Goal: Task Accomplishment & Management: Use online tool/utility

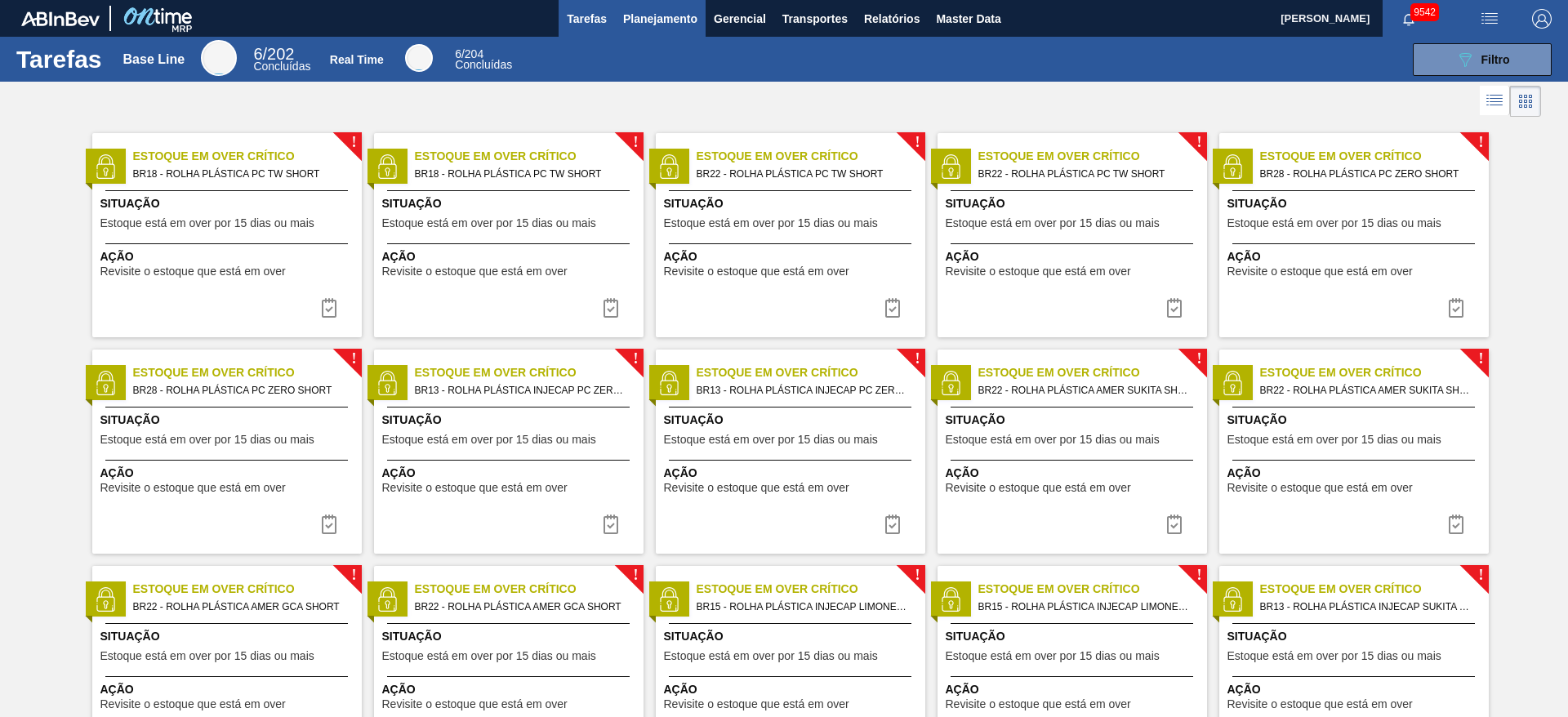
click at [673, 22] on span "Planejamento" at bounding box center [660, 19] width 74 height 19
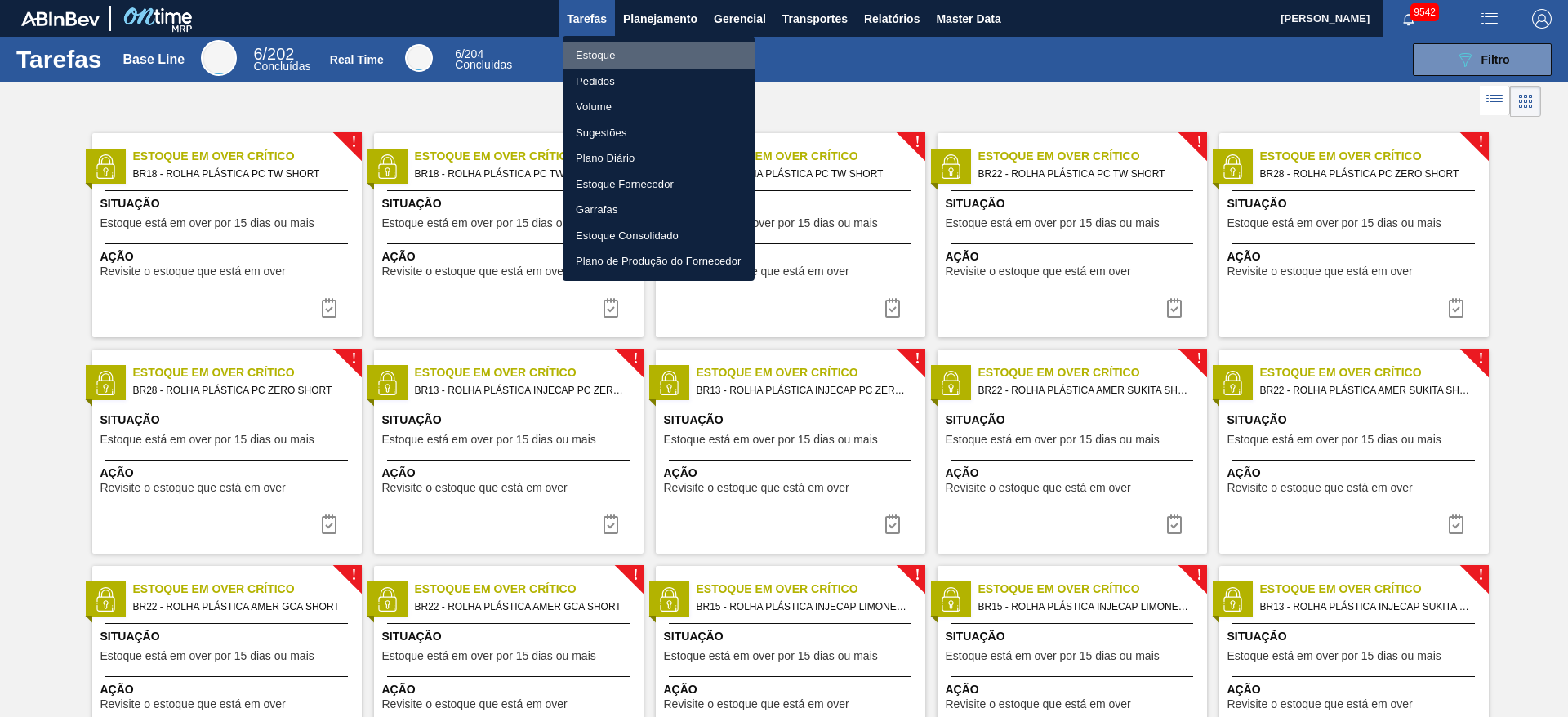
click at [621, 49] on li "Estoque" at bounding box center [658, 56] width 192 height 26
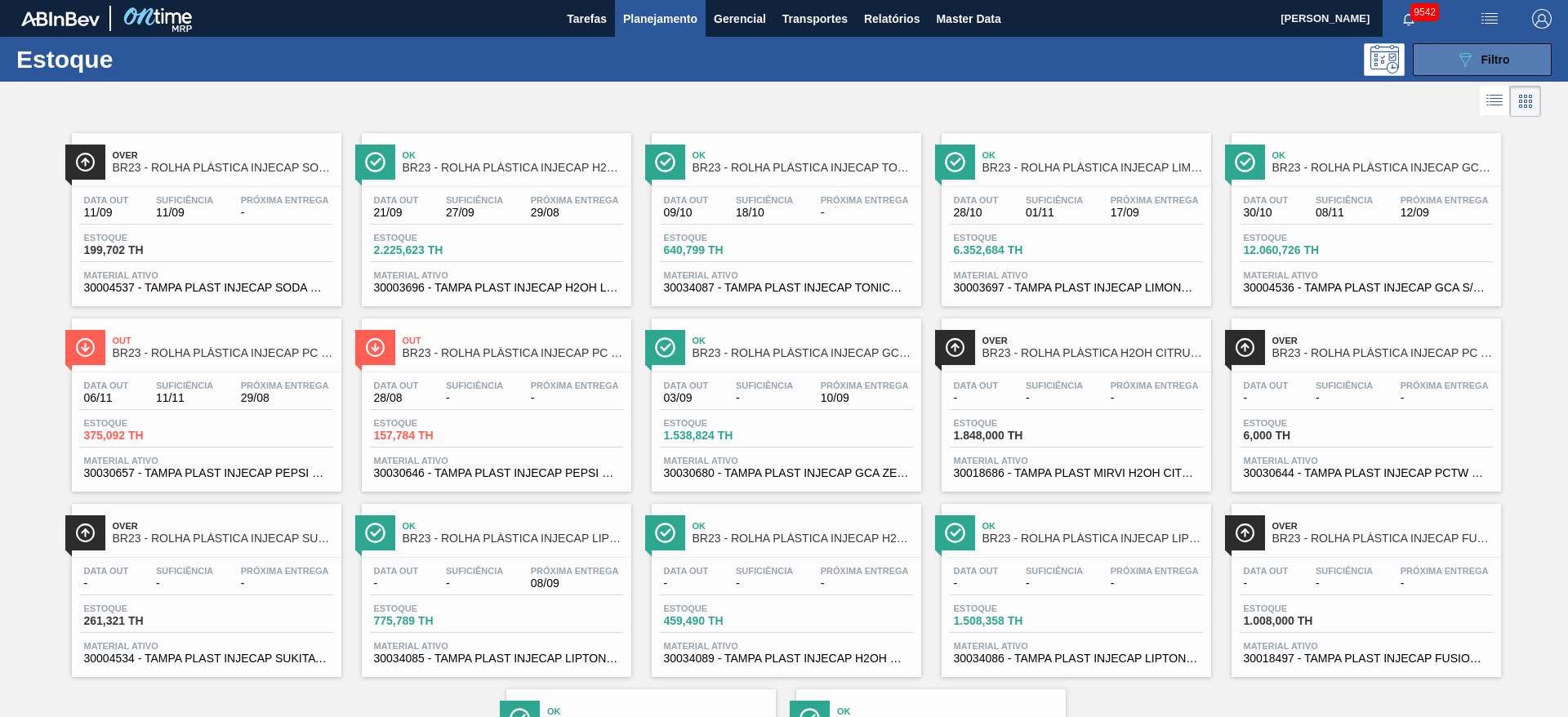
click at [1044, 45] on button "089F7B8B-B2A5-4AFE-B5C0-19BA573D28AC Filtro" at bounding box center [1482, 59] width 139 height 32
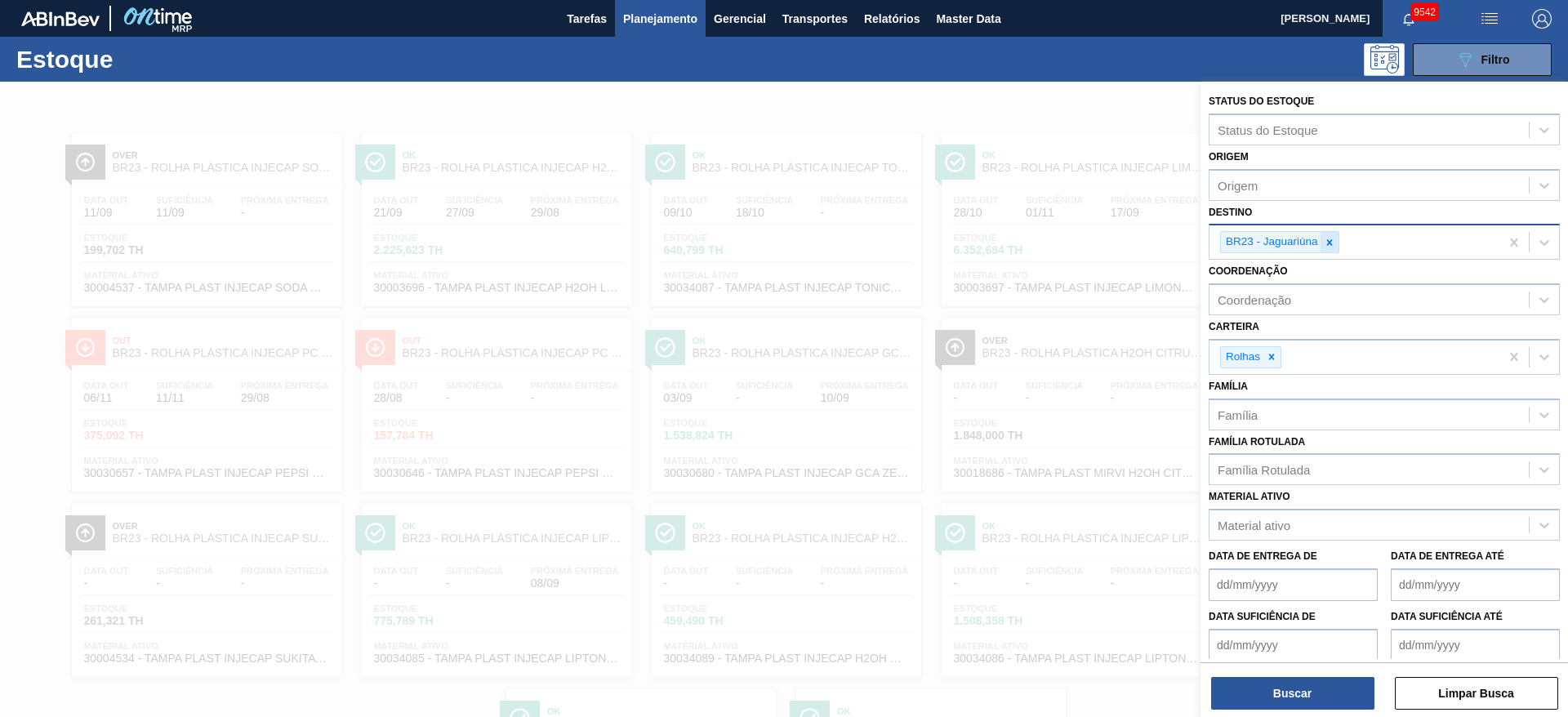
click at [1044, 240] on icon at bounding box center [1329, 242] width 11 height 11
click at [1044, 240] on div "BR23 - Jaguariúna" at bounding box center [1354, 242] width 290 height 33
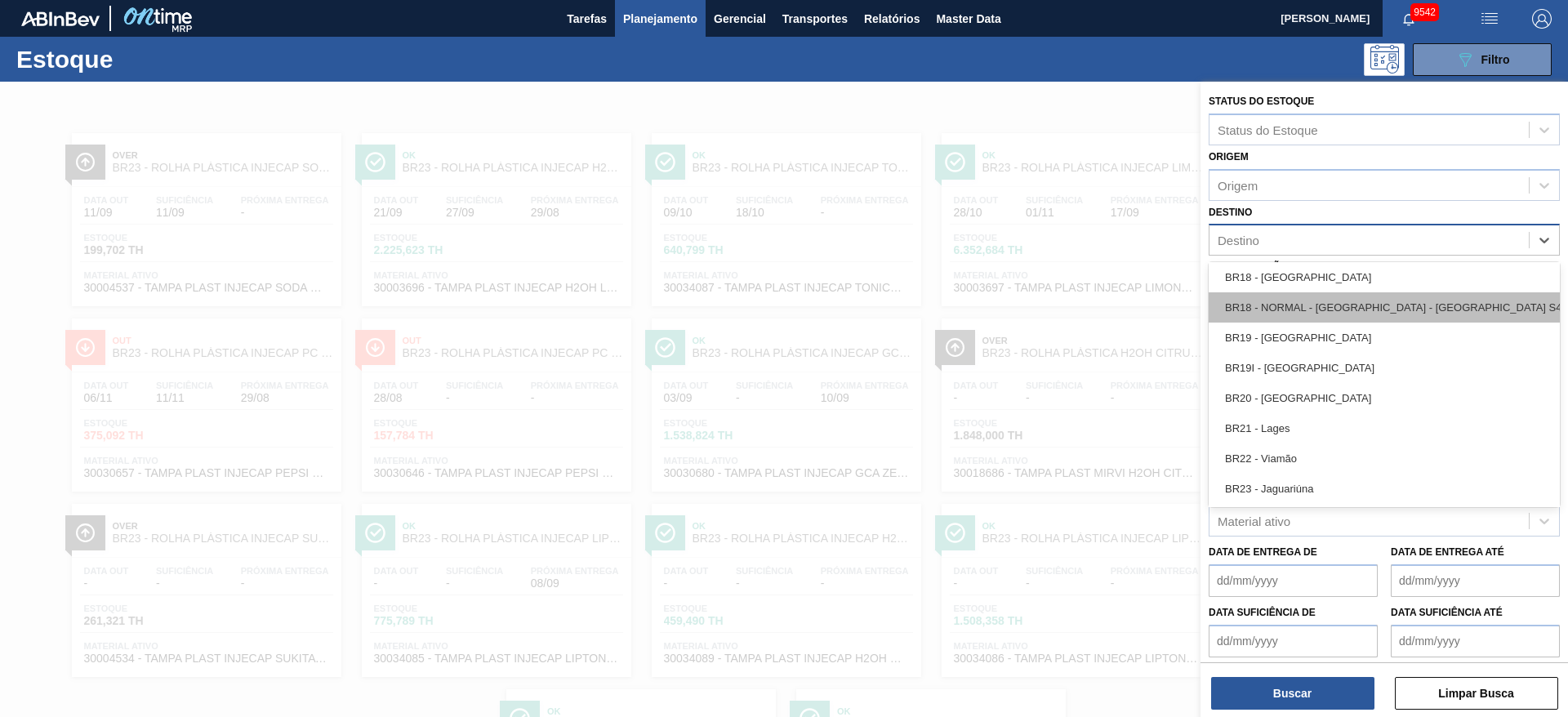
scroll to position [1348, 0]
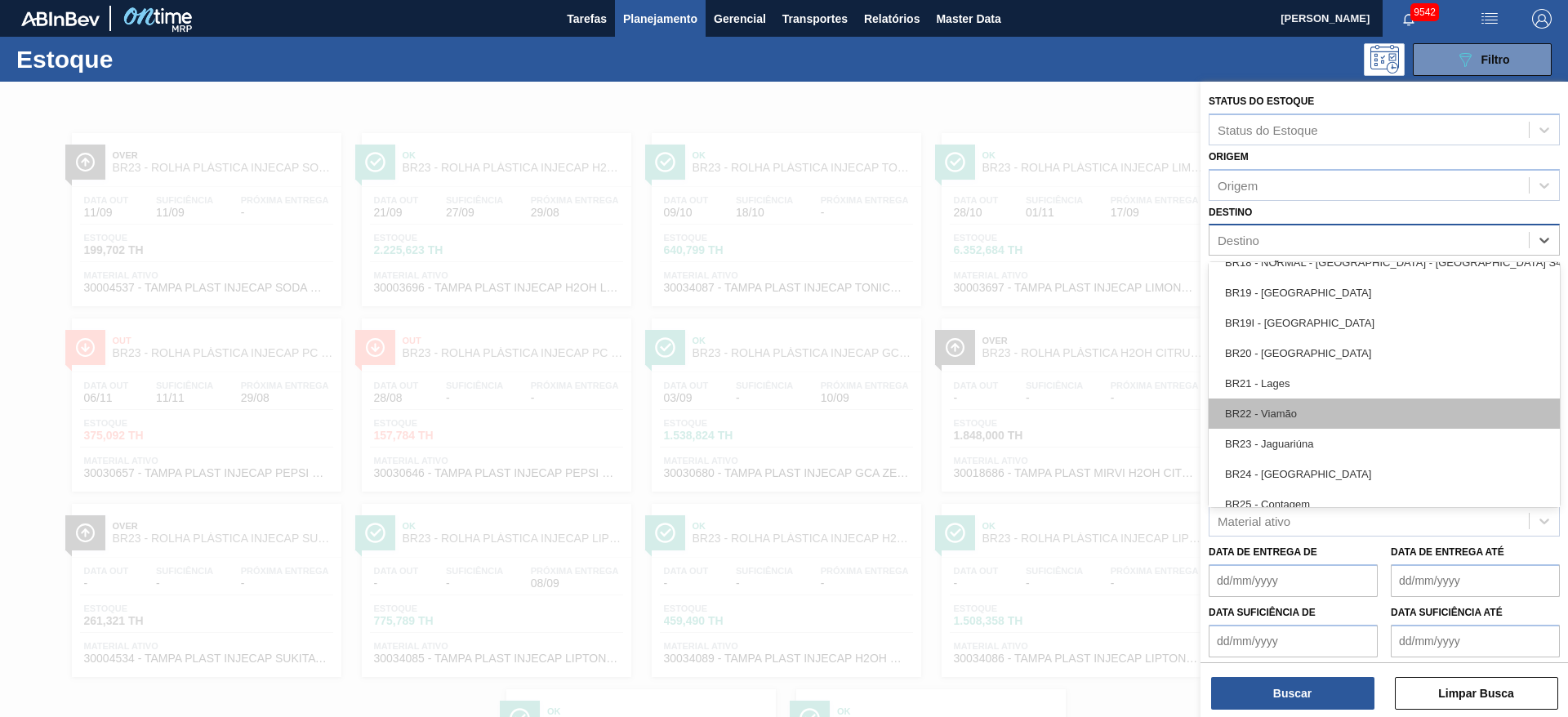
click at [1044, 410] on div "BR22 - Viamão" at bounding box center [1383, 414] width 351 height 31
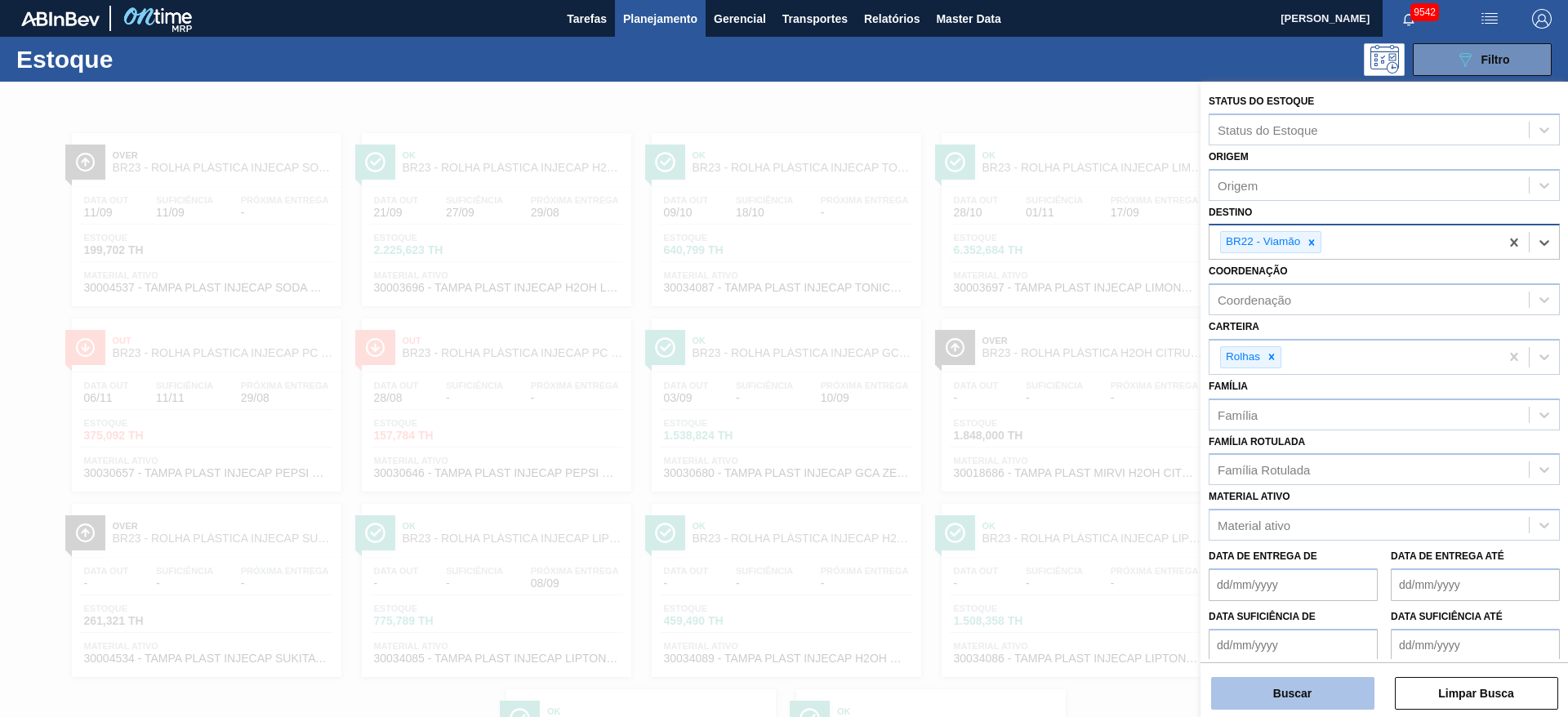
click at [1044, 477] on button "Buscar" at bounding box center [1293, 693] width 163 height 32
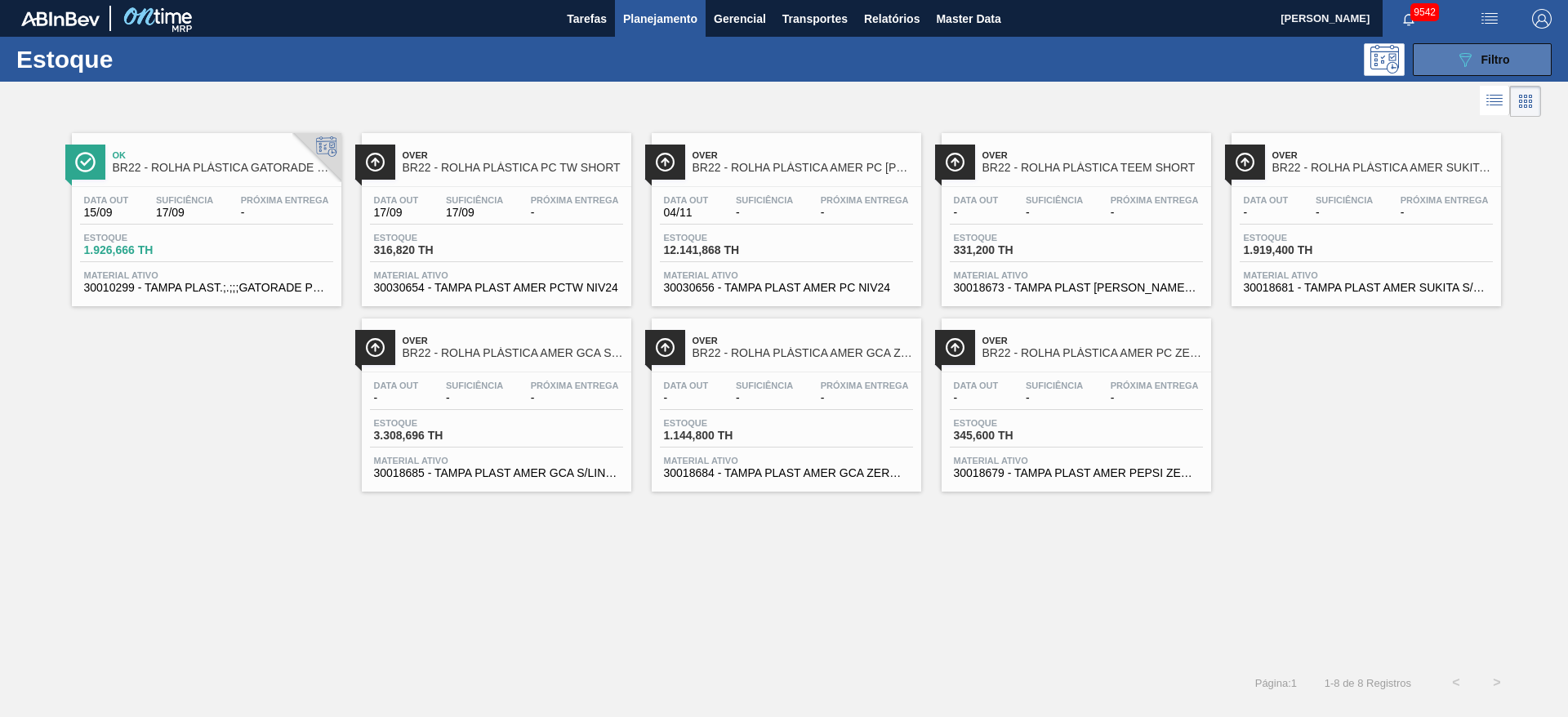
click at [1044, 63] on button "089F7B8B-B2A5-4AFE-B5C0-19BA573D28AC Filtro" at bounding box center [1482, 59] width 139 height 32
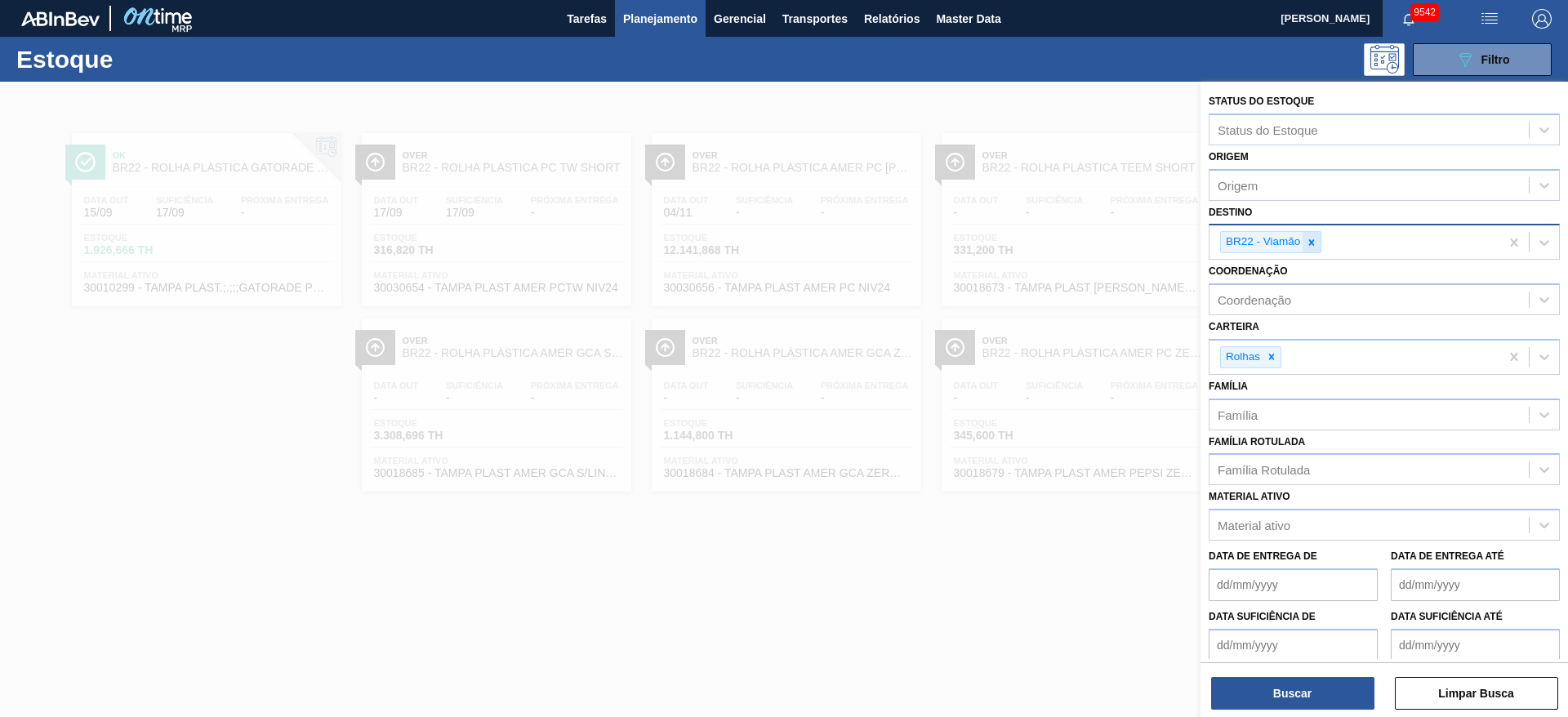
click at [1044, 239] on icon at bounding box center [1311, 242] width 11 height 11
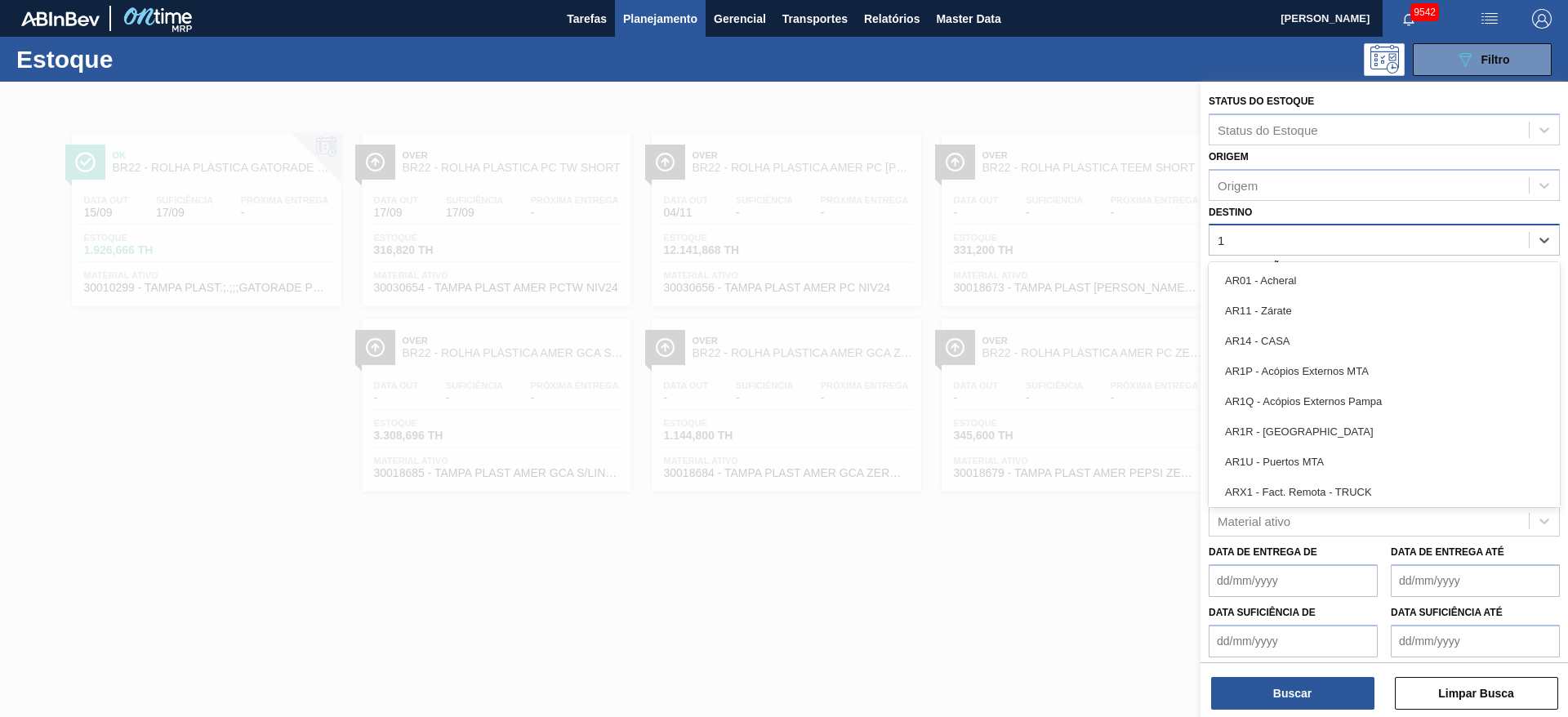
type input "18"
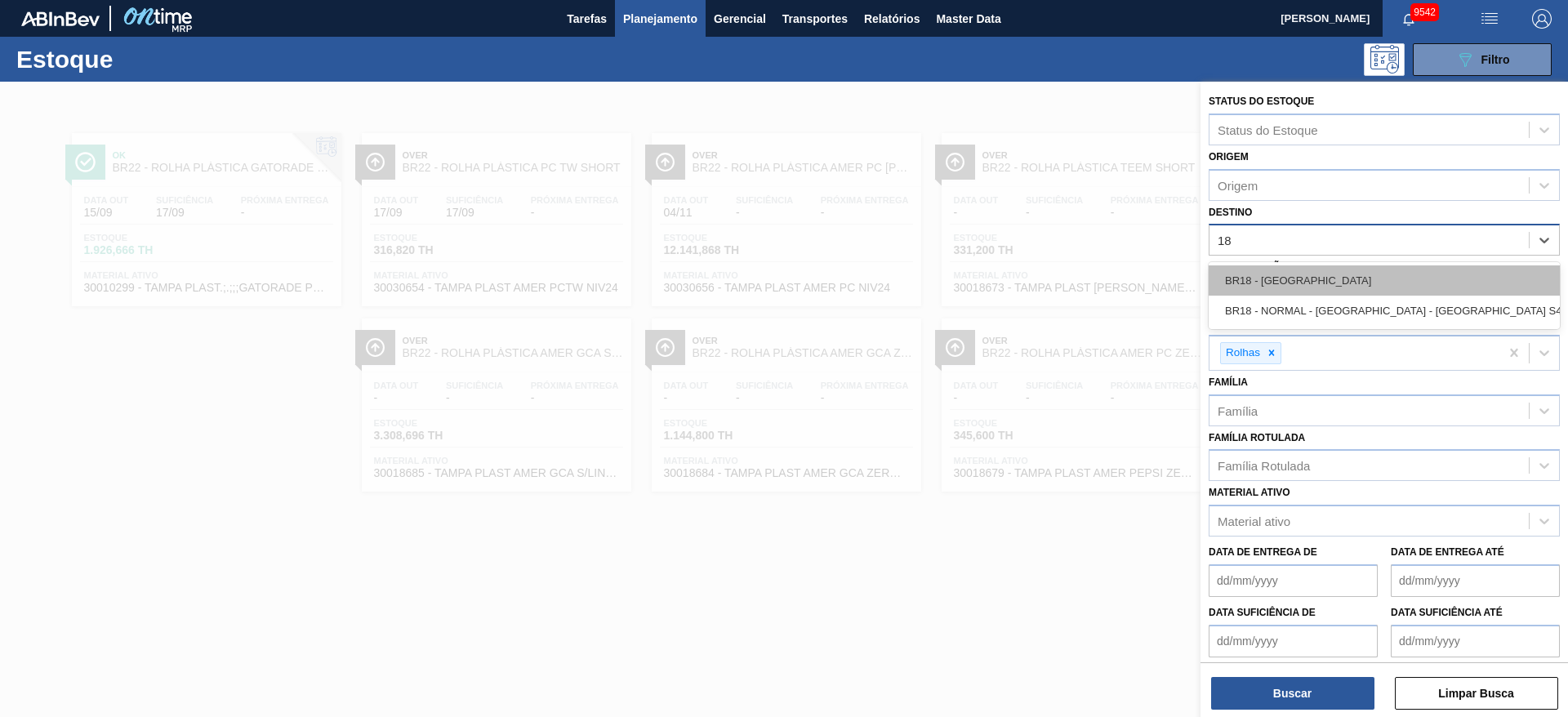
click at [1044, 291] on div "BR18 - Pernambuco" at bounding box center [1383, 280] width 351 height 31
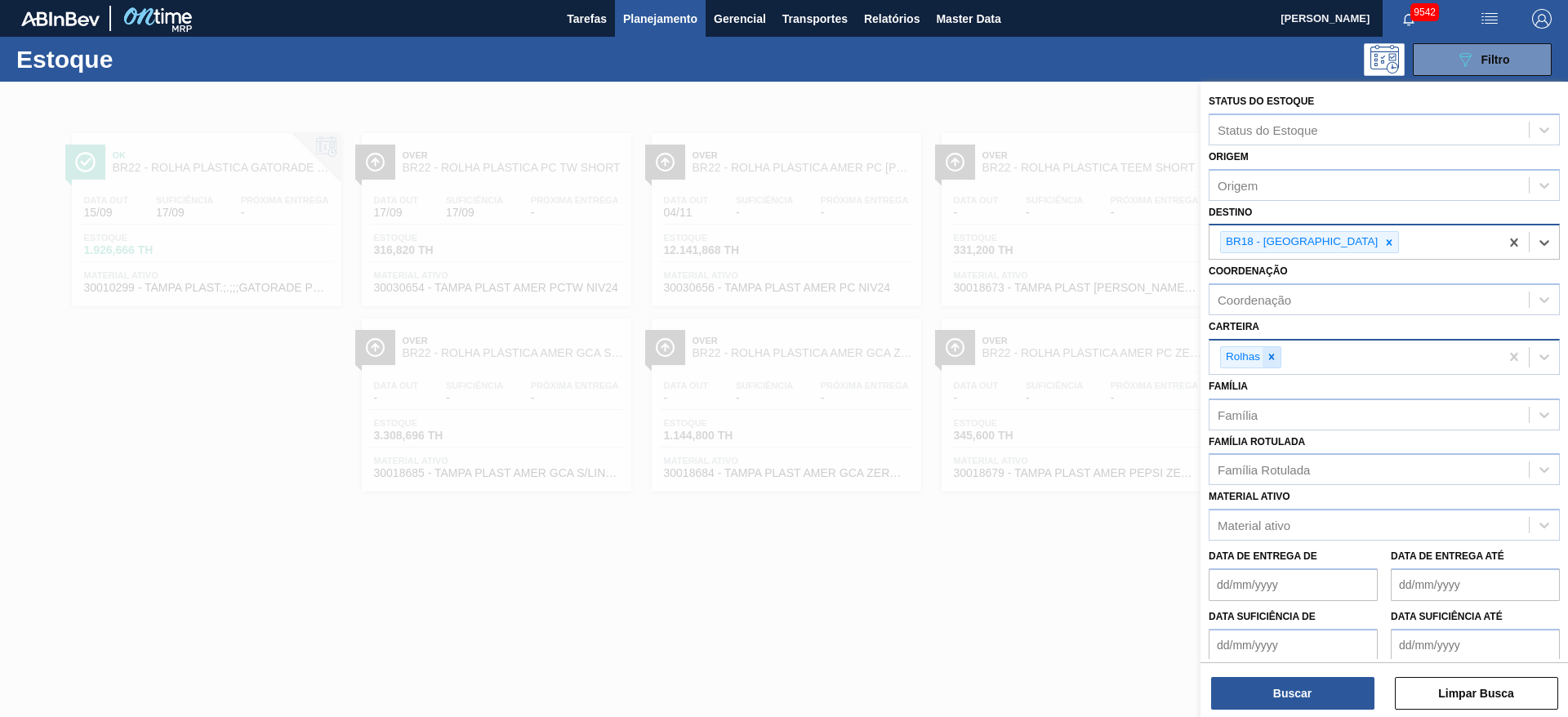
click at [1044, 366] on div at bounding box center [1270, 357] width 18 height 20
click at [1044, 366] on div "Carteira" at bounding box center [1383, 354] width 351 height 32
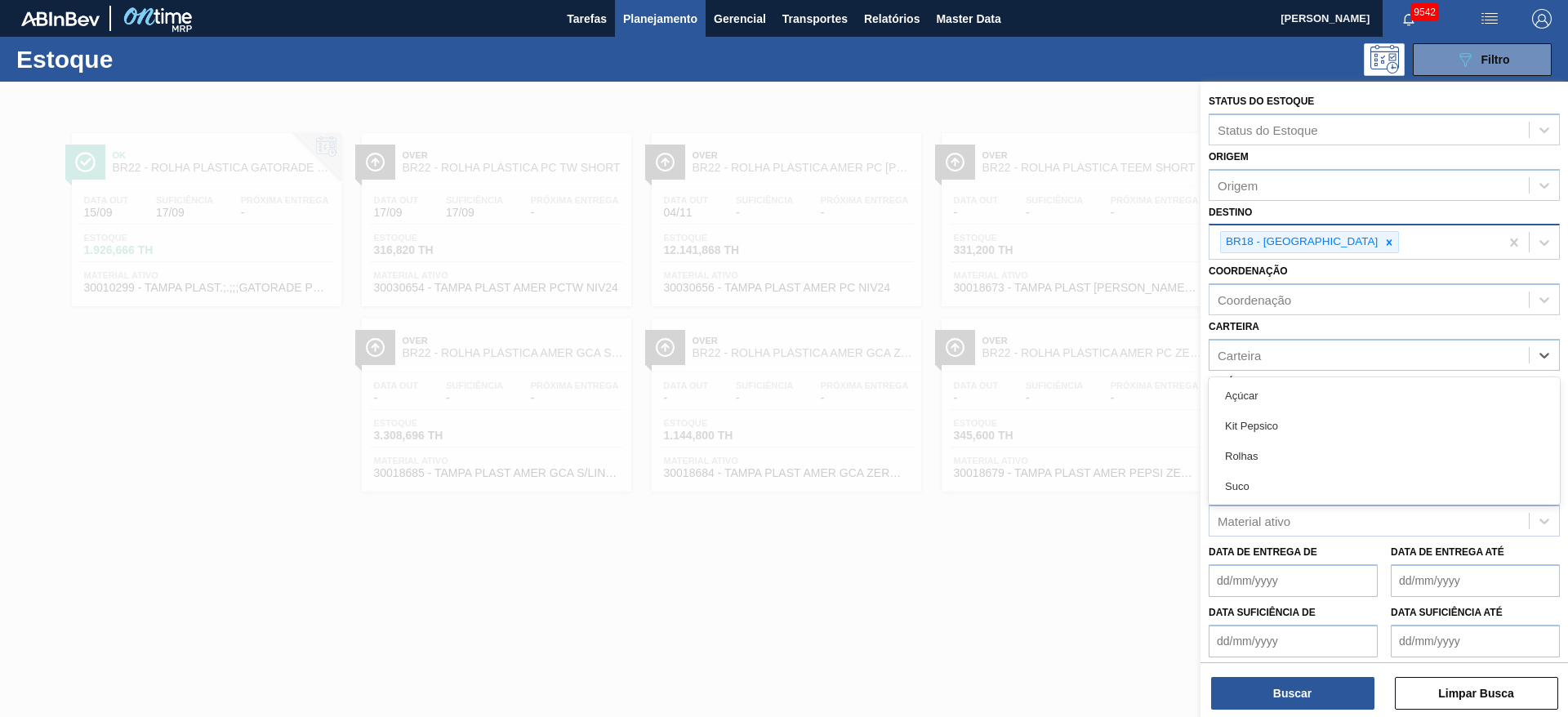
drag, startPoint x: 1262, startPoint y: 380, endPoint x: 1262, endPoint y: 460, distance: 80.0
click at [1044, 390] on div "Açúcar" at bounding box center [1383, 395] width 351 height 31
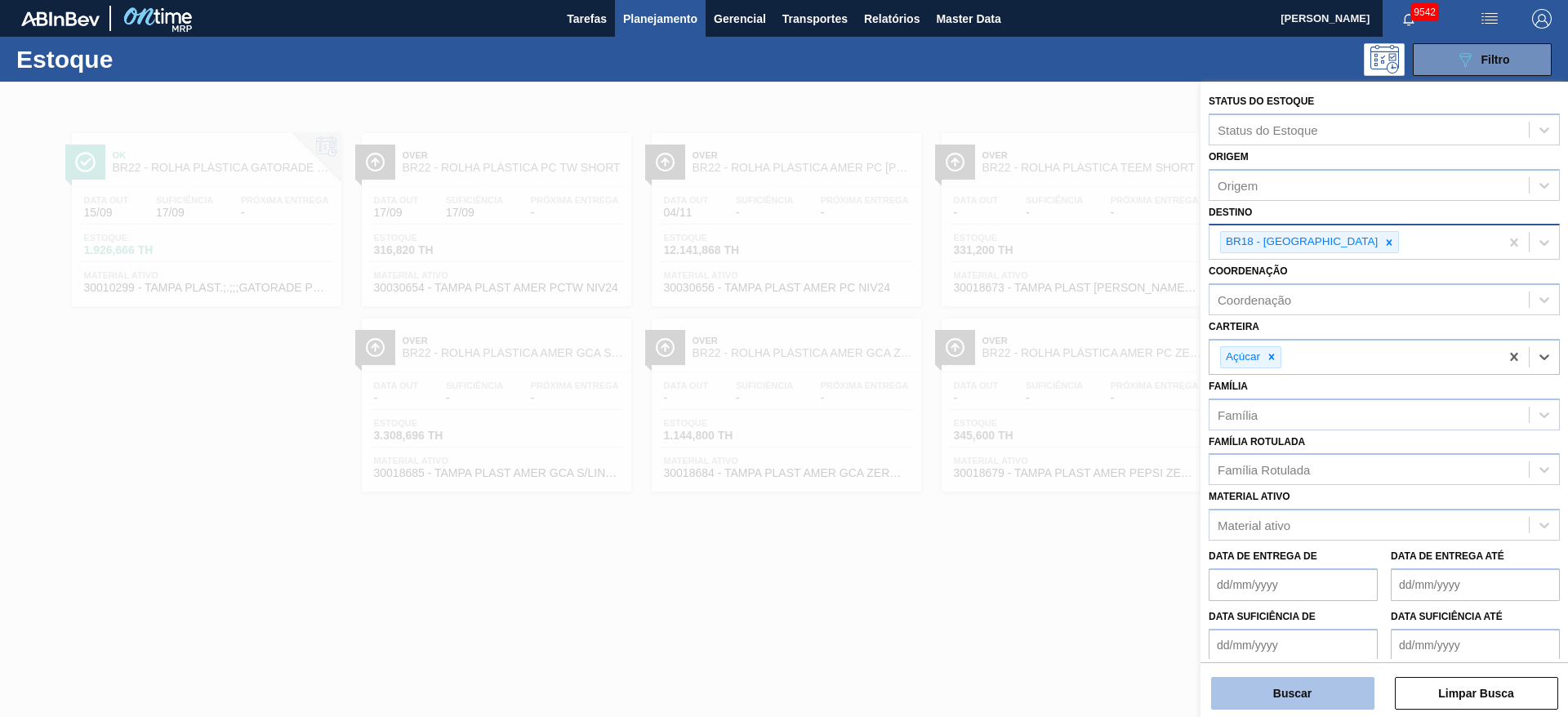
click at [1044, 477] on button "Buscar" at bounding box center [1293, 693] width 163 height 32
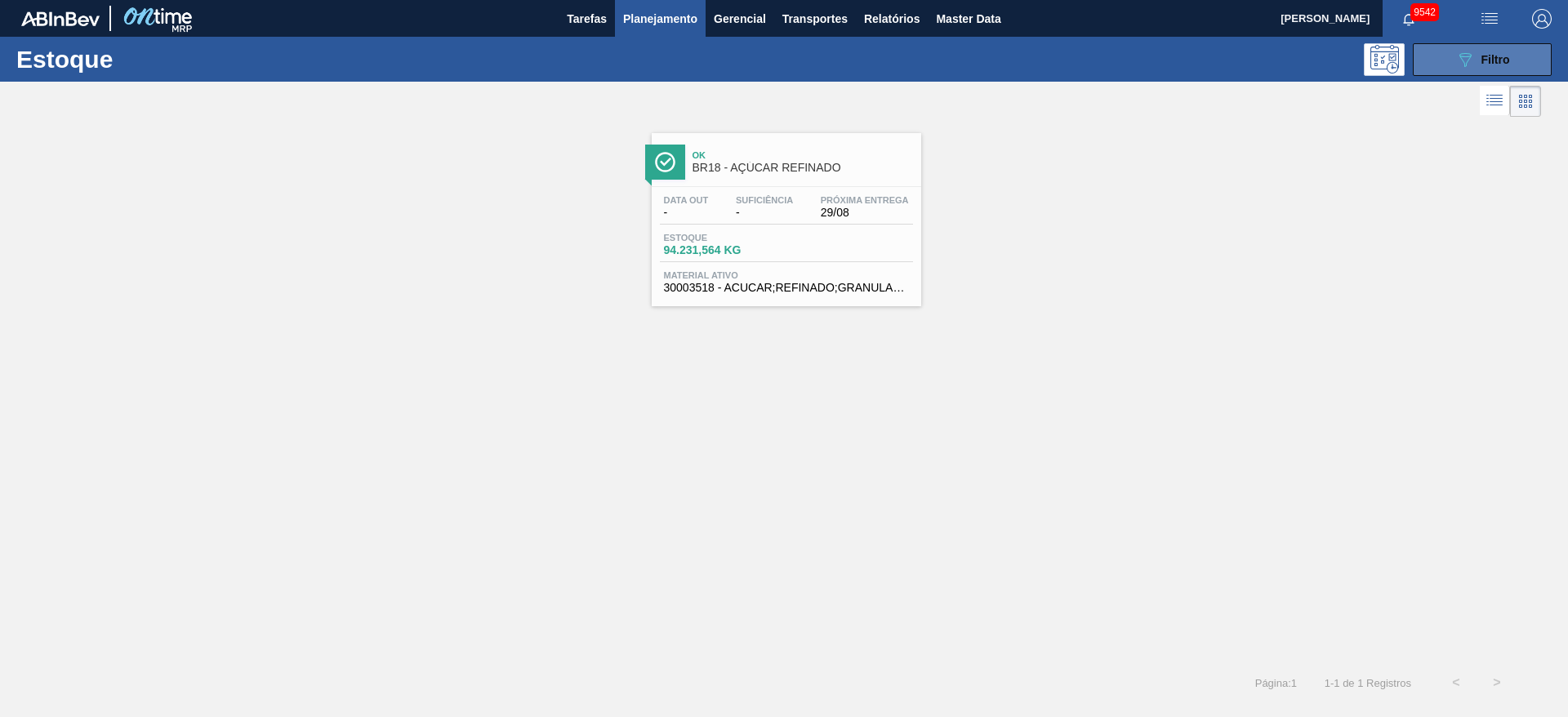
click at [1044, 45] on button "089F7B8B-B2A5-4AFE-B5C0-19BA573D28AC Filtro" at bounding box center [1482, 59] width 139 height 32
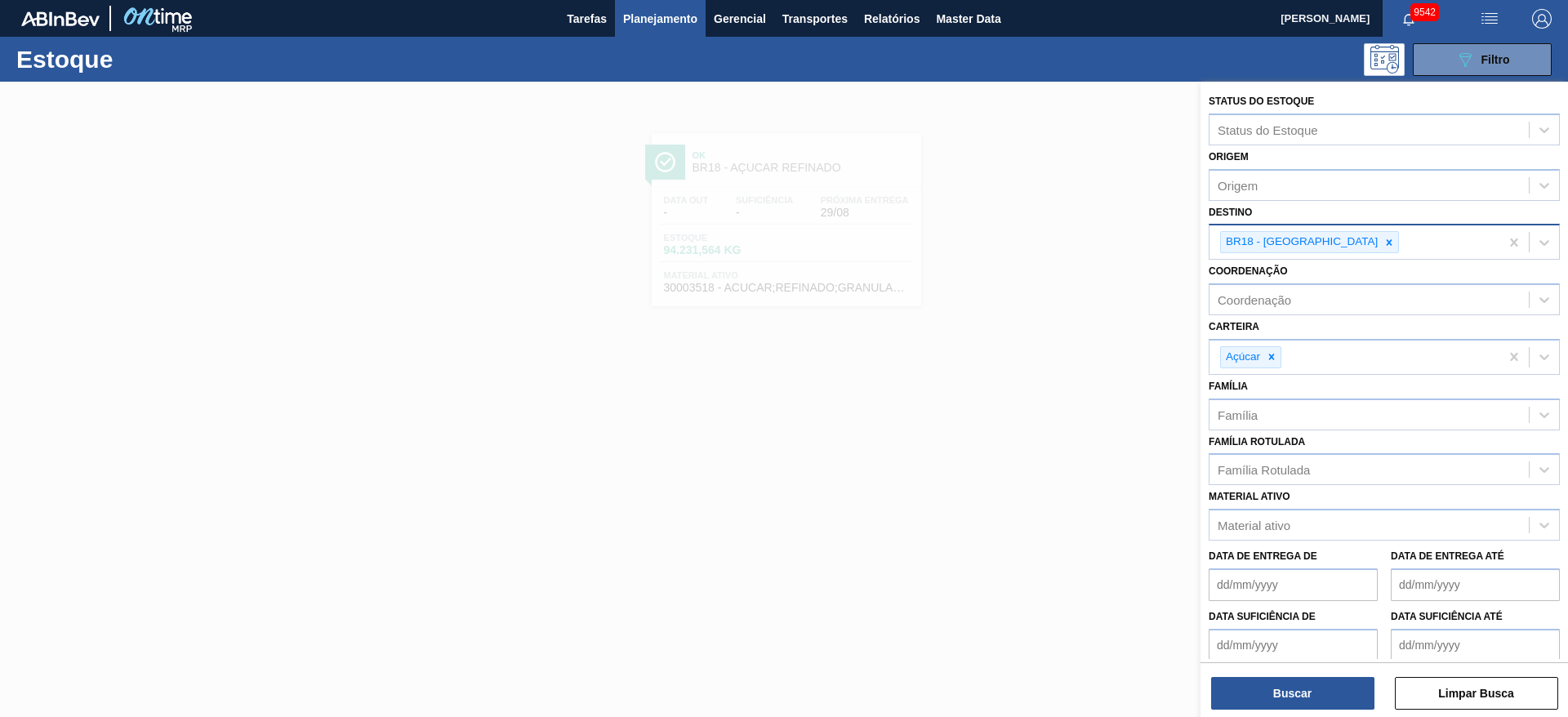
click at [1044, 248] on icon at bounding box center [1389, 242] width 11 height 11
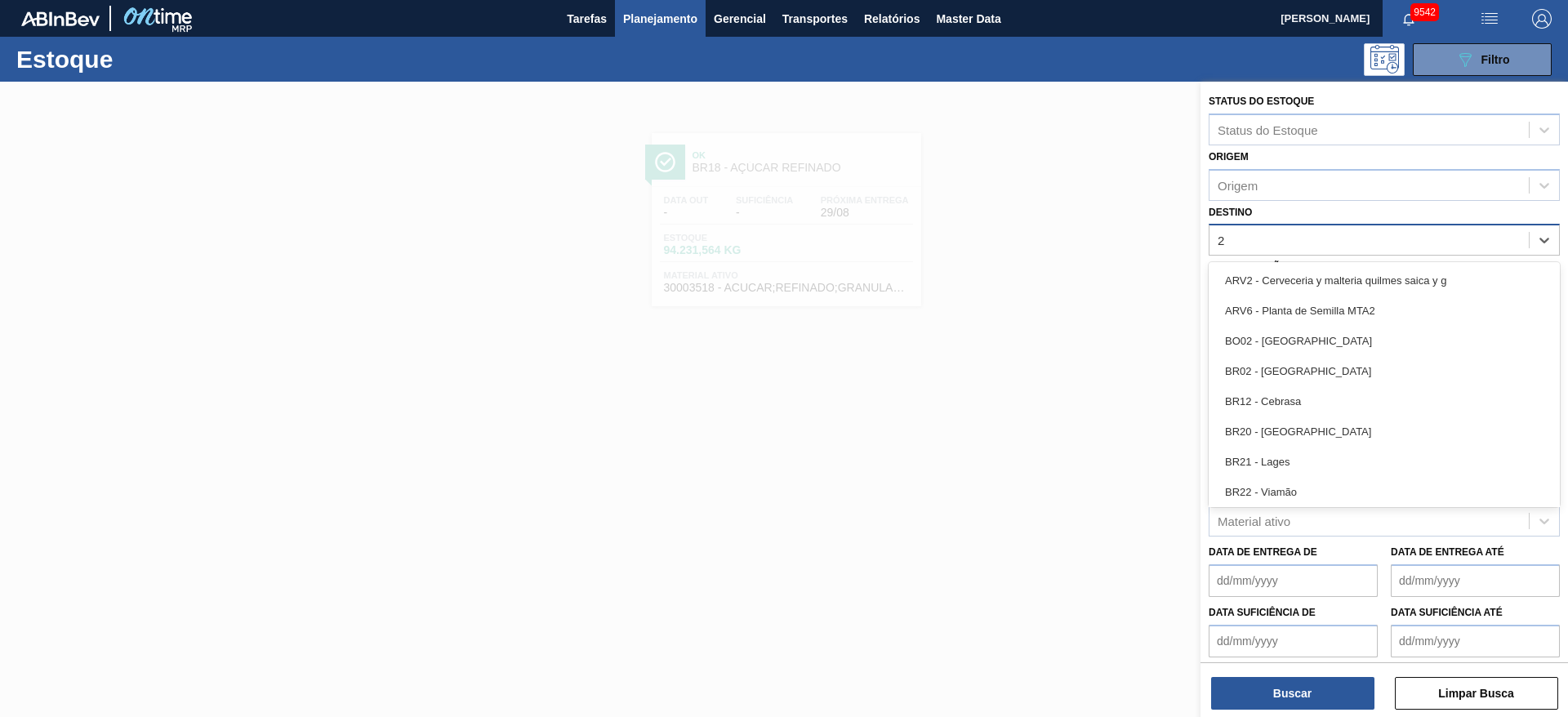
type input "28"
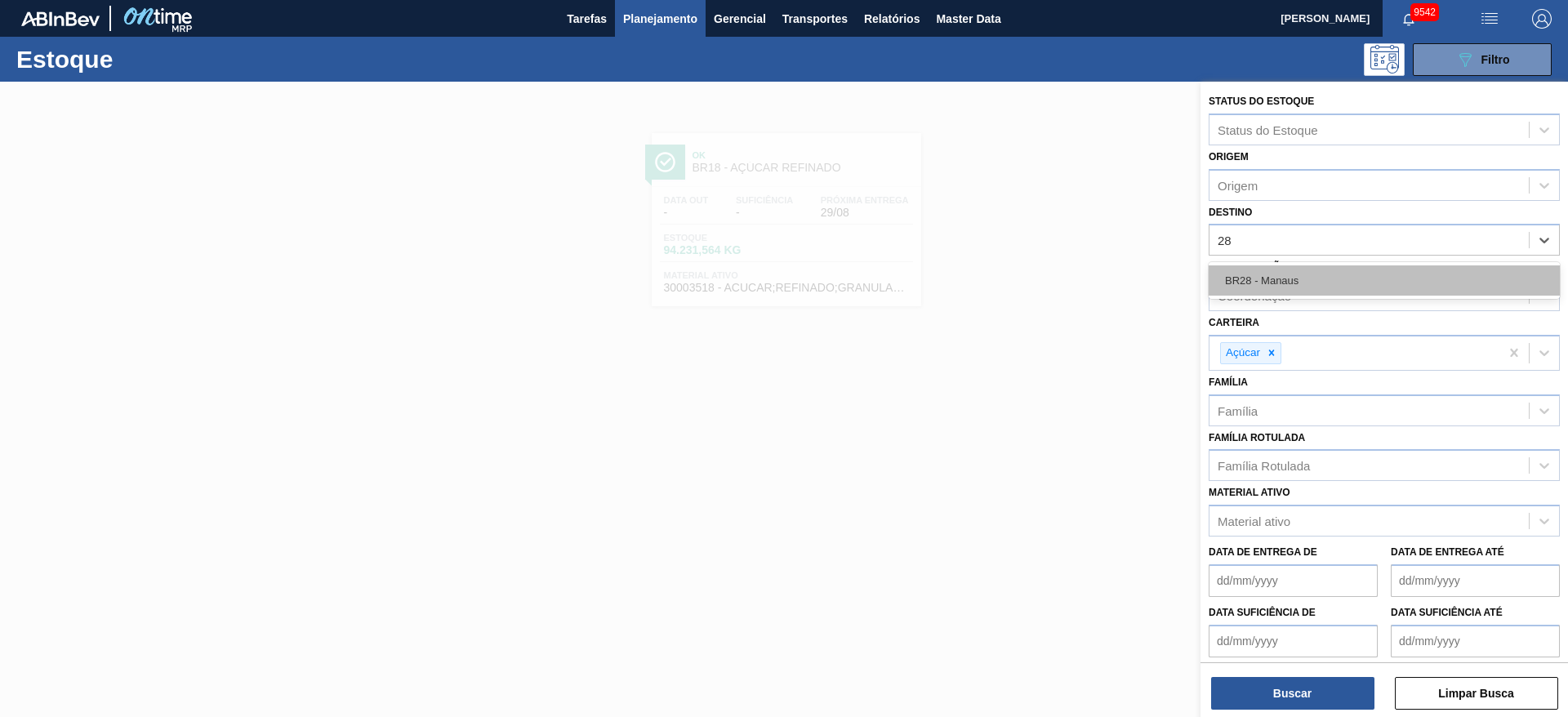
click at [1044, 270] on div "BR28 - Manaus" at bounding box center [1383, 280] width 351 height 31
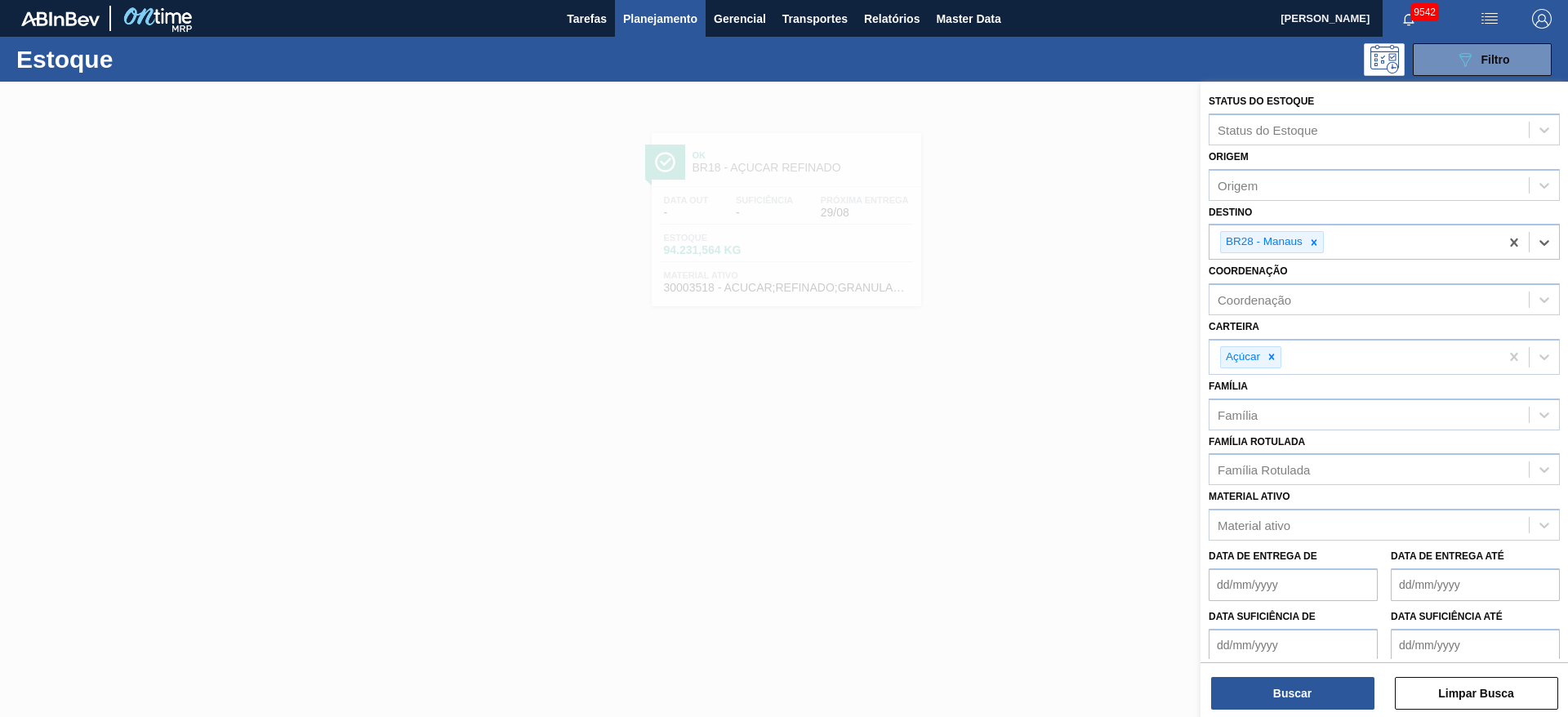
click at [1044, 477] on div "Buscar Limpar Busca" at bounding box center [1383, 685] width 367 height 45
click at [1044, 477] on button "Buscar" at bounding box center [1293, 693] width 163 height 32
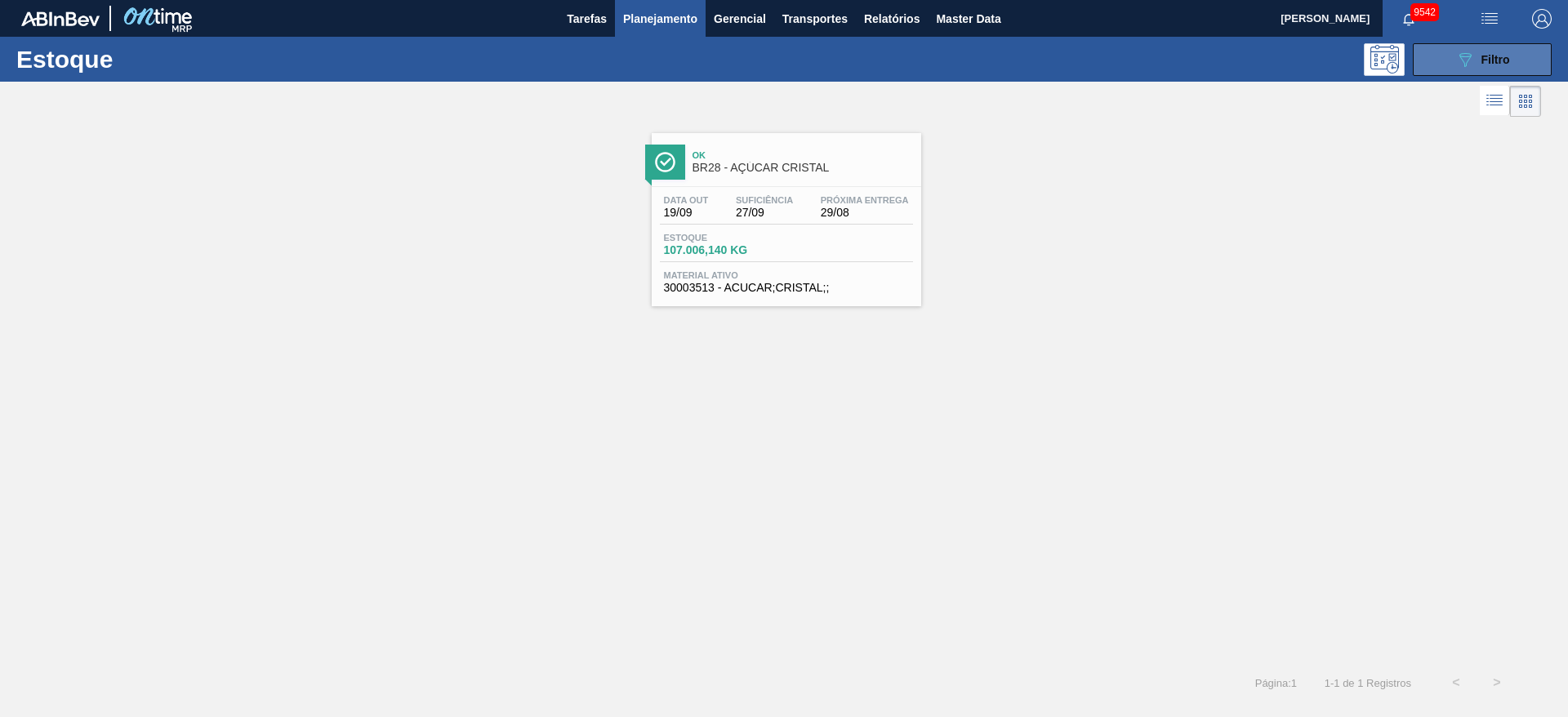
drag, startPoint x: 1470, startPoint y: 51, endPoint x: 1470, endPoint y: 63, distance: 12.0
click at [1044, 51] on icon "089F7B8B-B2A5-4AFE-B5C0-19BA573D28AC" at bounding box center [1464, 59] width 19 height 19
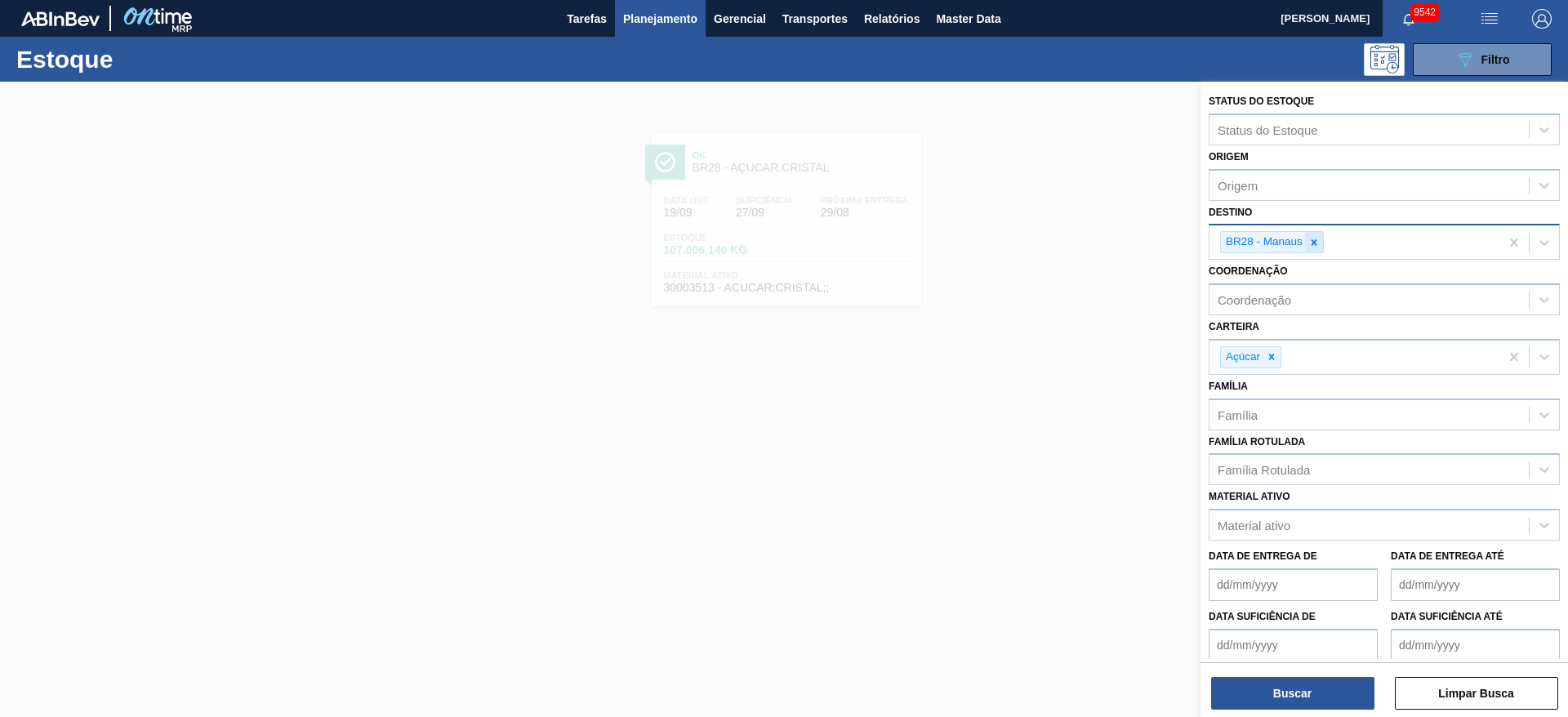
click at [1044, 242] on div at bounding box center [1313, 242] width 18 height 20
click at [1044, 242] on div "BR28 - Manaus" at bounding box center [1354, 242] width 290 height 33
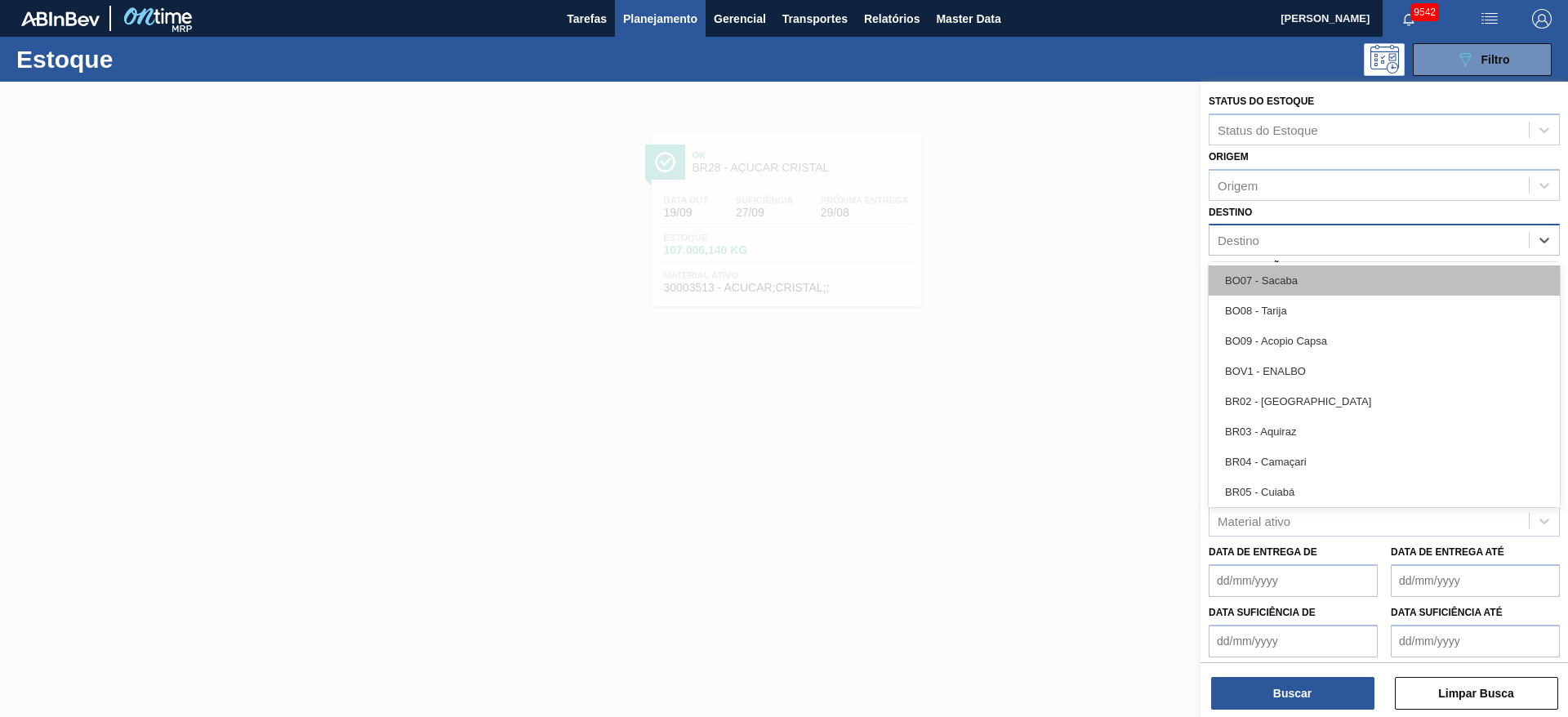
scroll to position [735, 0]
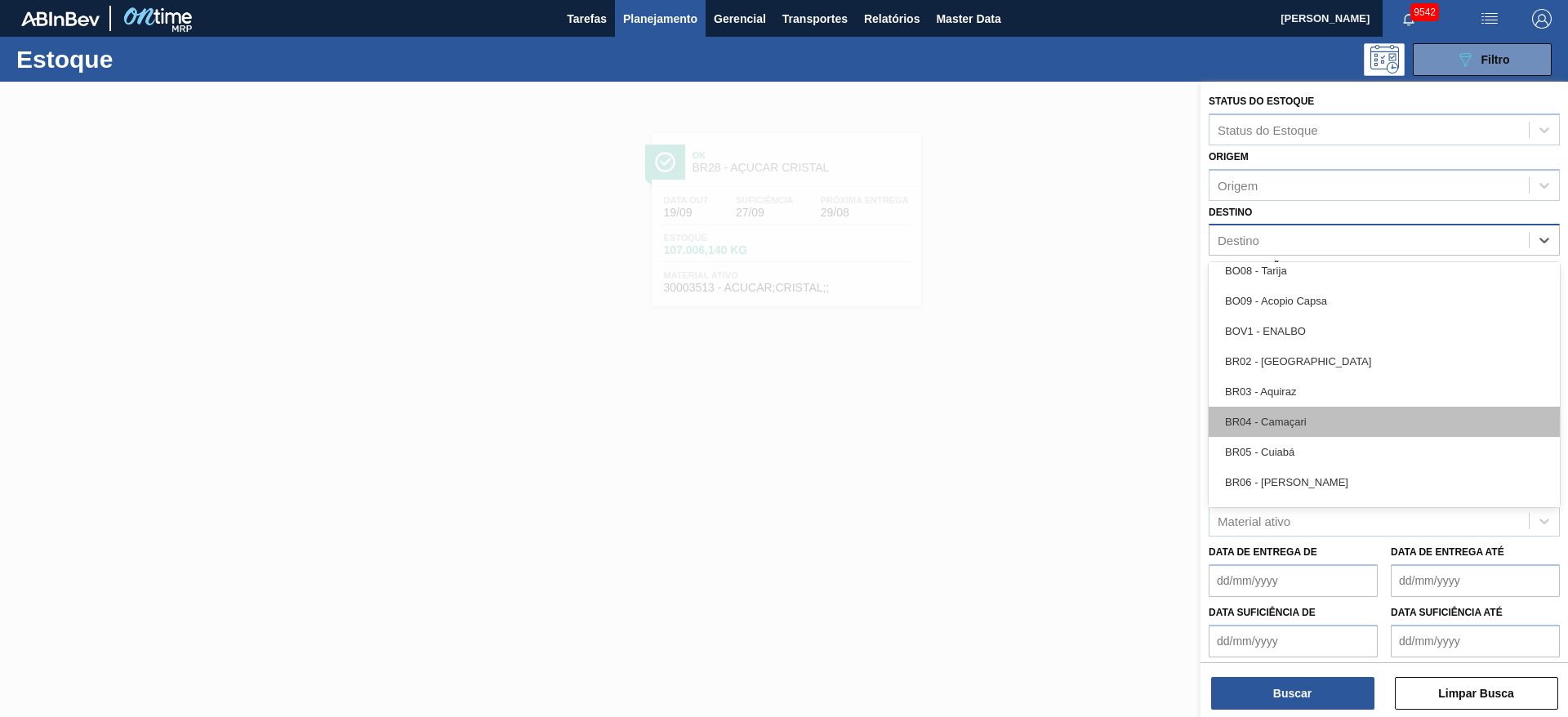
click at [1044, 430] on div "BR04 - Camaçari" at bounding box center [1383, 422] width 351 height 31
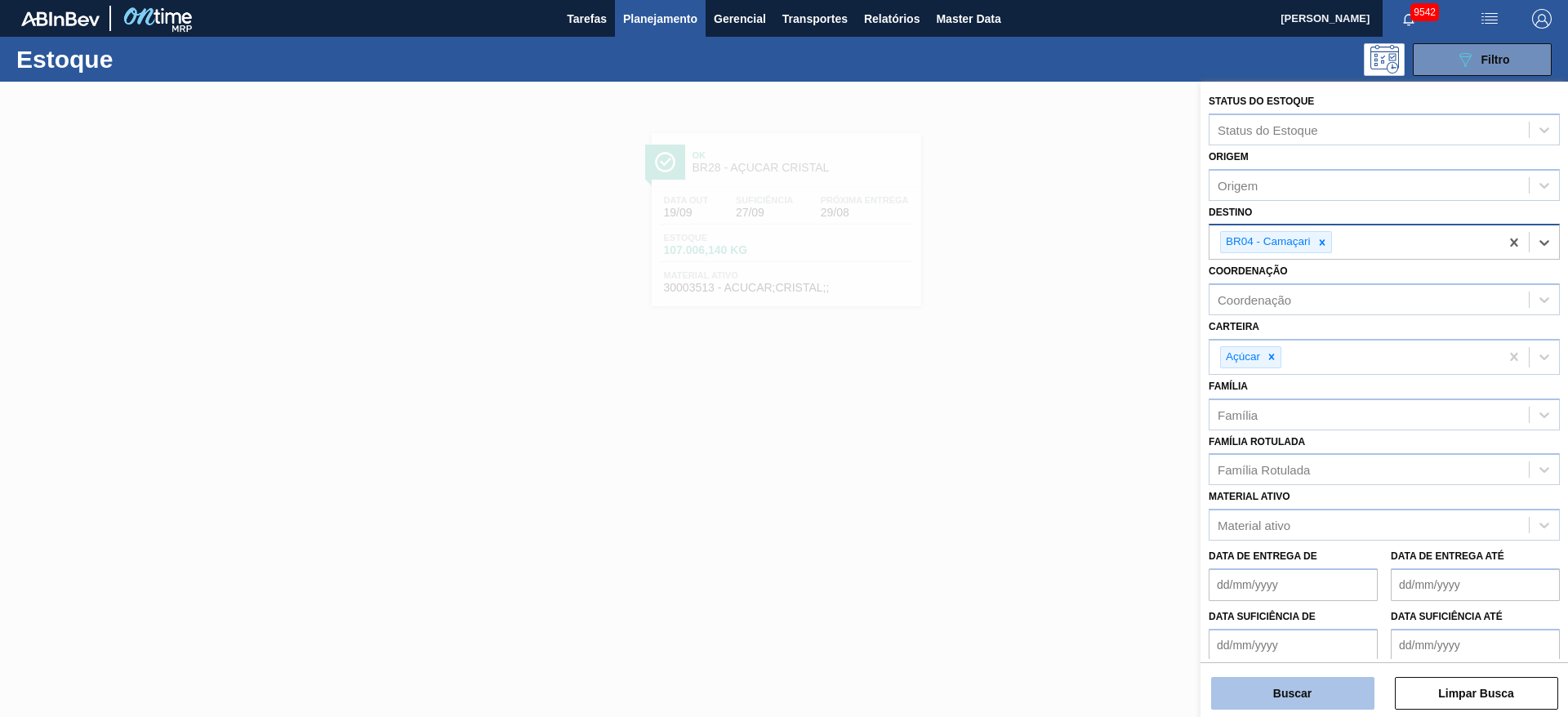
click at [1044, 477] on button "Buscar" at bounding box center [1293, 693] width 163 height 32
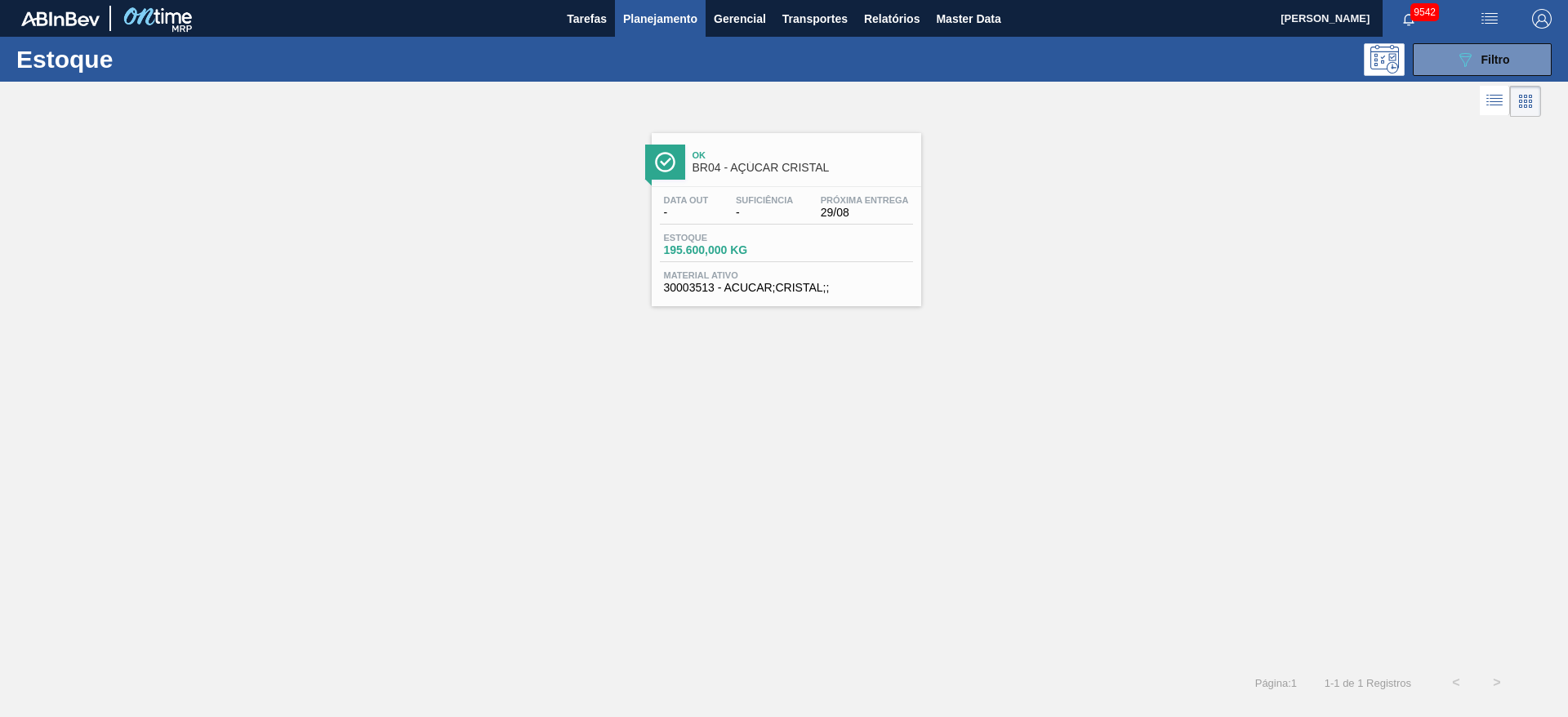
drag, startPoint x: 772, startPoint y: 174, endPoint x: 778, endPoint y: 153, distance: 21.8
click at [682, 22] on span "Planejamento" at bounding box center [660, 19] width 74 height 19
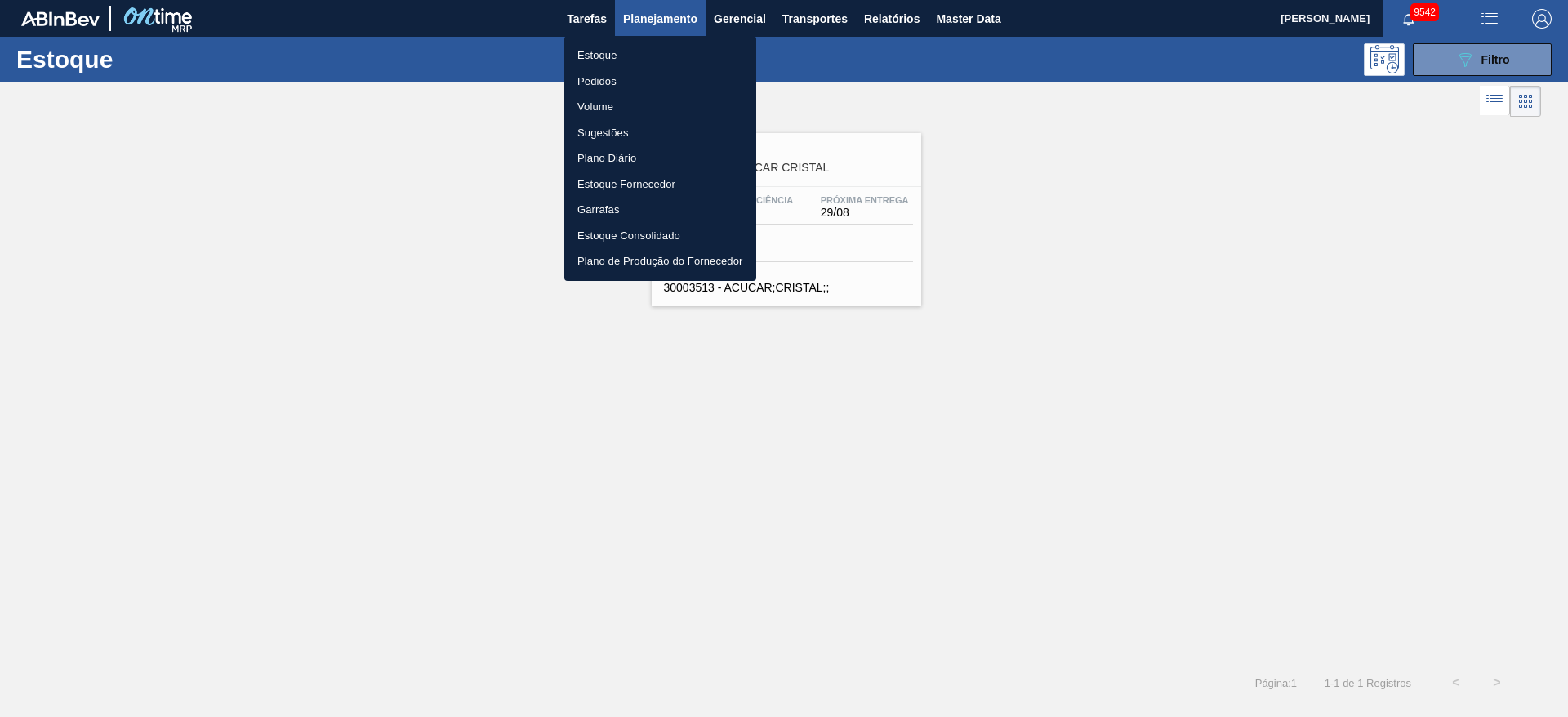
click at [669, 79] on li "Pedidos" at bounding box center [659, 82] width 192 height 26
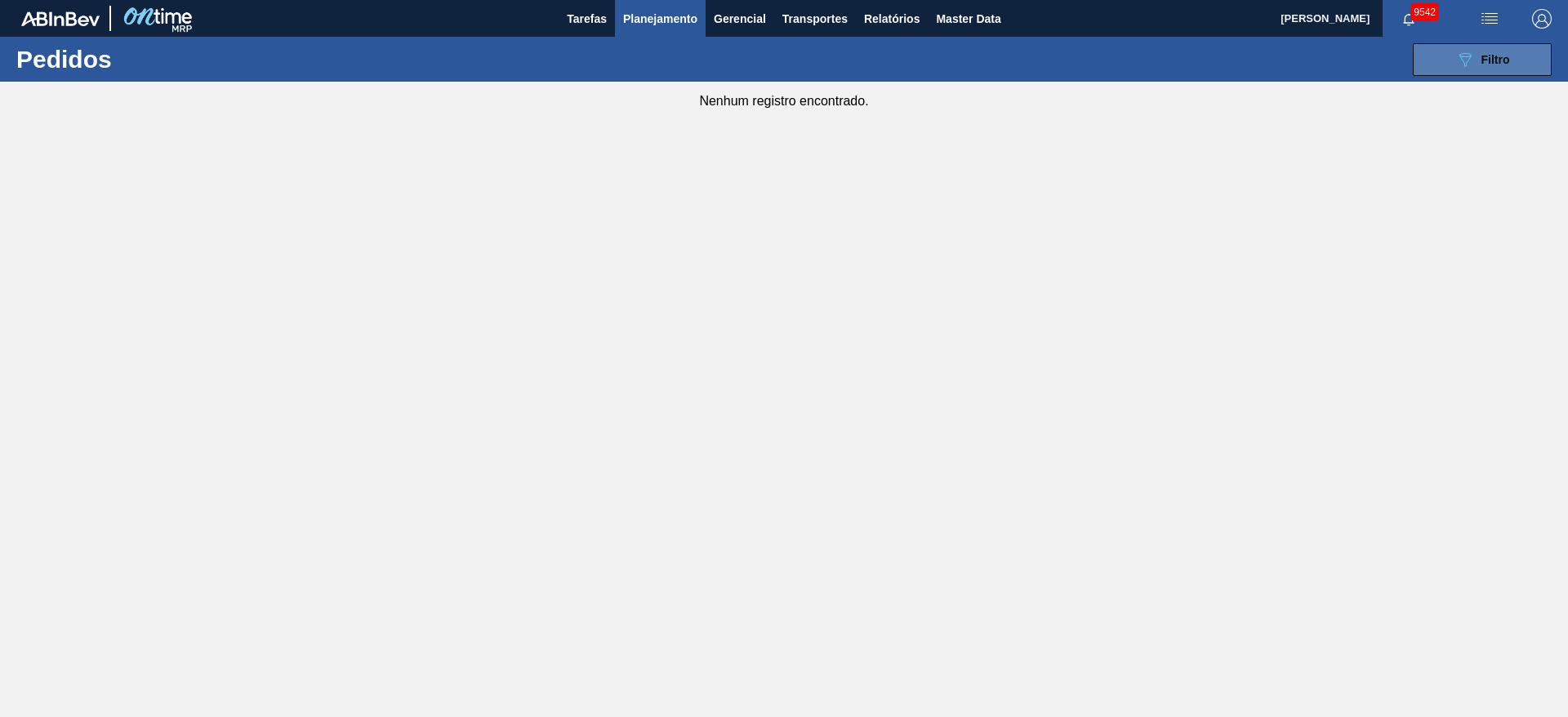
click at [1044, 63] on icon "089F7B8B-B2A5-4AFE-B5C0-19BA573D28AC" at bounding box center [1464, 59] width 19 height 19
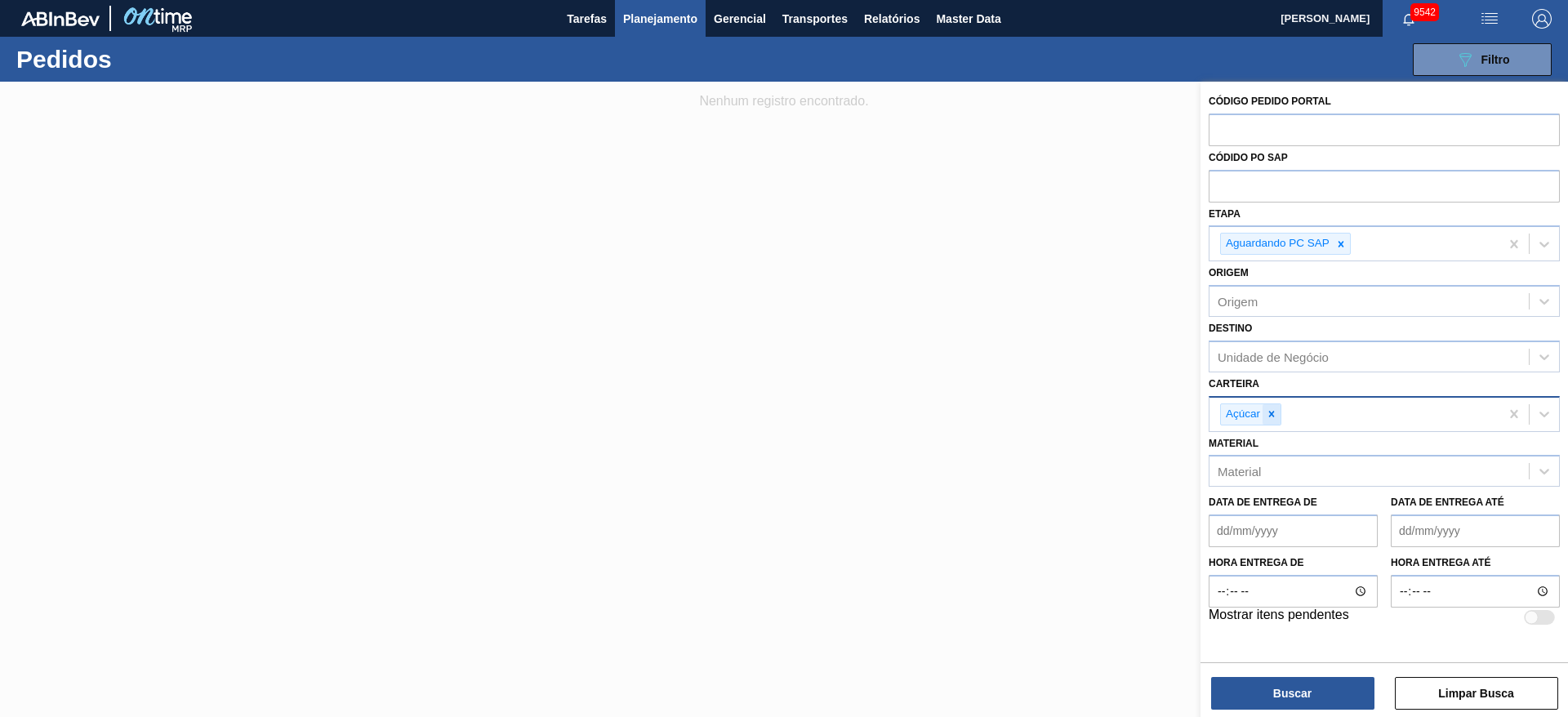
click at [1044, 415] on icon at bounding box center [1271, 414] width 6 height 6
click at [1044, 415] on div "Carteira" at bounding box center [1369, 412] width 319 height 24
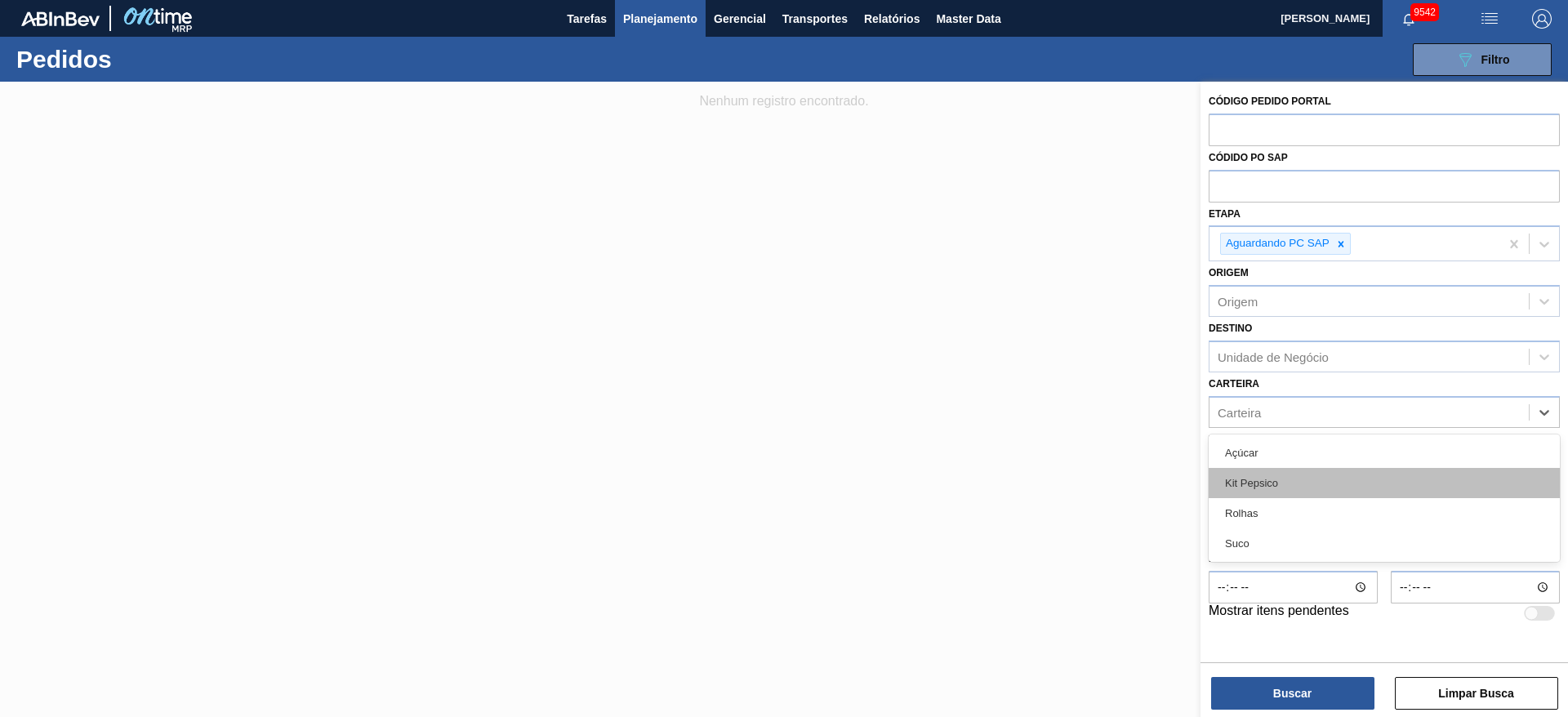
click at [1044, 477] on div "Kit Pepsico" at bounding box center [1383, 483] width 351 height 31
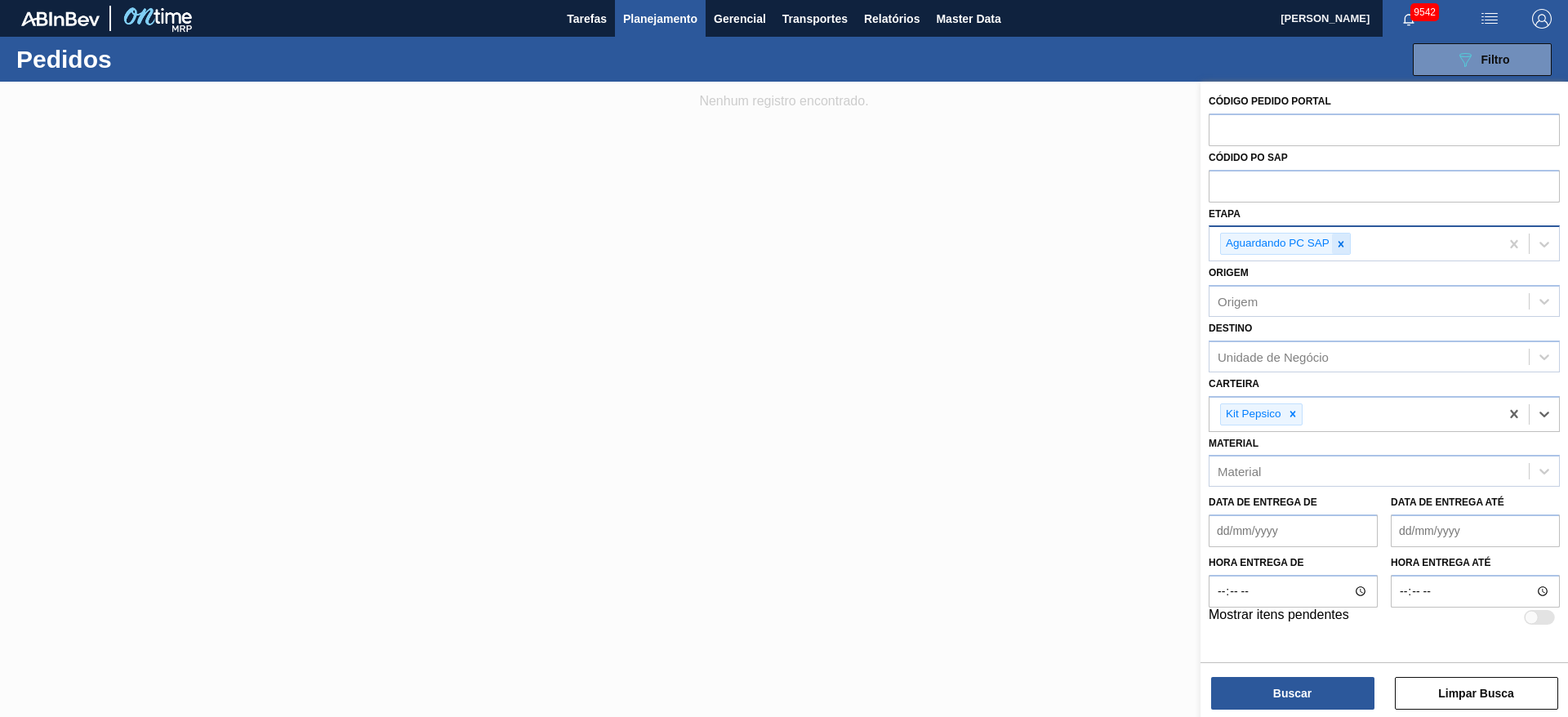
click at [1044, 240] on icon at bounding box center [1341, 244] width 11 height 11
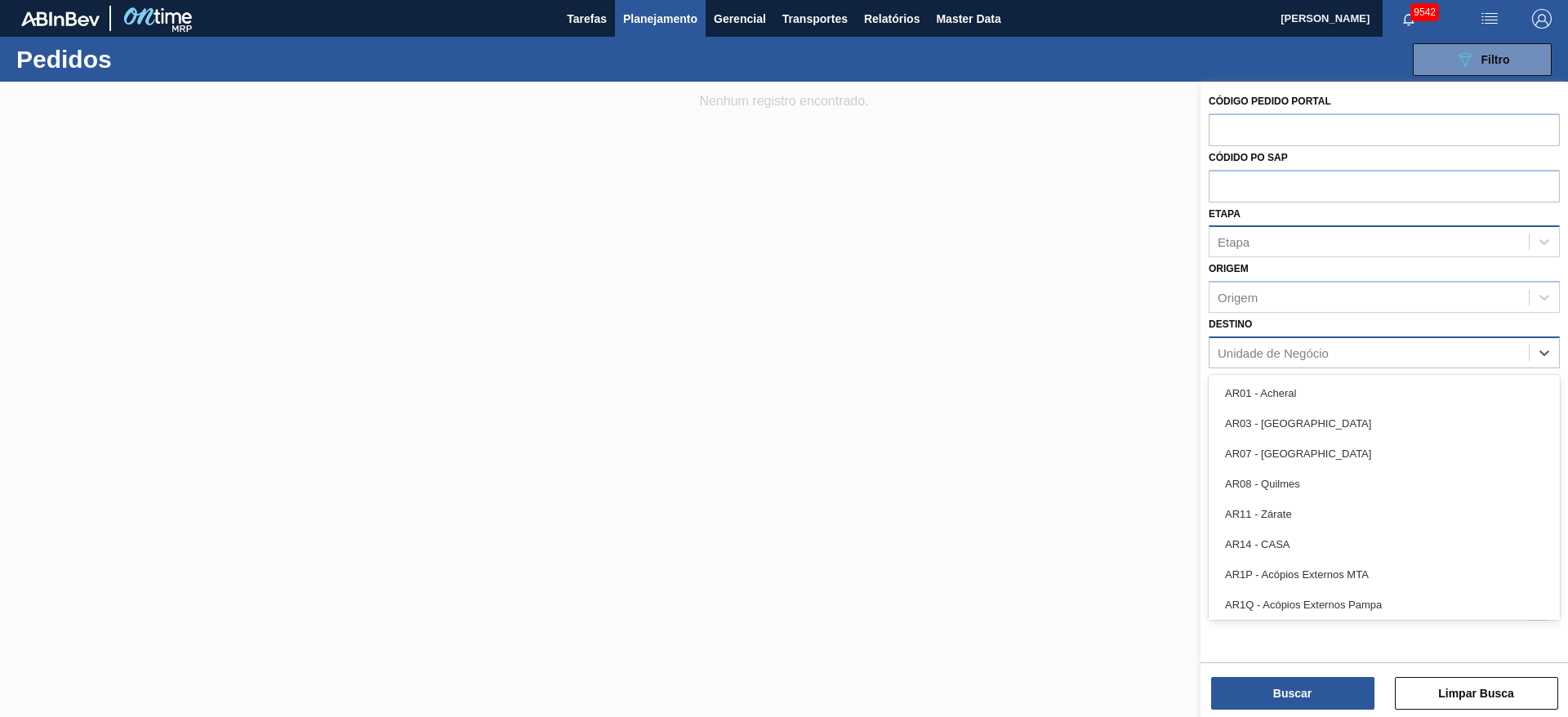
click at [1044, 357] on div "Unidade de Negócio" at bounding box center [1273, 352] width 111 height 14
type input "23"
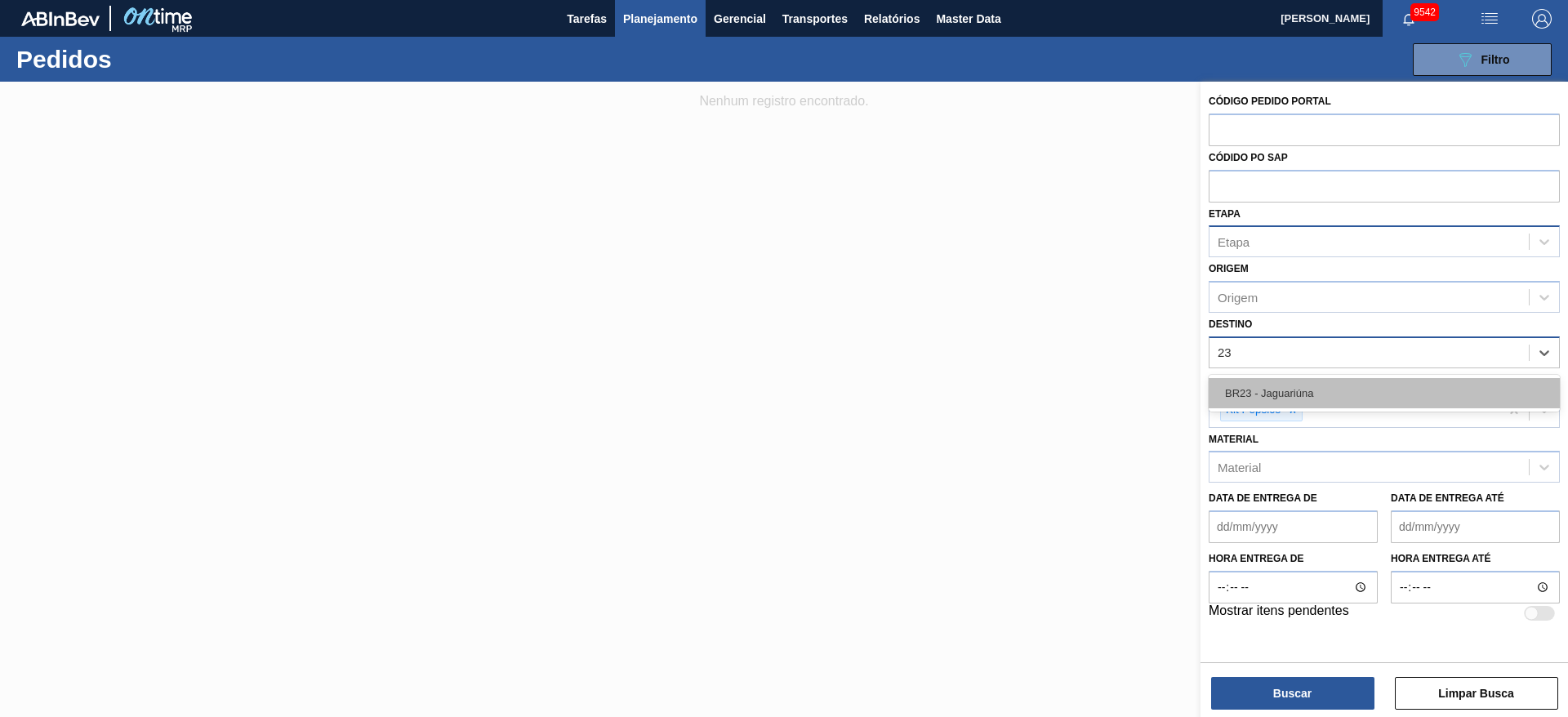
click at [1044, 393] on div "BR23 - Jaguariúna" at bounding box center [1383, 393] width 351 height 31
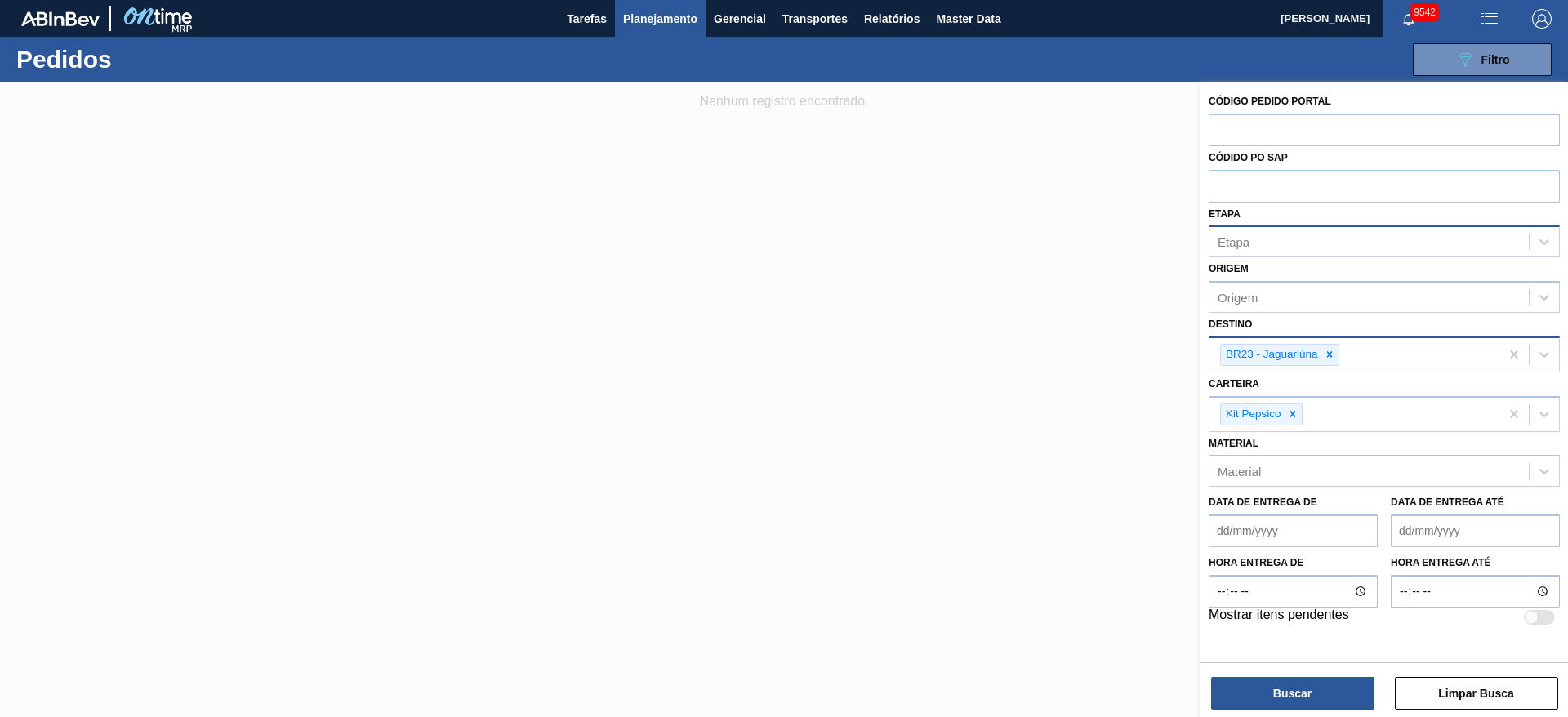
click at [1044, 477] on div "Buscar Limpar Busca" at bounding box center [1383, 685] width 367 height 45
click at [1044, 477] on button "Buscar" at bounding box center [1293, 693] width 163 height 32
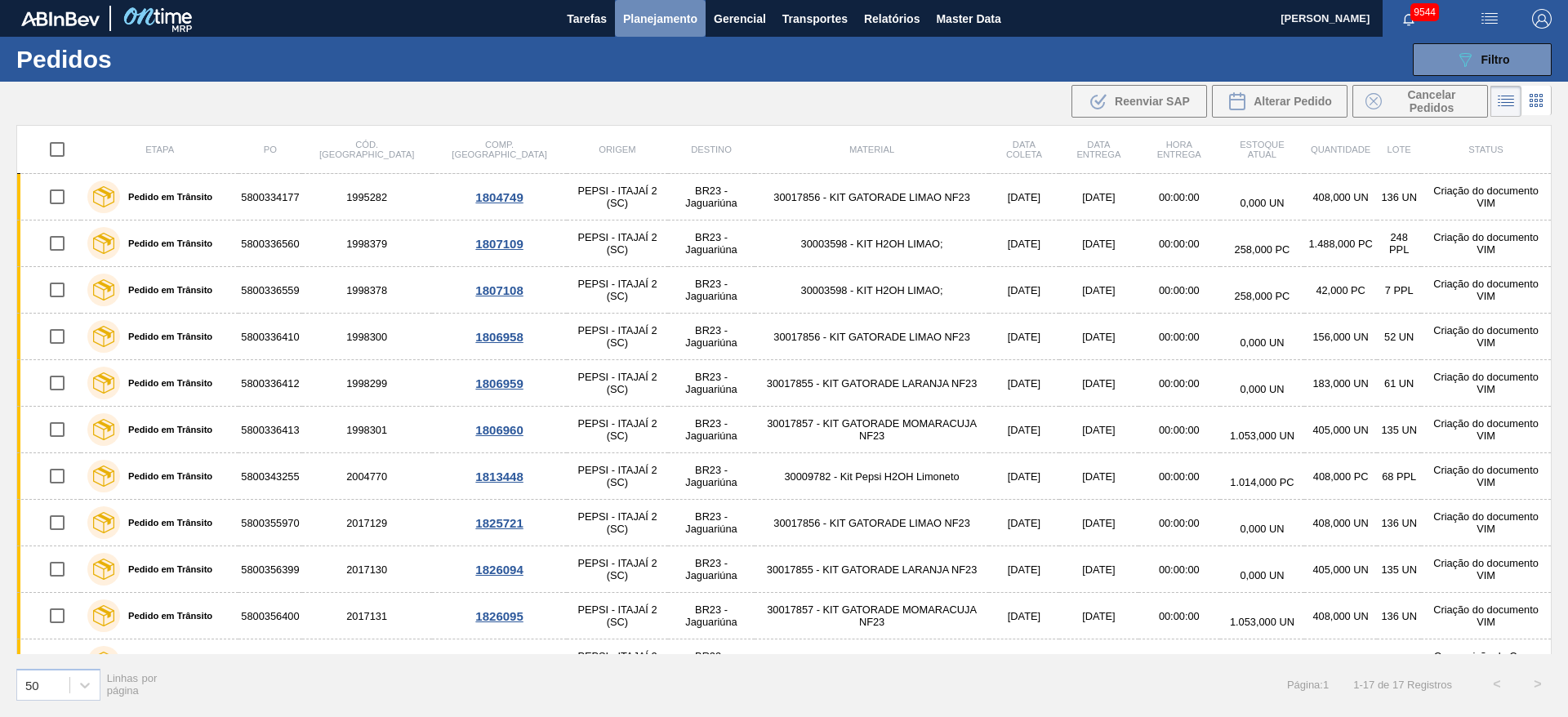
click at [672, 21] on span "Planejamento" at bounding box center [660, 19] width 74 height 19
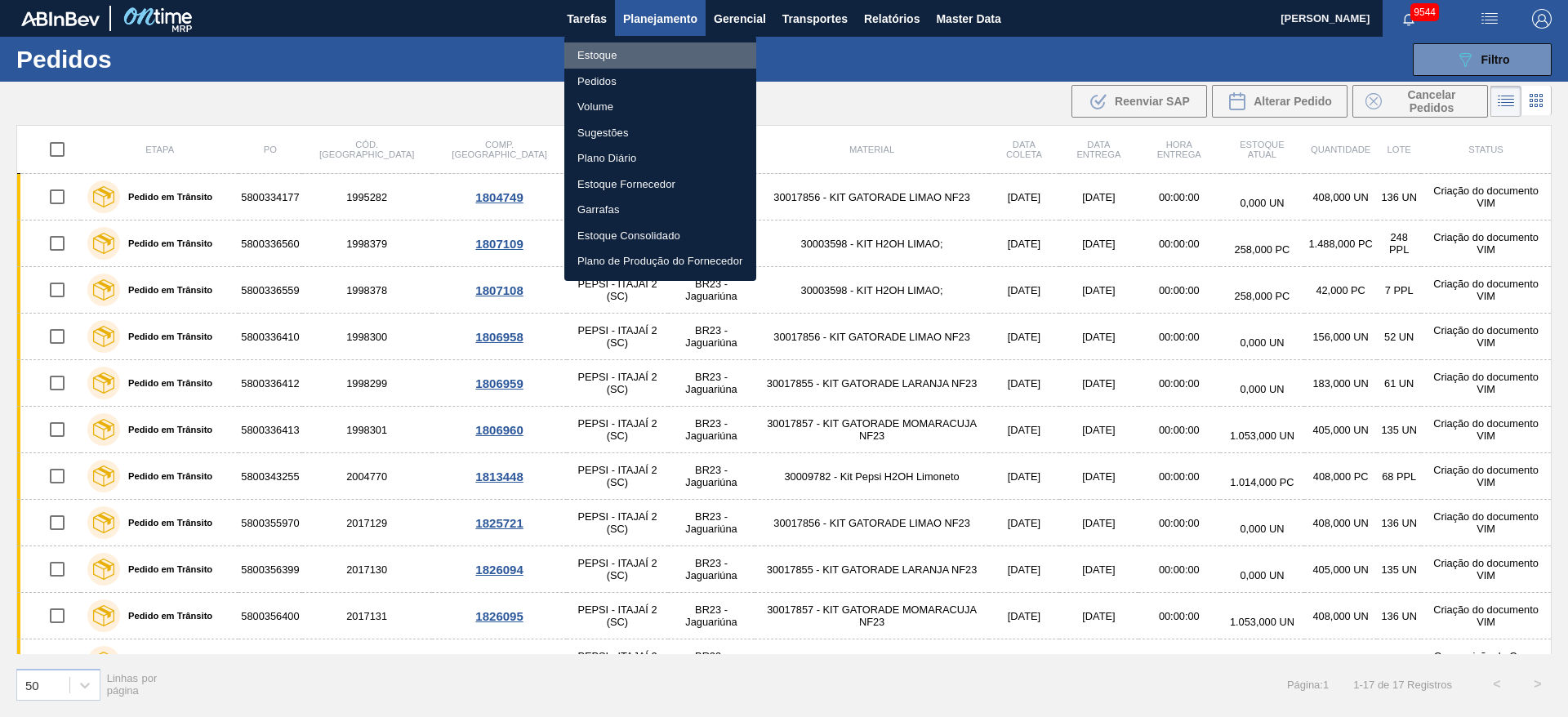
click at [646, 65] on li "Estoque" at bounding box center [659, 56] width 192 height 26
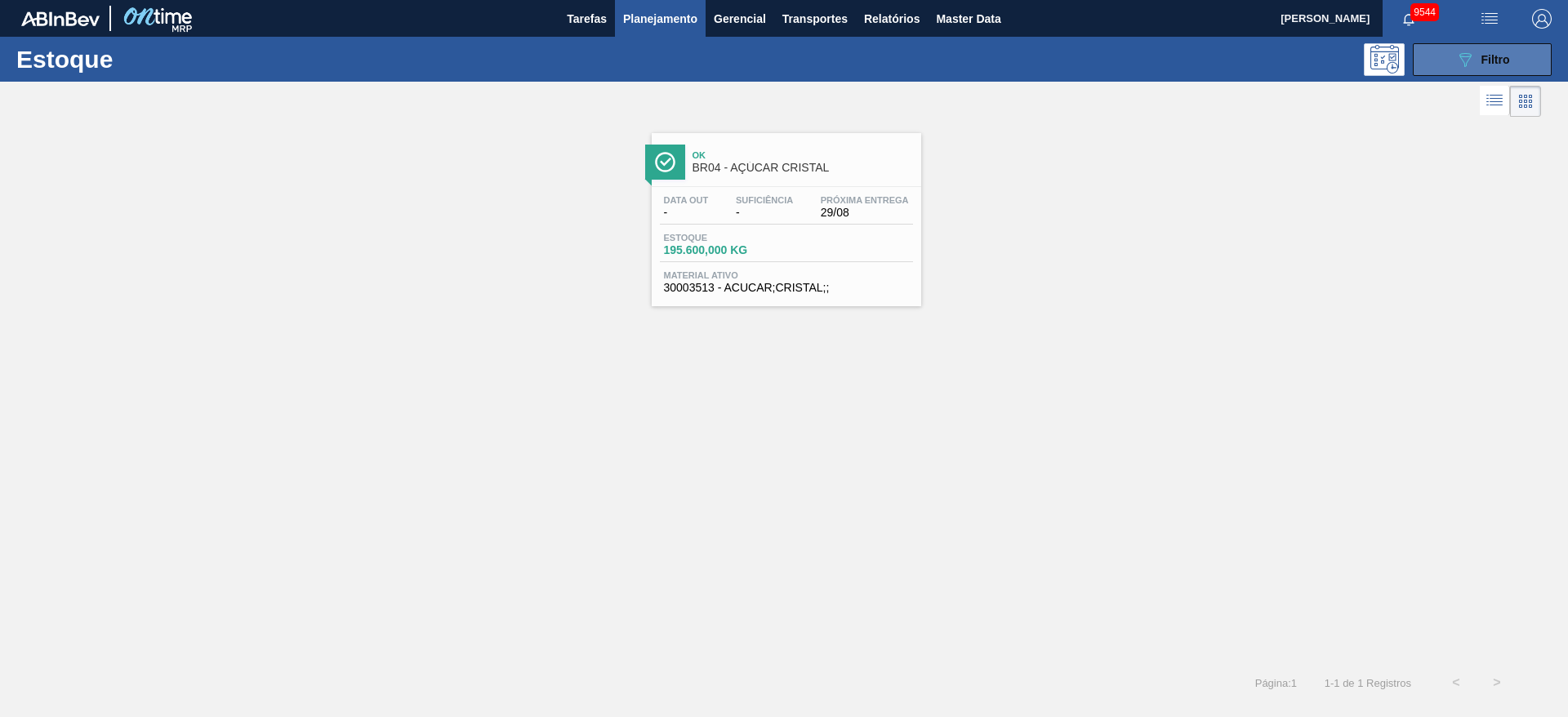
click at [1044, 50] on icon "089F7B8B-B2A5-4AFE-B5C0-19BA573D28AC" at bounding box center [1464, 59] width 19 height 19
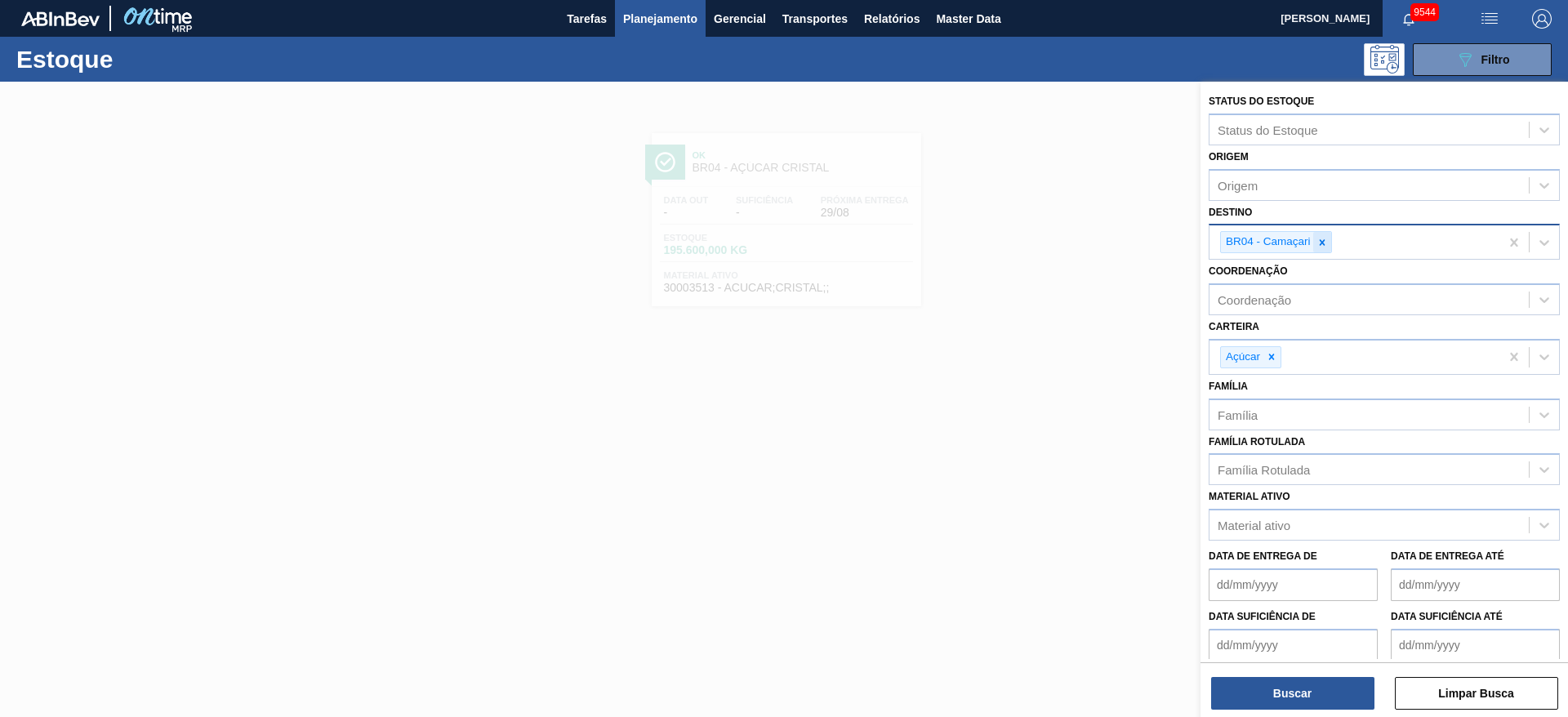
click at [1044, 249] on div at bounding box center [1321, 242] width 18 height 20
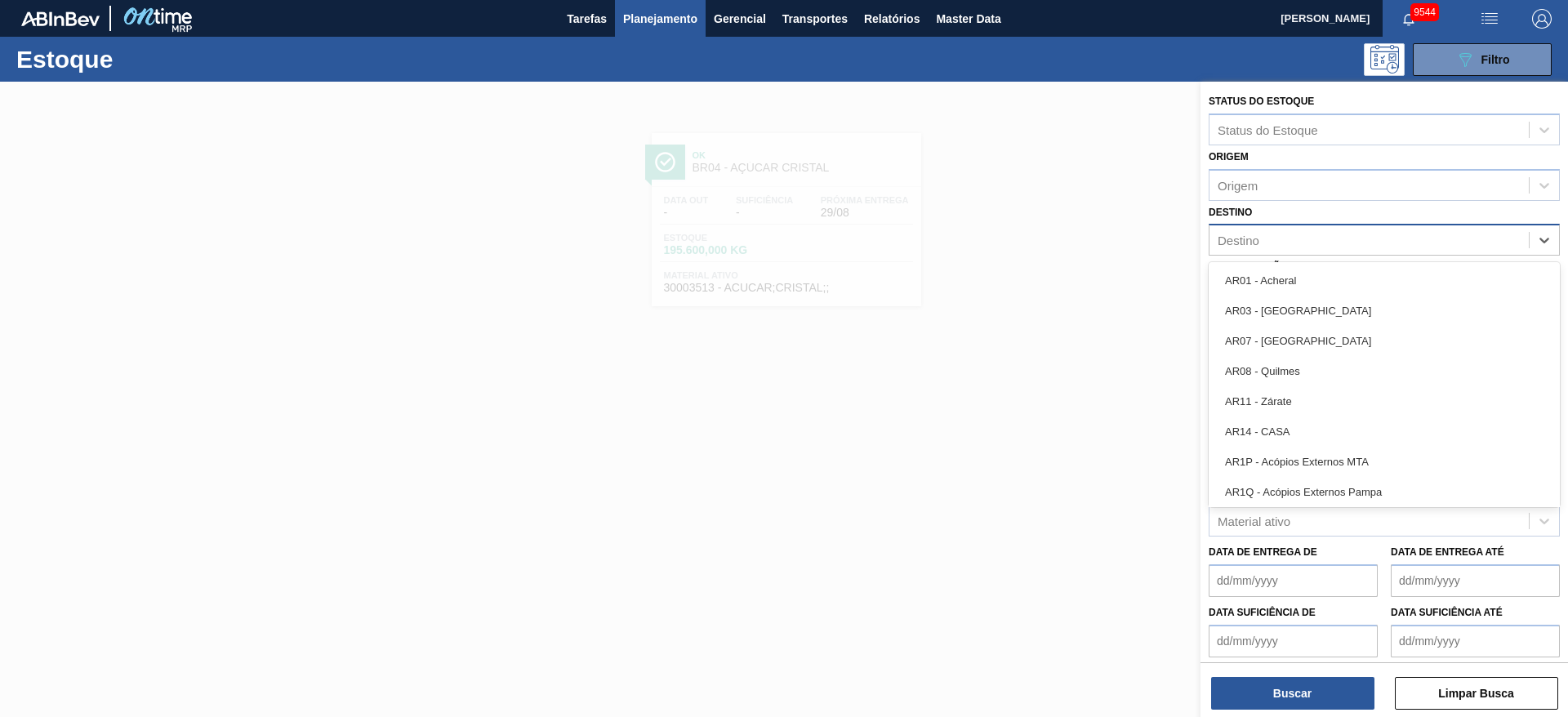
click at [1044, 249] on div "Destino" at bounding box center [1369, 241] width 319 height 24
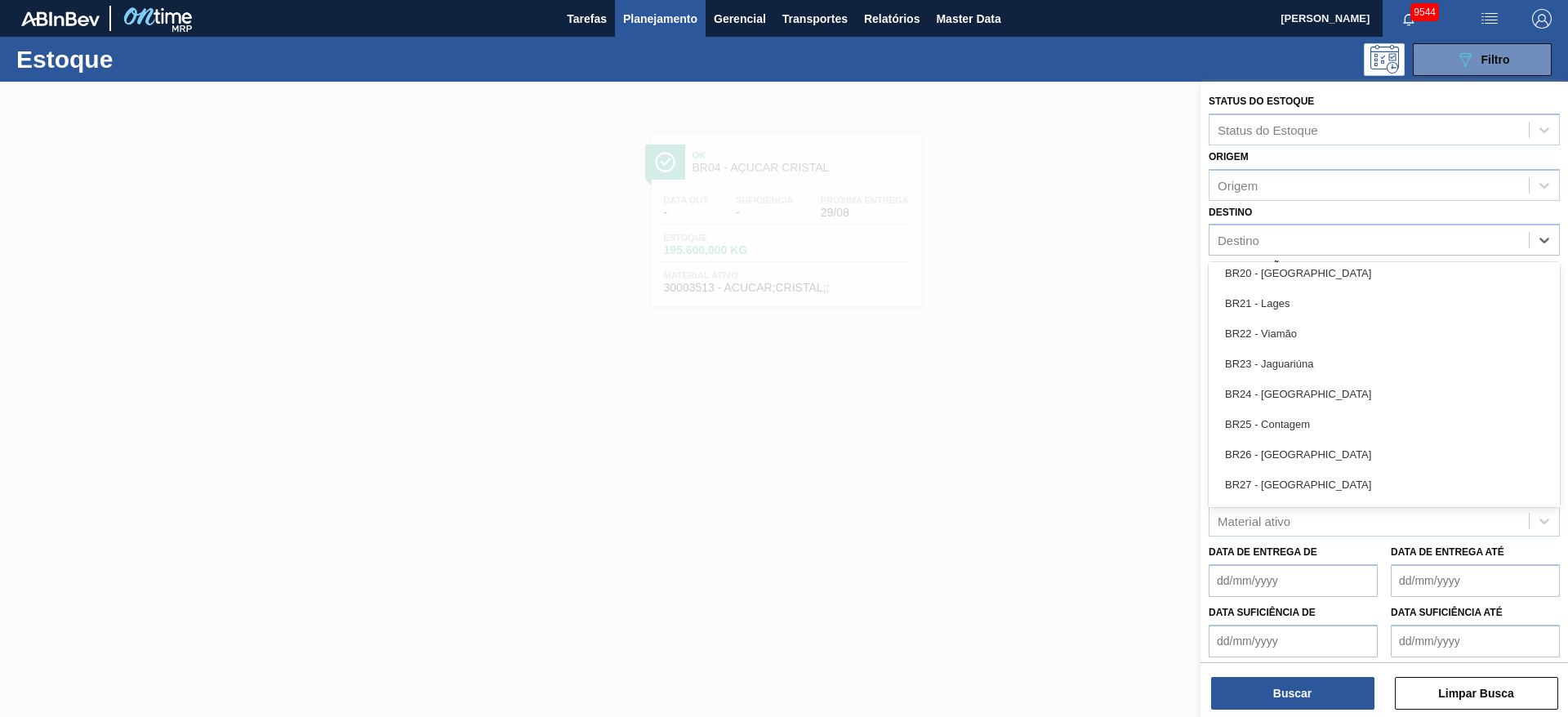
scroll to position [1438, 0]
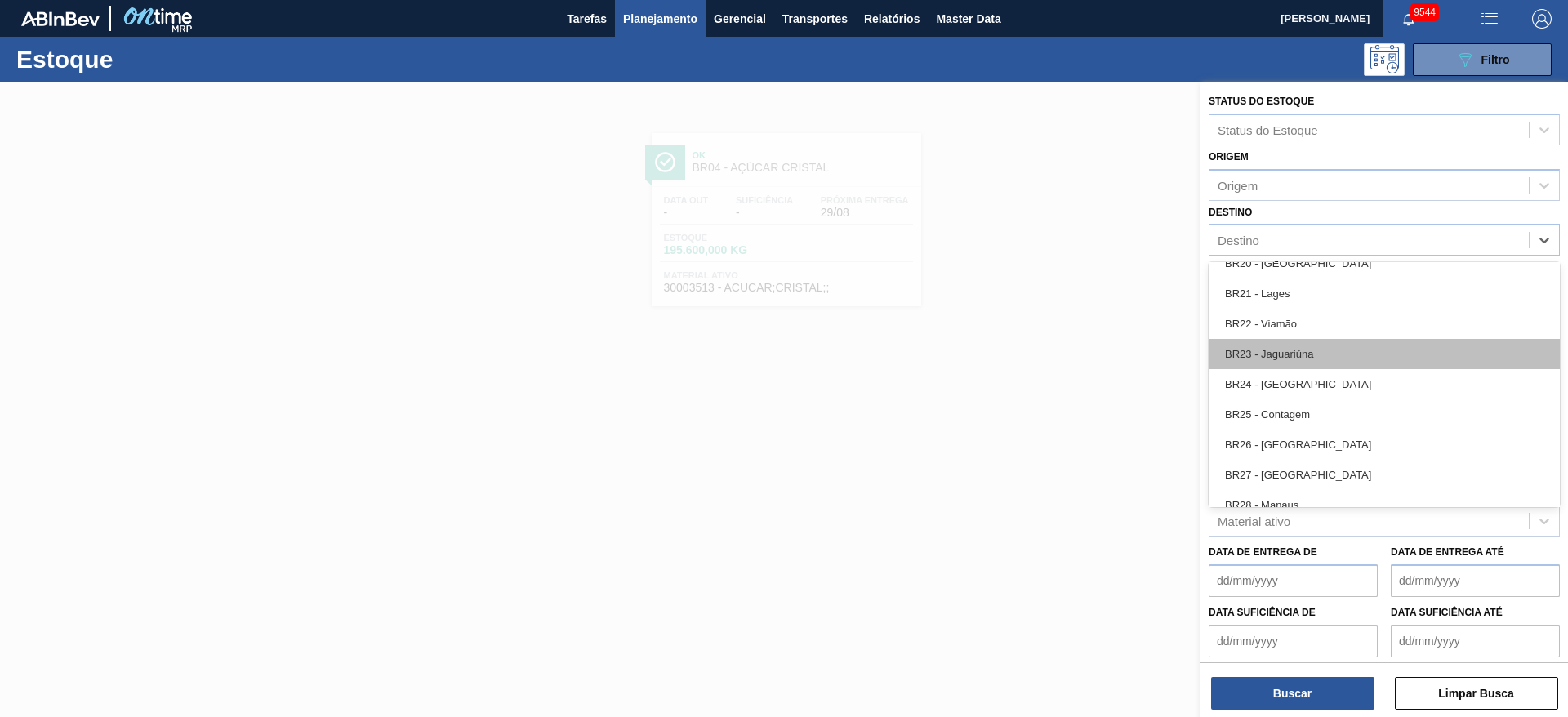
click at [1044, 363] on div "BR23 - Jaguariúna" at bounding box center [1383, 353] width 351 height 31
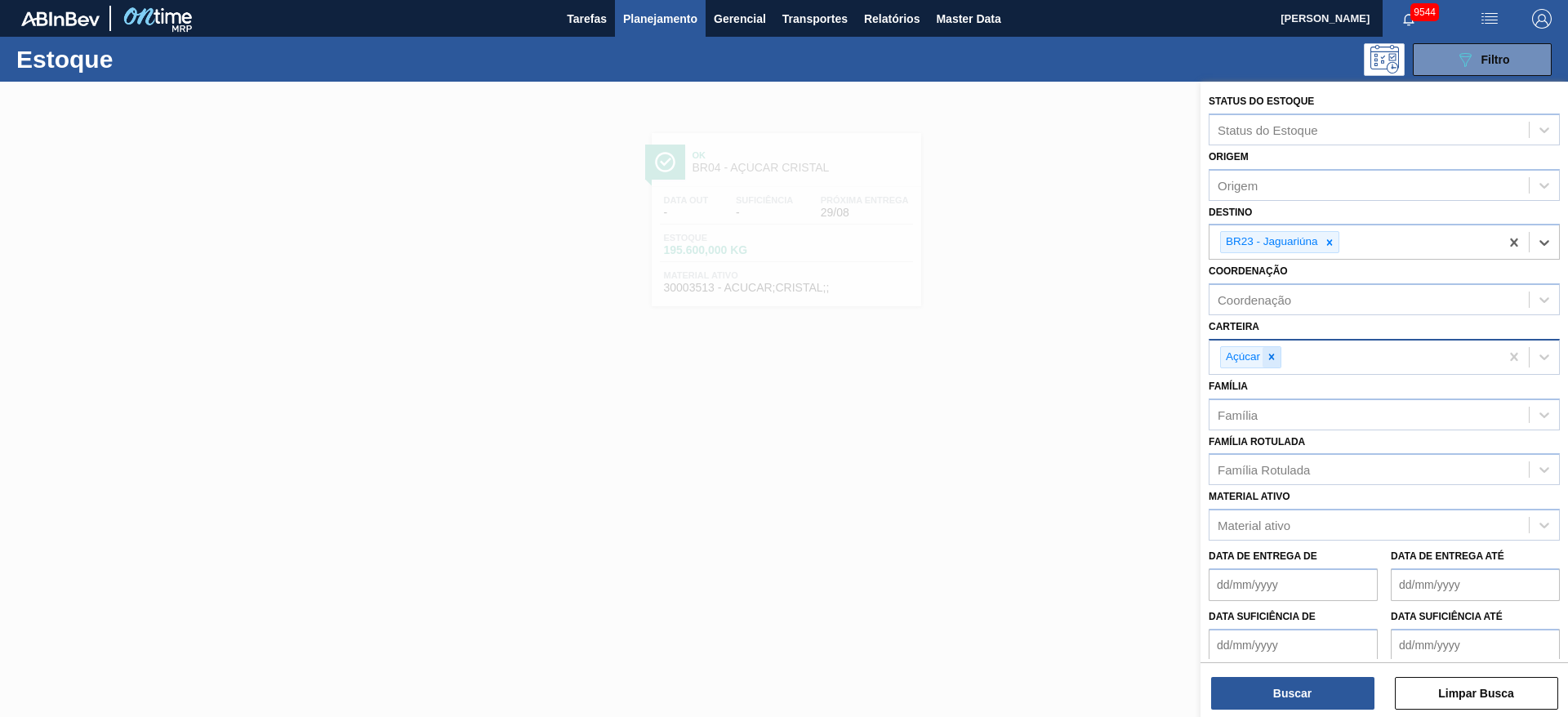
click at [1044, 359] on icon at bounding box center [1271, 357] width 11 height 11
click at [1044, 359] on div "Carteira" at bounding box center [1369, 355] width 319 height 24
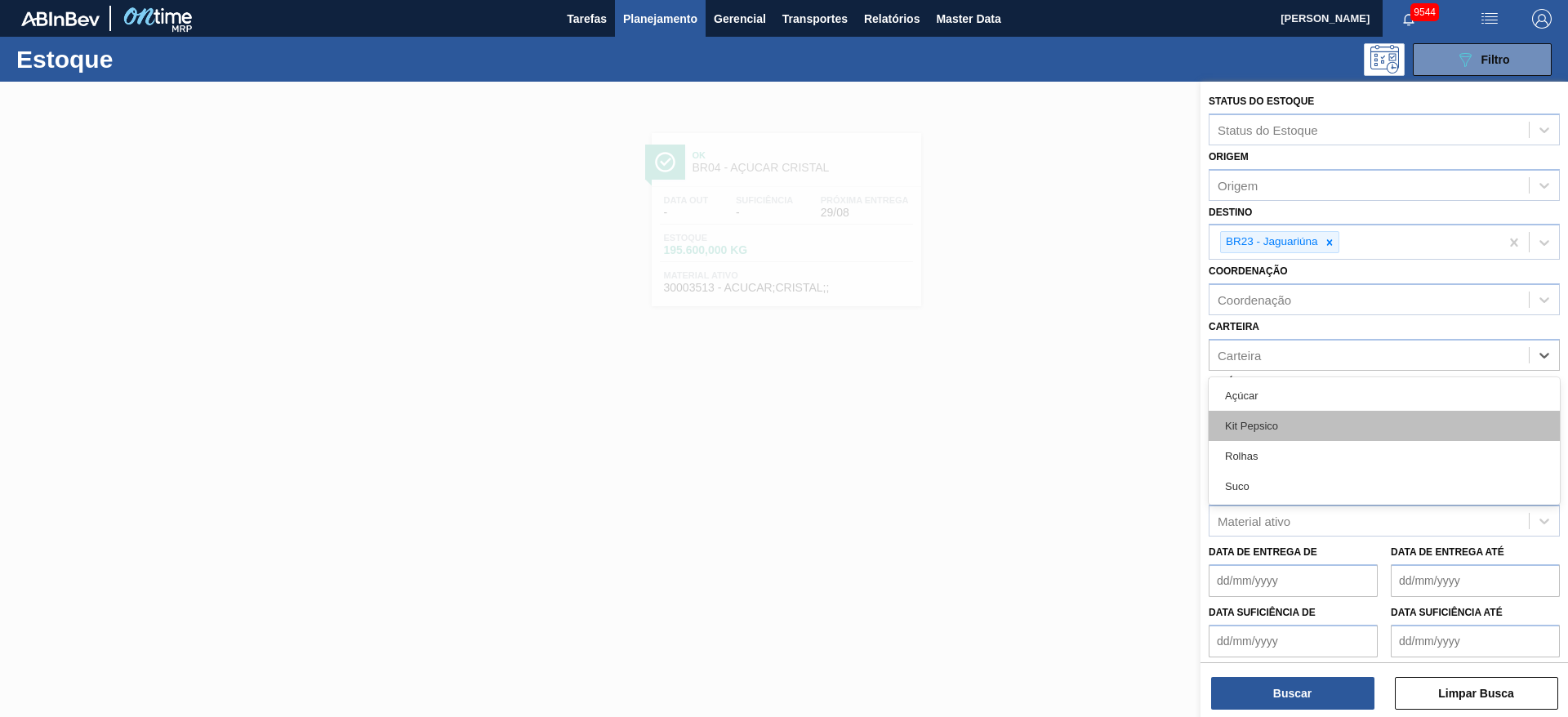
click at [1044, 438] on div "Kit Pepsico" at bounding box center [1383, 426] width 351 height 31
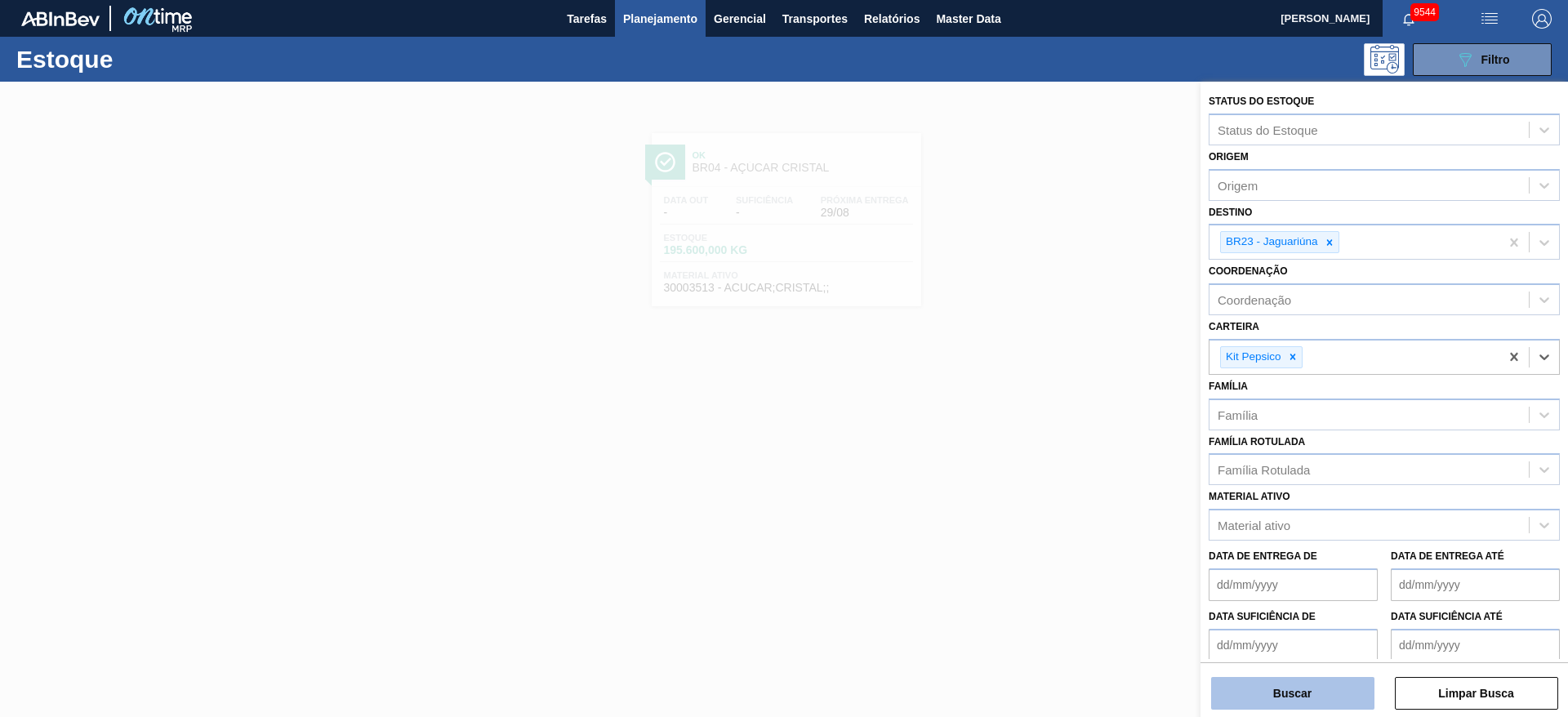
click at [1044, 477] on button "Buscar" at bounding box center [1293, 693] width 163 height 32
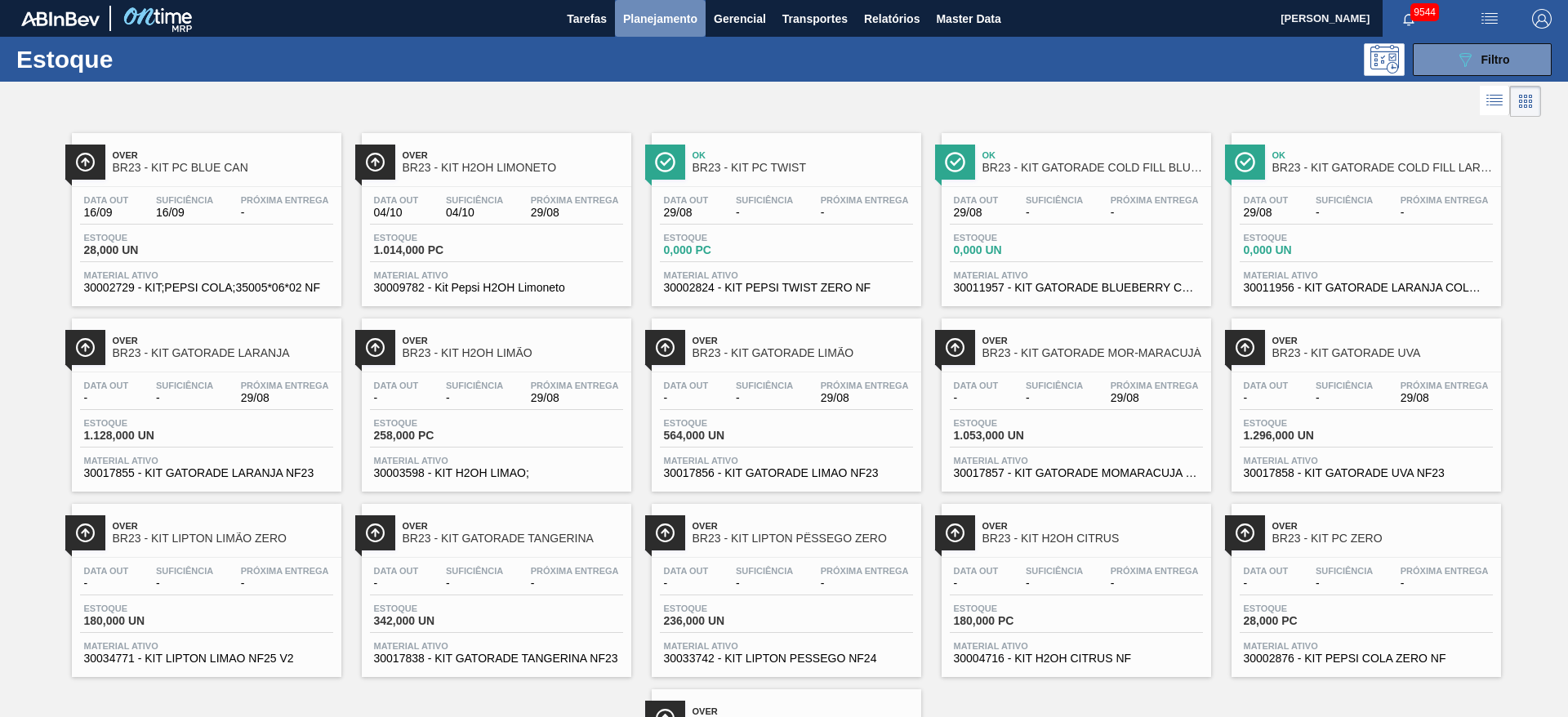
click at [654, 23] on span "Planejamento" at bounding box center [660, 19] width 74 height 19
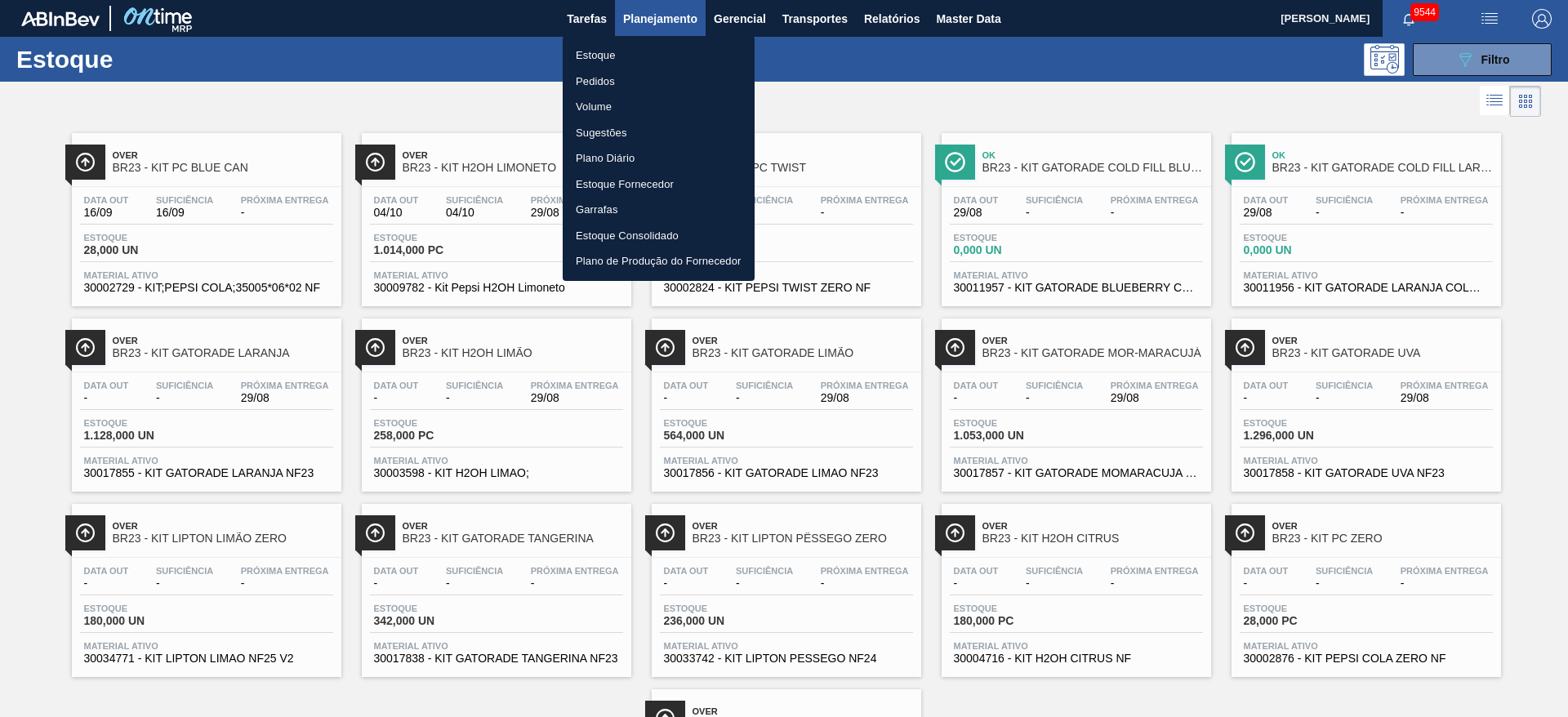
click at [1044, 64] on div at bounding box center [784, 358] width 1568 height 717
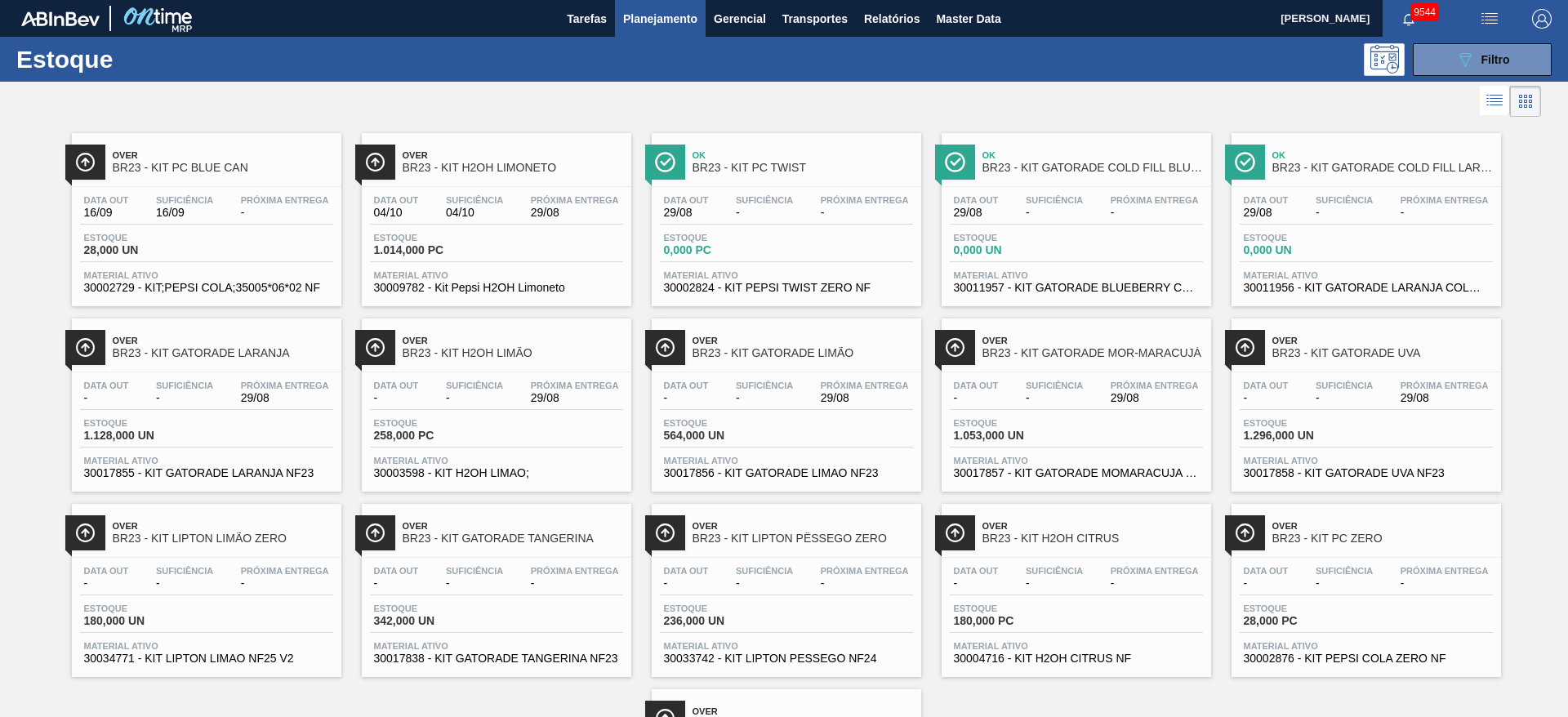
click at [1044, 58] on button "089F7B8B-B2A5-4AFE-B5C0-19BA573D28AC Filtro" at bounding box center [1482, 59] width 139 height 32
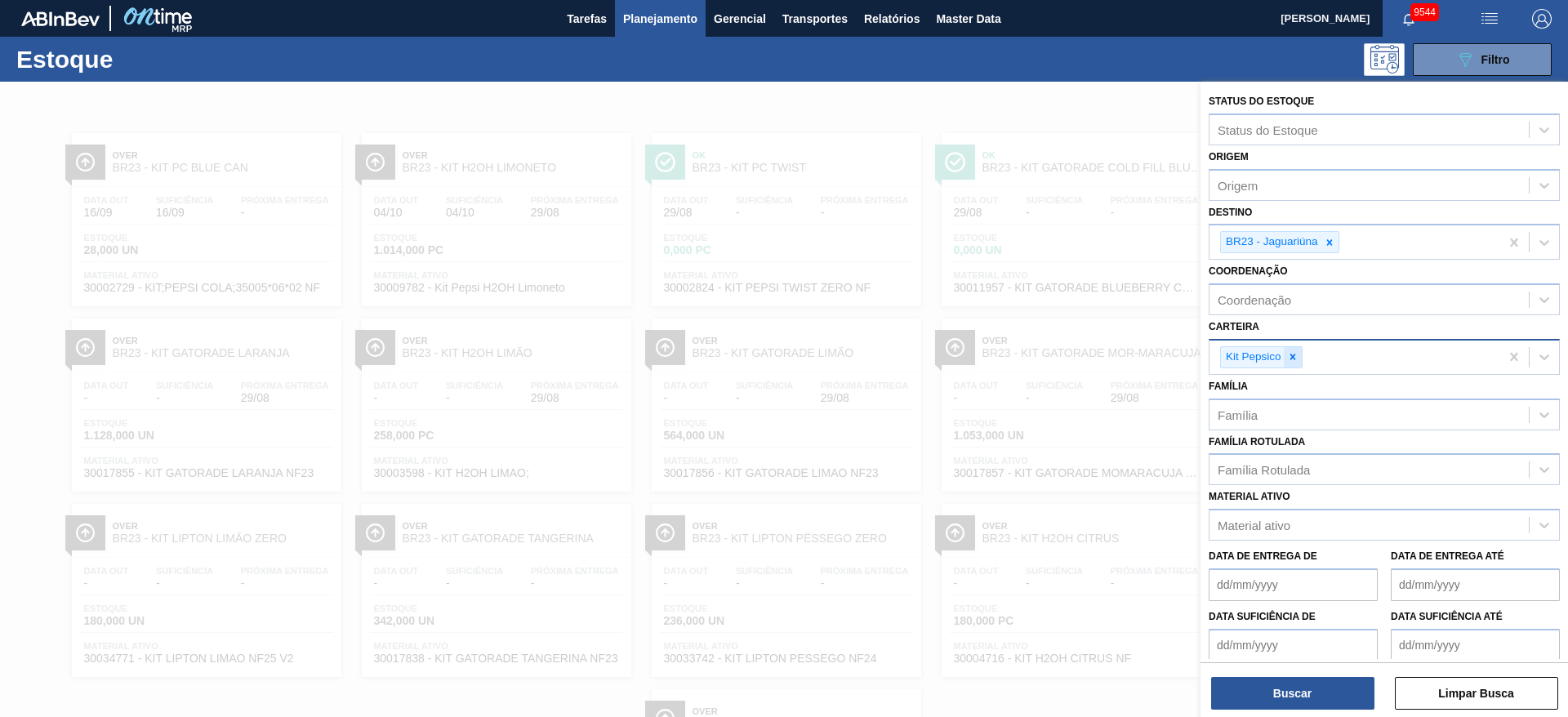
click at [1044, 352] on icon at bounding box center [1293, 357] width 11 height 11
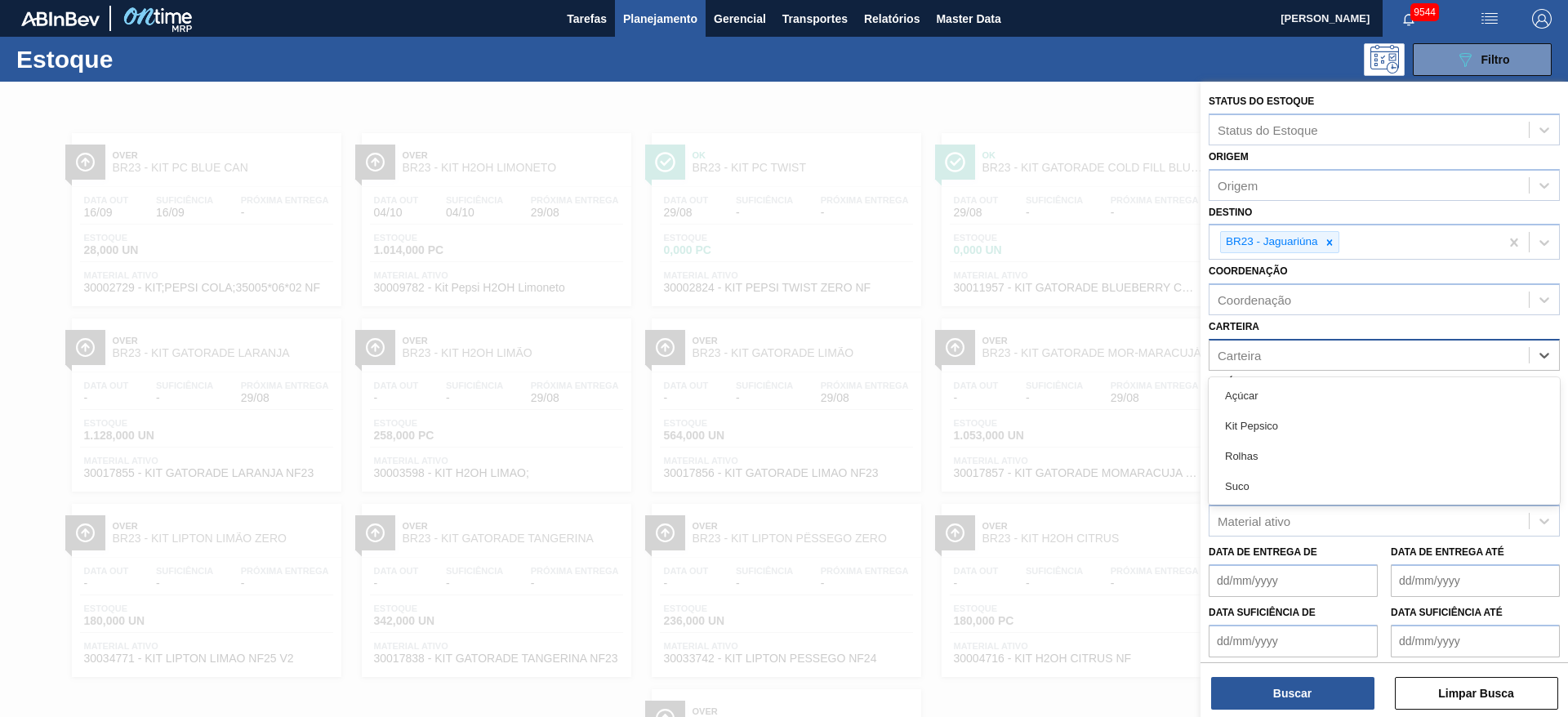
click at [1044, 352] on div "Carteira" at bounding box center [1369, 355] width 319 height 24
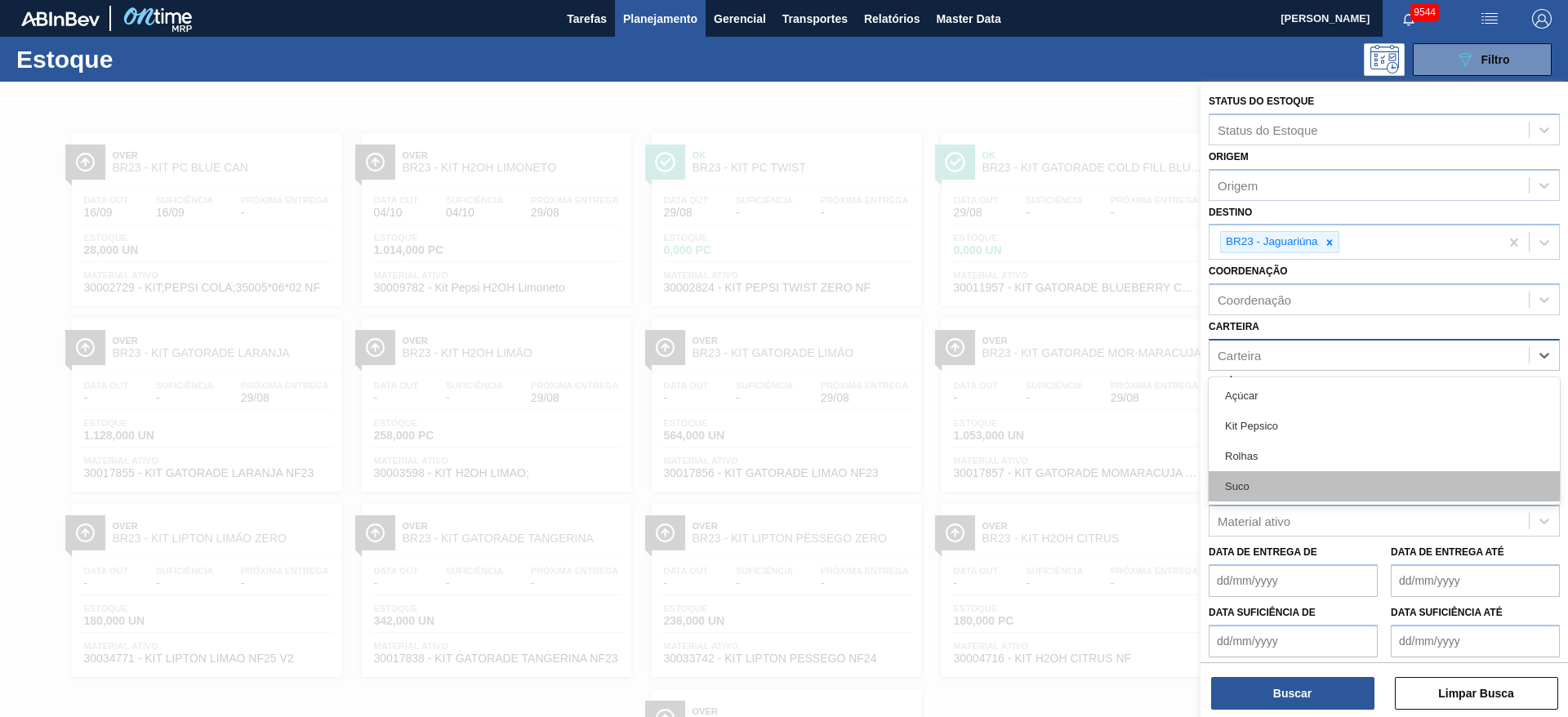
click at [1044, 472] on div "Suco" at bounding box center [1383, 486] width 351 height 31
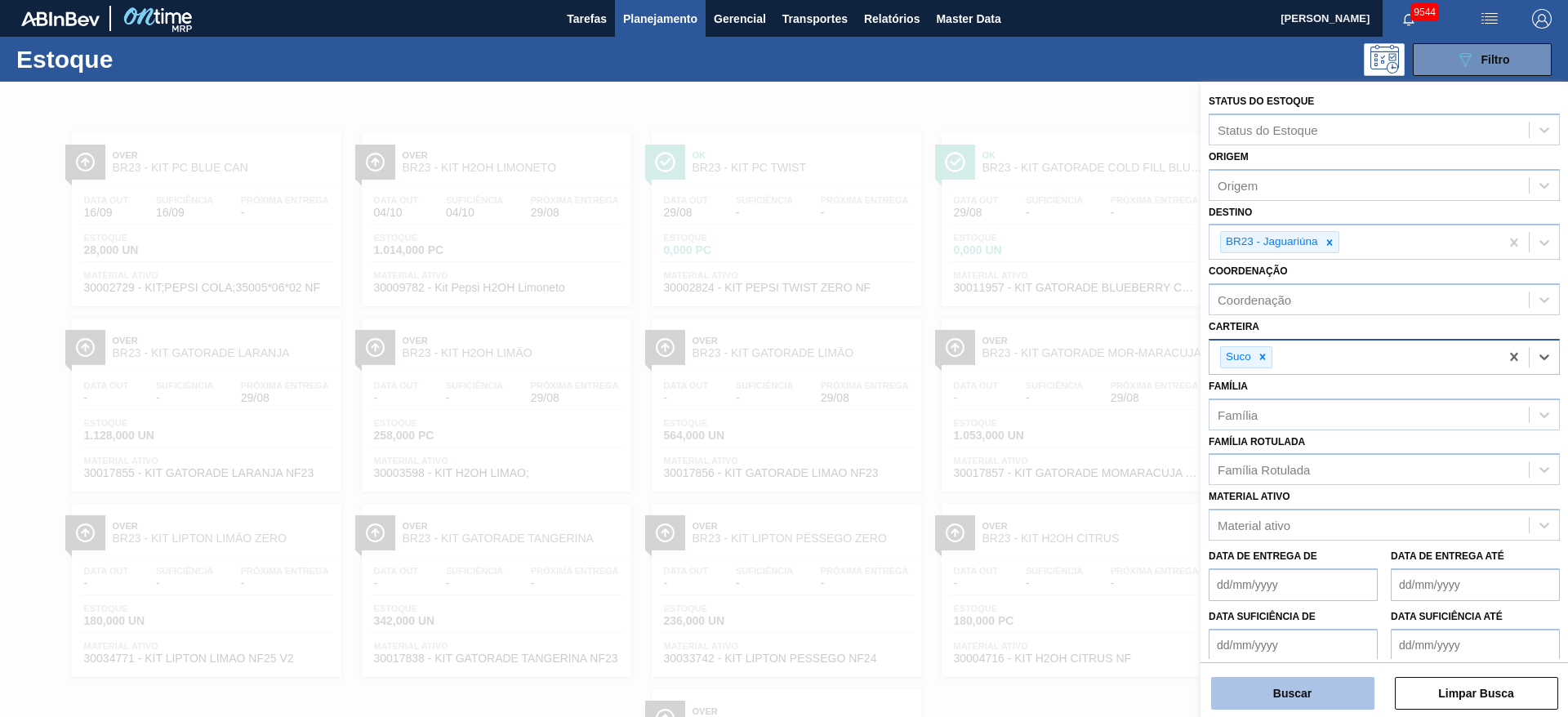
click at [1044, 477] on button "Buscar" at bounding box center [1293, 693] width 163 height 32
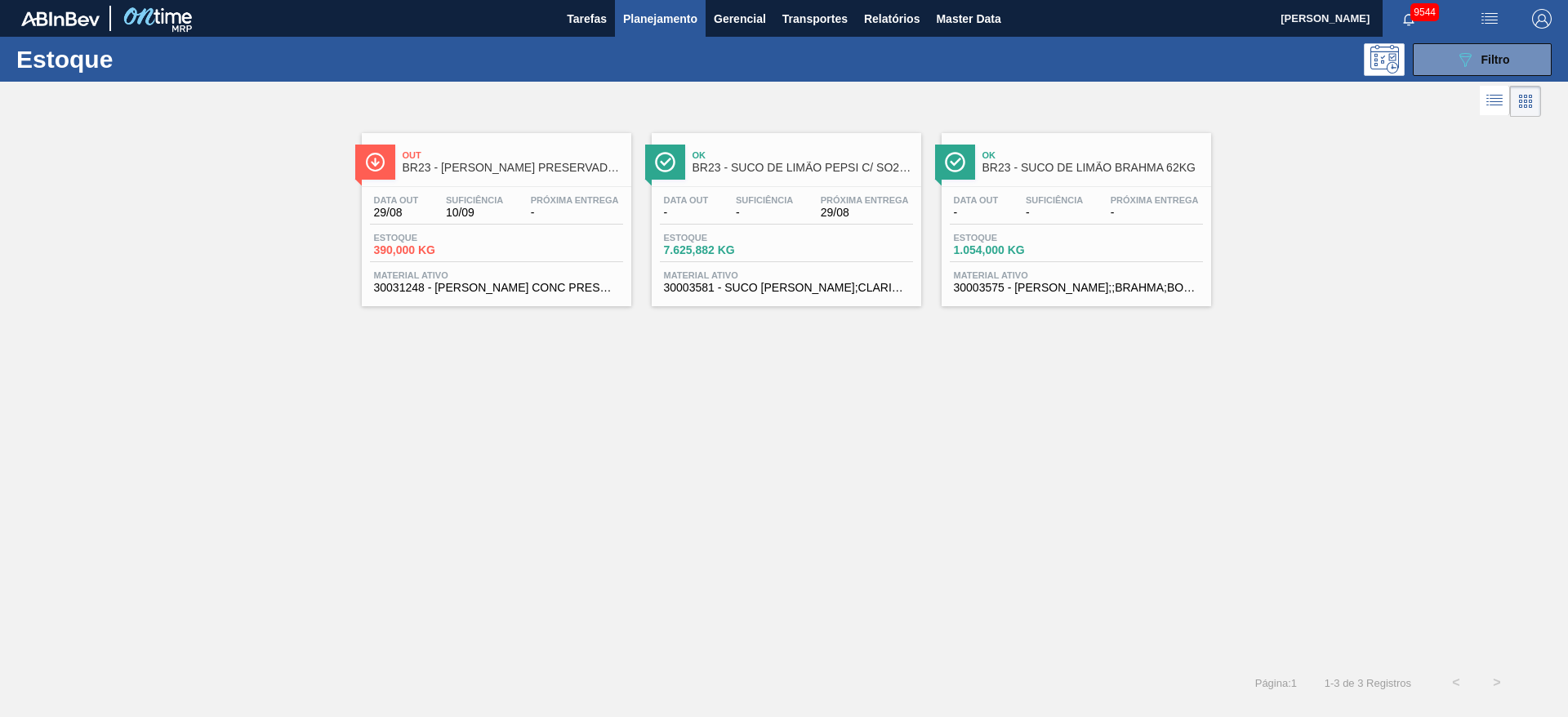
click at [335, 477] on div "Out BR23 - SUCO LARANJA PRESERVADO 63,5KG Data out 29/08 Suficiência 10/09 Próx…" at bounding box center [784, 391] width 1568 height 542
click at [1044, 62] on button "089F7B8B-B2A5-4AFE-B5C0-19BA573D28AC Filtro" at bounding box center [1482, 59] width 139 height 32
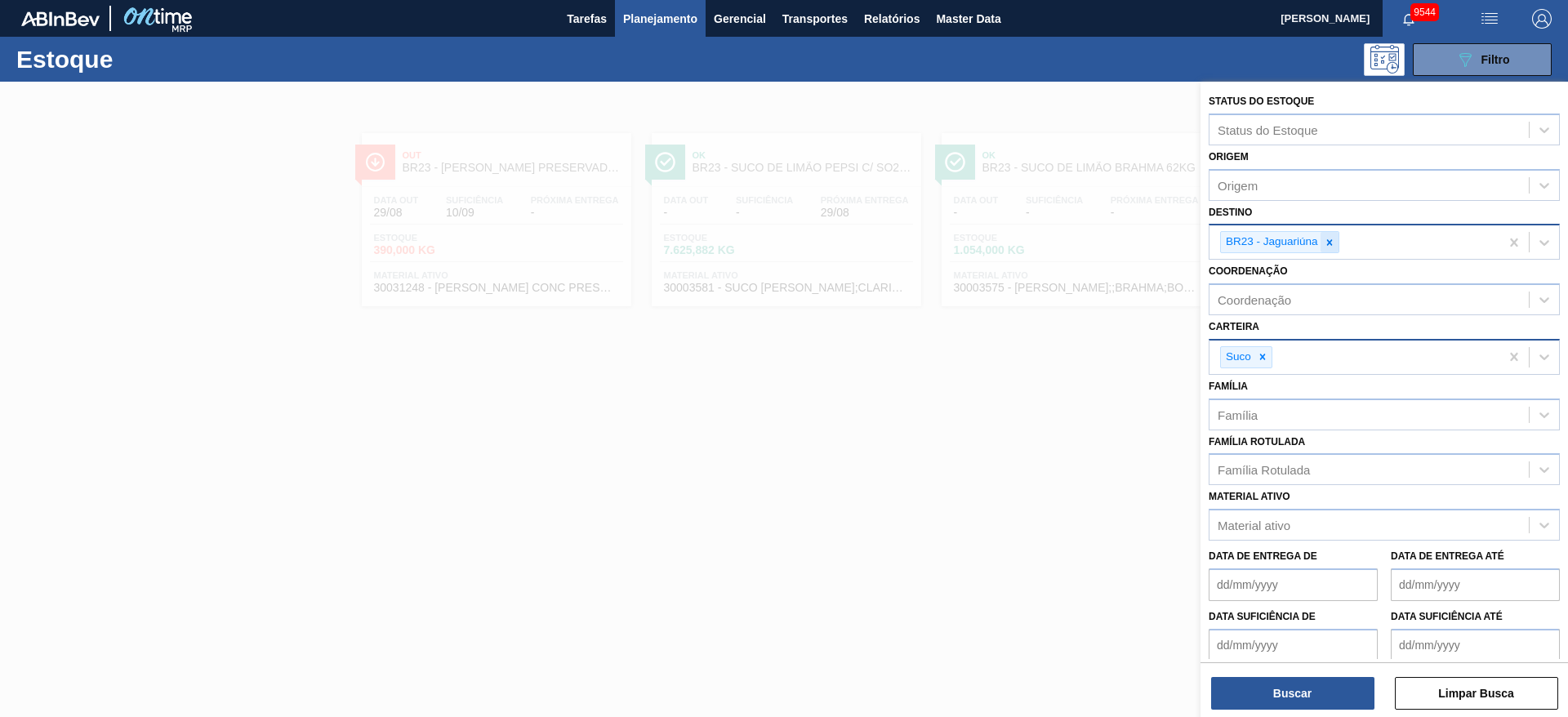
click at [1044, 246] on icon at bounding box center [1329, 242] width 11 height 11
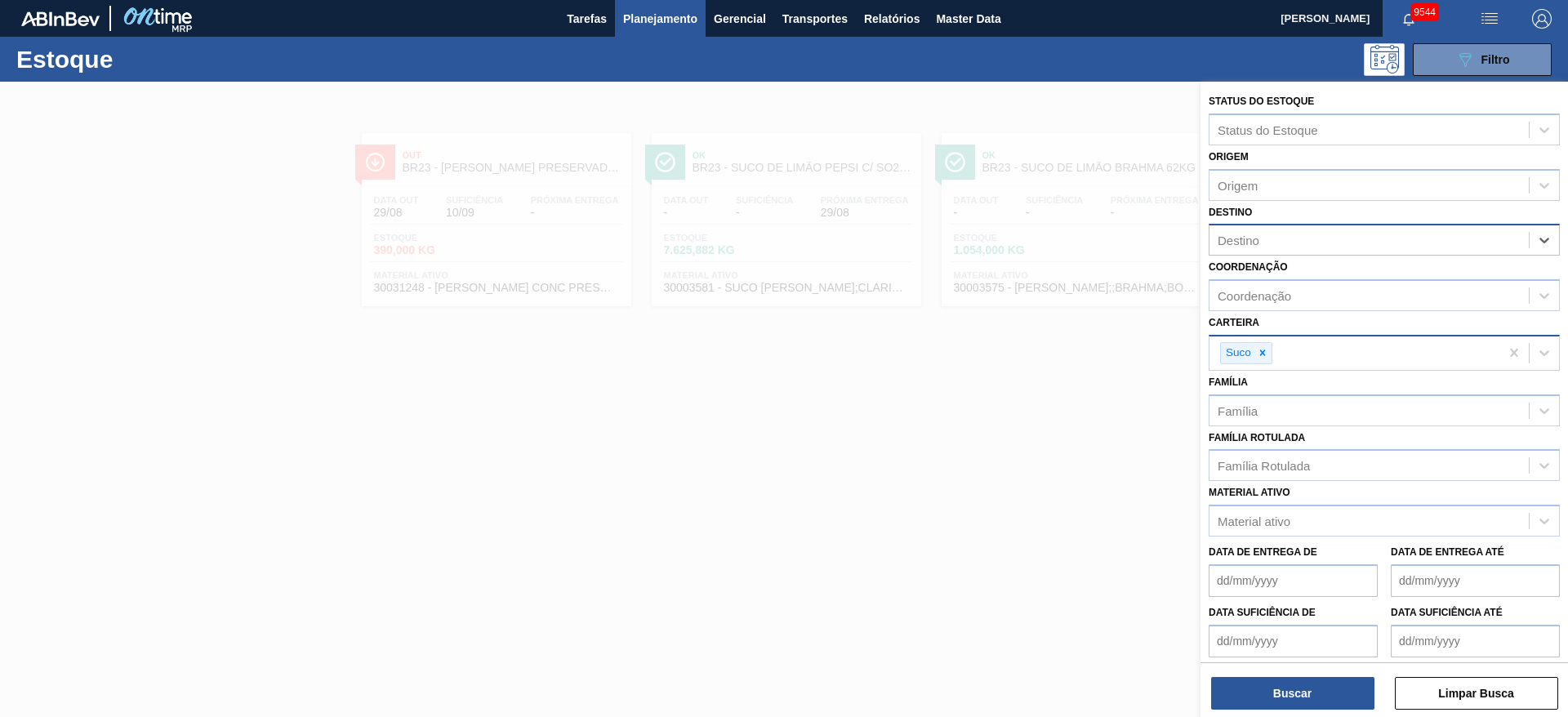
click at [1044, 246] on div "Destino" at bounding box center [1369, 241] width 319 height 24
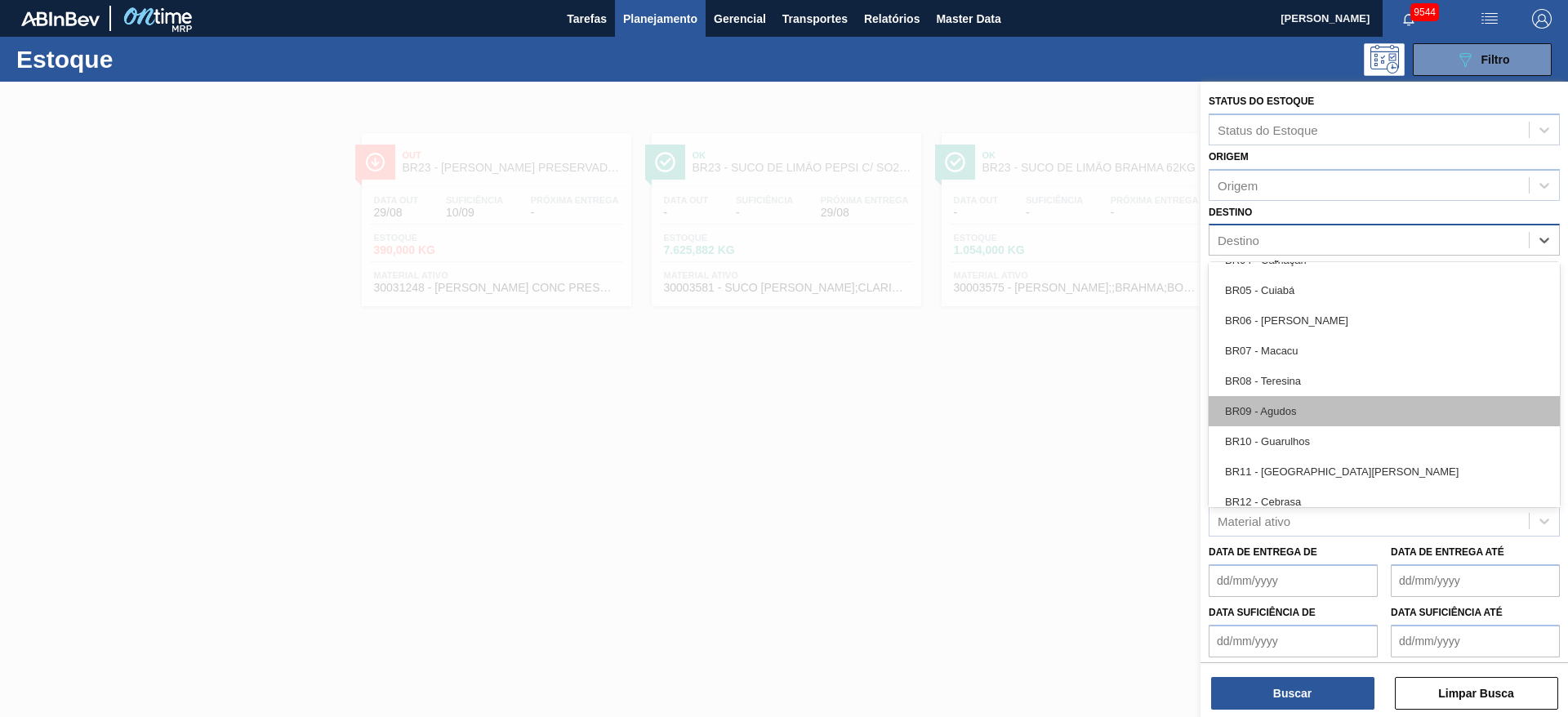
scroll to position [858, 0]
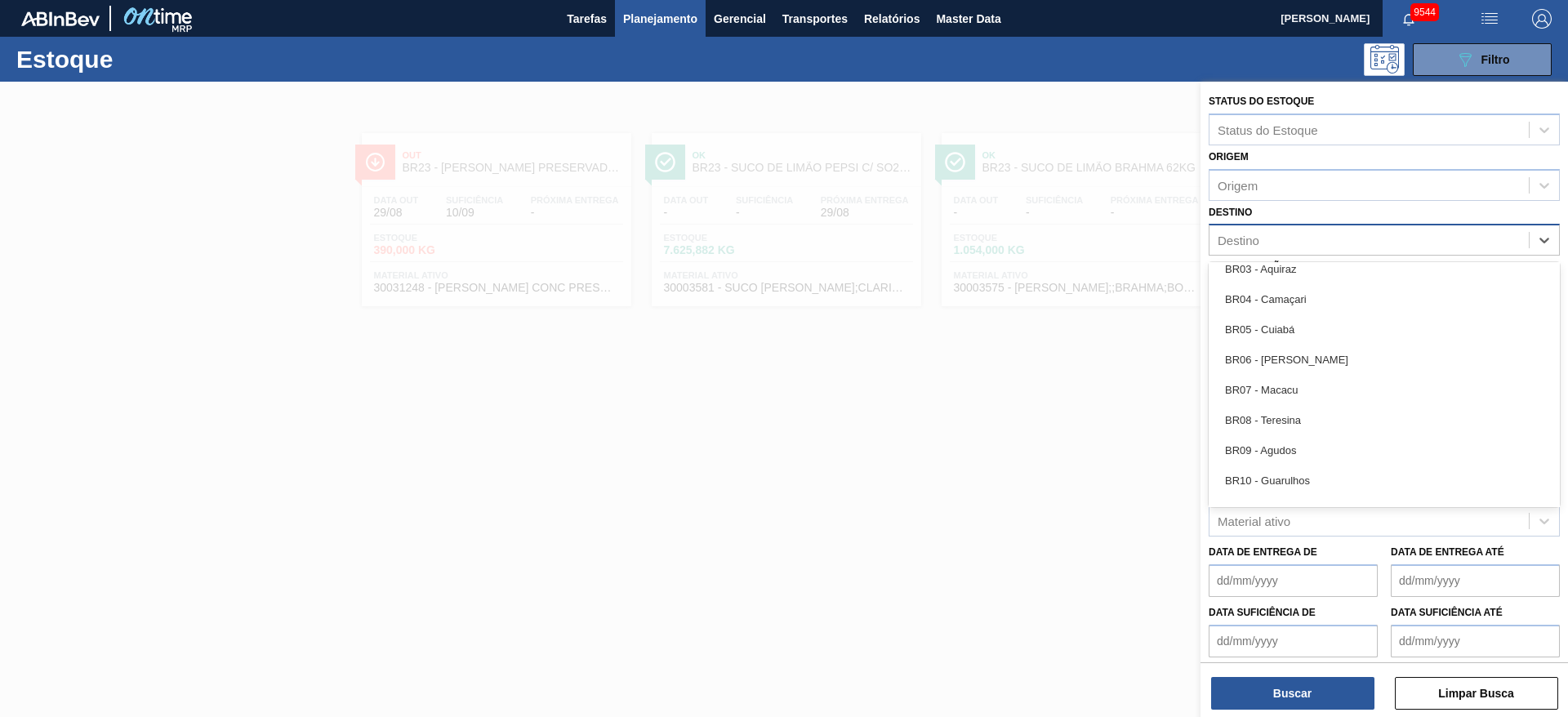
click at [1044, 265] on div "BR03 - Aquiraz" at bounding box center [1383, 269] width 351 height 31
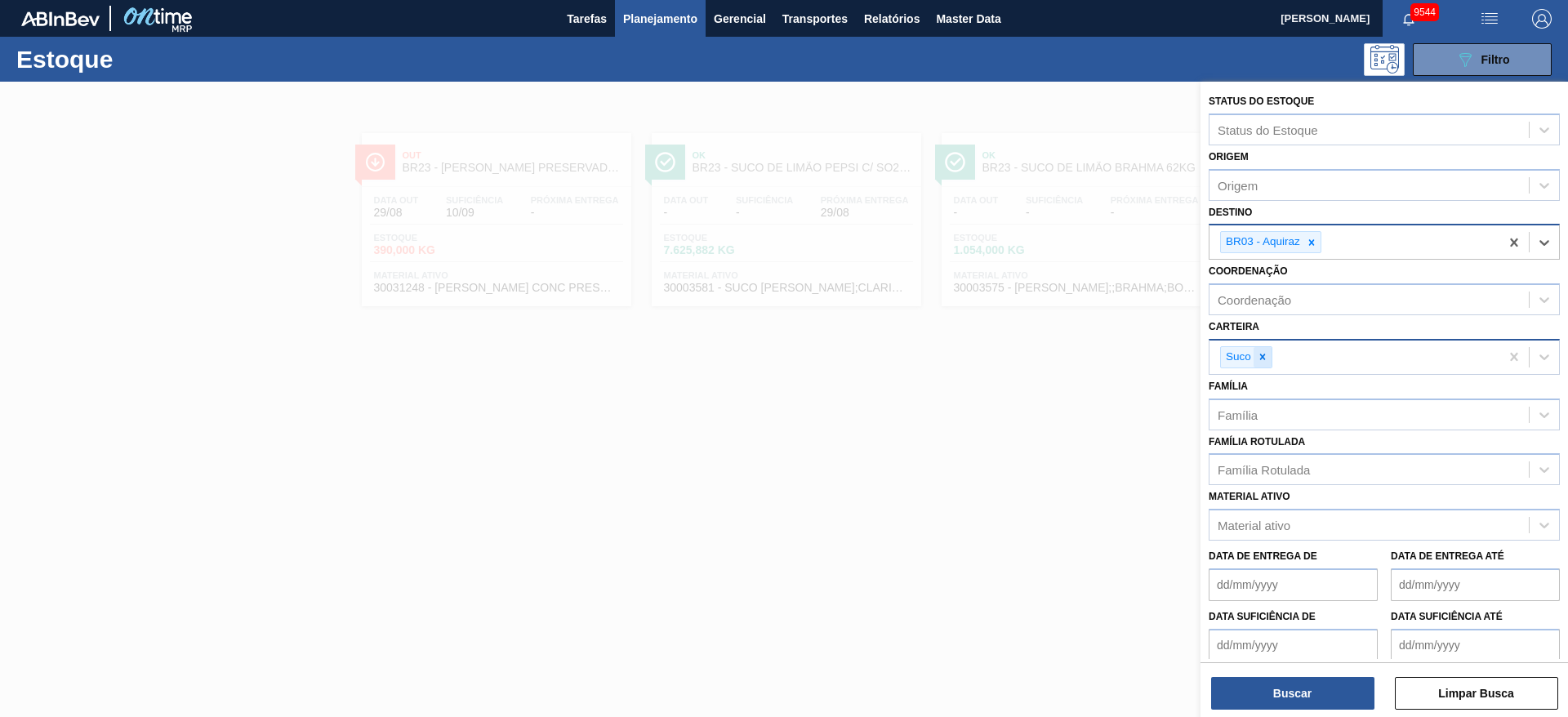
click at [1044, 352] on icon at bounding box center [1262, 357] width 11 height 11
click at [1044, 352] on div "Carteira" at bounding box center [1369, 355] width 319 height 24
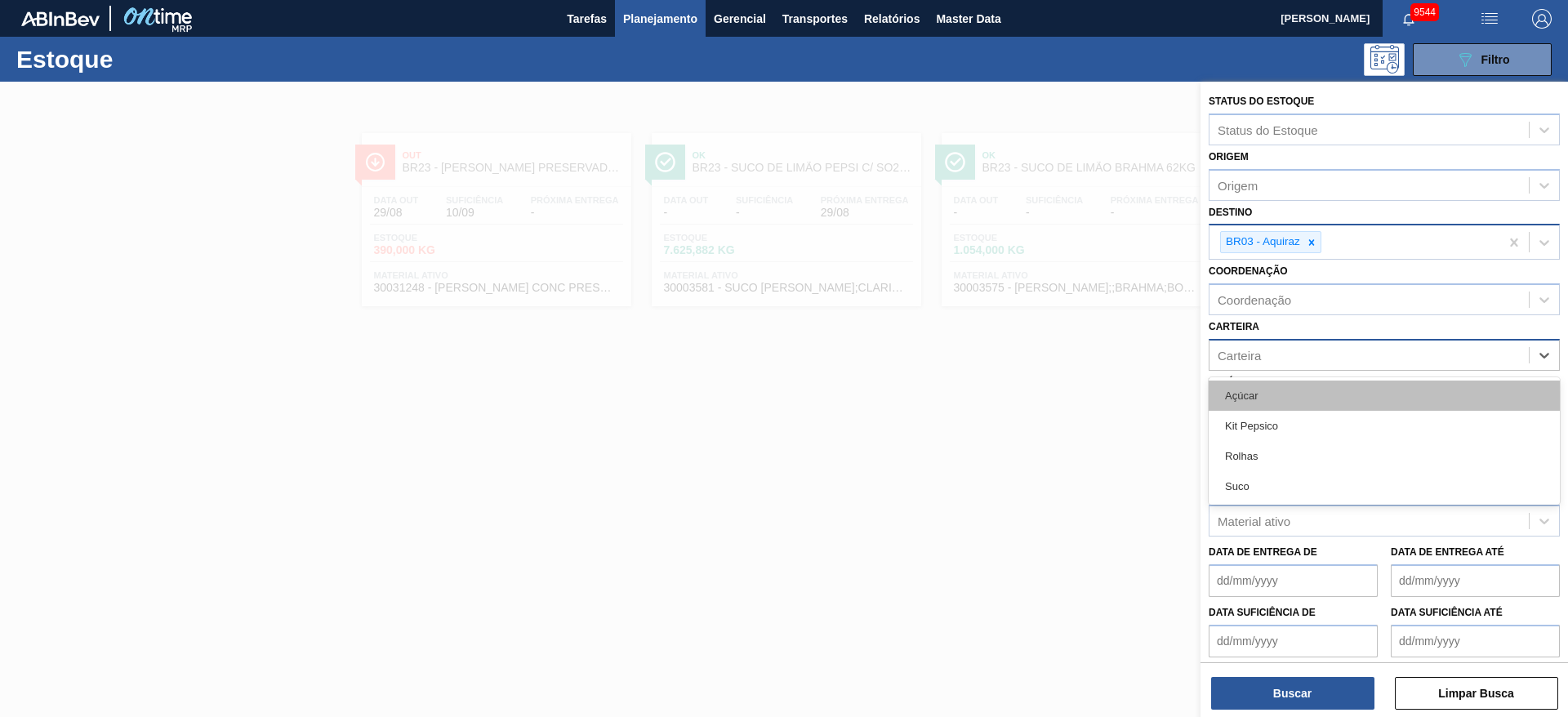
click at [1044, 382] on div "Açúcar" at bounding box center [1383, 395] width 351 height 31
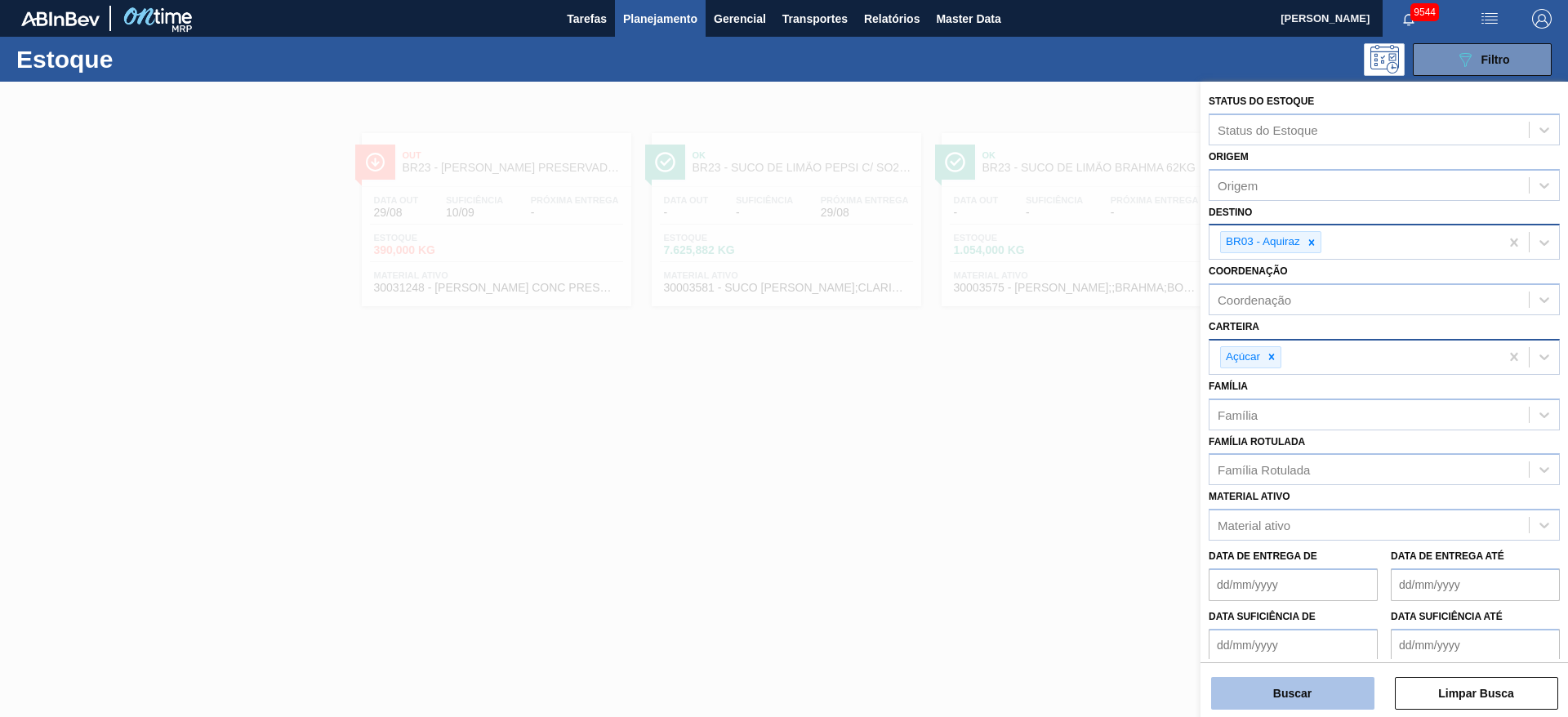
click at [1044, 477] on button "Buscar" at bounding box center [1293, 693] width 163 height 32
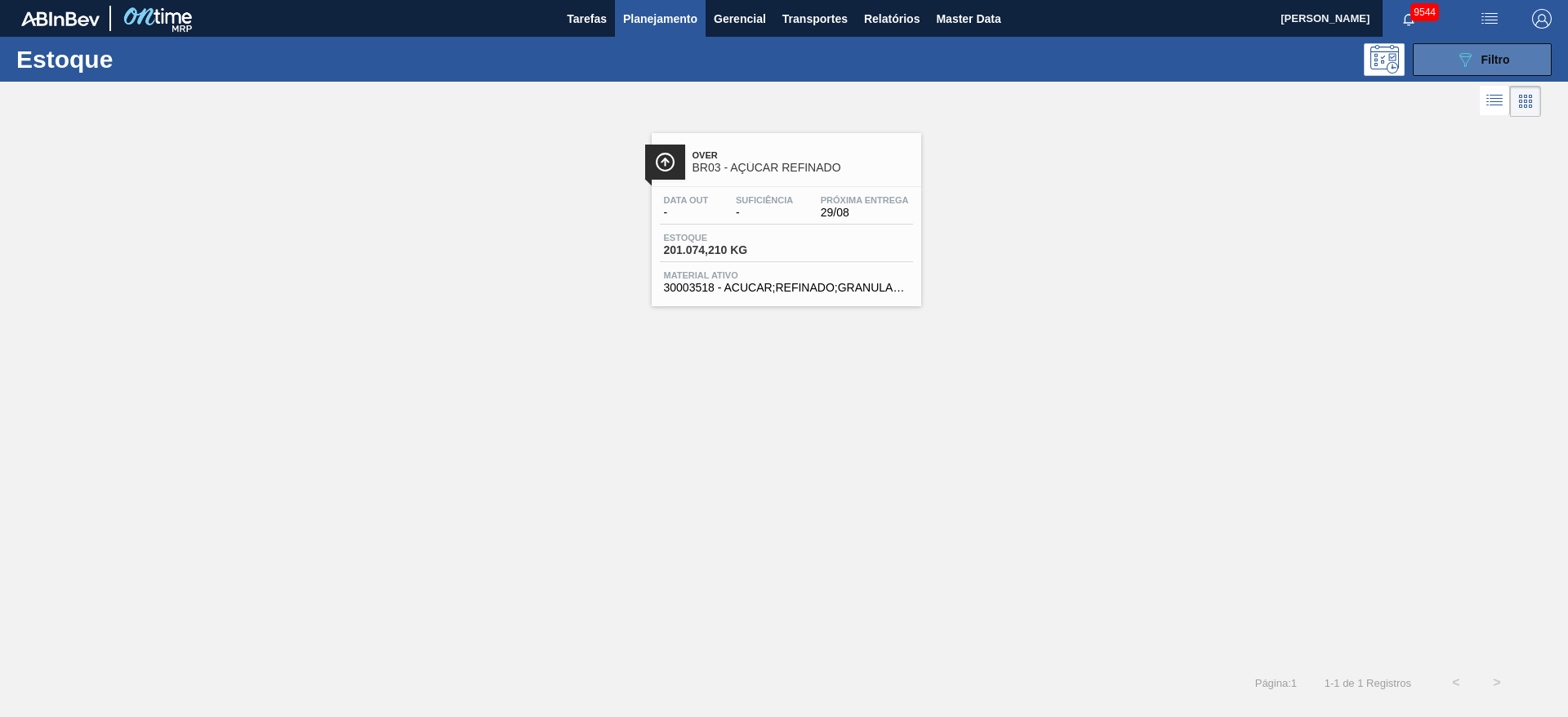
click at [1044, 67] on button "089F7B8B-B2A5-4AFE-B5C0-19BA573D28AC Filtro" at bounding box center [1482, 59] width 139 height 32
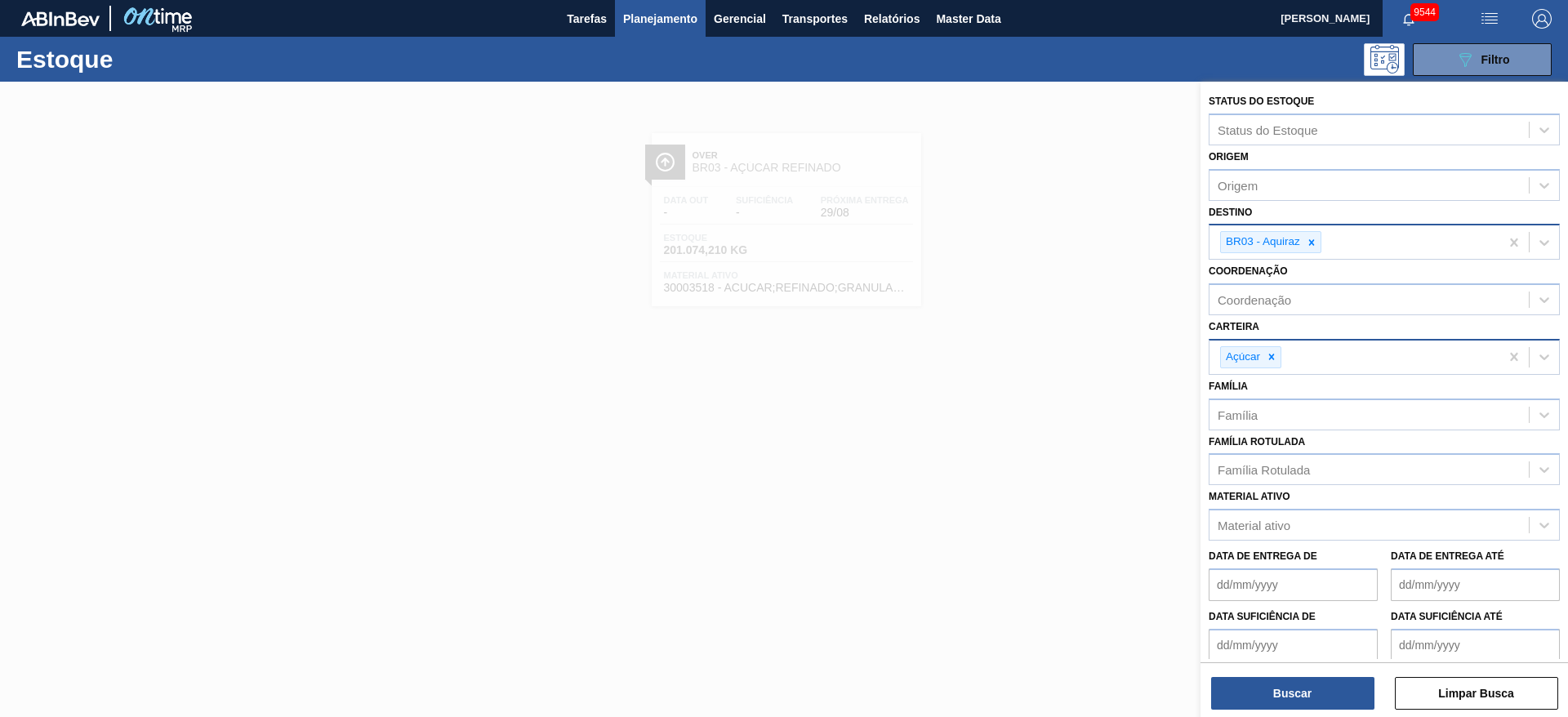
drag, startPoint x: 1312, startPoint y: 233, endPoint x: 1316, endPoint y: 252, distance: 19.4
click at [1044, 235] on div at bounding box center [1310, 242] width 18 height 20
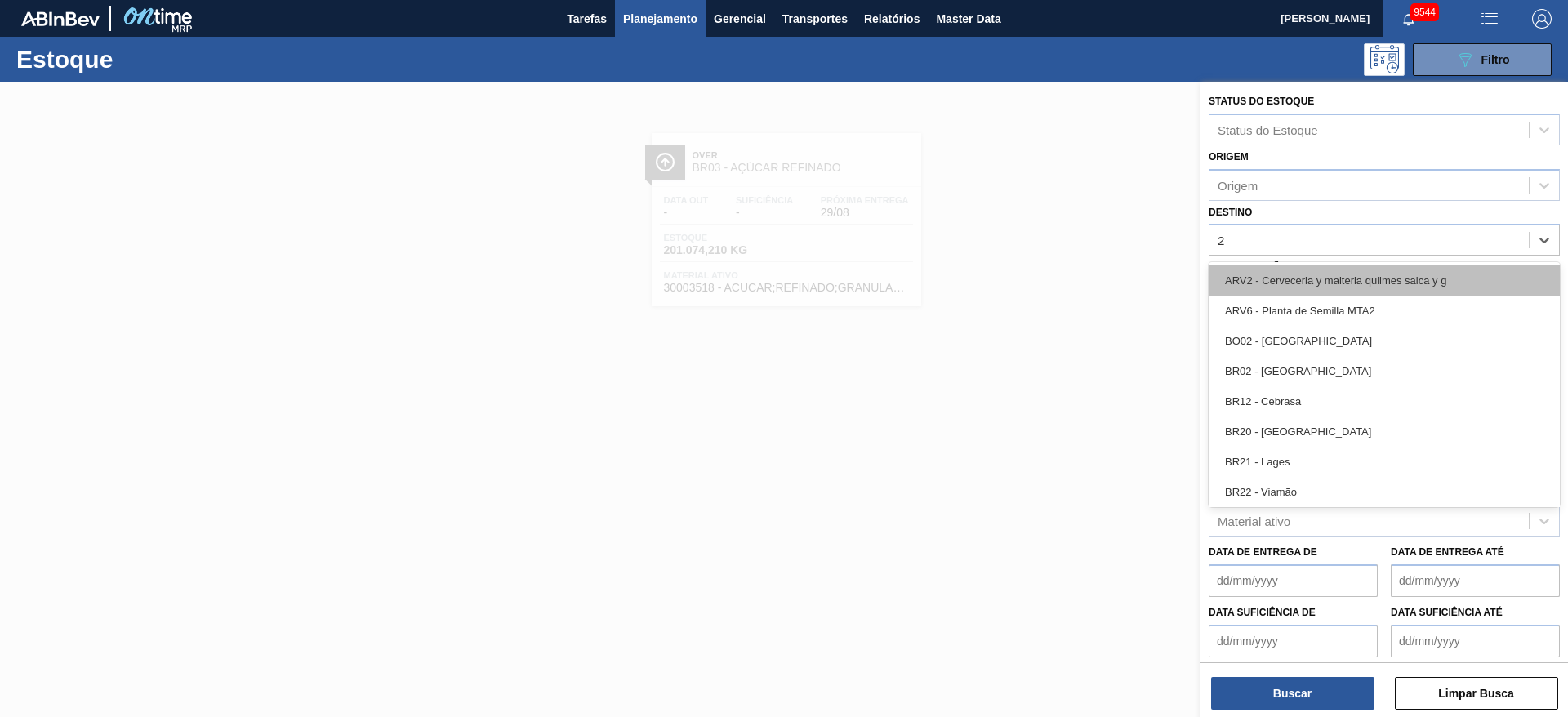
type input "23"
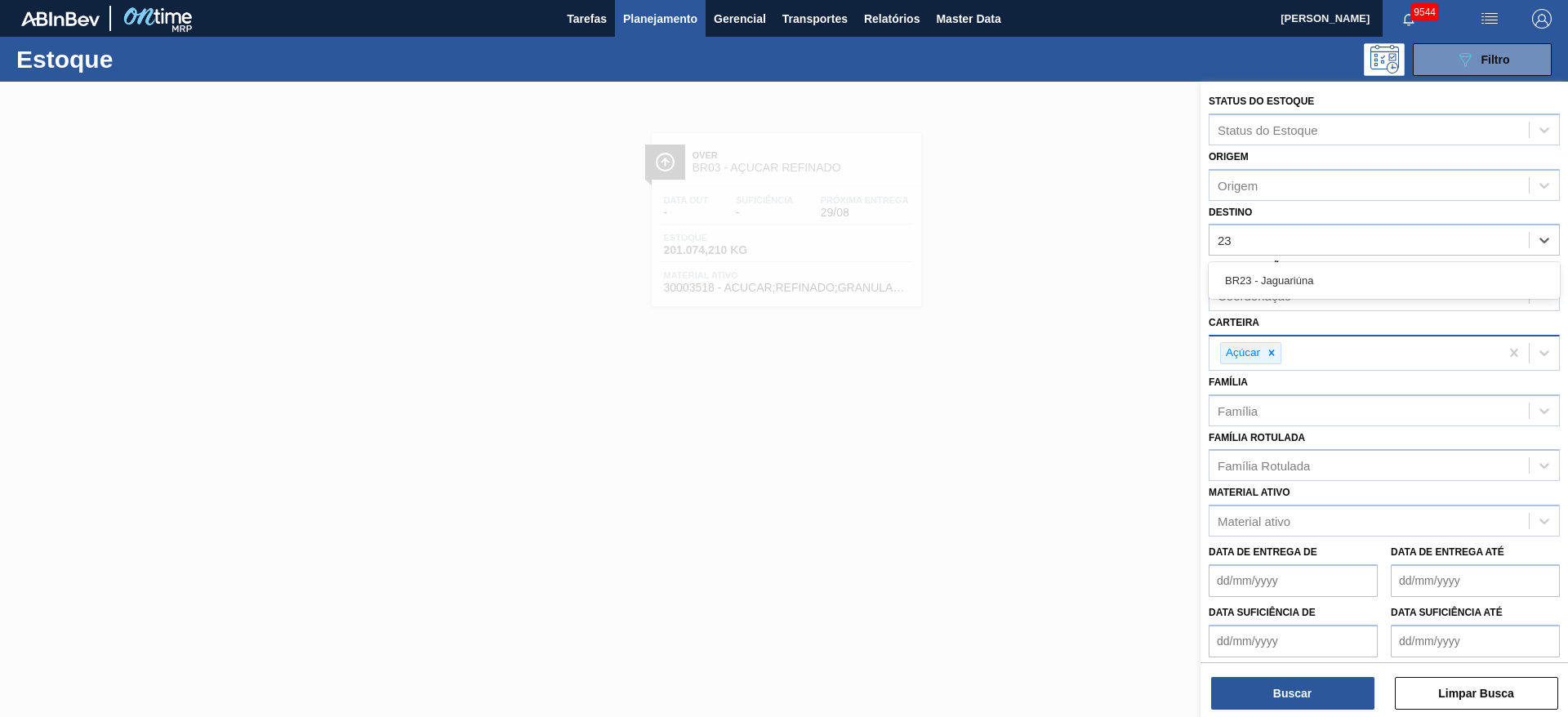
drag, startPoint x: 1304, startPoint y: 274, endPoint x: 1298, endPoint y: 296, distance: 22.8
click at [1044, 275] on div "BR23 - Jaguariúna" at bounding box center [1383, 280] width 351 height 31
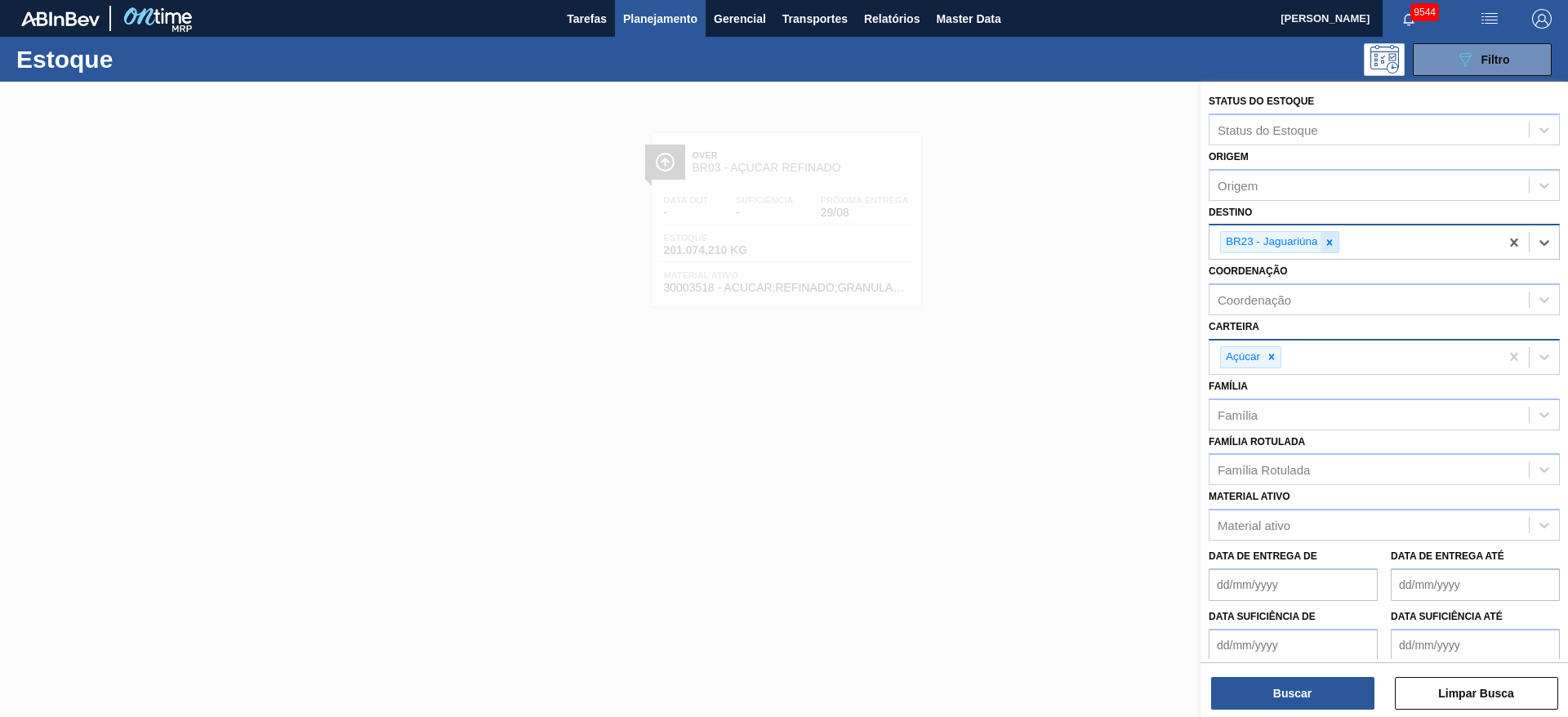
click at [1044, 239] on icon at bounding box center [1329, 242] width 11 height 11
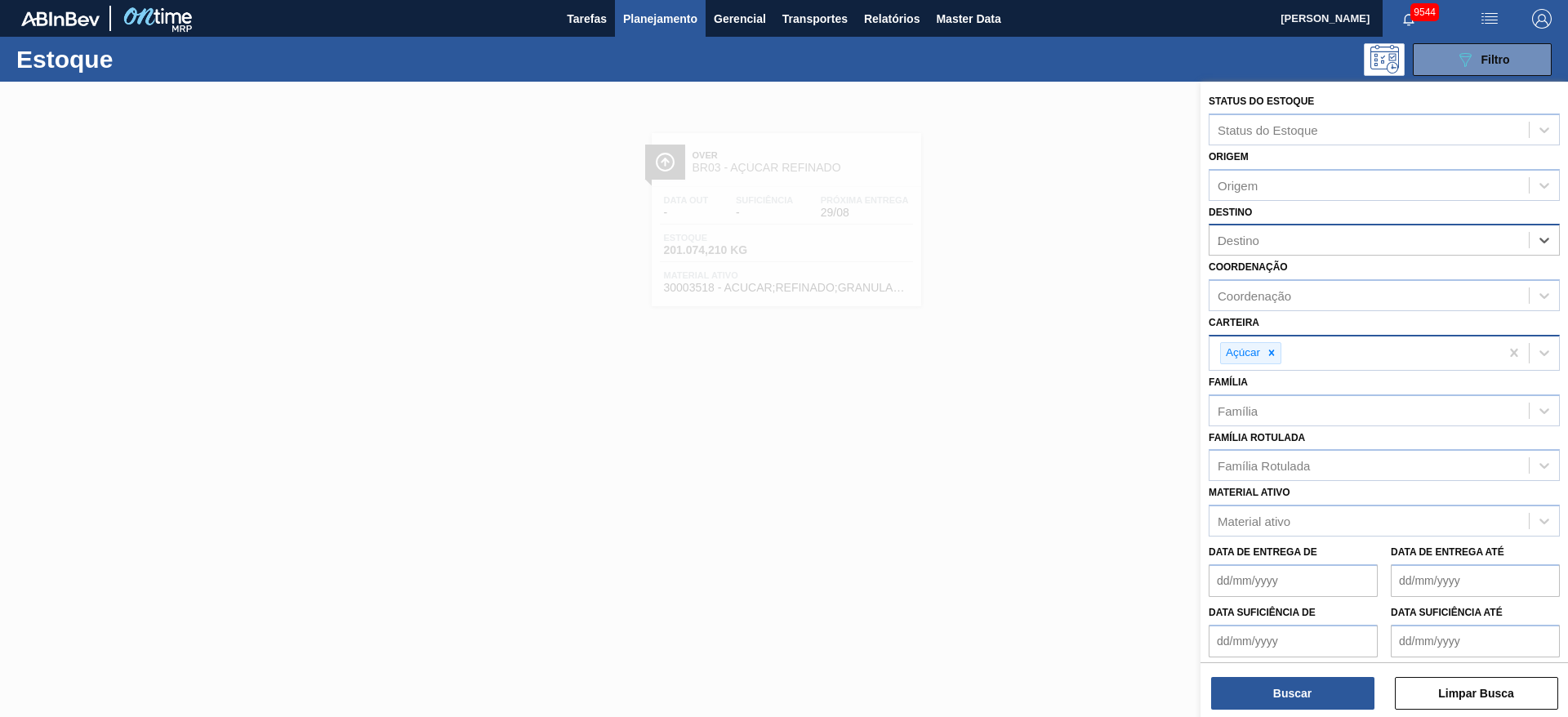
type input "22"
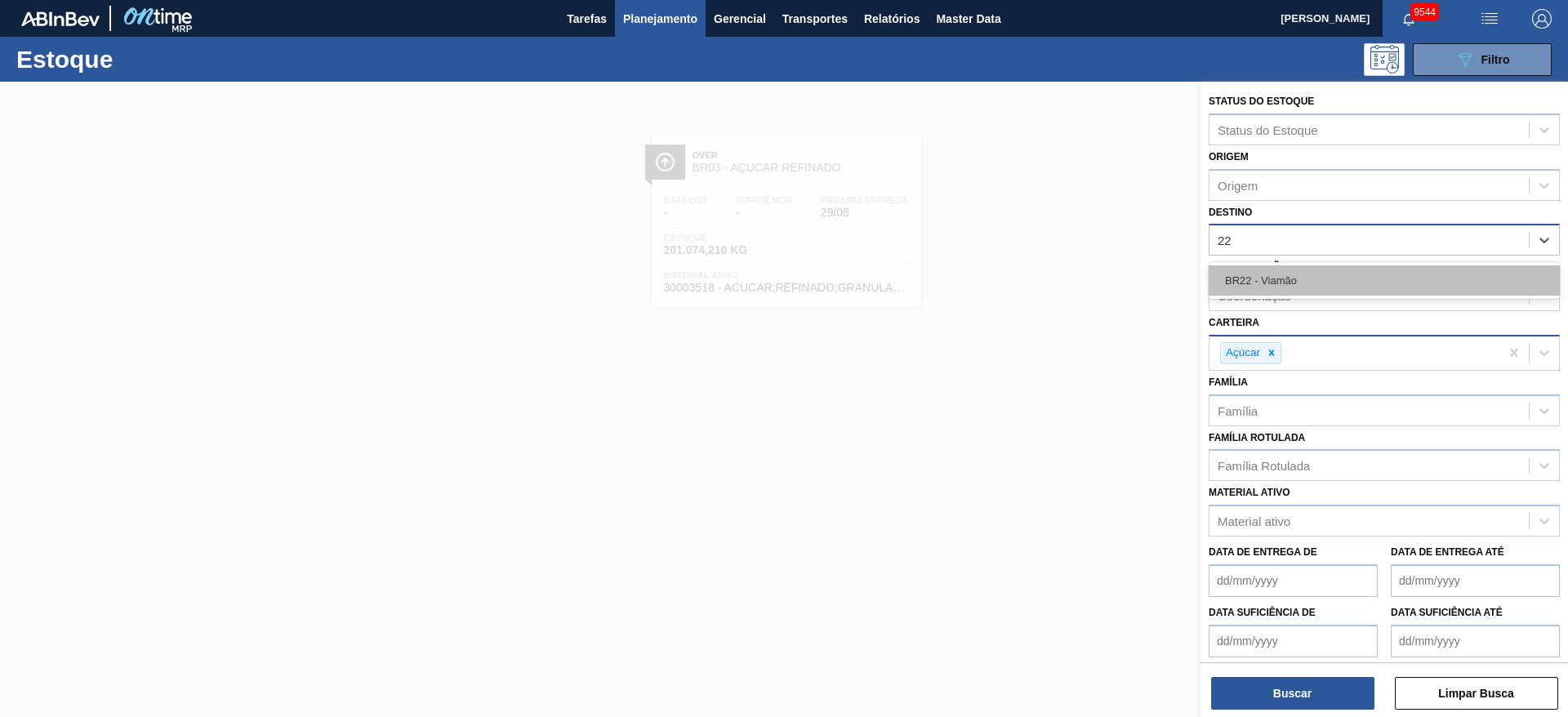
click at [1044, 279] on div "BR22 - Viamão" at bounding box center [1383, 280] width 351 height 31
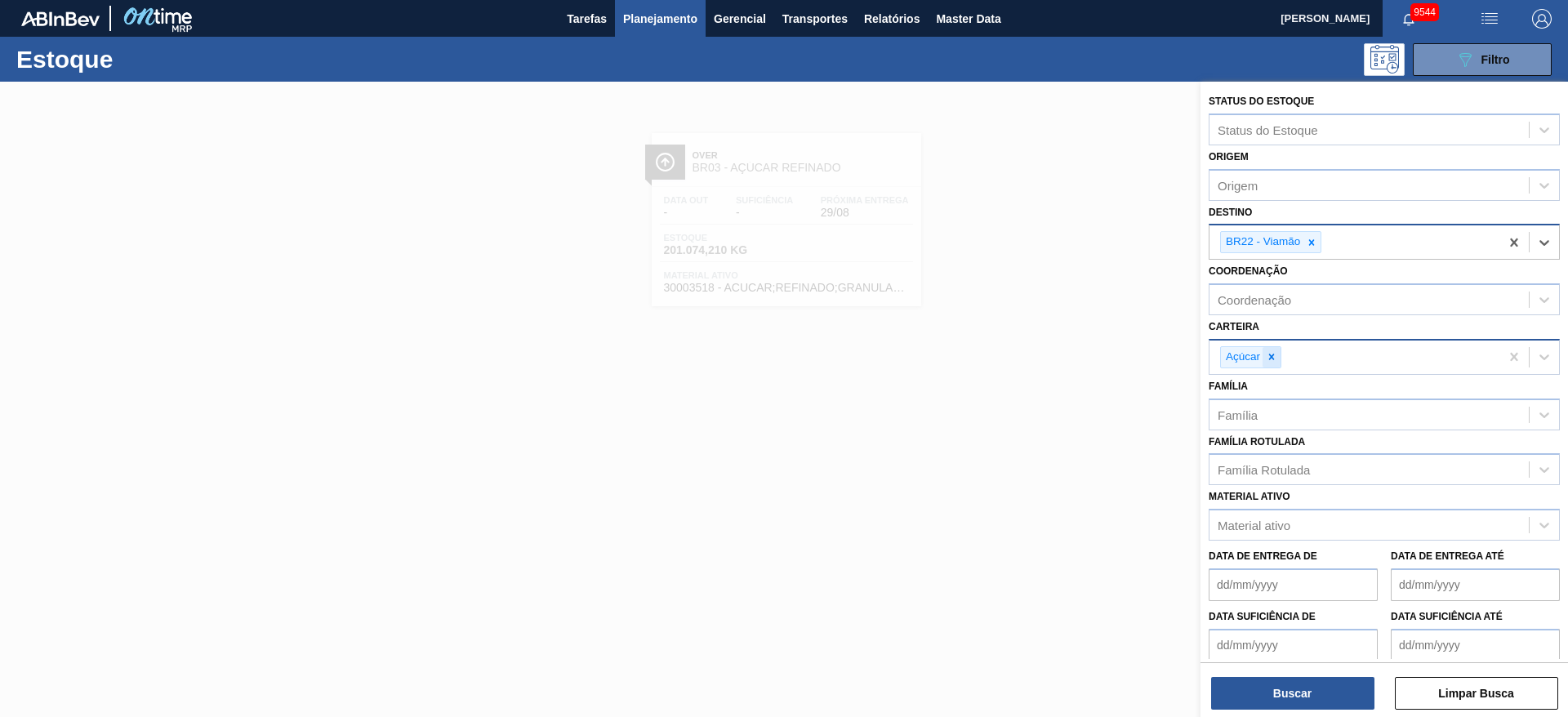
click at [1044, 365] on div at bounding box center [1270, 357] width 18 height 20
click at [1044, 365] on div "Carteira" at bounding box center [1369, 355] width 319 height 24
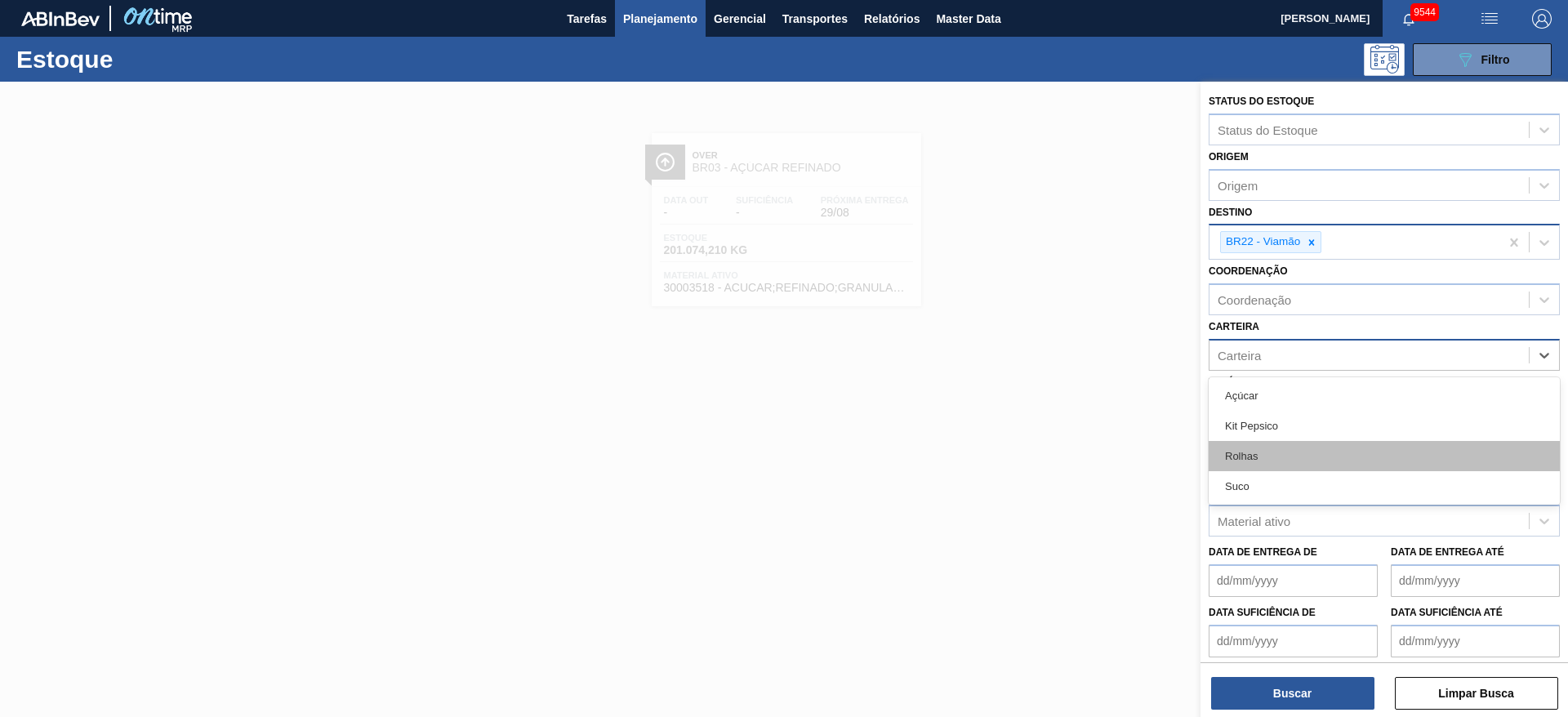
click at [1044, 455] on div "Rolhas" at bounding box center [1383, 455] width 351 height 31
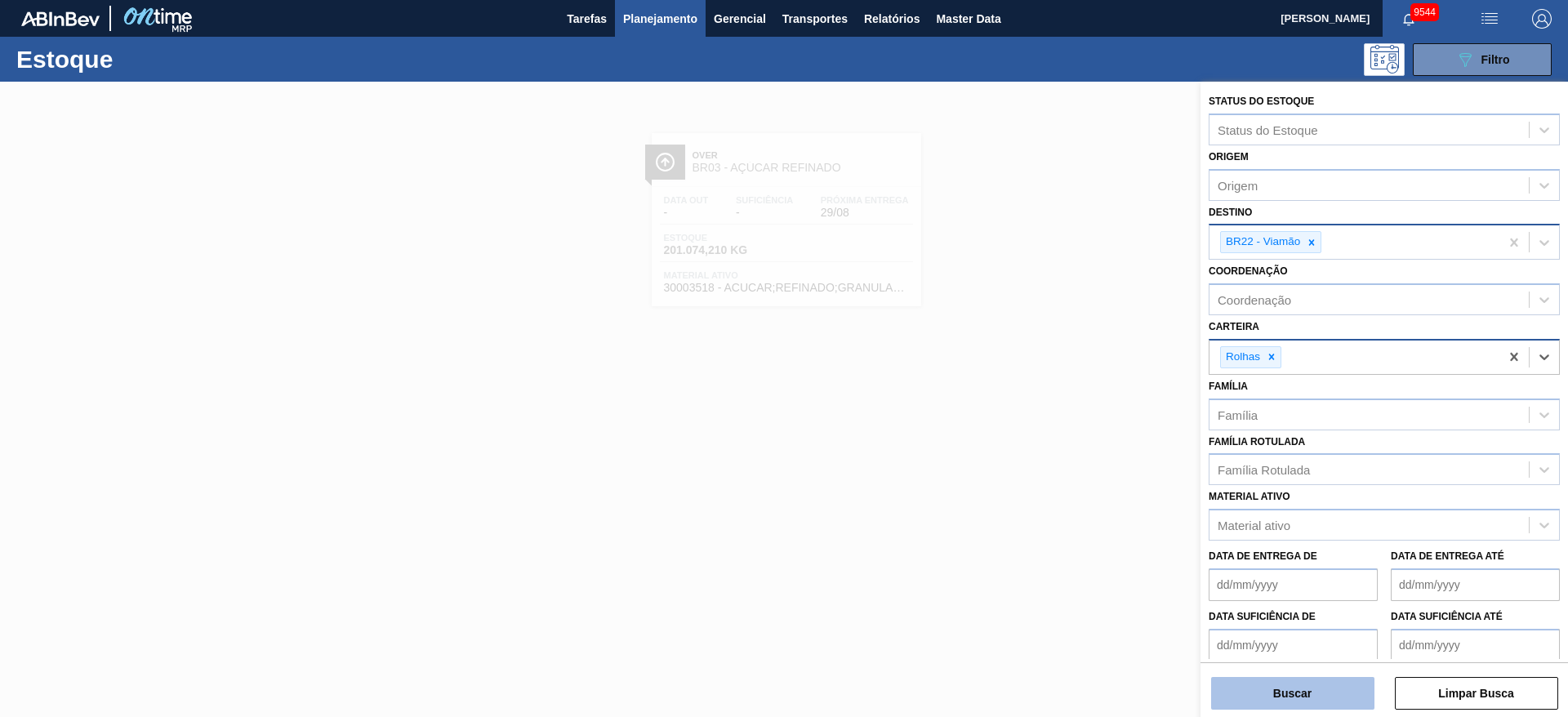
click at [1044, 477] on button "Buscar" at bounding box center [1293, 693] width 163 height 32
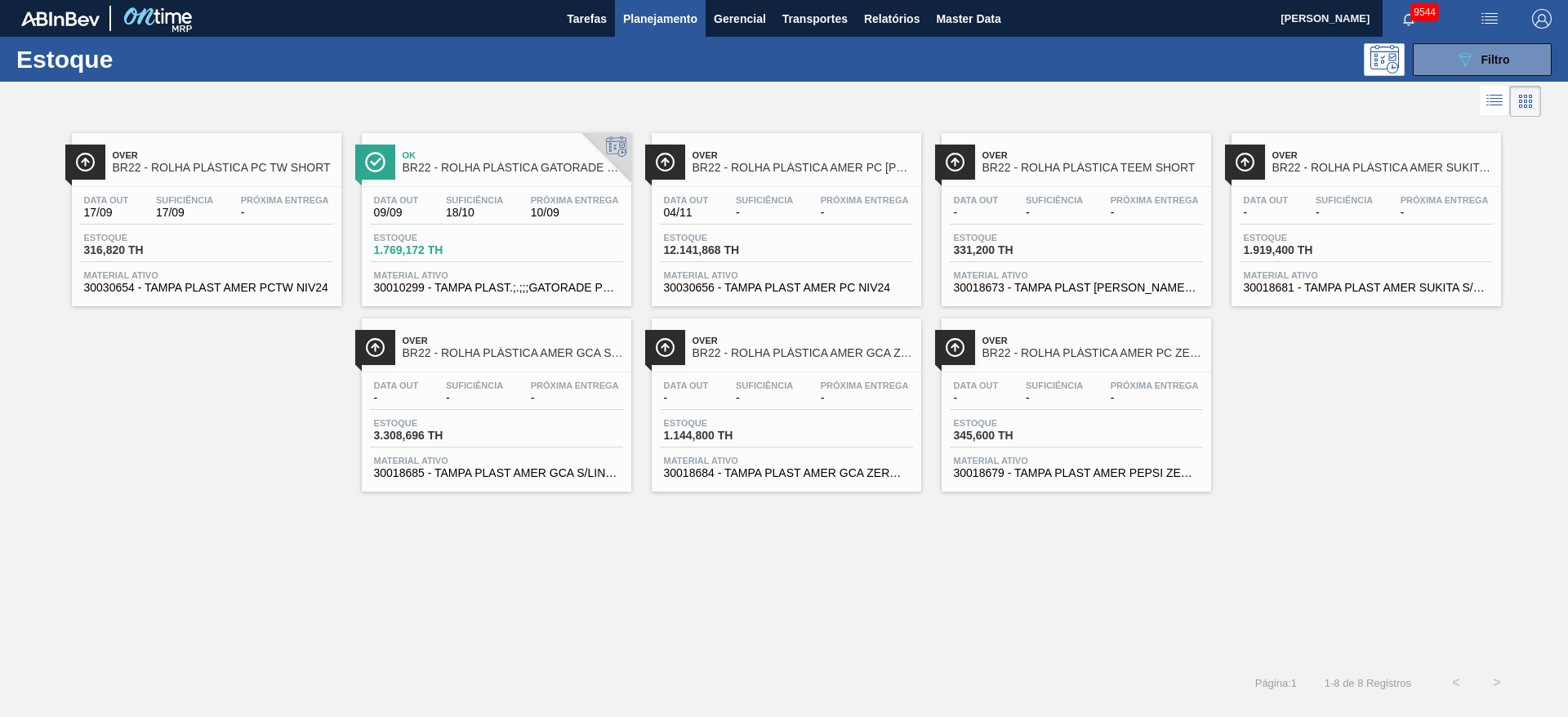
click at [257, 477] on div "Over BR22 - ROLHA PLÁSTICA PC TW SHORT Data out 17/09 Suficiência 17/09 Próxima…" at bounding box center [784, 391] width 1568 height 542
click at [1044, 52] on icon "089F7B8B-B2A5-4AFE-B5C0-19BA573D28AC" at bounding box center [1464, 59] width 19 height 19
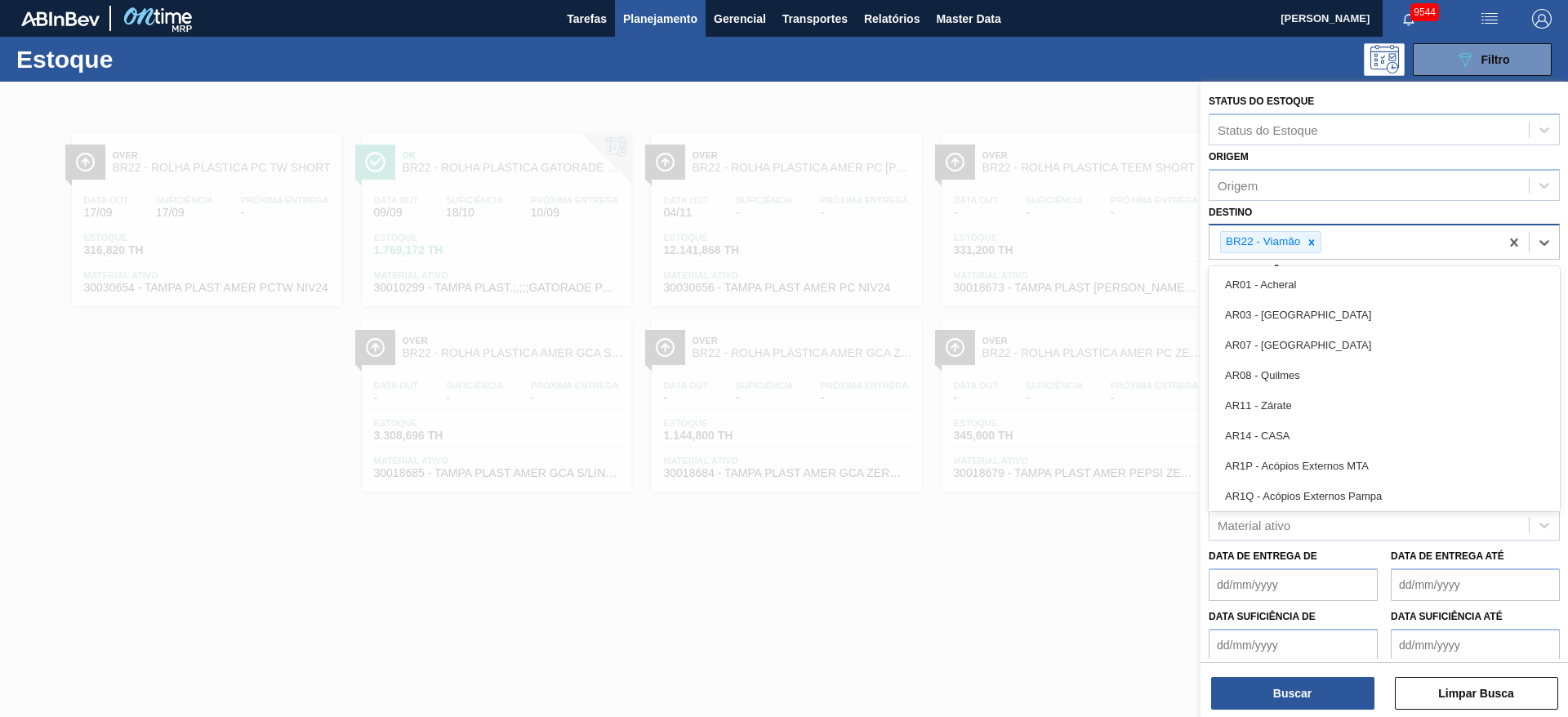
click at [1044, 252] on div "BR22 - Viamão" at bounding box center [1270, 242] width 101 height 22
click at [1044, 244] on icon at bounding box center [1311, 242] width 11 height 11
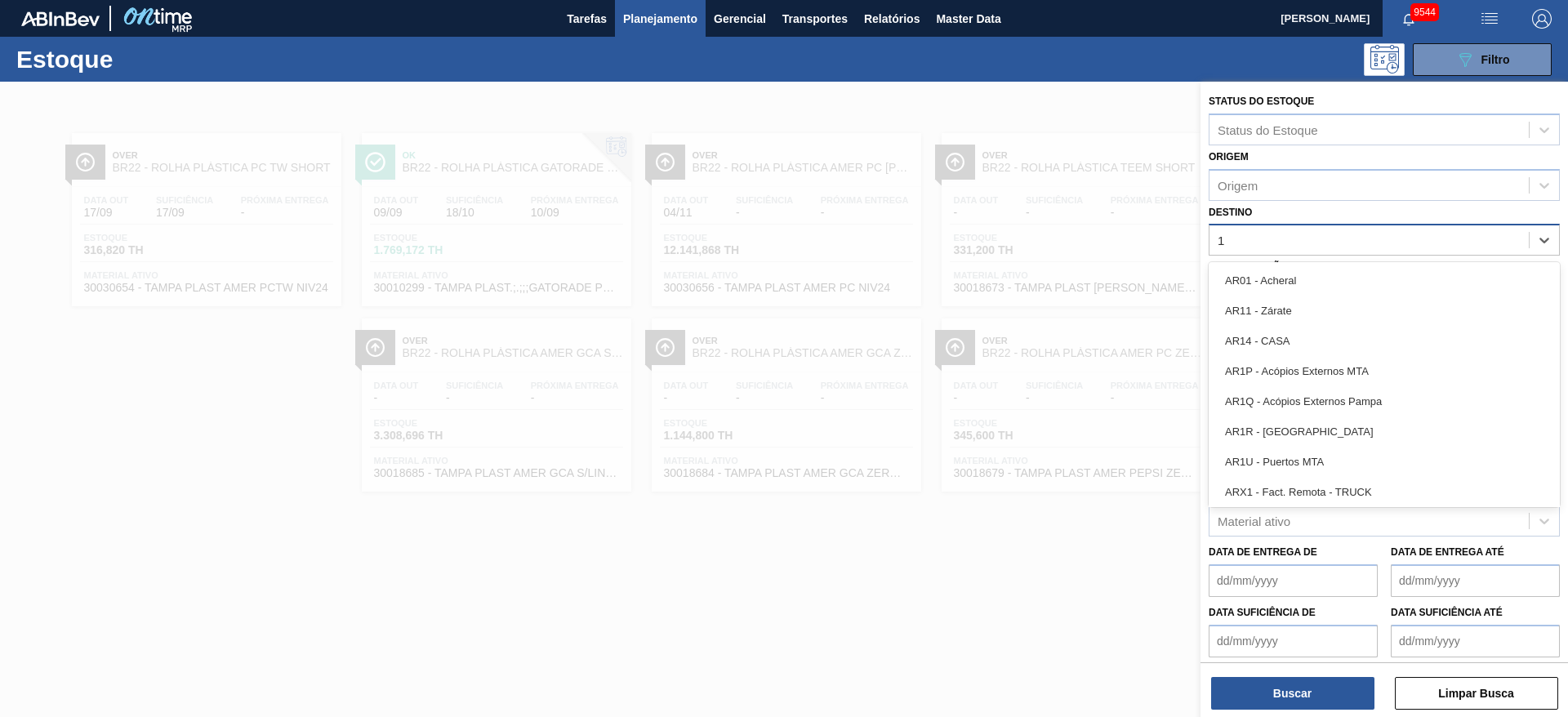
type input "18"
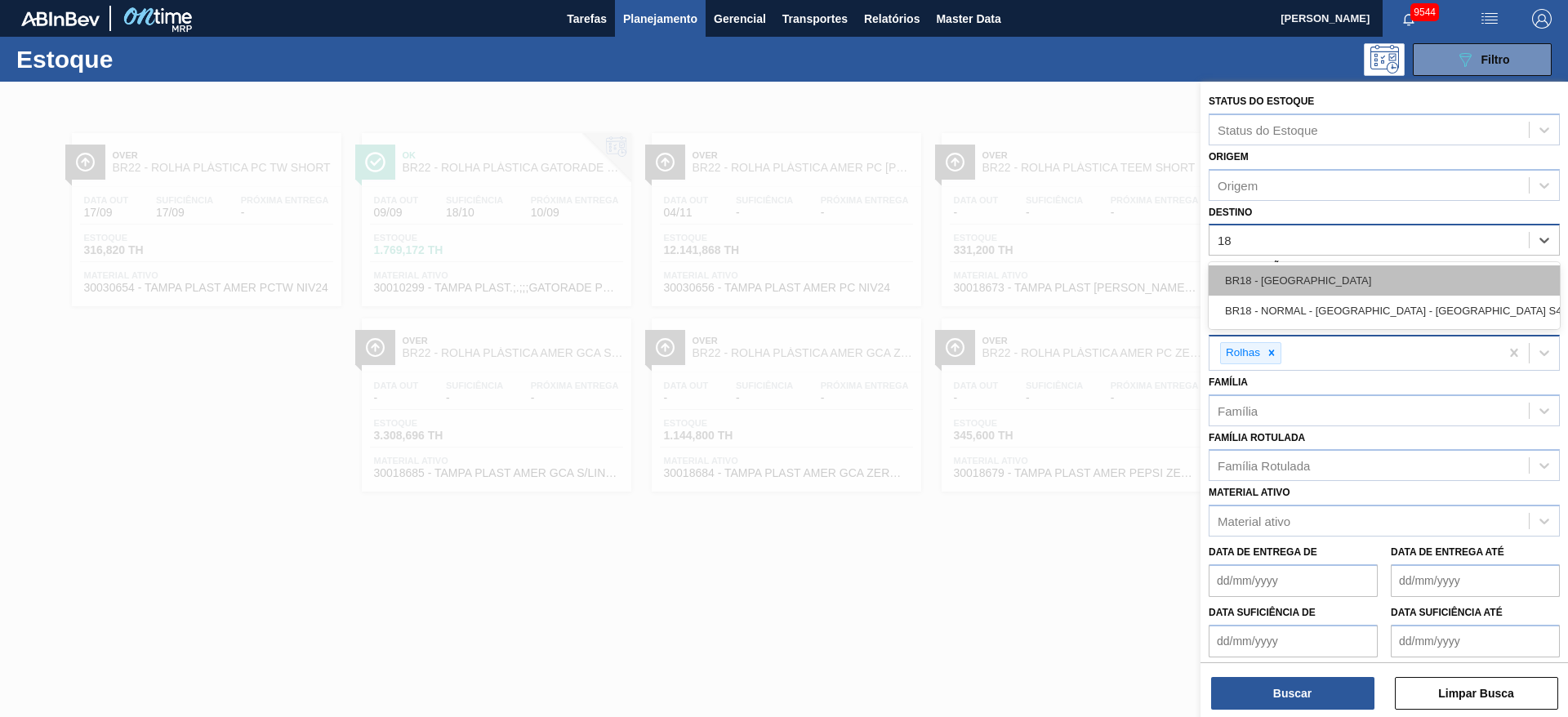
click at [1044, 288] on div "BR18 - Pernambuco" at bounding box center [1383, 280] width 351 height 31
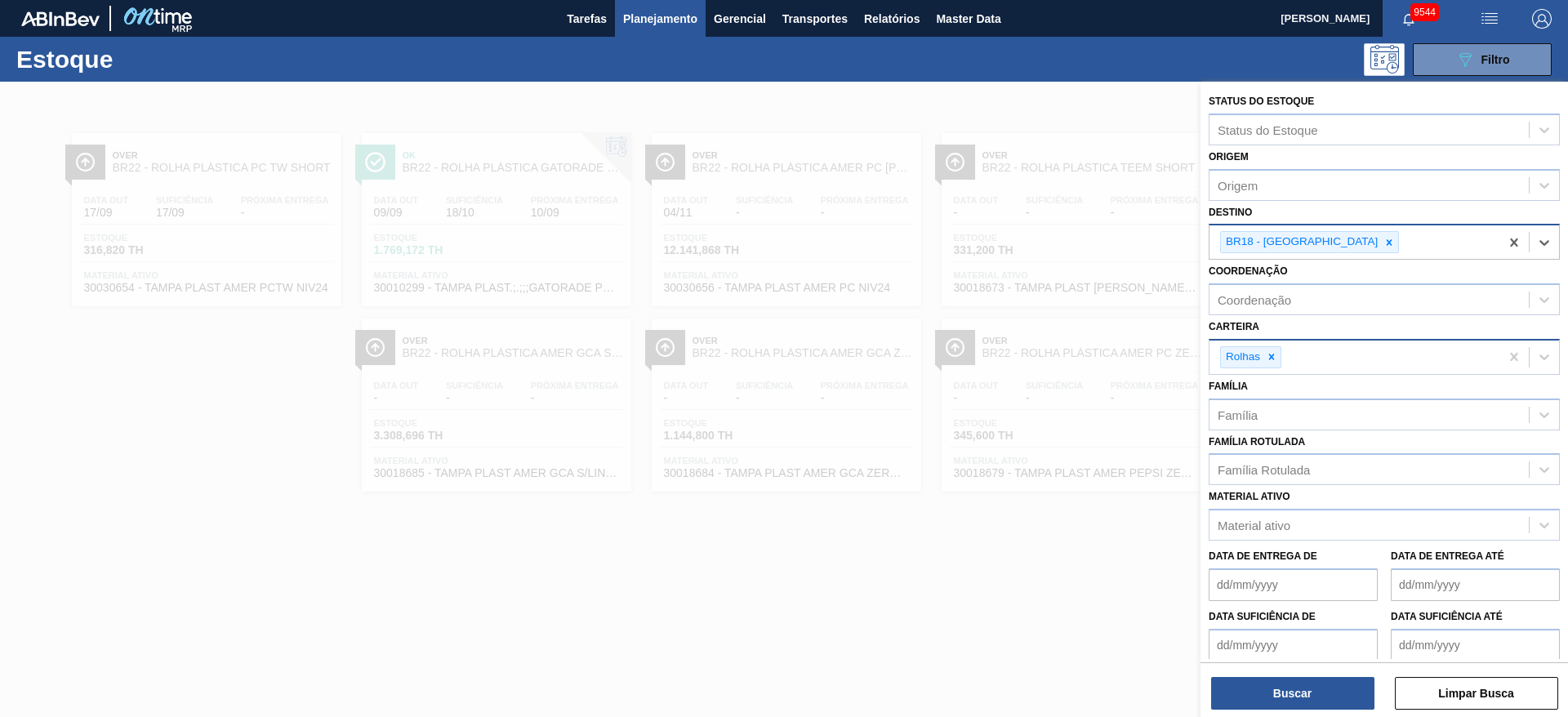
click at [1044, 369] on div "Rolhas" at bounding box center [1354, 357] width 290 height 33
click at [1044, 365] on div at bounding box center [1270, 357] width 18 height 20
click at [1044, 365] on div "Carteira" at bounding box center [1369, 355] width 319 height 24
click at [1044, 345] on div "Carteira" at bounding box center [1369, 355] width 319 height 24
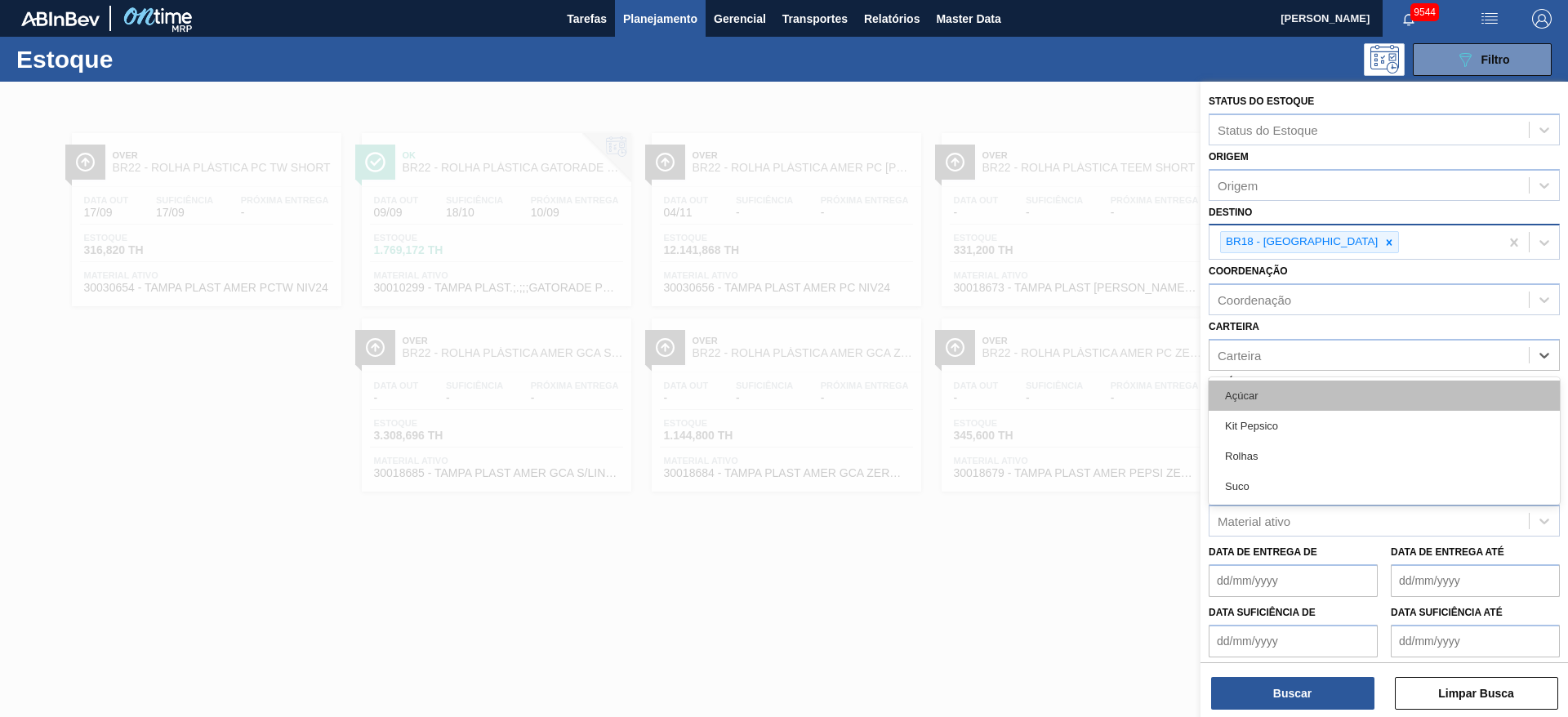
click at [1044, 391] on div "Açúcar" at bounding box center [1383, 395] width 351 height 31
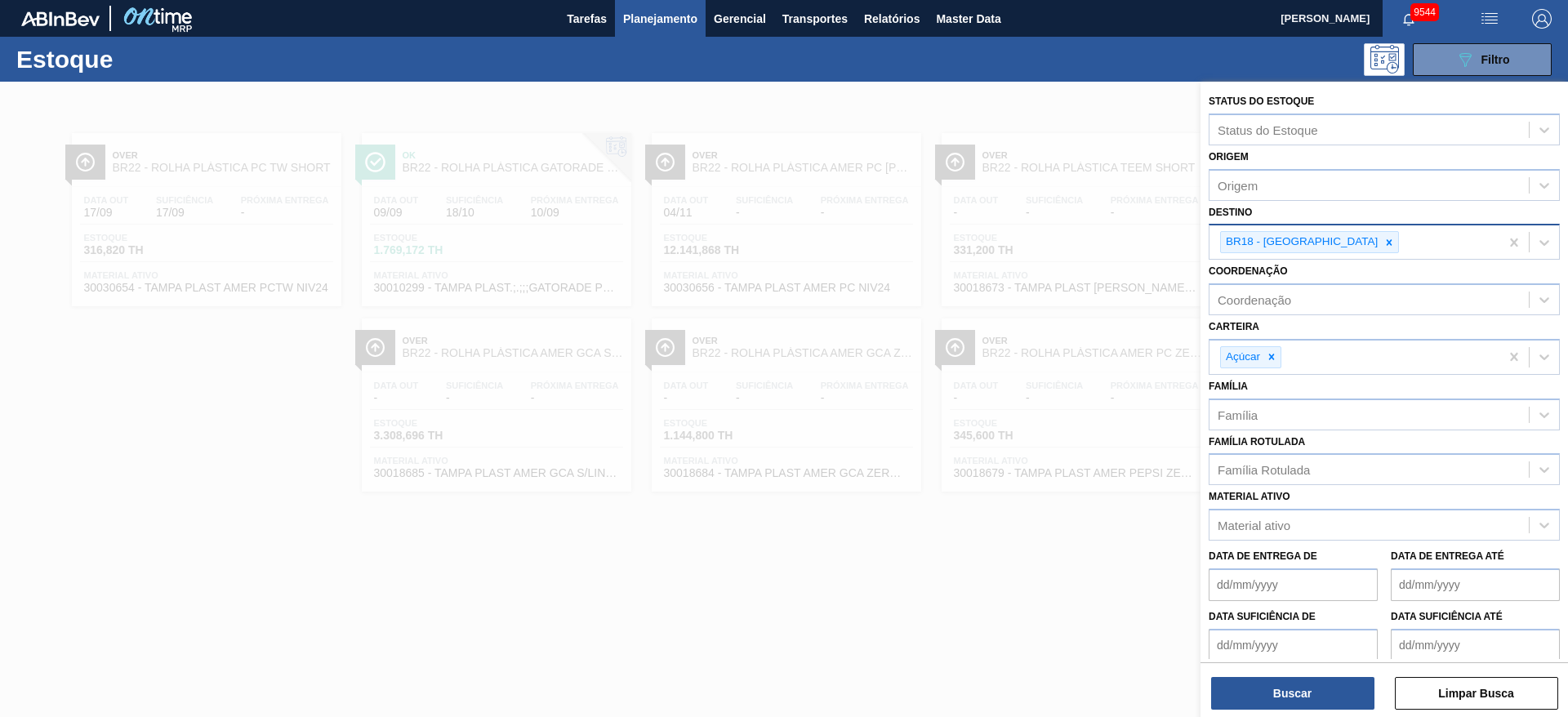
click at [1044, 477] on div "Buscar Limpar Busca" at bounding box center [1383, 685] width 367 height 45
click at [1044, 477] on button "Buscar" at bounding box center [1293, 693] width 163 height 32
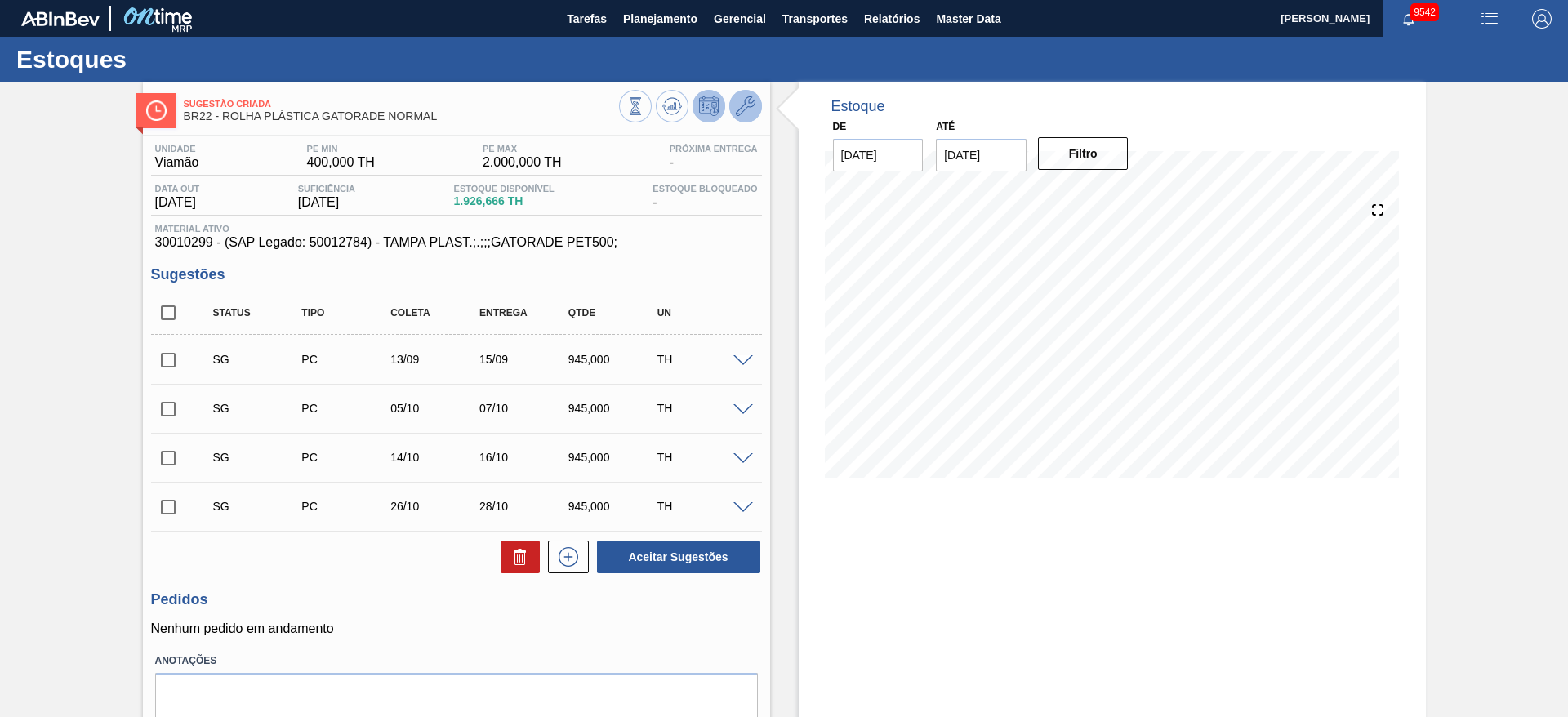
click at [748, 113] on icon at bounding box center [745, 106] width 19 height 19
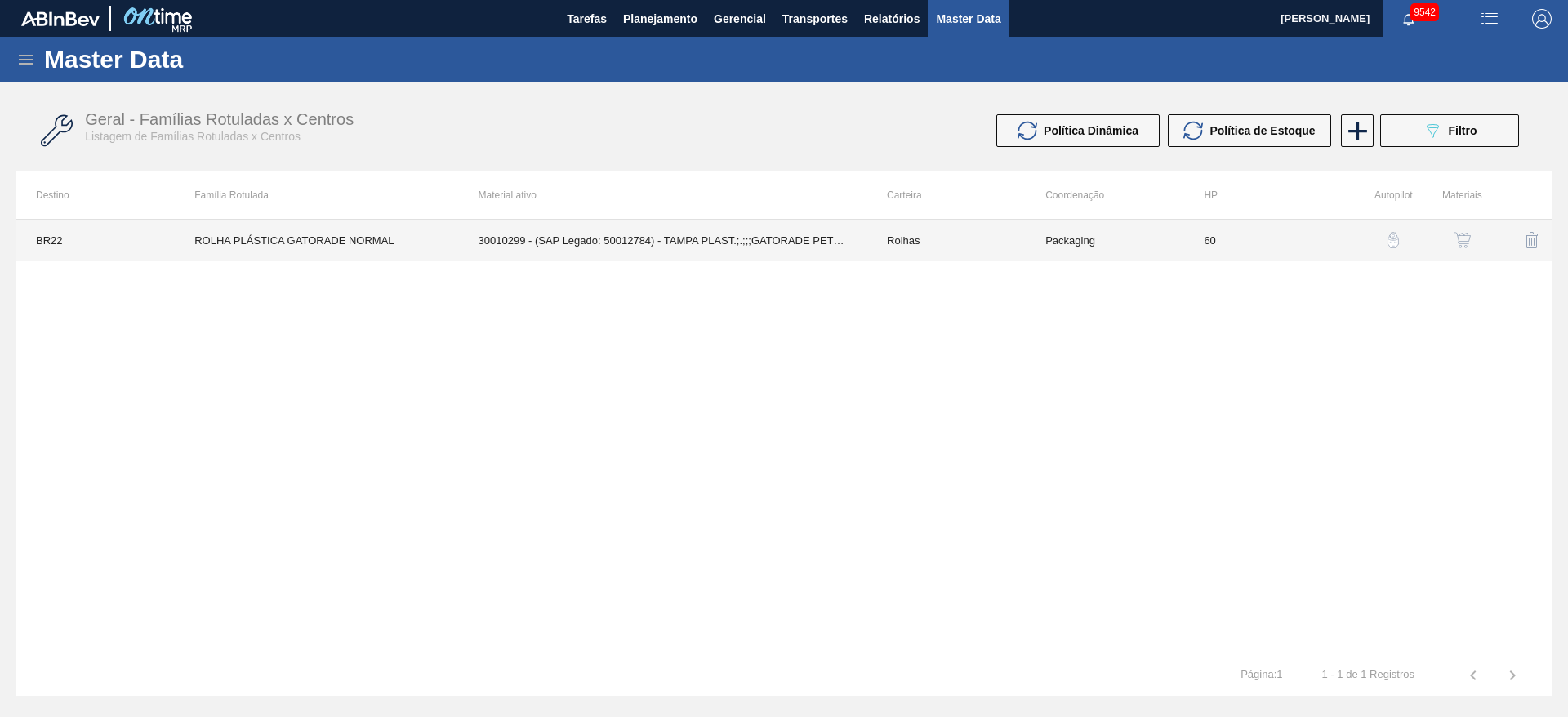
click at [1151, 250] on td "Packaging" at bounding box center [1104, 240] width 159 height 41
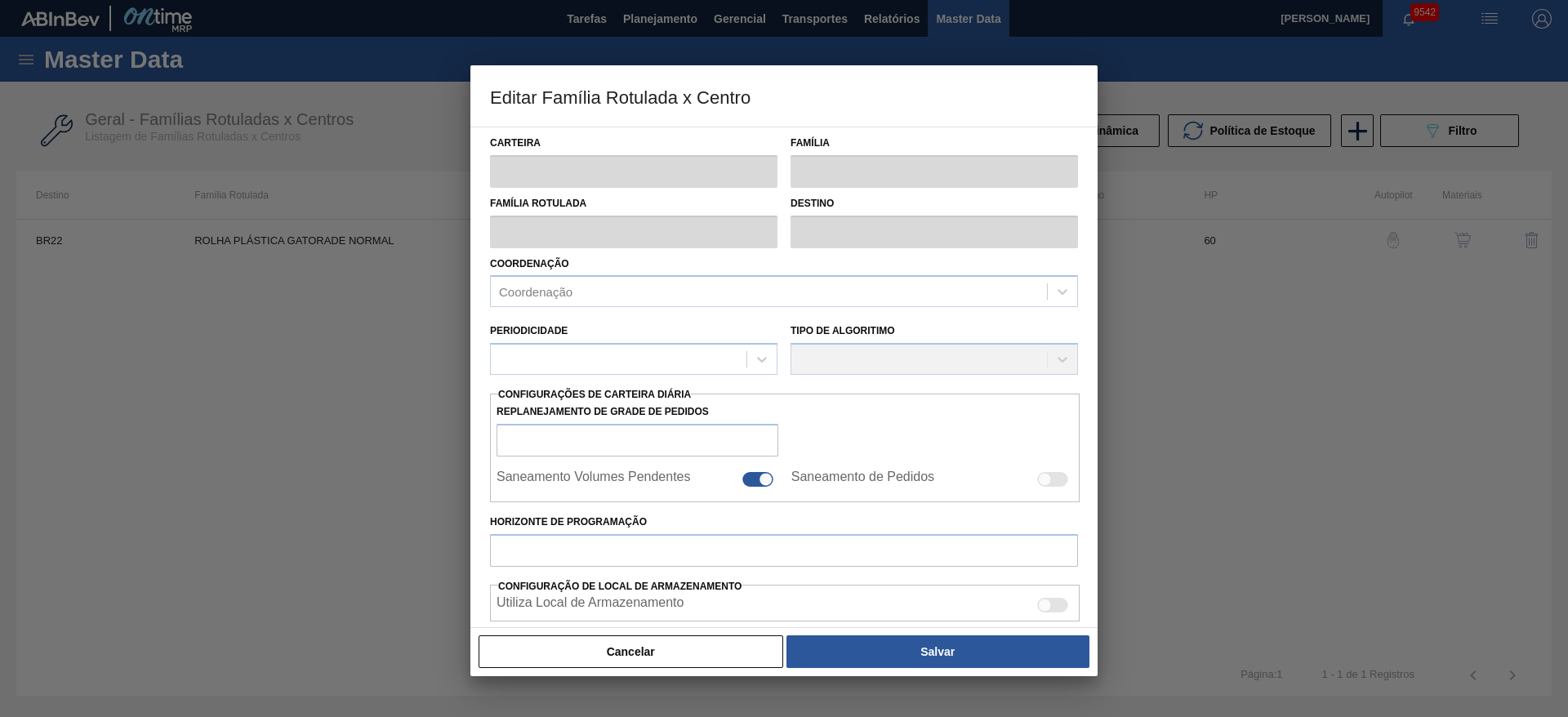
type input "Rolhas"
type input "Rolha Plástica"
type input "ROLHA PLÁSTICA GATORADE NORMAL"
type input "BR22 - Viamão"
type input "60"
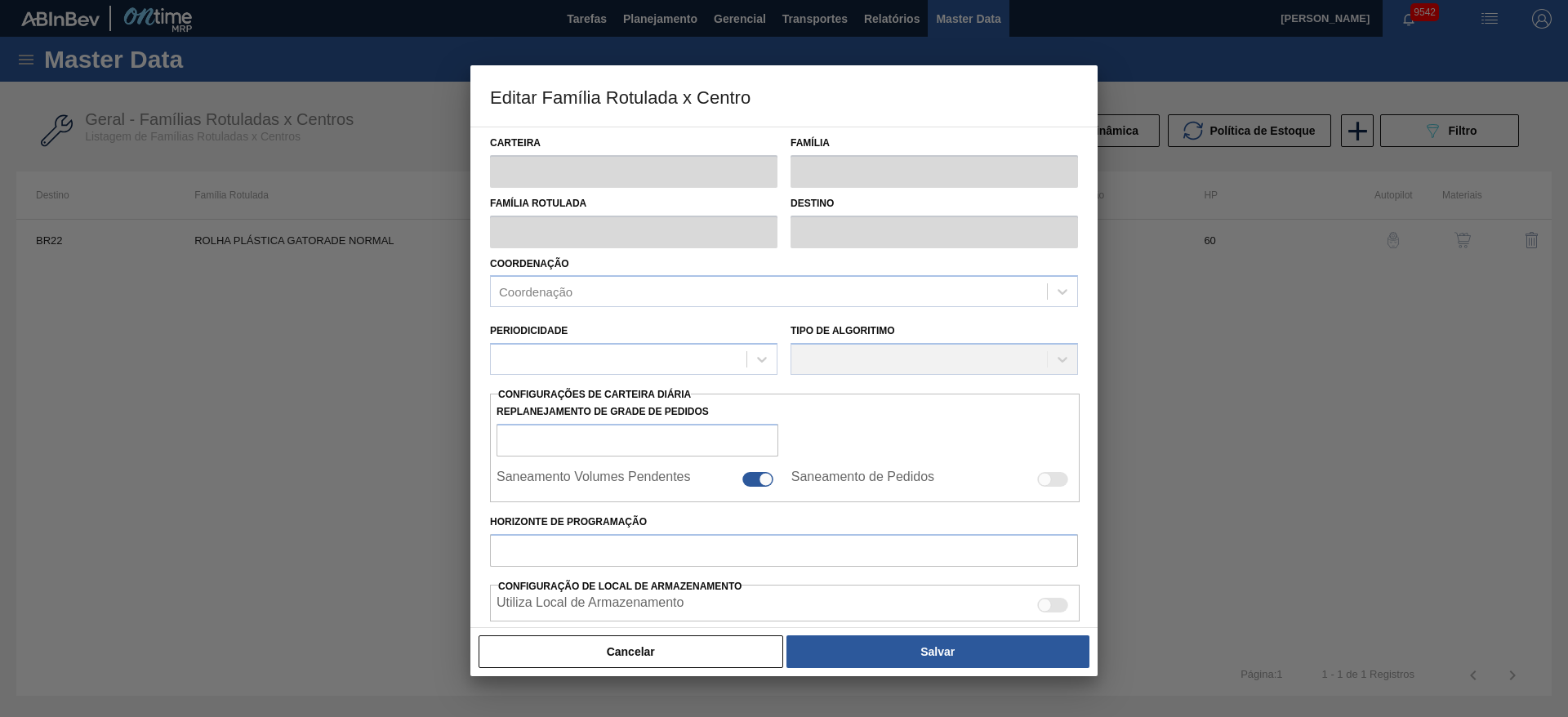
type input "400"
type input "2.000"
type input "100"
type input "2.000,000"
checkbox input "true"
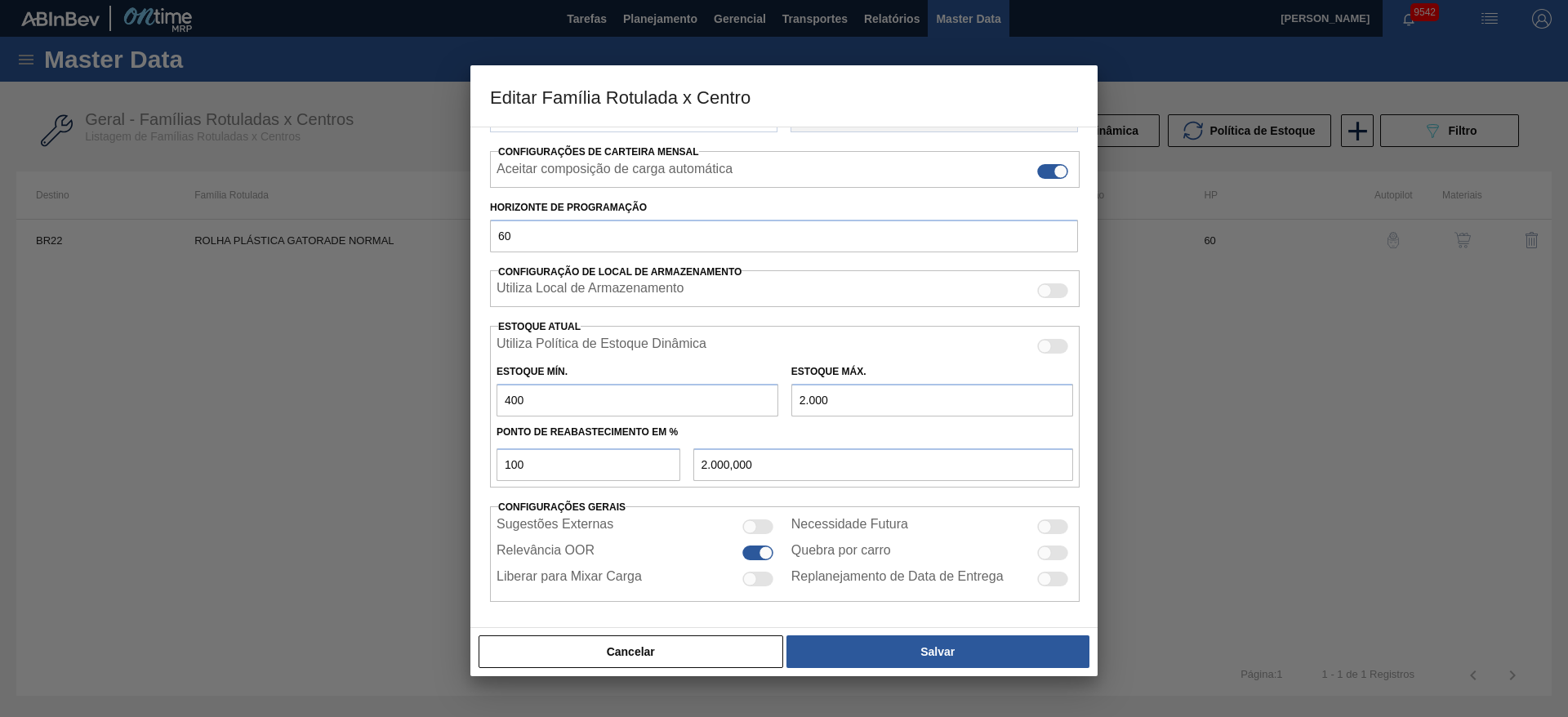
scroll to position [250, 0]
drag, startPoint x: 537, startPoint y: 400, endPoint x: 462, endPoint y: 407, distance: 75.3
click at [462, 407] on div "Editar Família Rotulada x Centro Carteira Rolhas Família Rolha Plástica Família…" at bounding box center [784, 358] width 1568 height 717
click at [462, 407] on div at bounding box center [784, 358] width 1568 height 717
drag, startPoint x: 543, startPoint y: 401, endPoint x: 376, endPoint y: 406, distance: 167.1
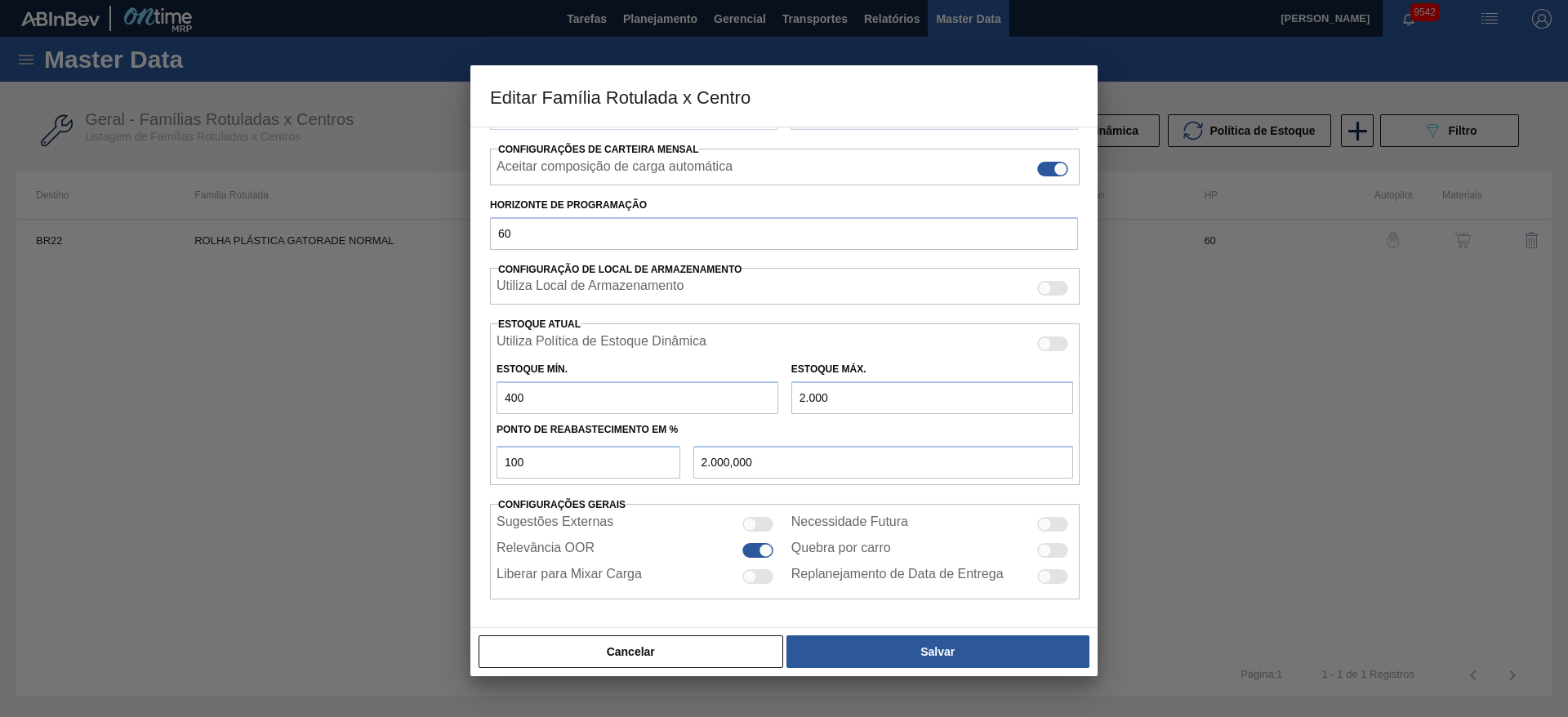
click at [376, 406] on div "Editar Família Rotulada x Centro Carteira Rolhas Família Rolha Plástica Família…" at bounding box center [784, 358] width 1568 height 717
type input "800"
type input "2"
type input "2,000"
type input "25"
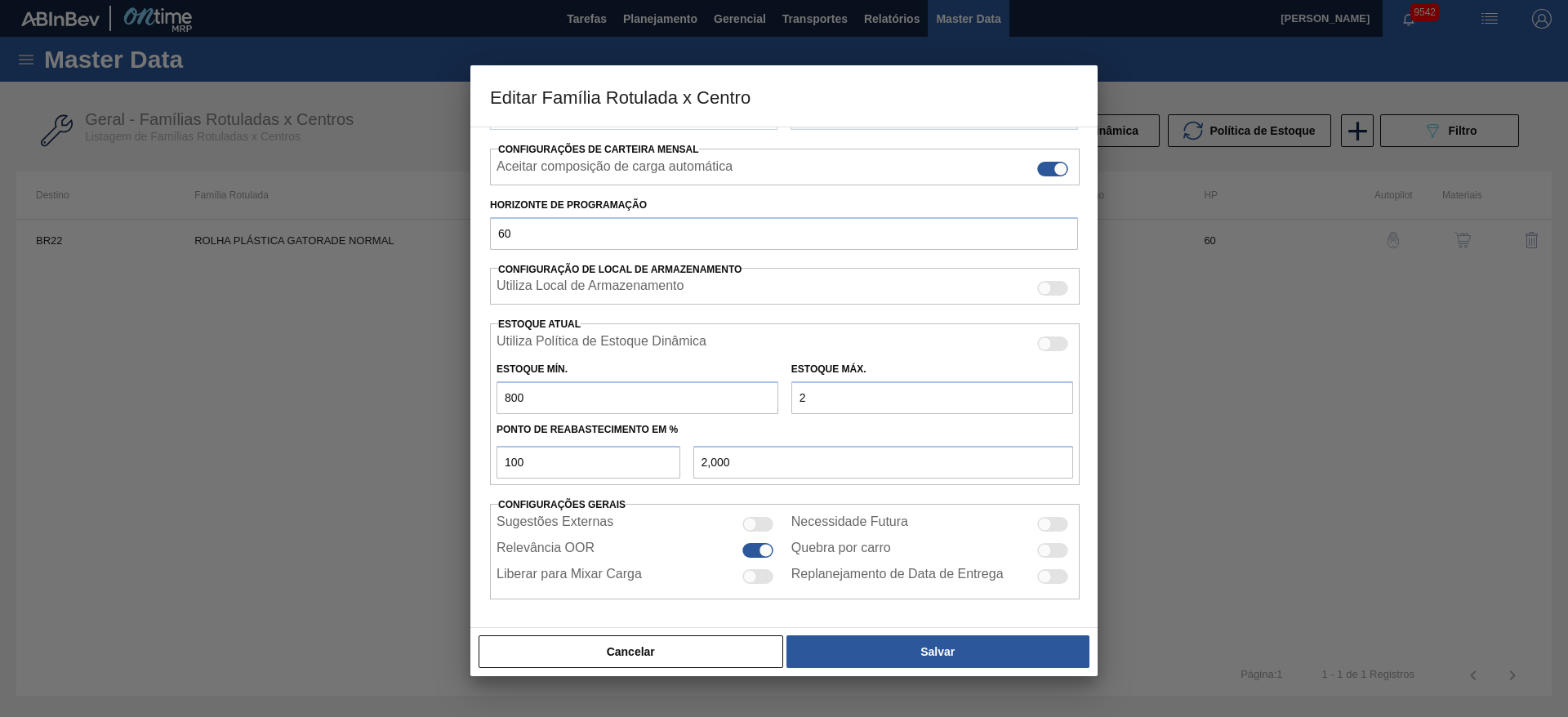
type input "25,000"
type input "250"
type input "250,000"
type input "2.500"
type input "2.500,000"
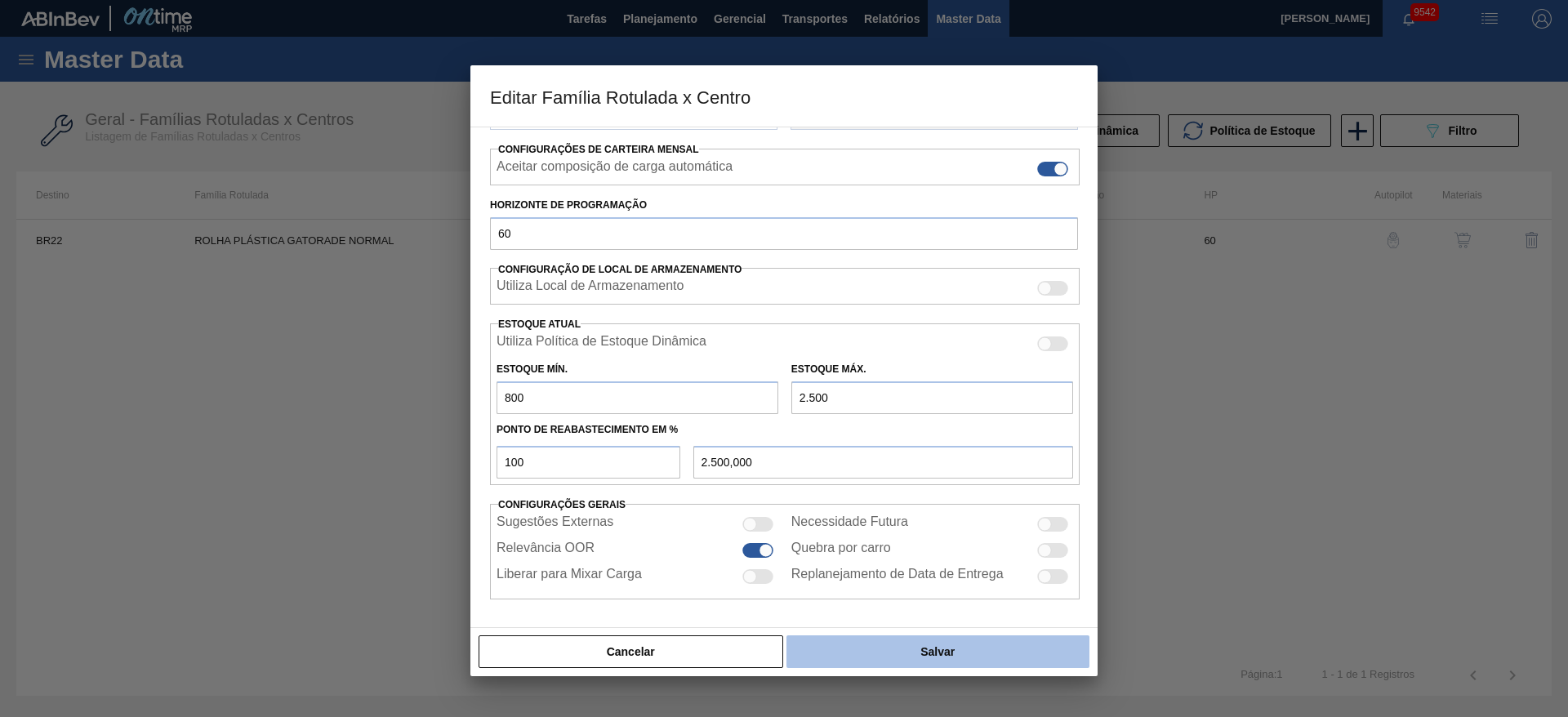
type input "2.500"
click at [951, 643] on button "Salvar" at bounding box center [937, 651] width 303 height 32
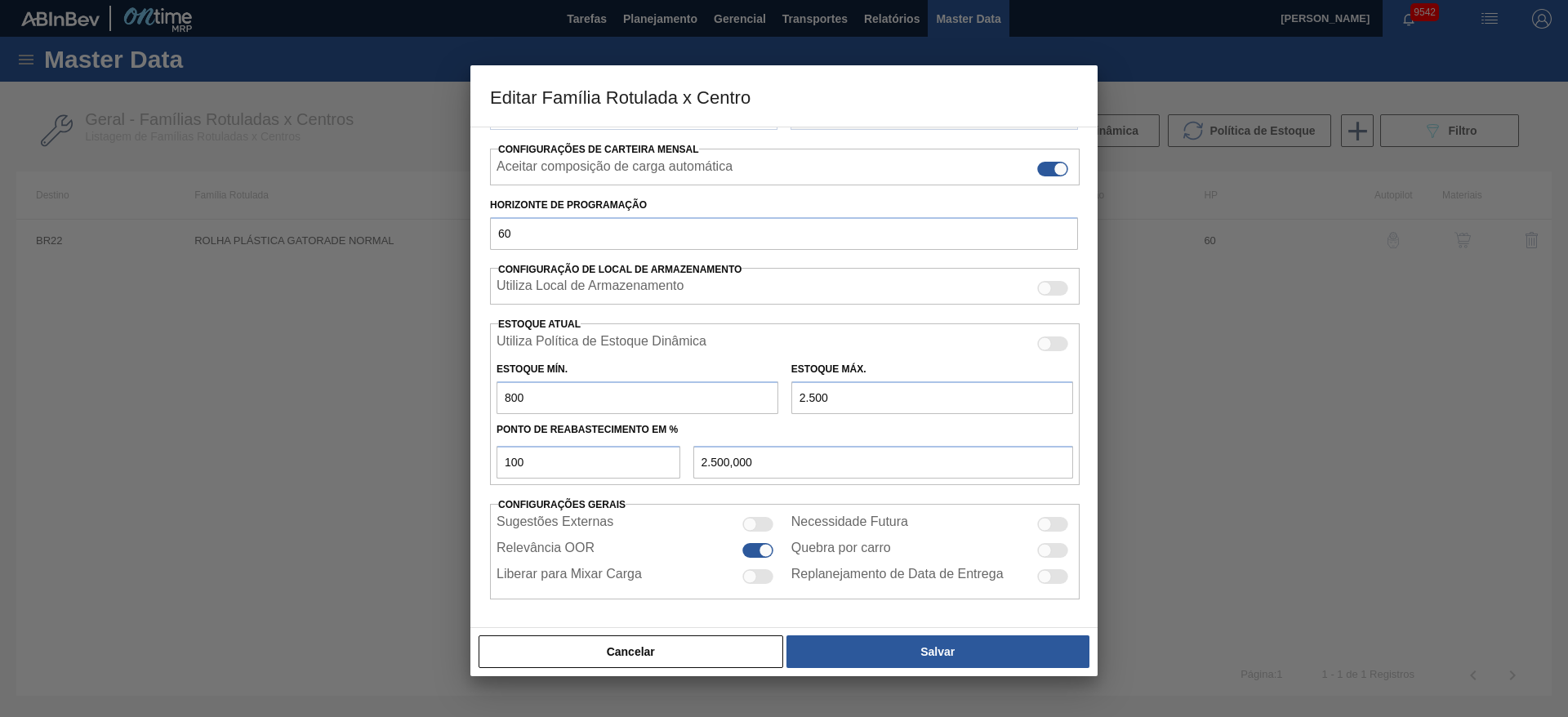
click at [867, 678] on div at bounding box center [784, 358] width 1568 height 717
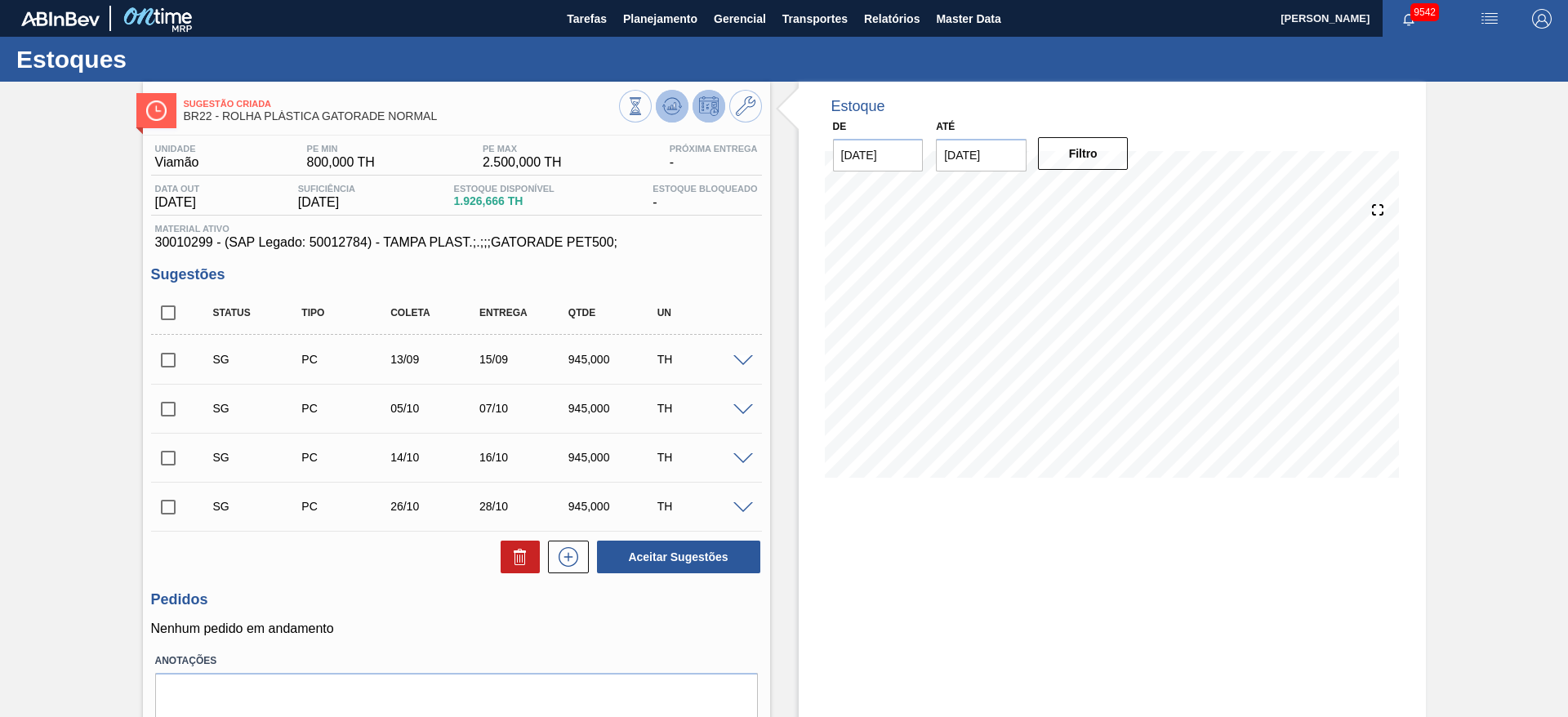
click at [681, 99] on button at bounding box center [671, 106] width 32 height 32
click at [938, 558] on div "Estoque De 29/08/2025 Até 04/10/2025 Filtro 03/09 Projeção de Estoque 1,206.666…" at bounding box center [1112, 432] width 627 height 701
click at [742, 108] on icon at bounding box center [745, 106] width 19 height 19
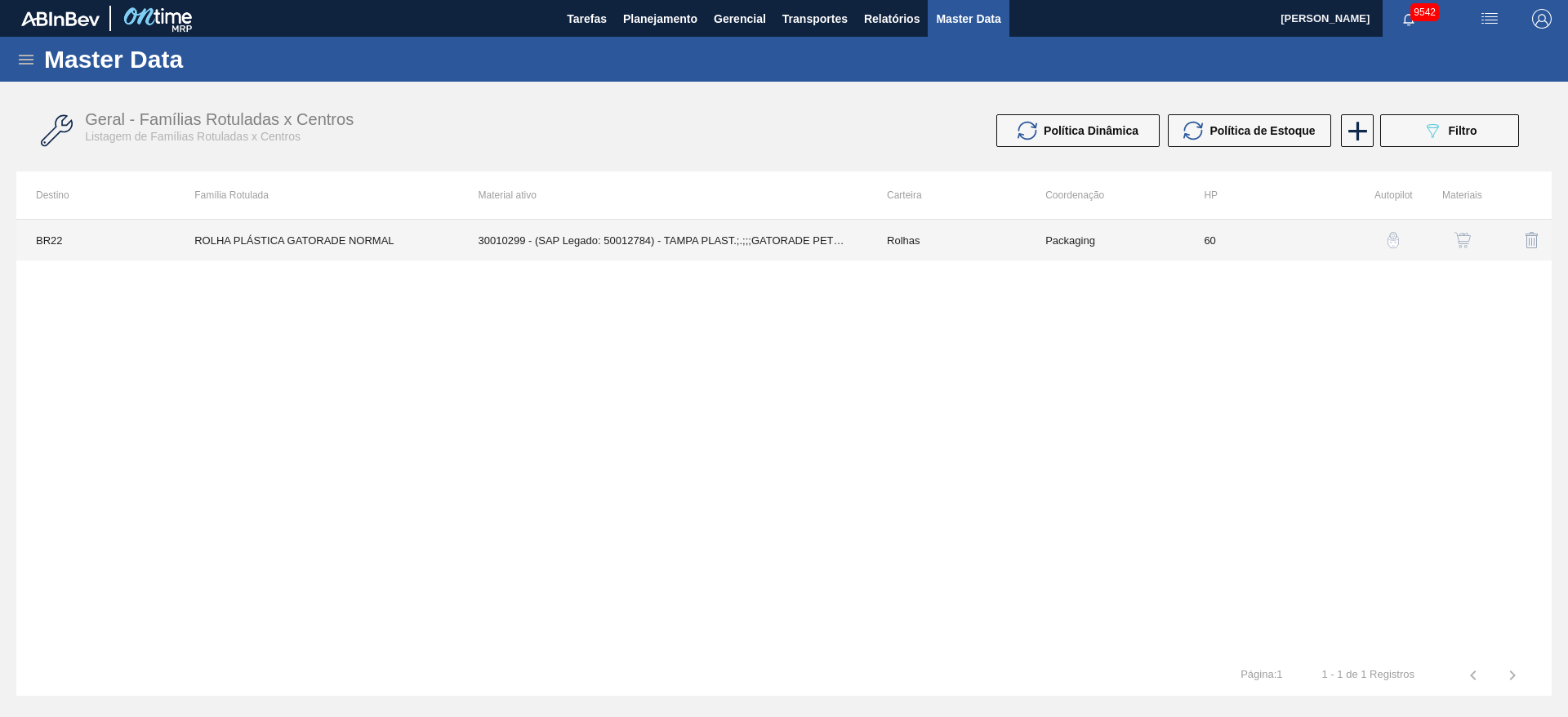
click at [912, 231] on td "Rolhas" at bounding box center [946, 240] width 159 height 41
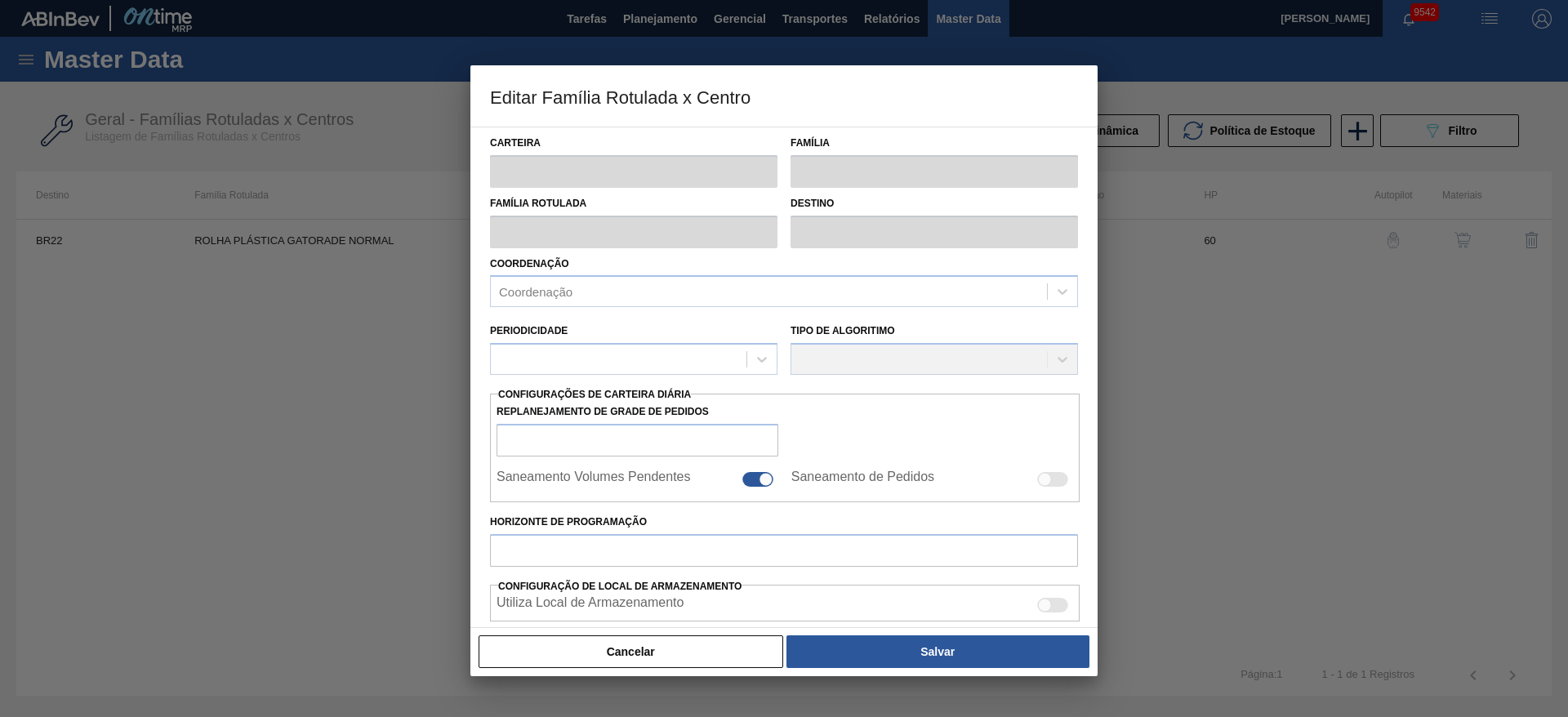
type input "Rolhas"
type input "Rolha Plástica"
type input "ROLHA PLÁSTICA GATORADE NORMAL"
type input "BR22 - Viamão"
type input "60"
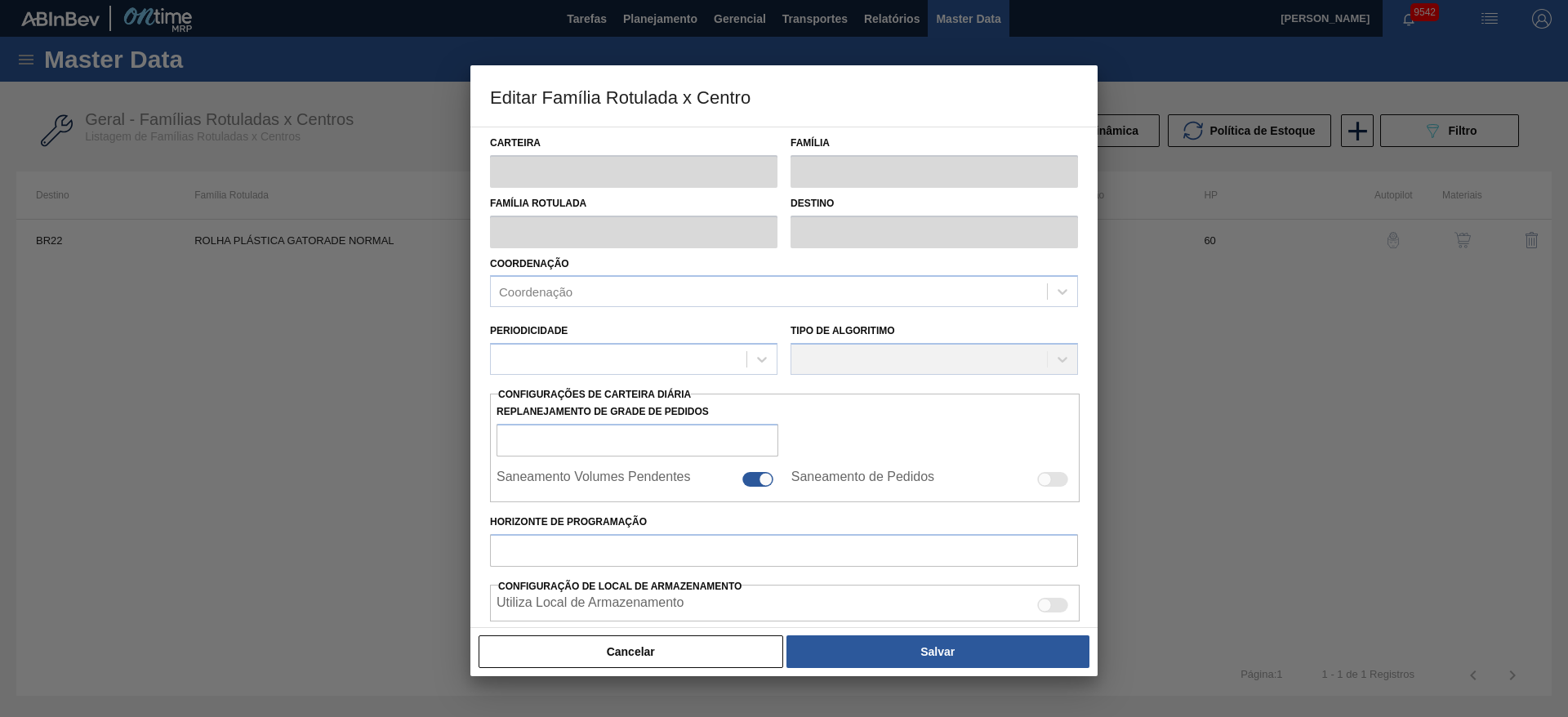
type input "800"
type input "2.500"
type input "100"
type input "2.500,000"
checkbox input "true"
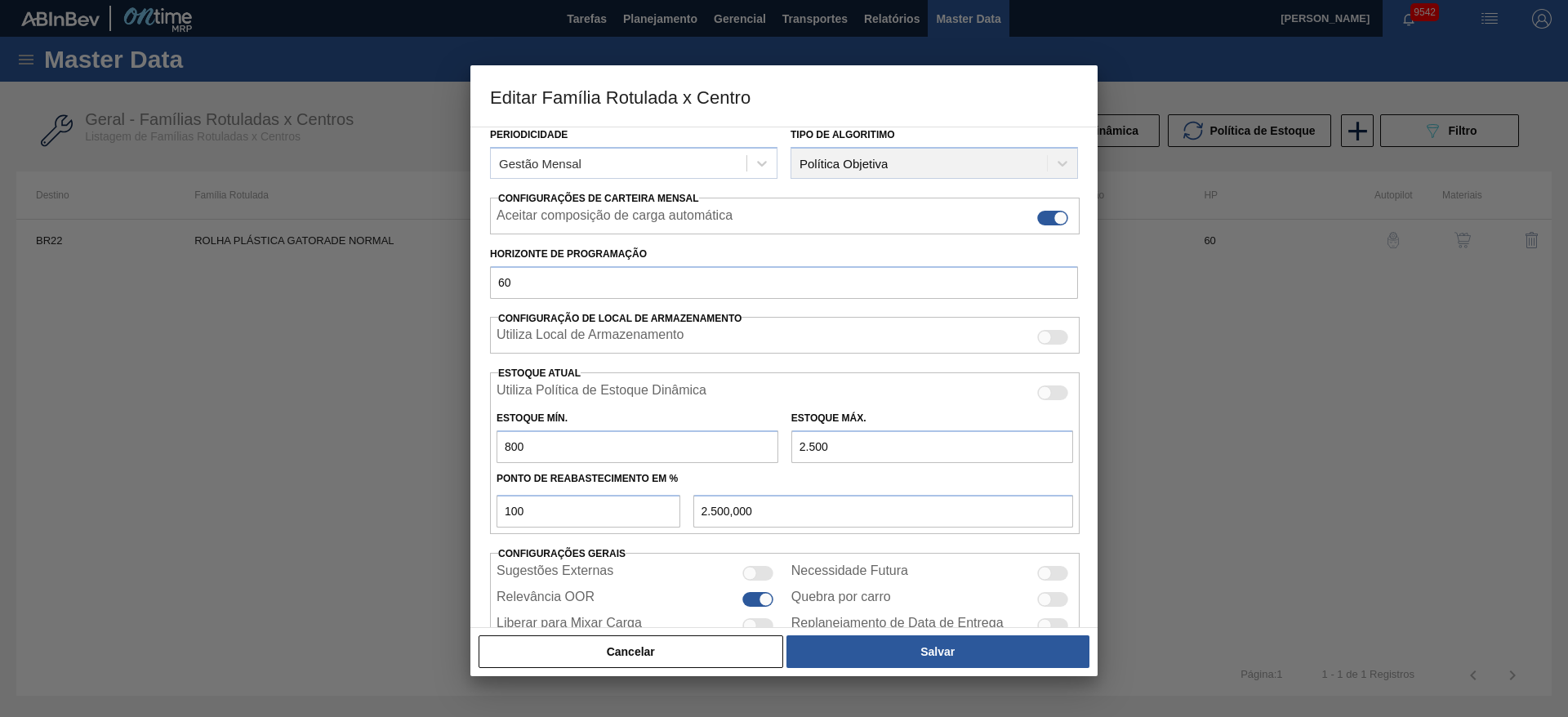
scroll to position [250, 0]
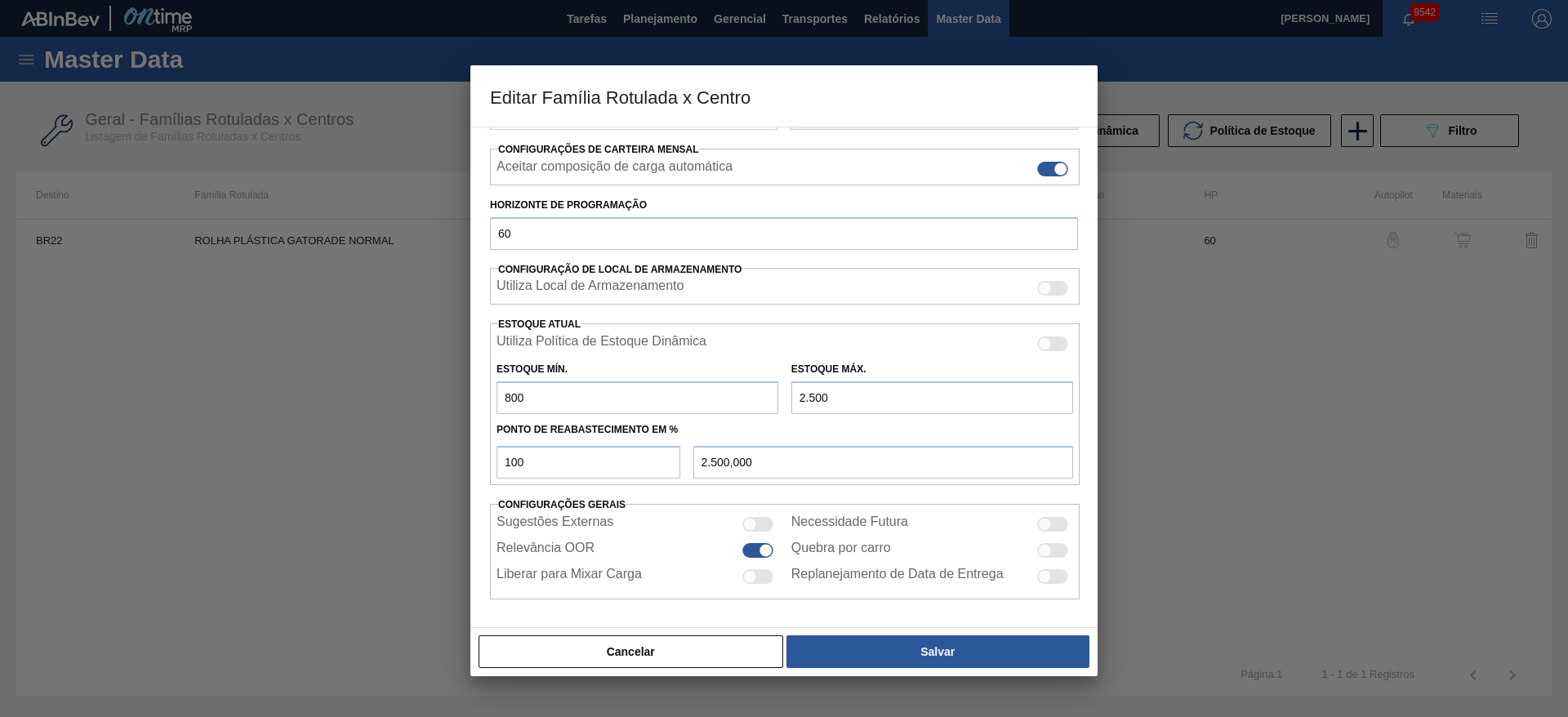
click at [810, 393] on input "2.500" at bounding box center [932, 397] width 282 height 32
type input "200"
type input "200,000"
click at [866, 446] on input "200,000" at bounding box center [883, 462] width 379 height 32
click at [827, 403] on input "200" at bounding box center [932, 397] width 282 height 32
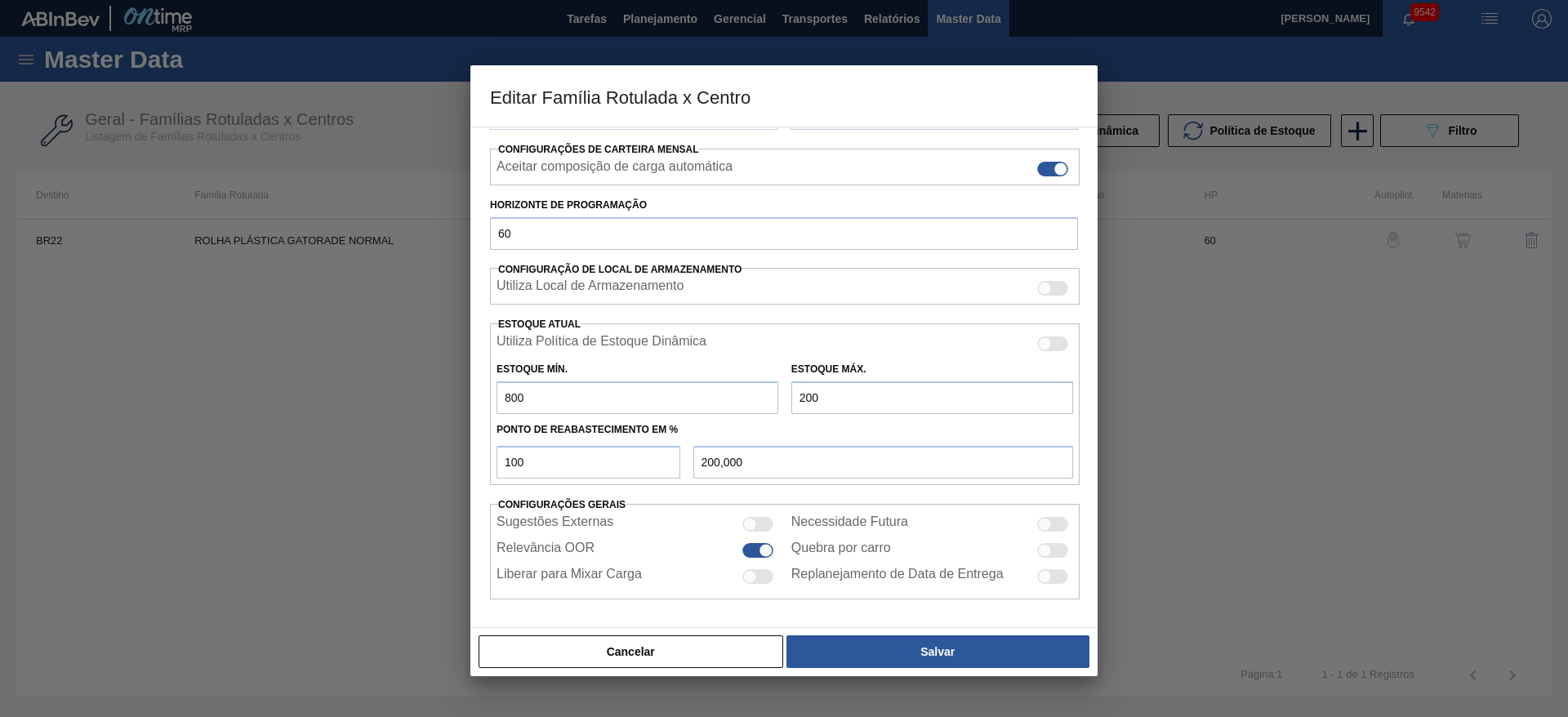
type input "20"
type input "20,000"
type input "2"
type input "2,000"
type input "27"
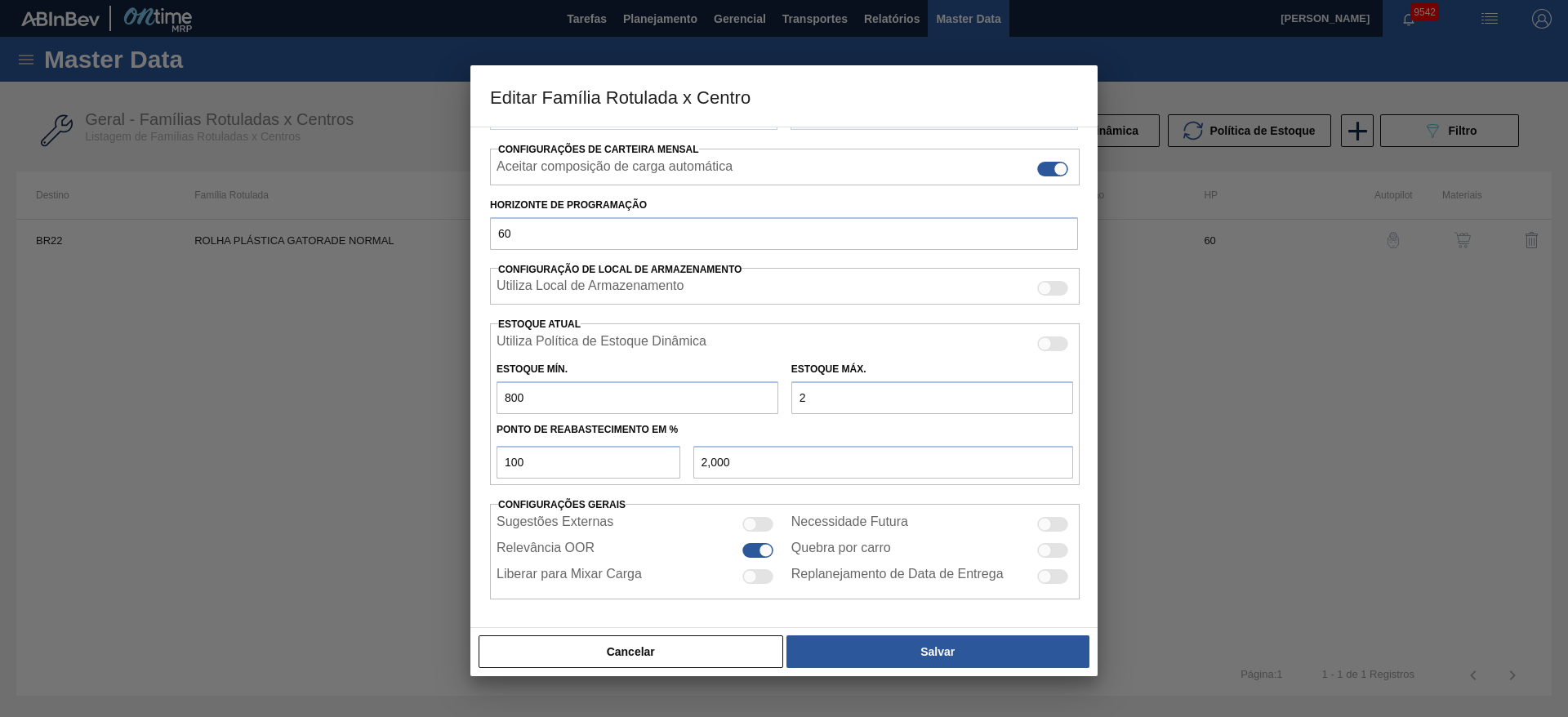
type input "27,000"
type input "270"
type input "270,000"
type input "2.700"
type input "2.700,000"
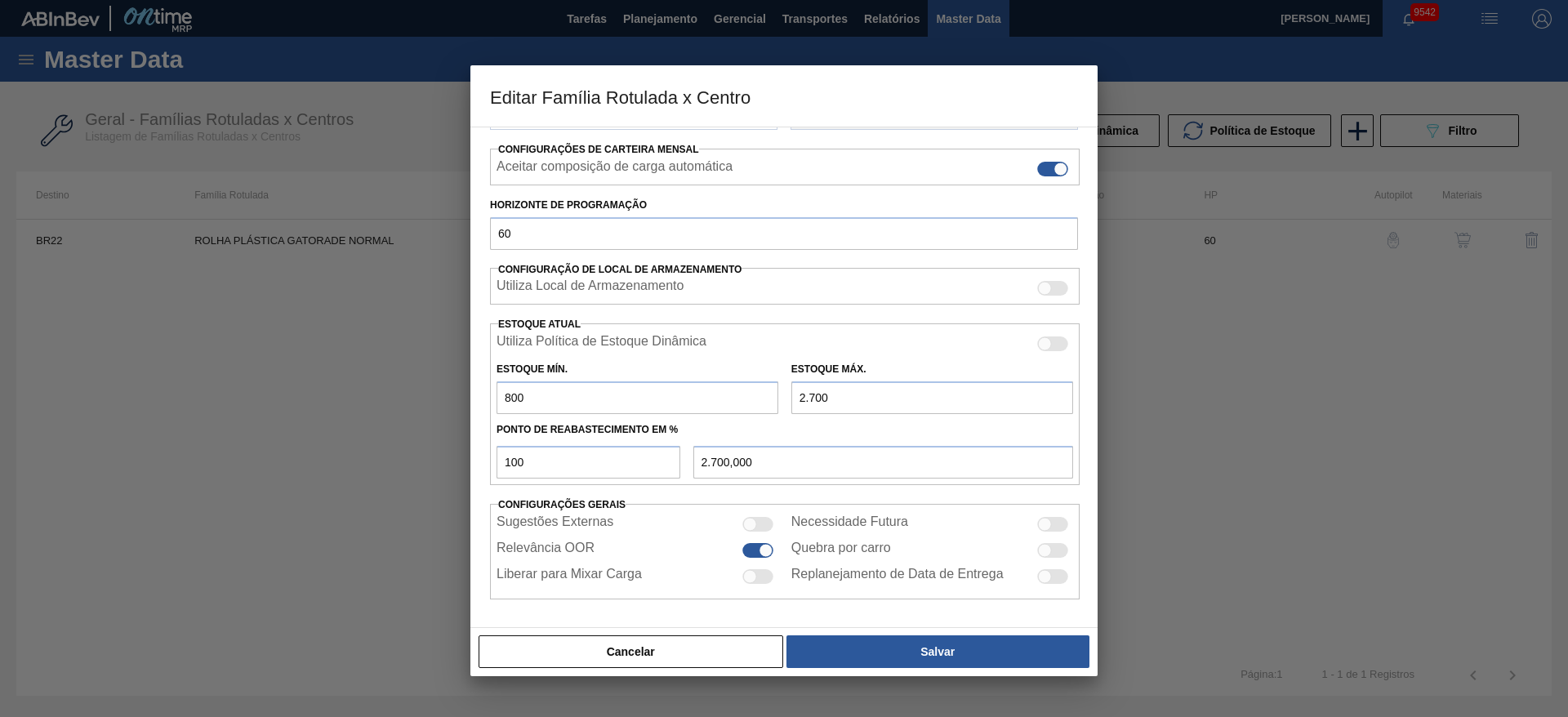
type input "2.700"
drag, startPoint x: 541, startPoint y: 473, endPoint x: 493, endPoint y: 475, distance: 48.0
click at [493, 475] on div "100" at bounding box center [588, 462] width 197 height 32
type input "6"
type input "914,000"
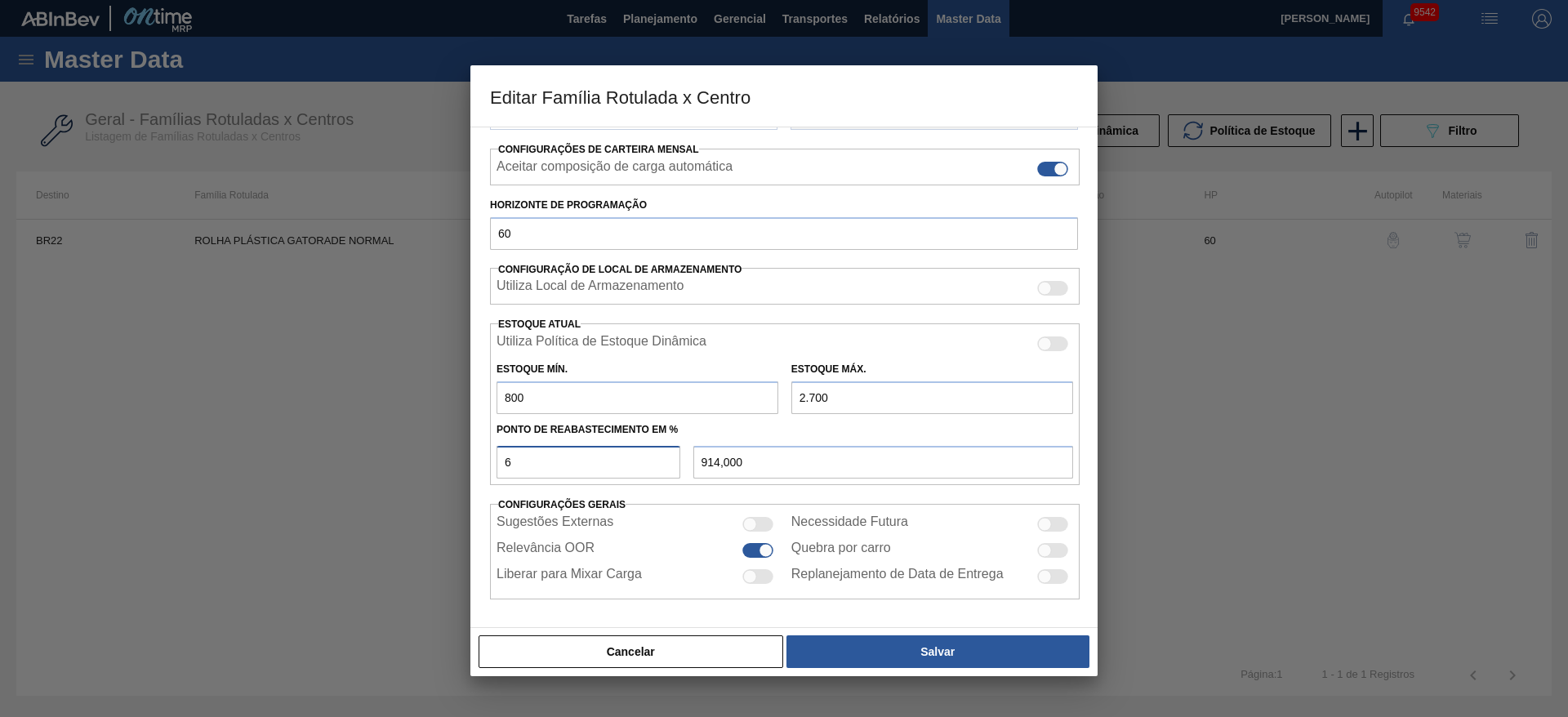
type input "60"
type input "1.940,000"
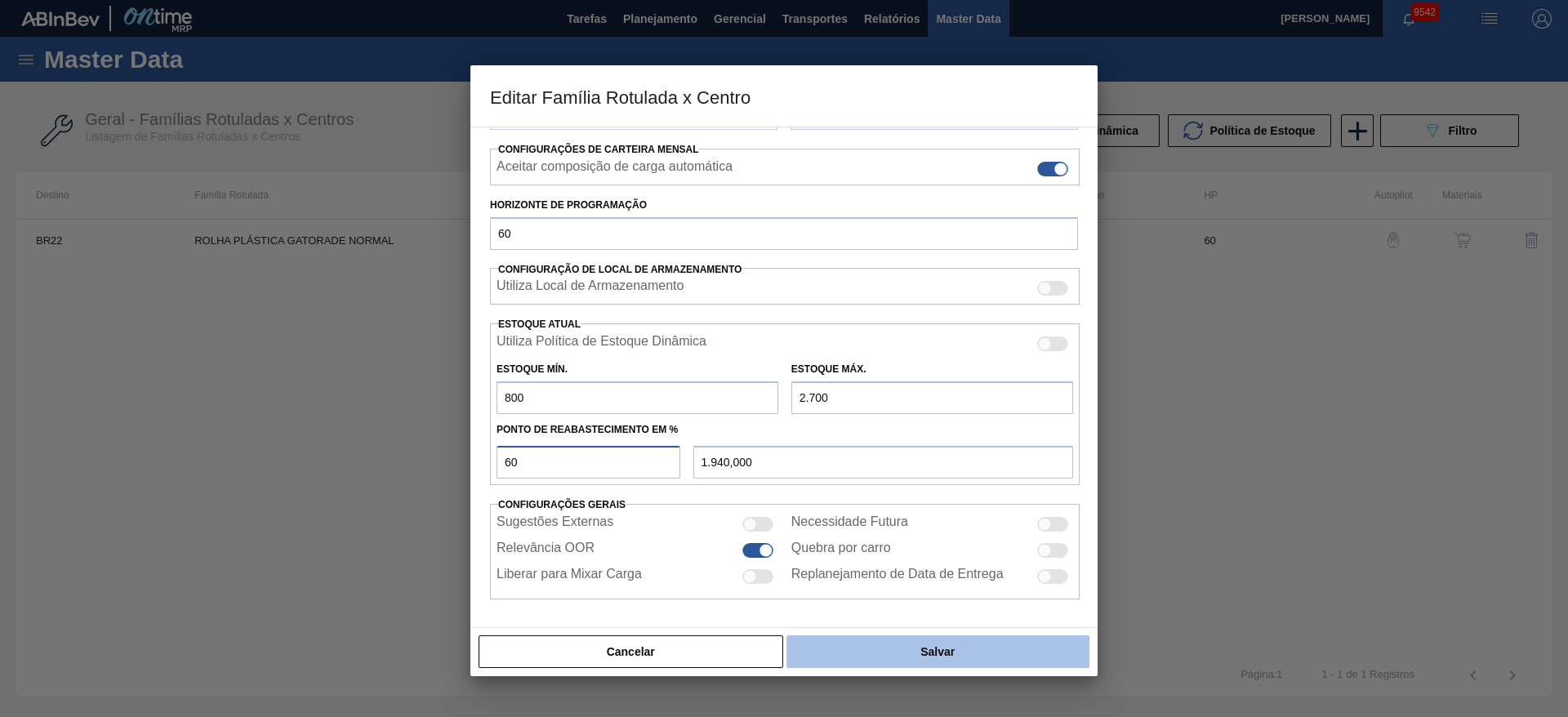
type input "60"
click at [882, 651] on button "Salvar" at bounding box center [937, 651] width 303 height 32
click at [870, 656] on button "Salvar" at bounding box center [937, 651] width 303 height 32
click at [936, 645] on button "Salvar" at bounding box center [937, 651] width 303 height 32
click at [942, 647] on button "Salvar" at bounding box center [937, 651] width 303 height 32
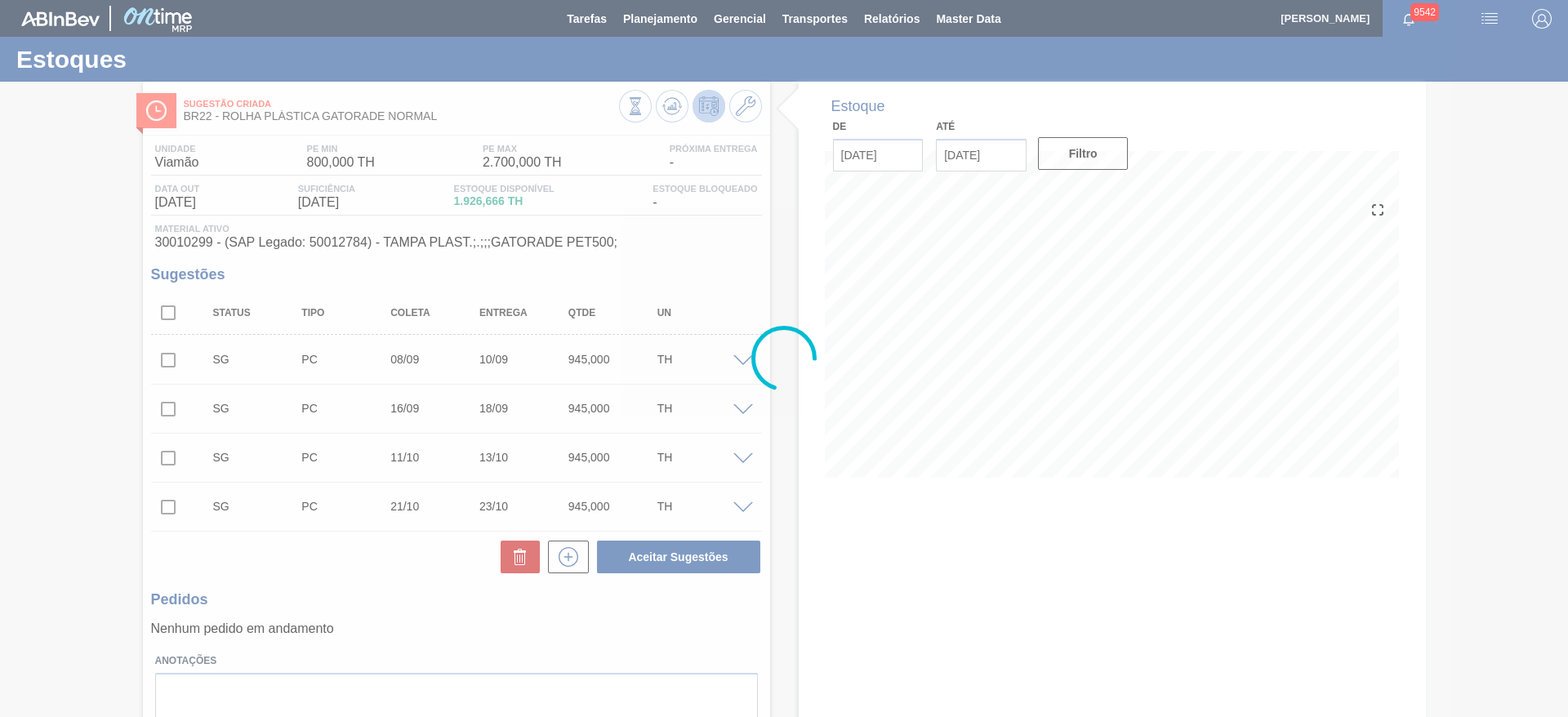
click at [668, 109] on div at bounding box center [784, 358] width 1568 height 717
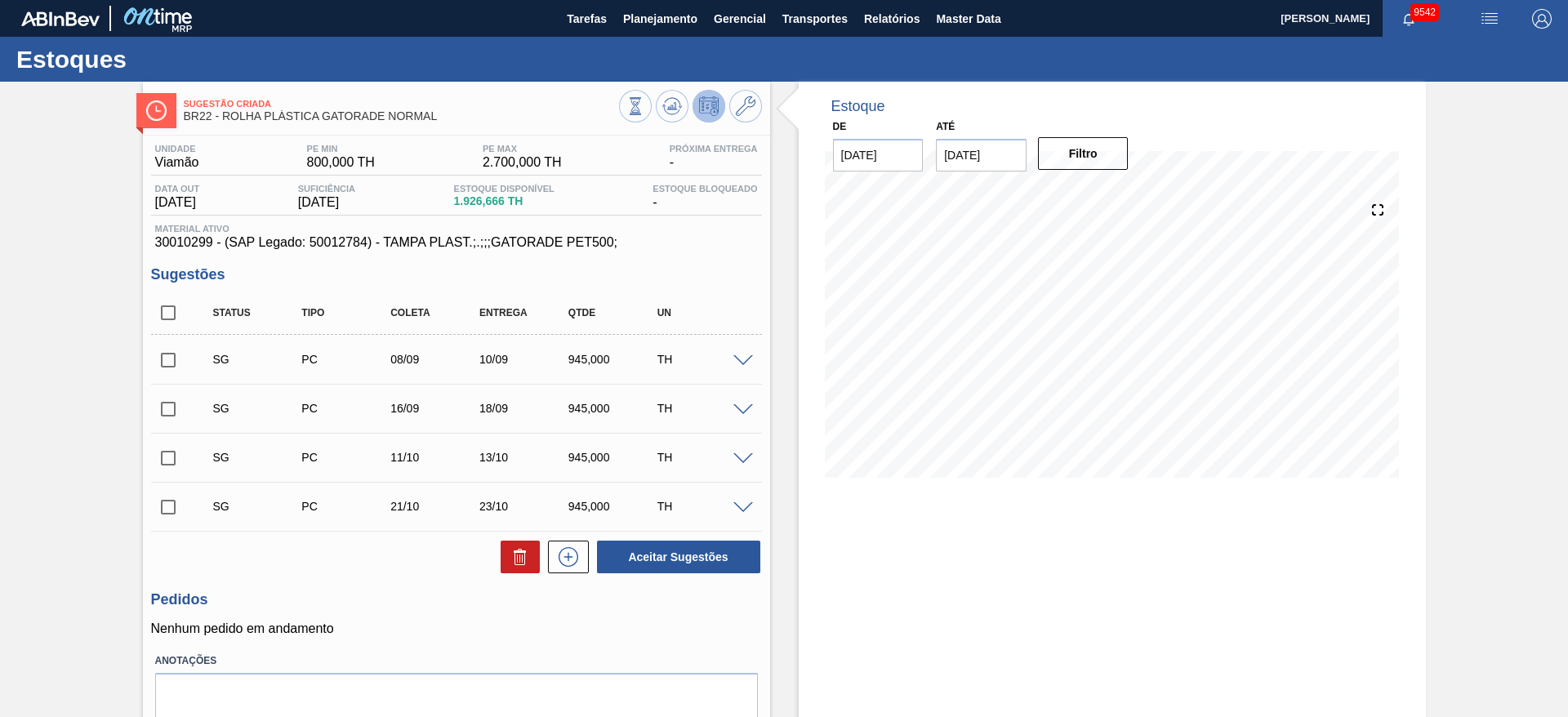
click at [178, 358] on input "checkbox" at bounding box center [168, 360] width 34 height 34
checkbox input "true"
click at [177, 411] on input "checkbox" at bounding box center [168, 409] width 34 height 34
checkbox input "true"
click at [659, 548] on button "Aceitar Sugestões" at bounding box center [679, 557] width 163 height 32
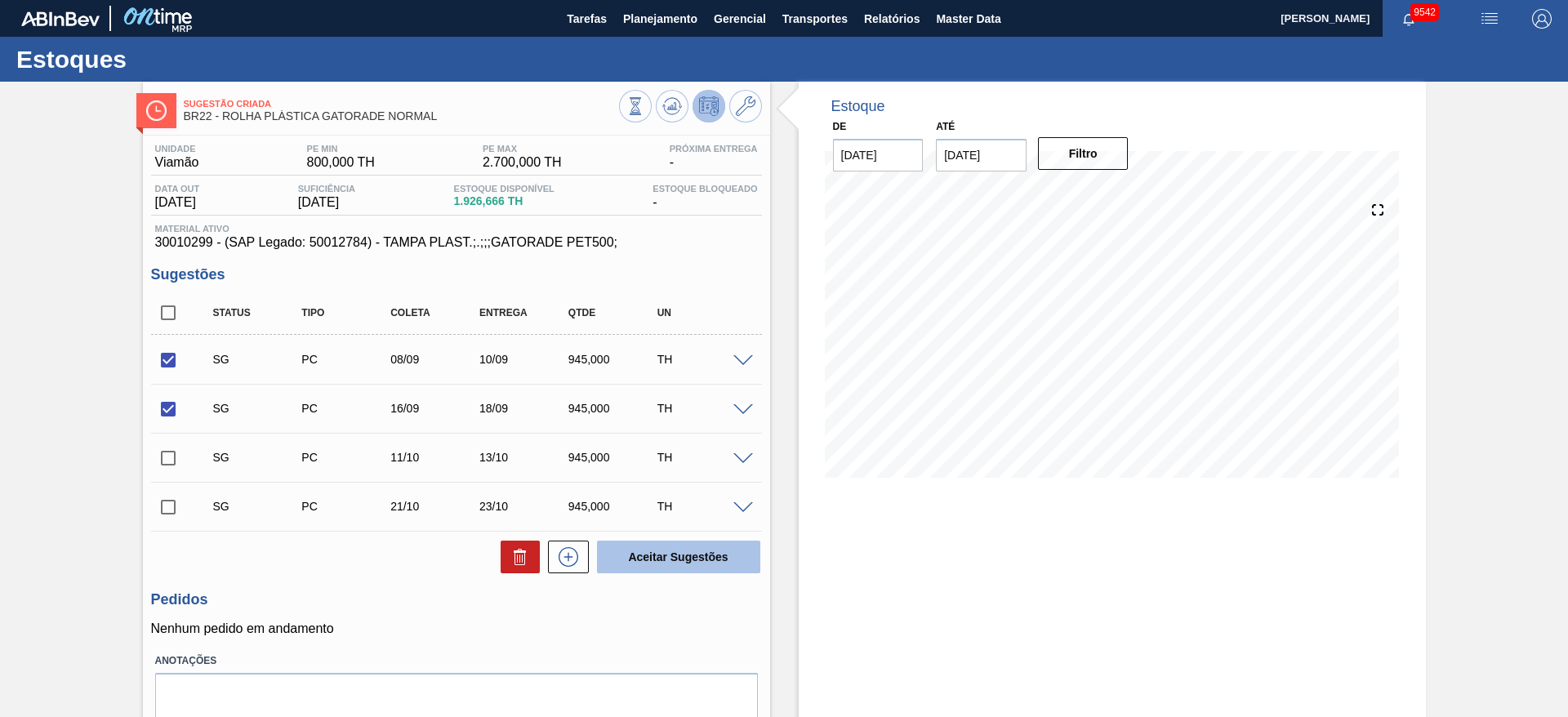
checkbox input "false"
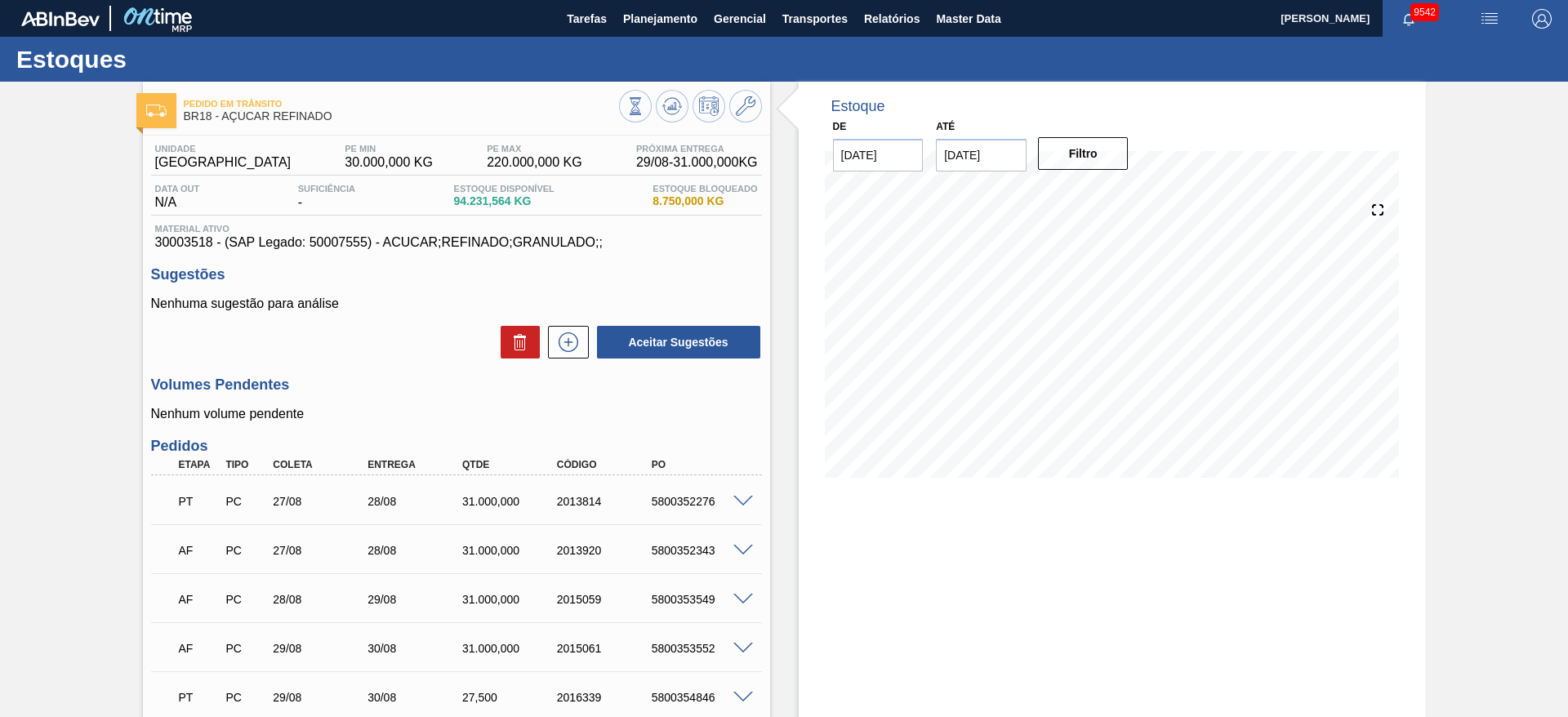
scroll to position [122, 0]
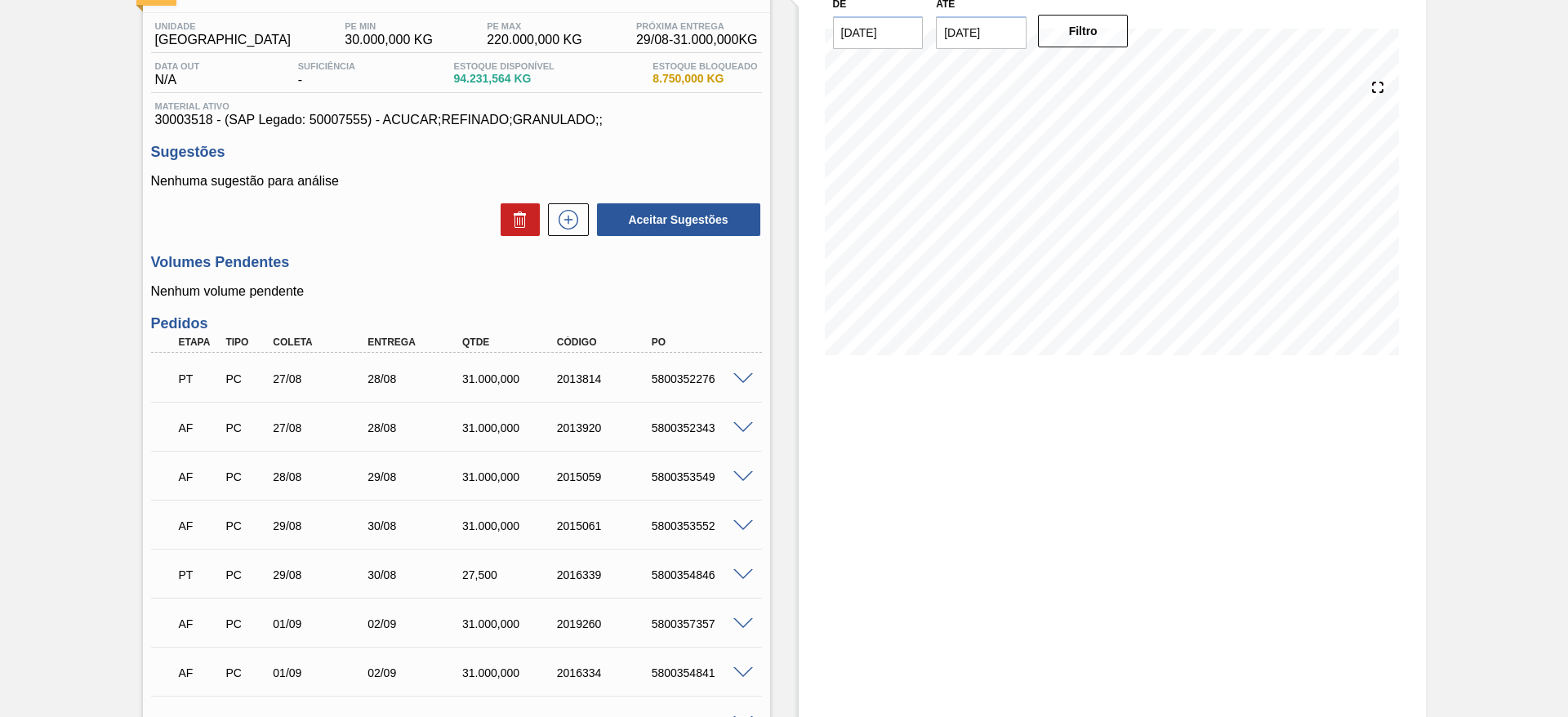
click at [673, 571] on div "5800354846" at bounding box center [700, 575] width 106 height 13
copy div "5800354846"
click at [745, 571] on span at bounding box center [743, 575] width 19 height 12
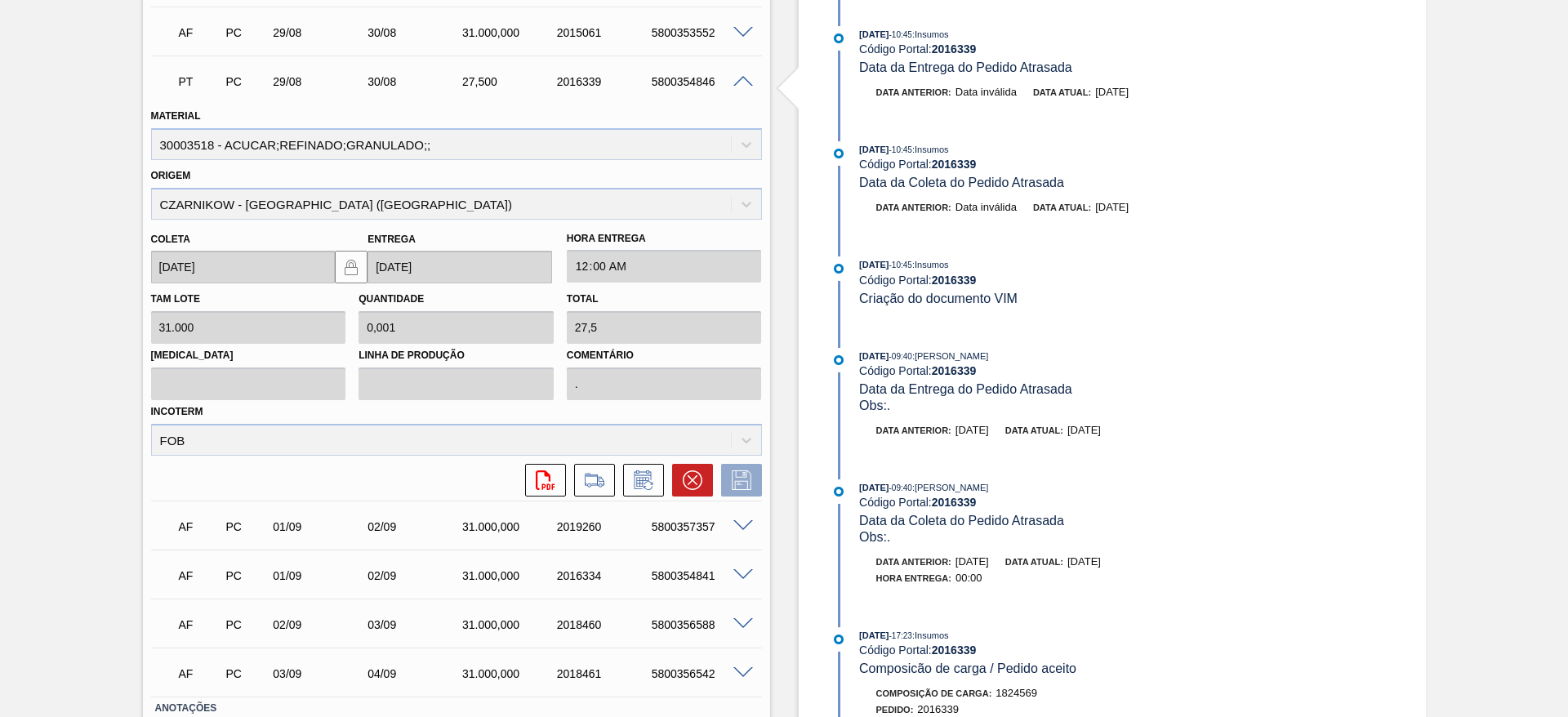
scroll to position [362, 0]
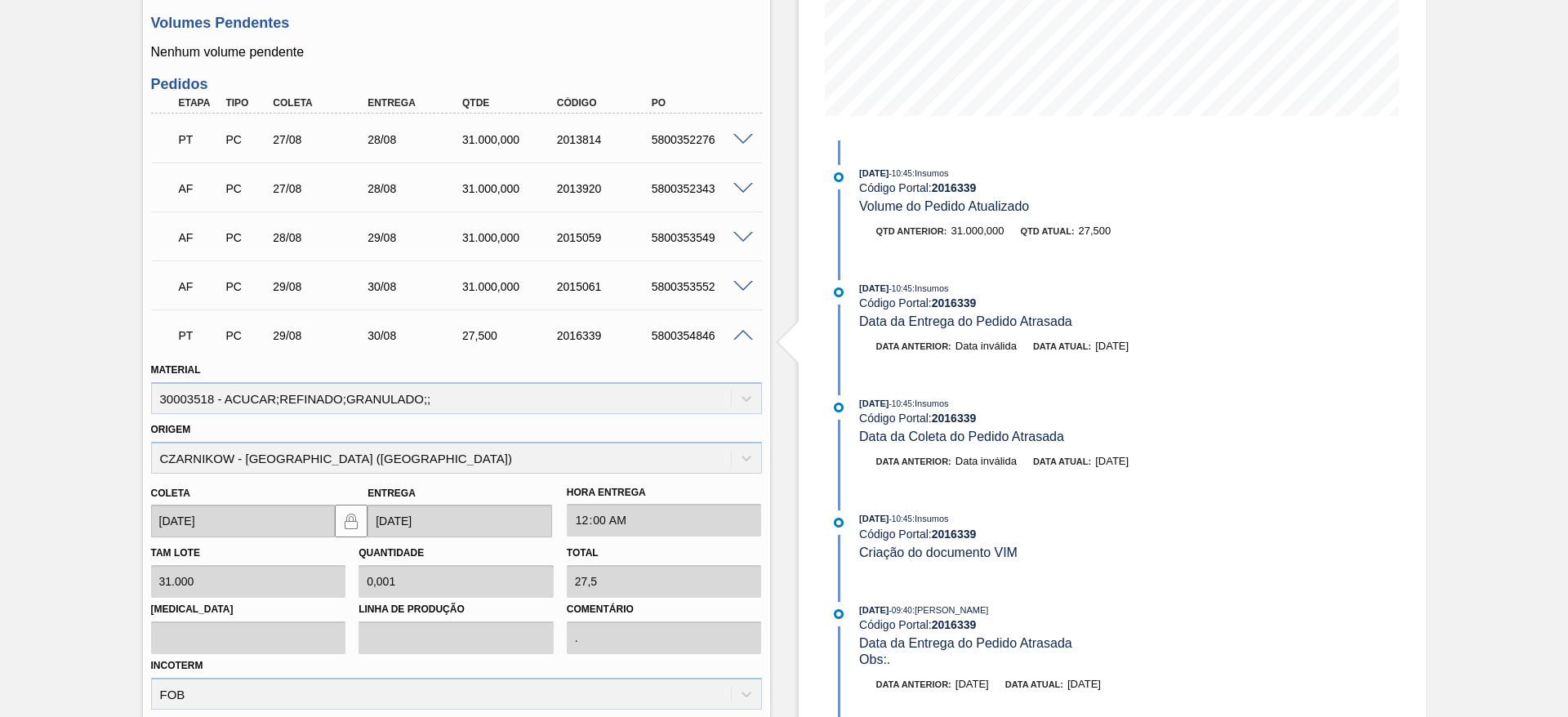
click at [704, 143] on div "5800352276" at bounding box center [700, 140] width 106 height 13
click at [697, 143] on div "5800352276" at bounding box center [700, 140] width 106 height 13
copy div "5800352276"
click at [743, 134] on span at bounding box center [743, 139] width 19 height 12
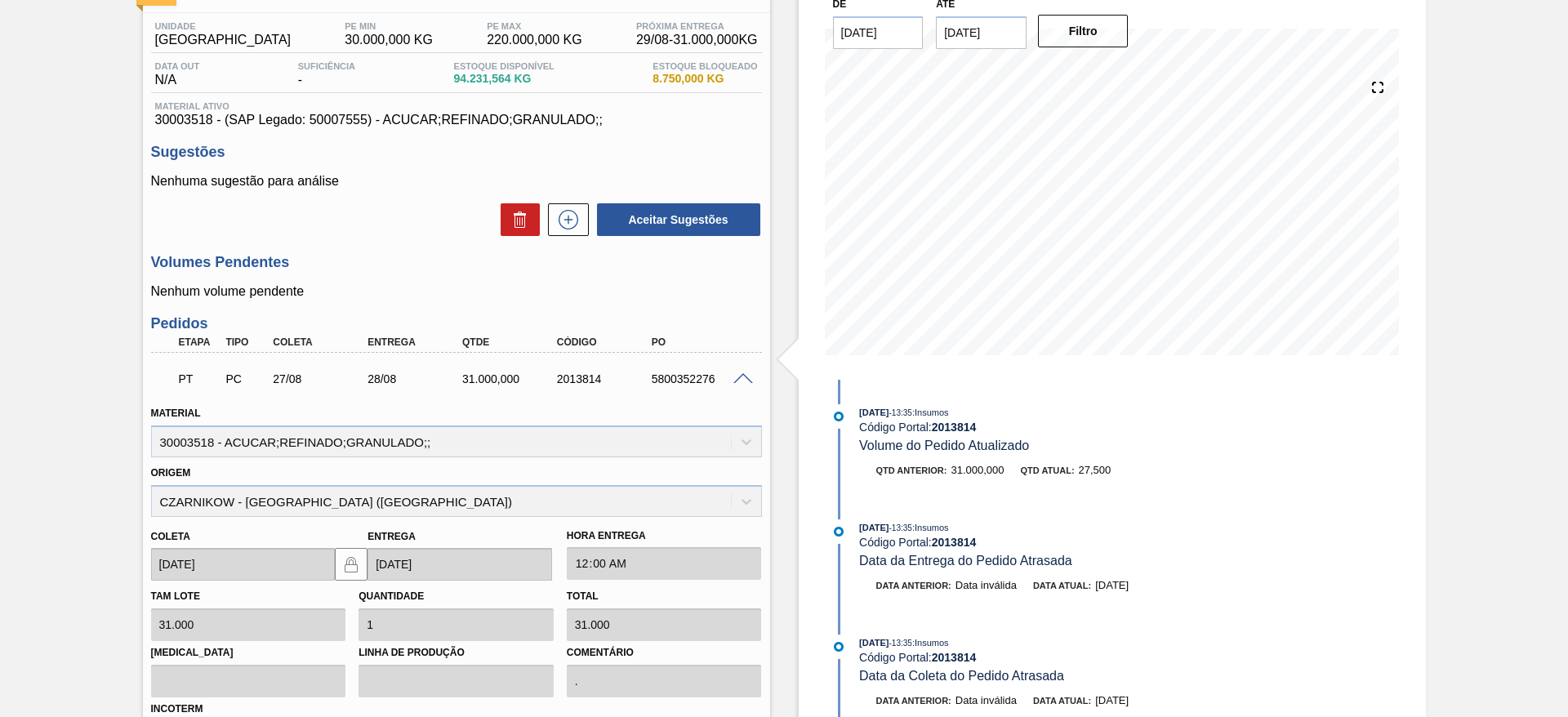
scroll to position [0, 0]
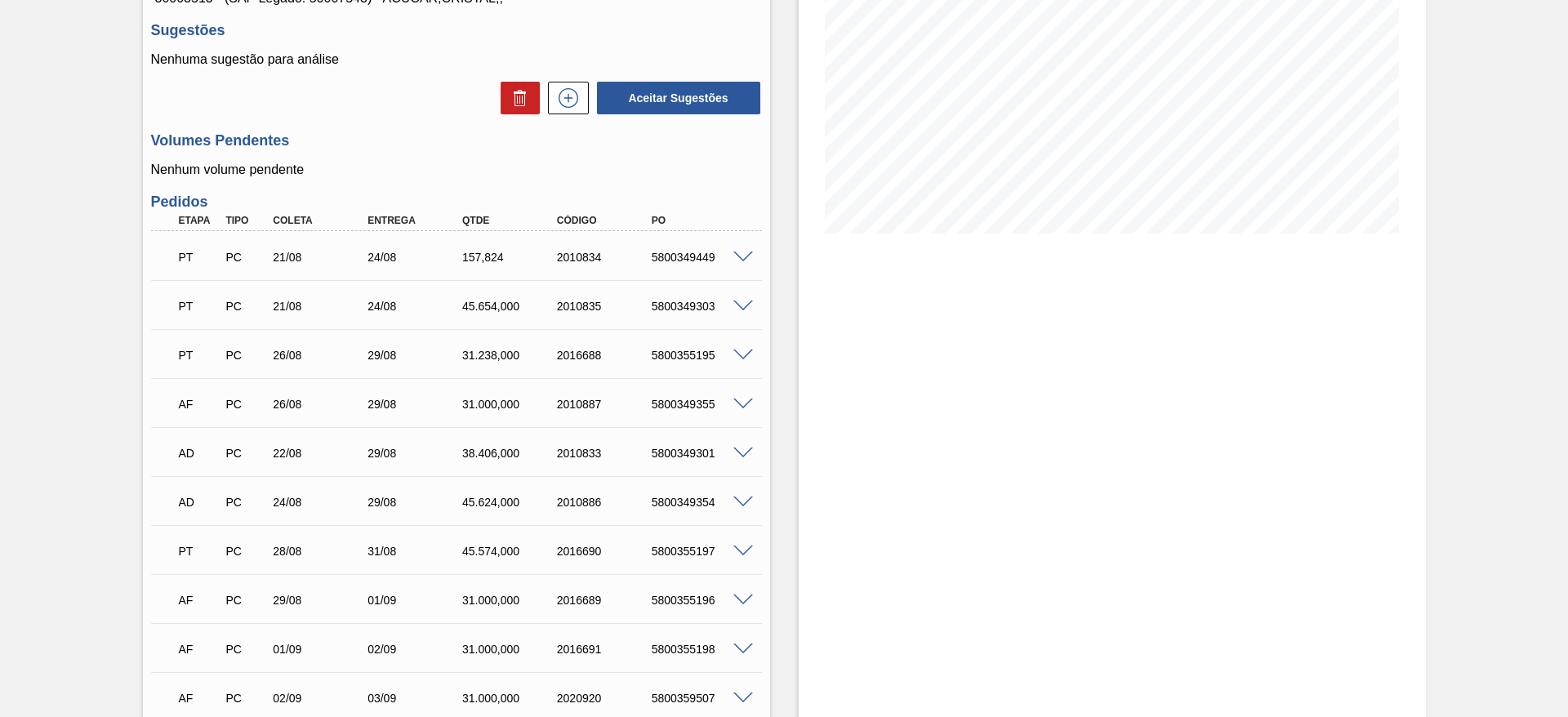
scroll to position [245, 0]
click at [741, 251] on span at bounding box center [743, 256] width 19 height 12
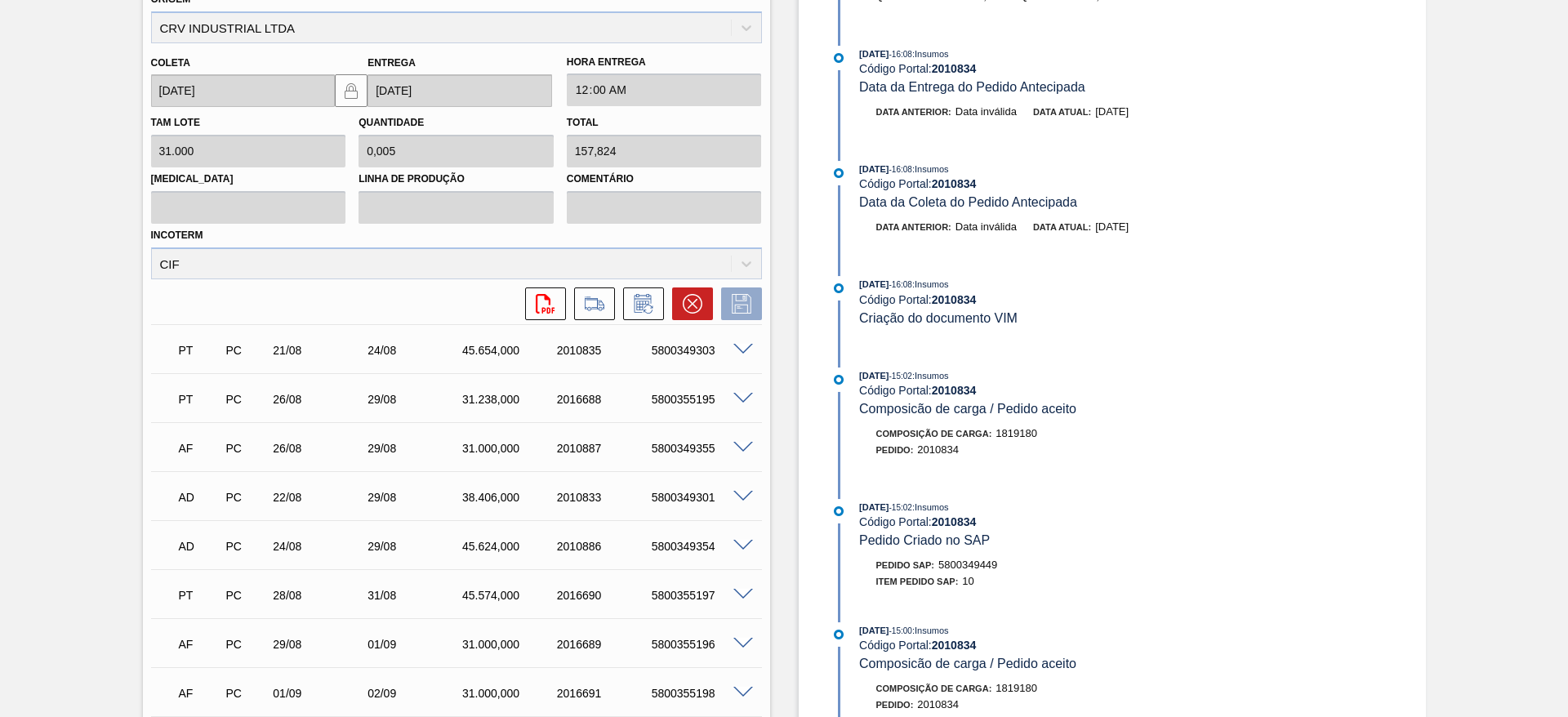
scroll to position [612, 0]
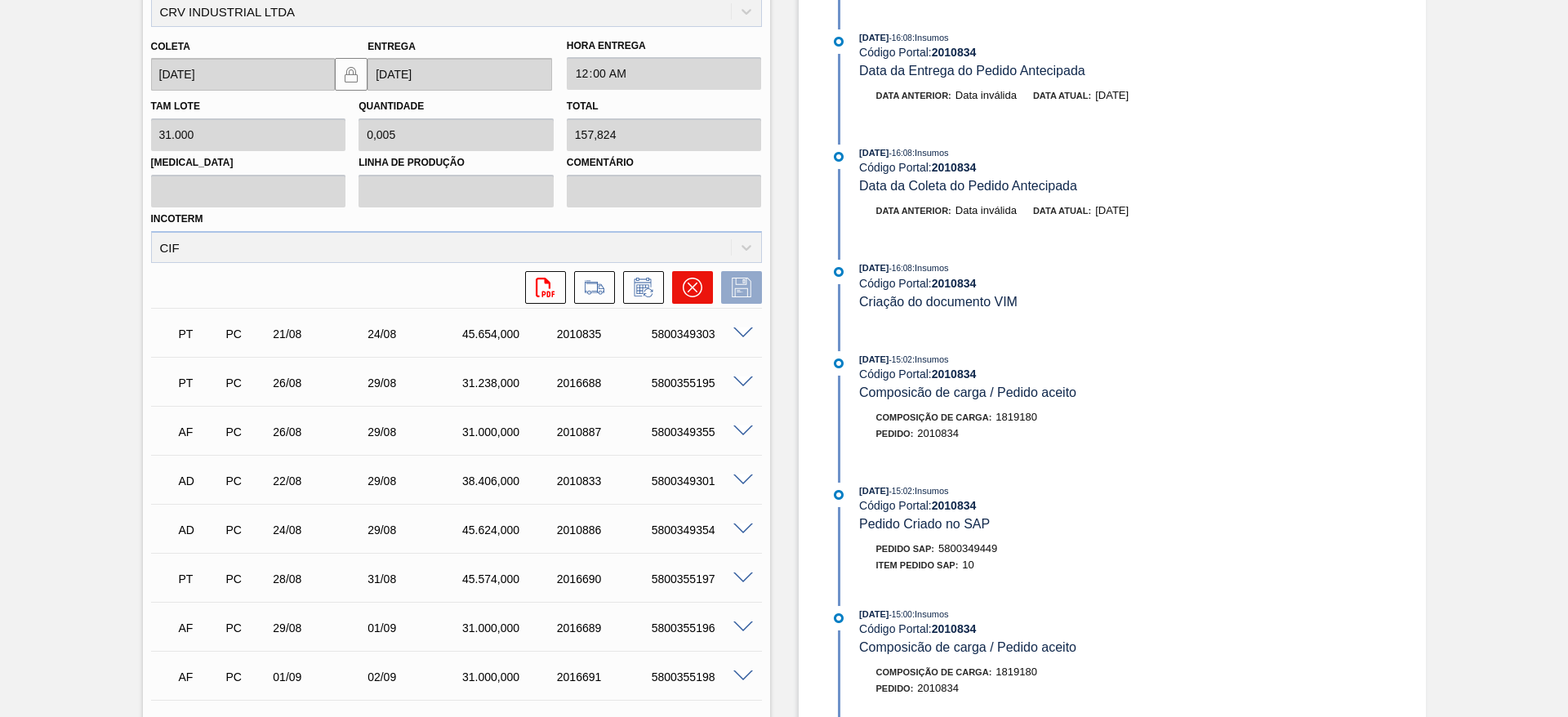
click at [687, 273] on button at bounding box center [693, 287] width 41 height 32
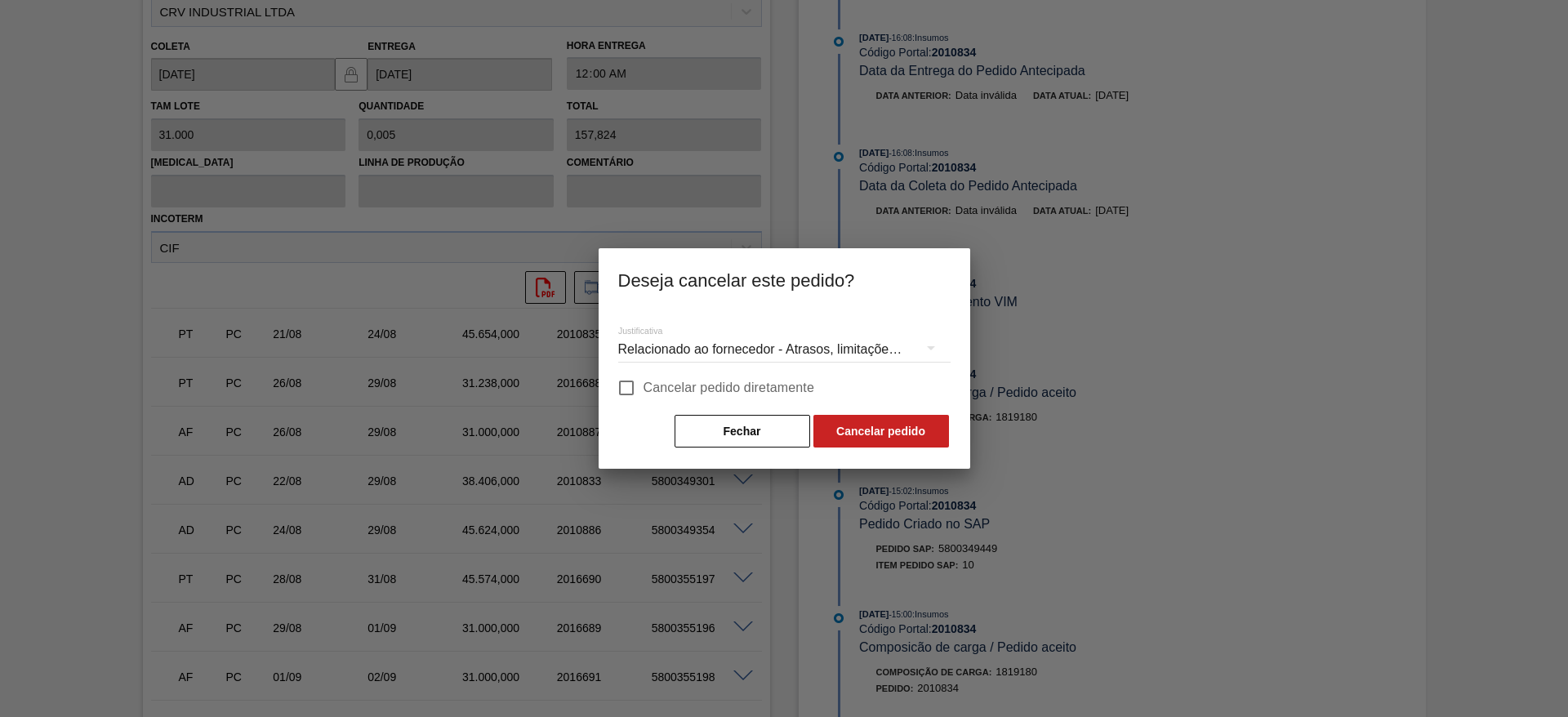
click at [649, 382] on span "Cancelar pedido diretamente" at bounding box center [729, 388] width 172 height 19
click at [644, 382] on input "Cancelar pedido diretamente" at bounding box center [626, 388] width 34 height 34
checkbox input "true"
click at [904, 439] on button "Cancelar pedido" at bounding box center [881, 430] width 135 height 32
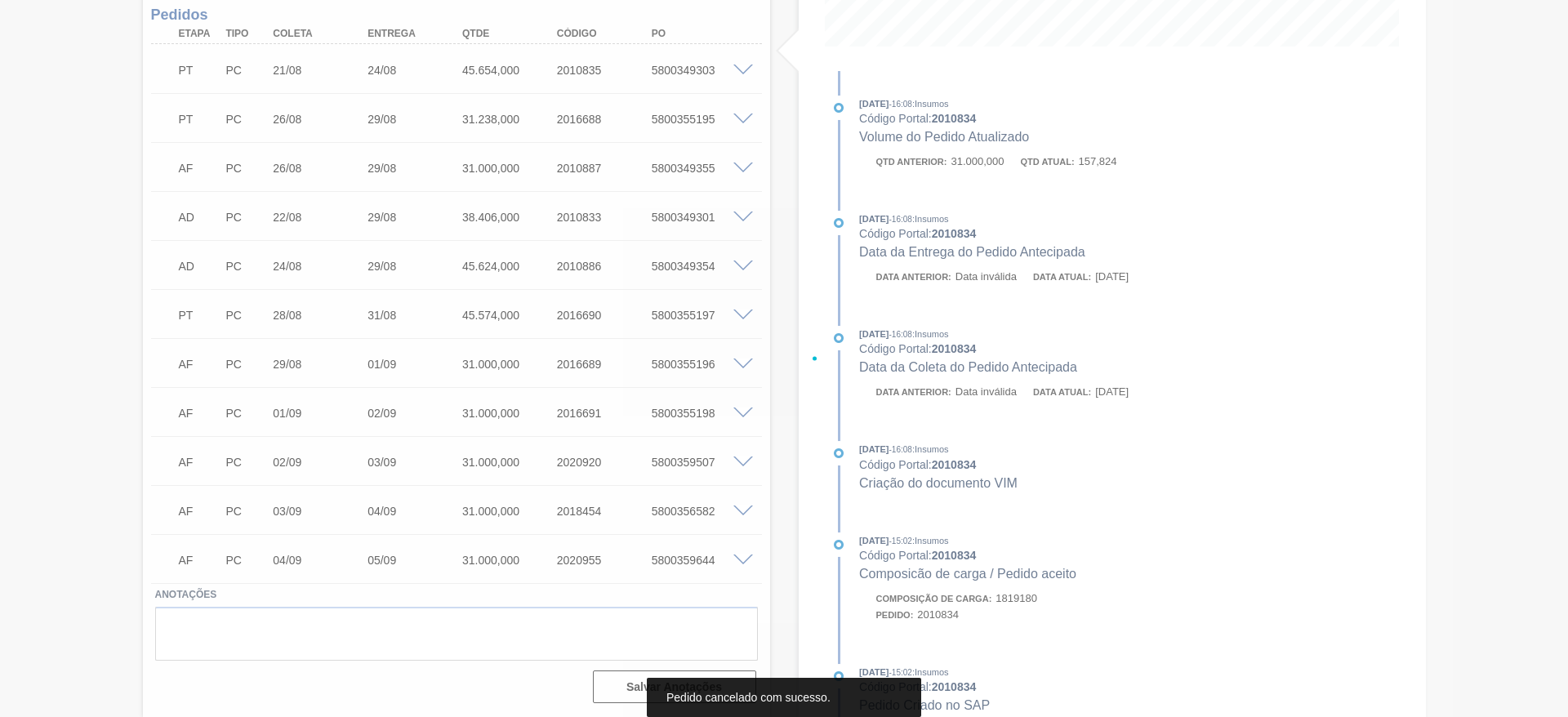
scroll to position [168, 0]
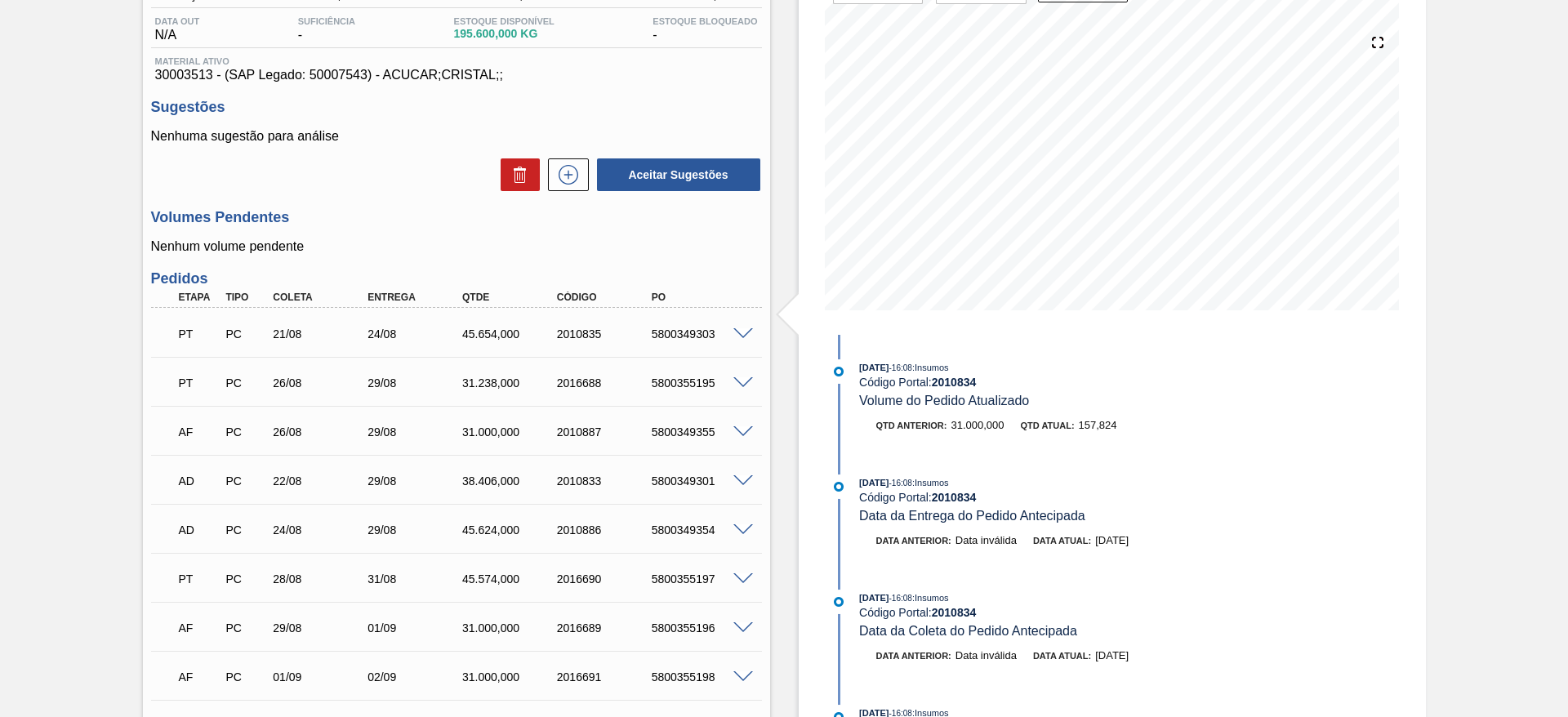
click at [733, 331] on span at bounding box center [743, 334] width 19 height 12
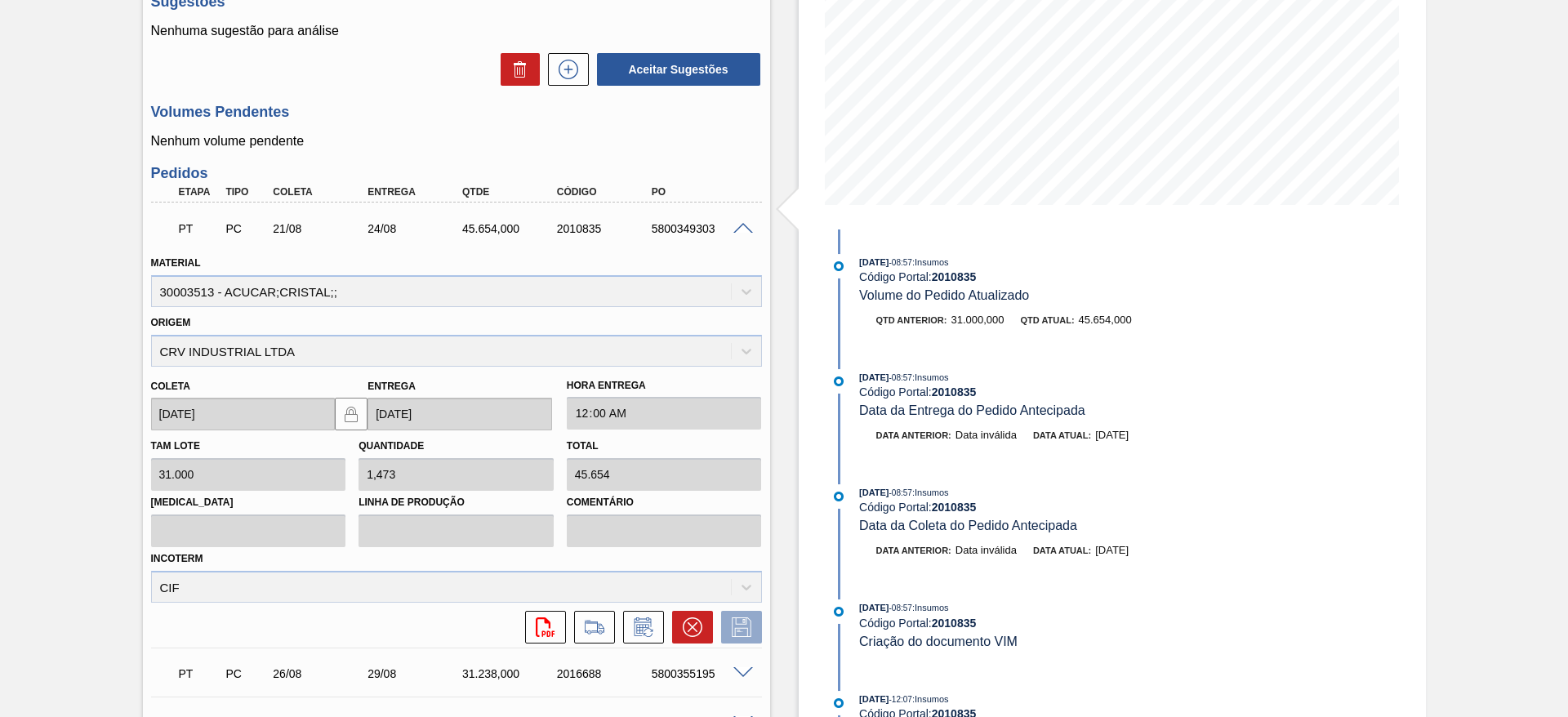
scroll to position [535, 0]
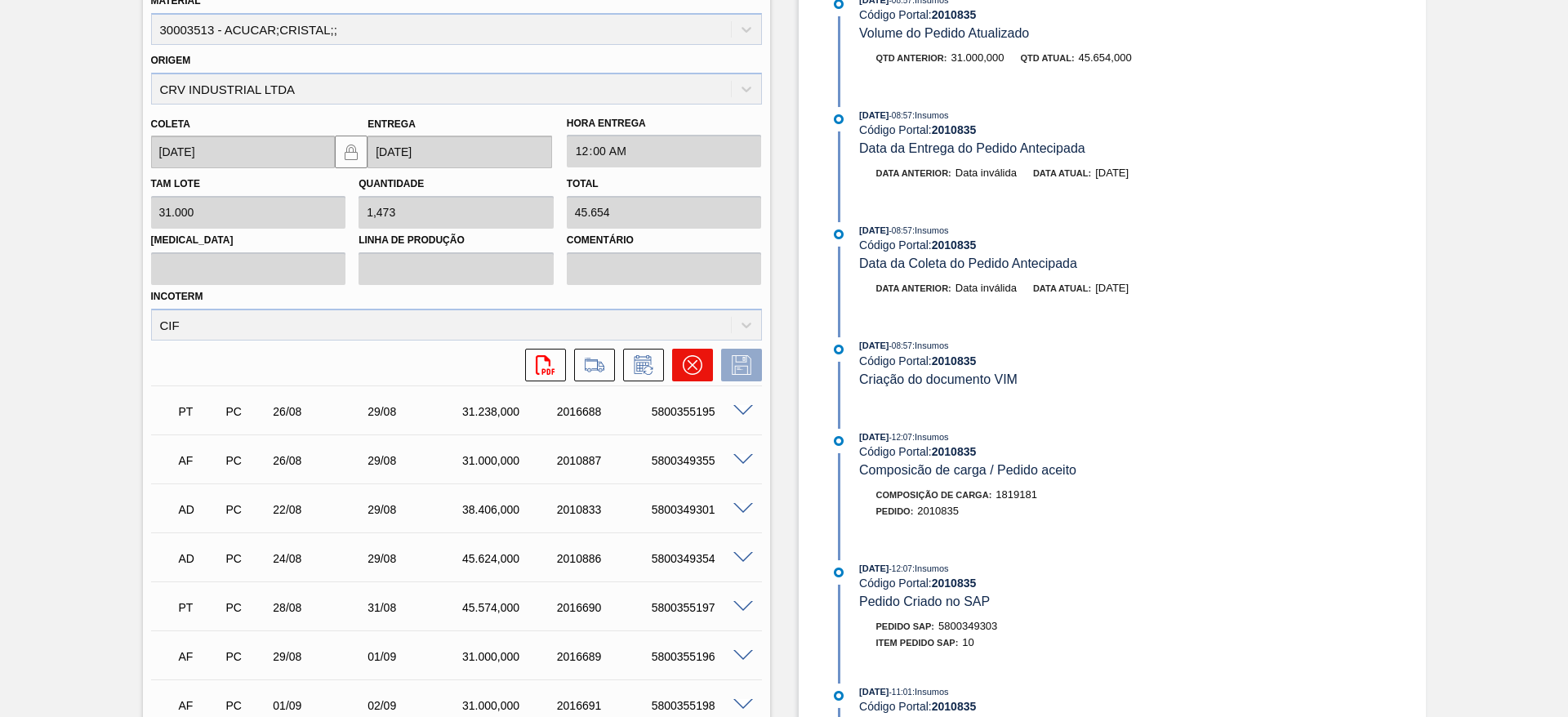
click at [676, 365] on button at bounding box center [693, 365] width 41 height 32
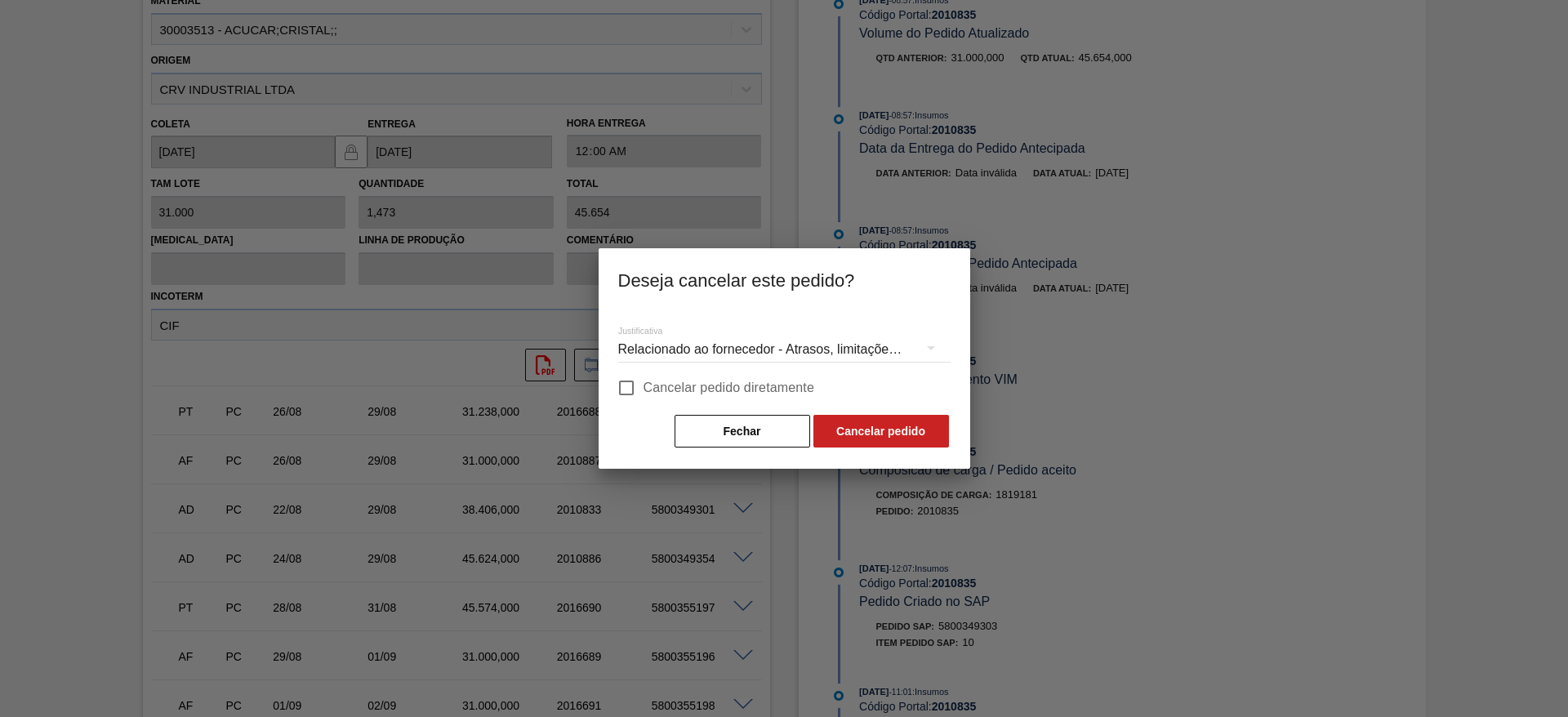
click at [646, 388] on span "Cancelar pedido diretamente" at bounding box center [729, 388] width 172 height 19
click at [644, 388] on input "Cancelar pedido diretamente" at bounding box center [626, 388] width 34 height 34
checkbox input "true"
click at [873, 438] on button "Cancelar pedido" at bounding box center [881, 430] width 135 height 32
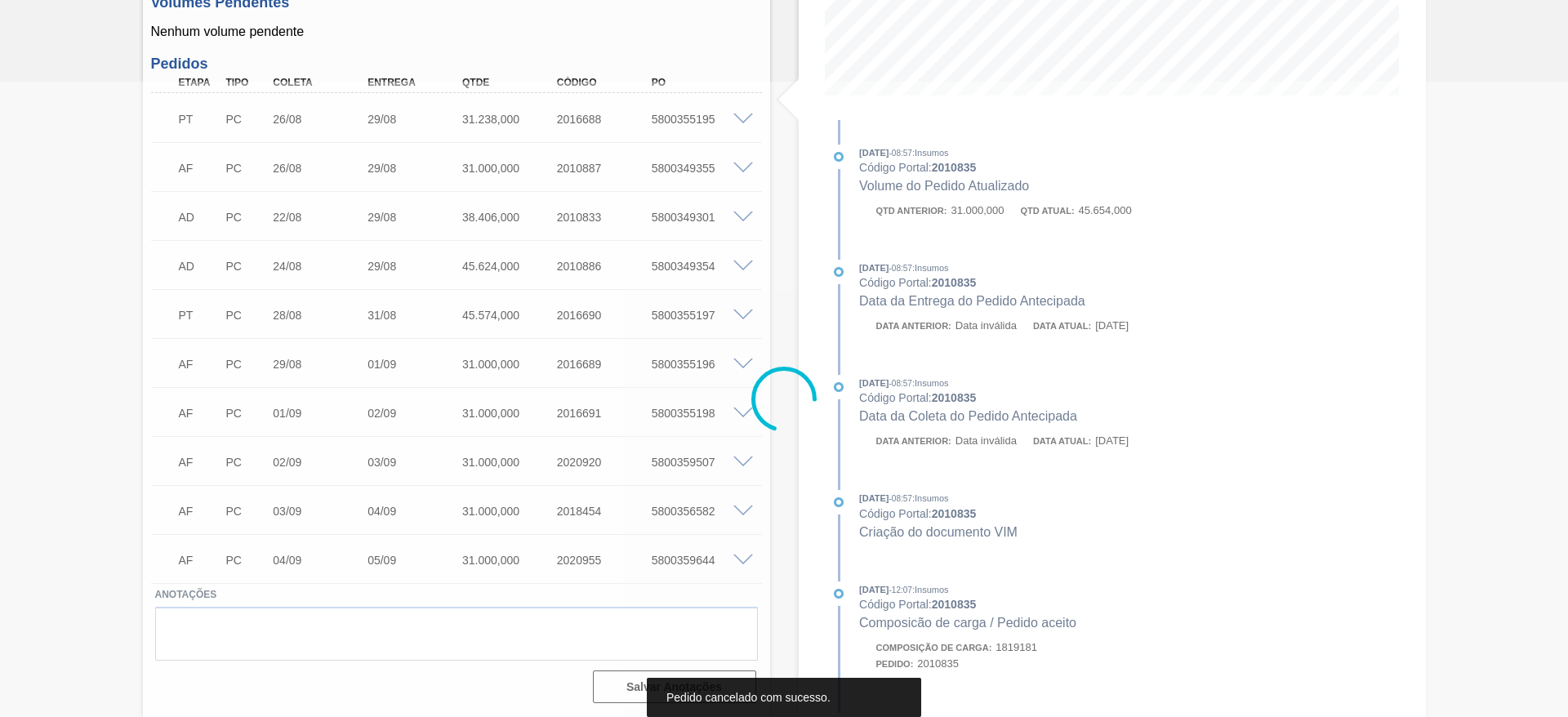
scroll to position [90, 0]
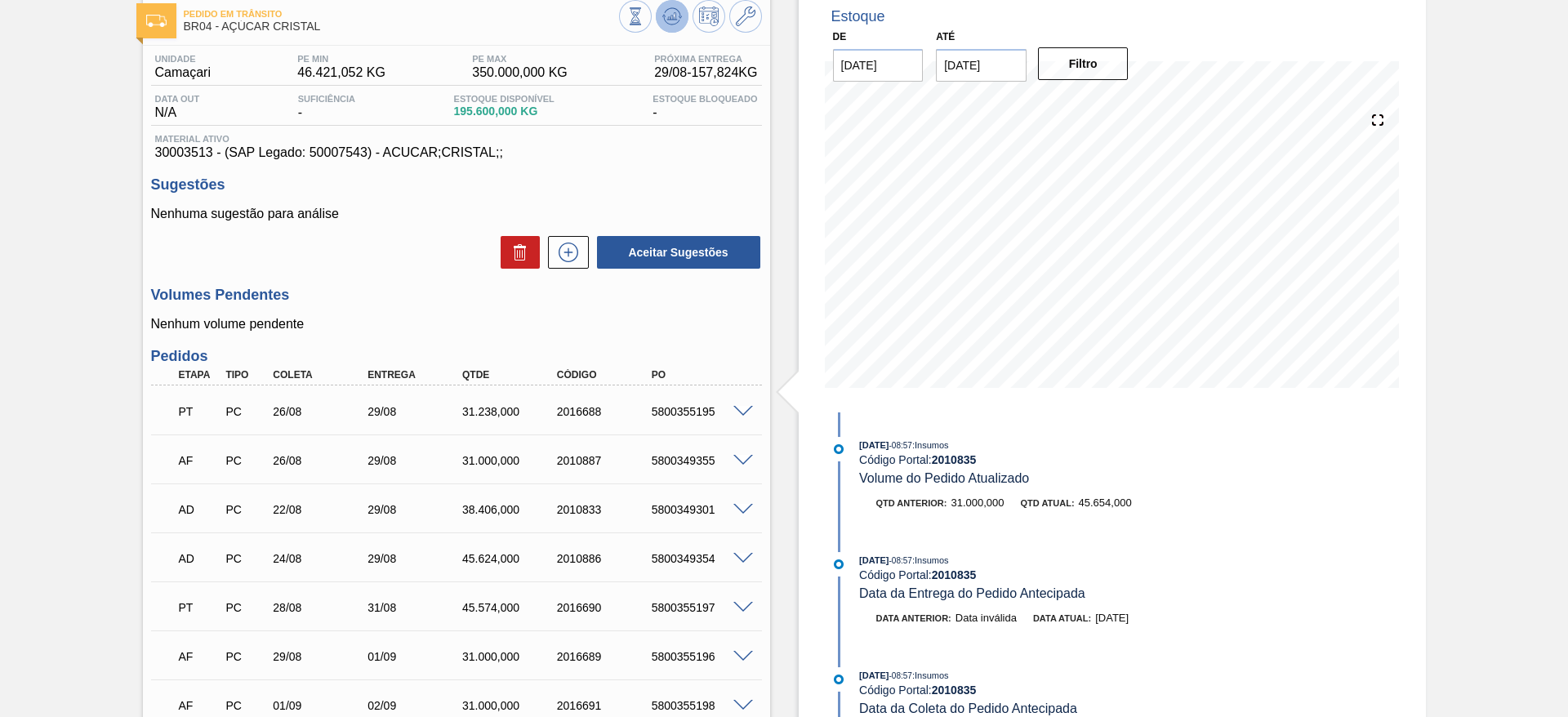
click at [671, 18] on icon at bounding box center [671, 16] width 10 height 7
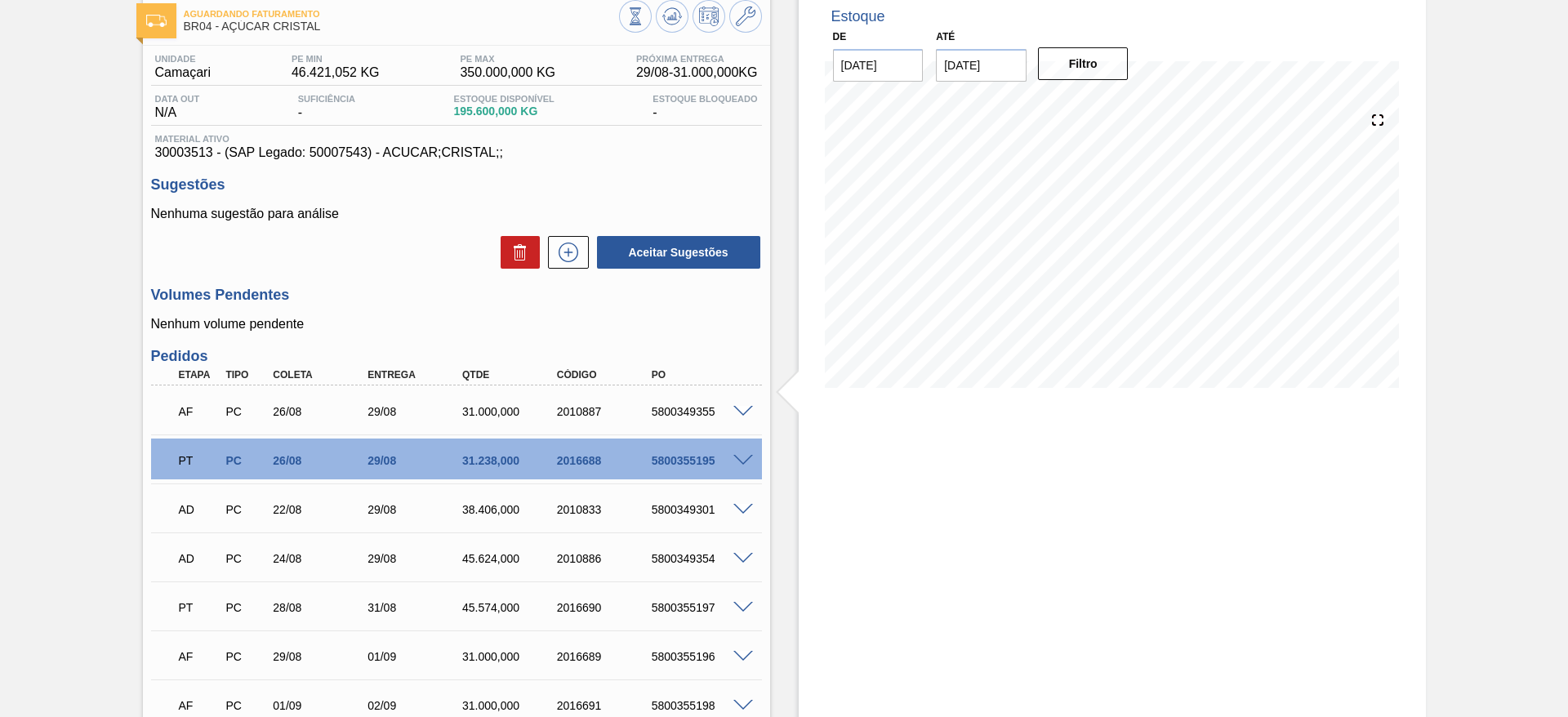
scroll to position [0, 0]
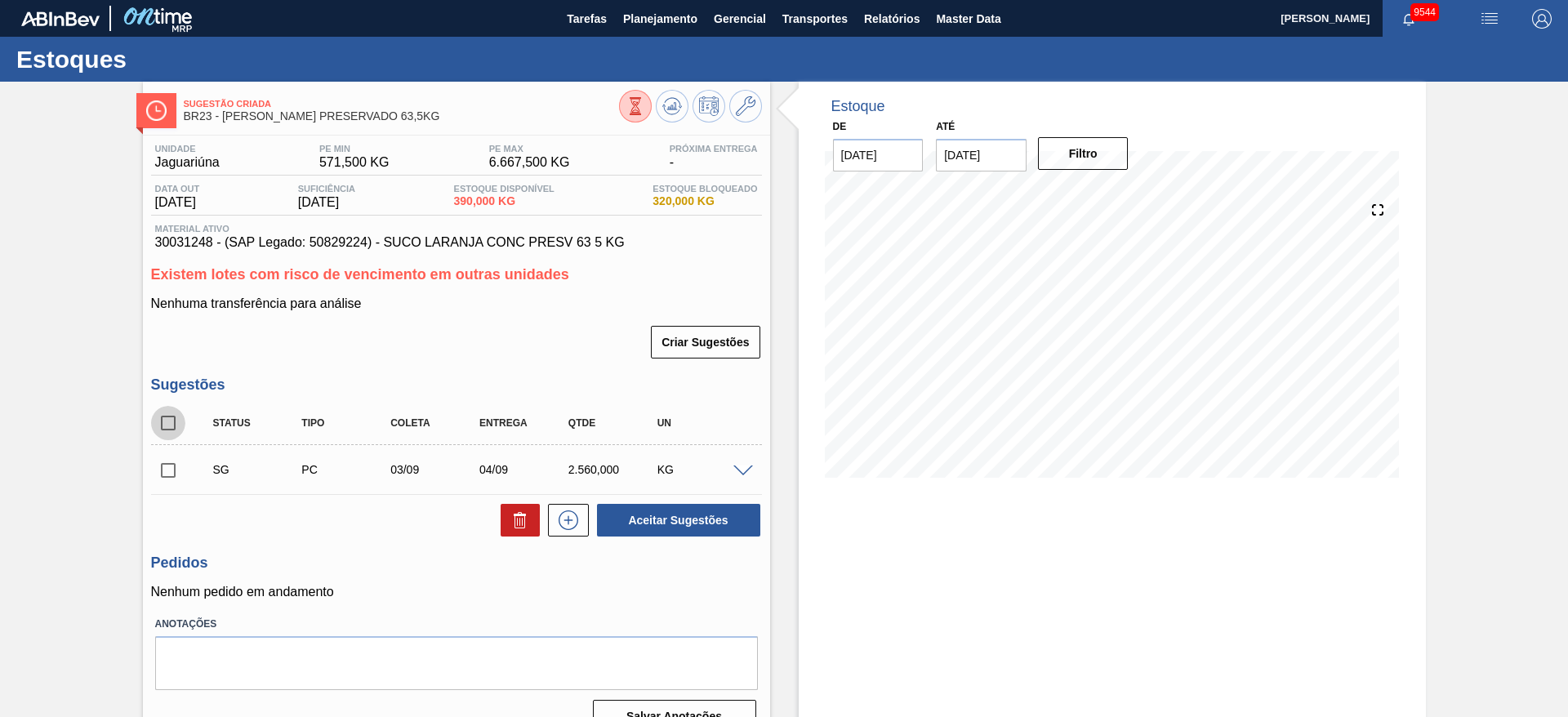
click at [167, 421] on input "checkbox" at bounding box center [168, 423] width 34 height 34
checkbox input "true"
click at [504, 512] on button at bounding box center [520, 519] width 39 height 32
checkbox input "false"
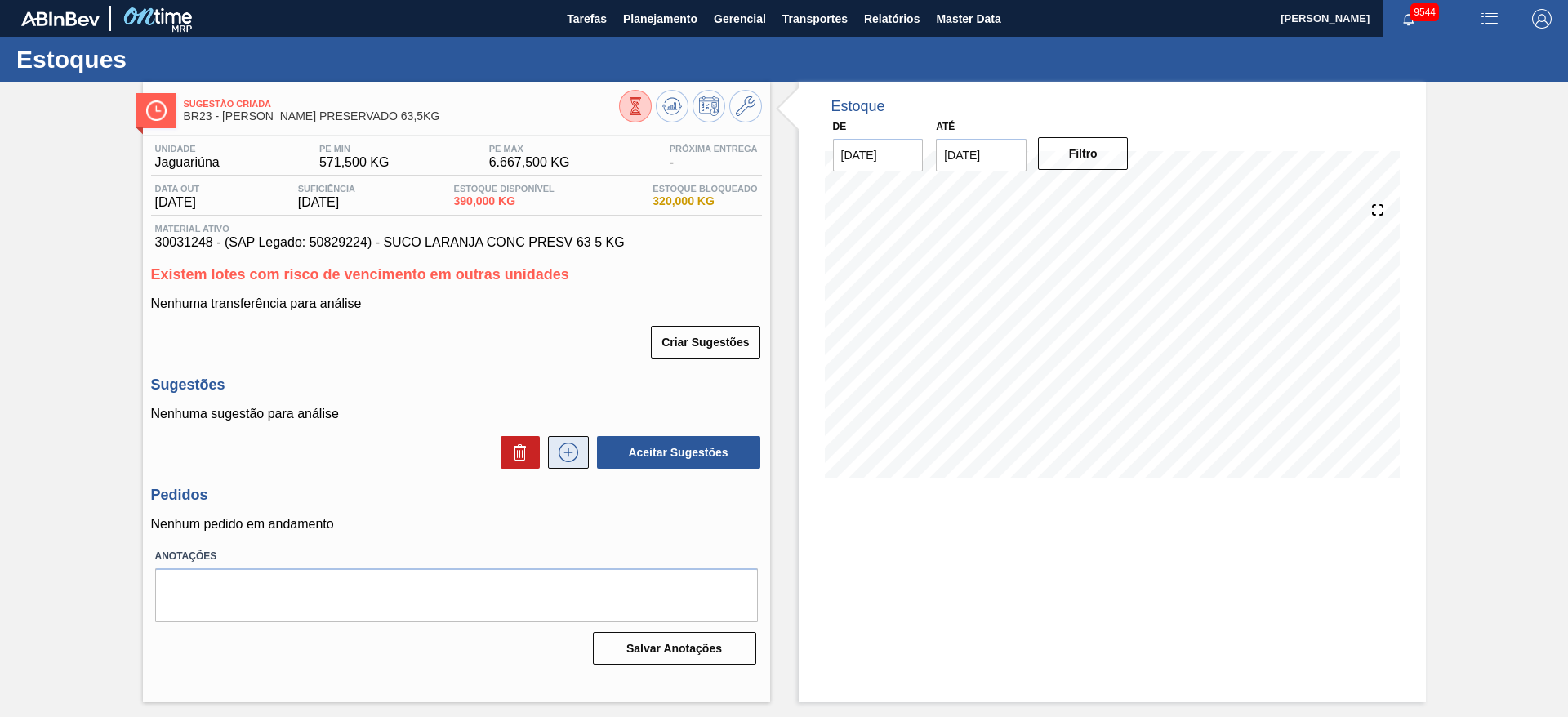
click at [584, 450] on button at bounding box center [568, 452] width 41 height 32
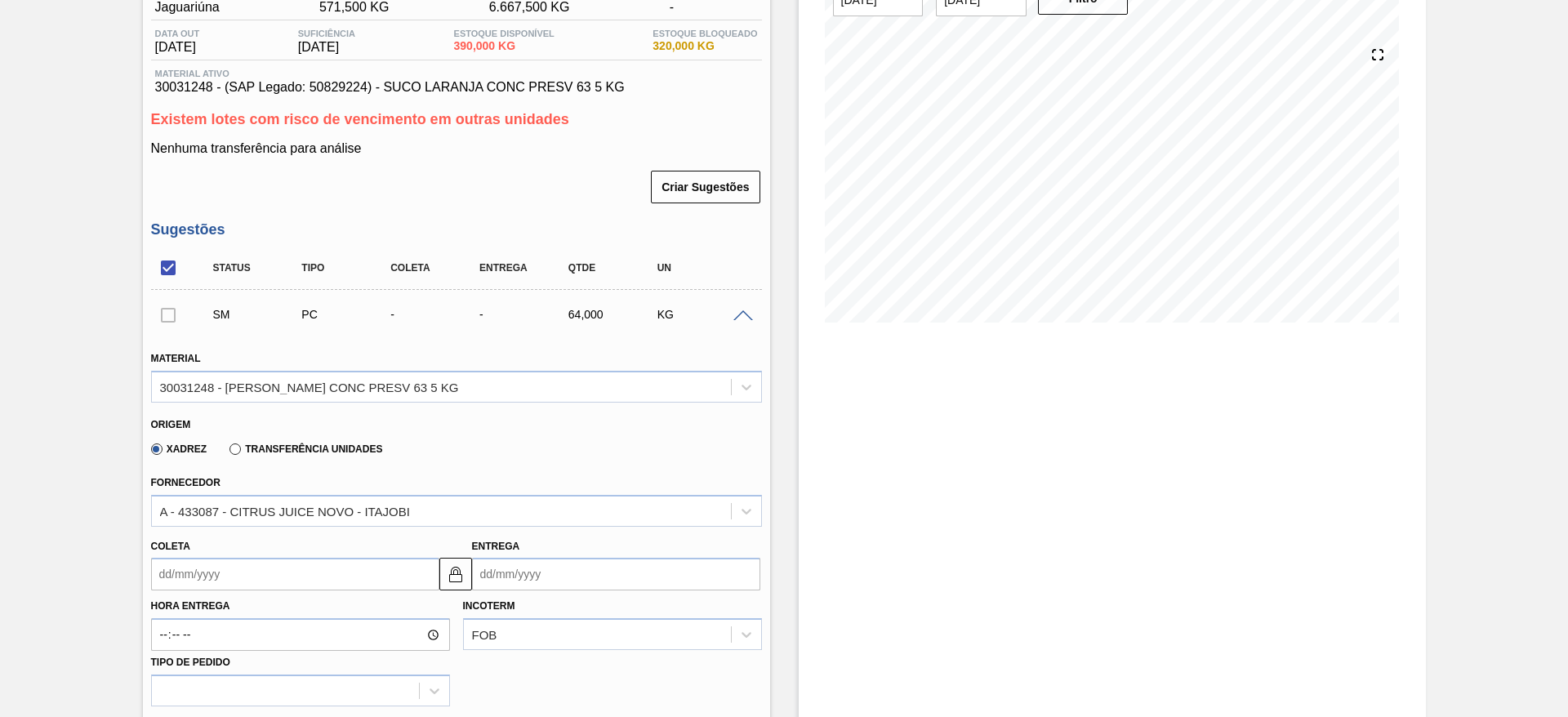
scroll to position [245, 0]
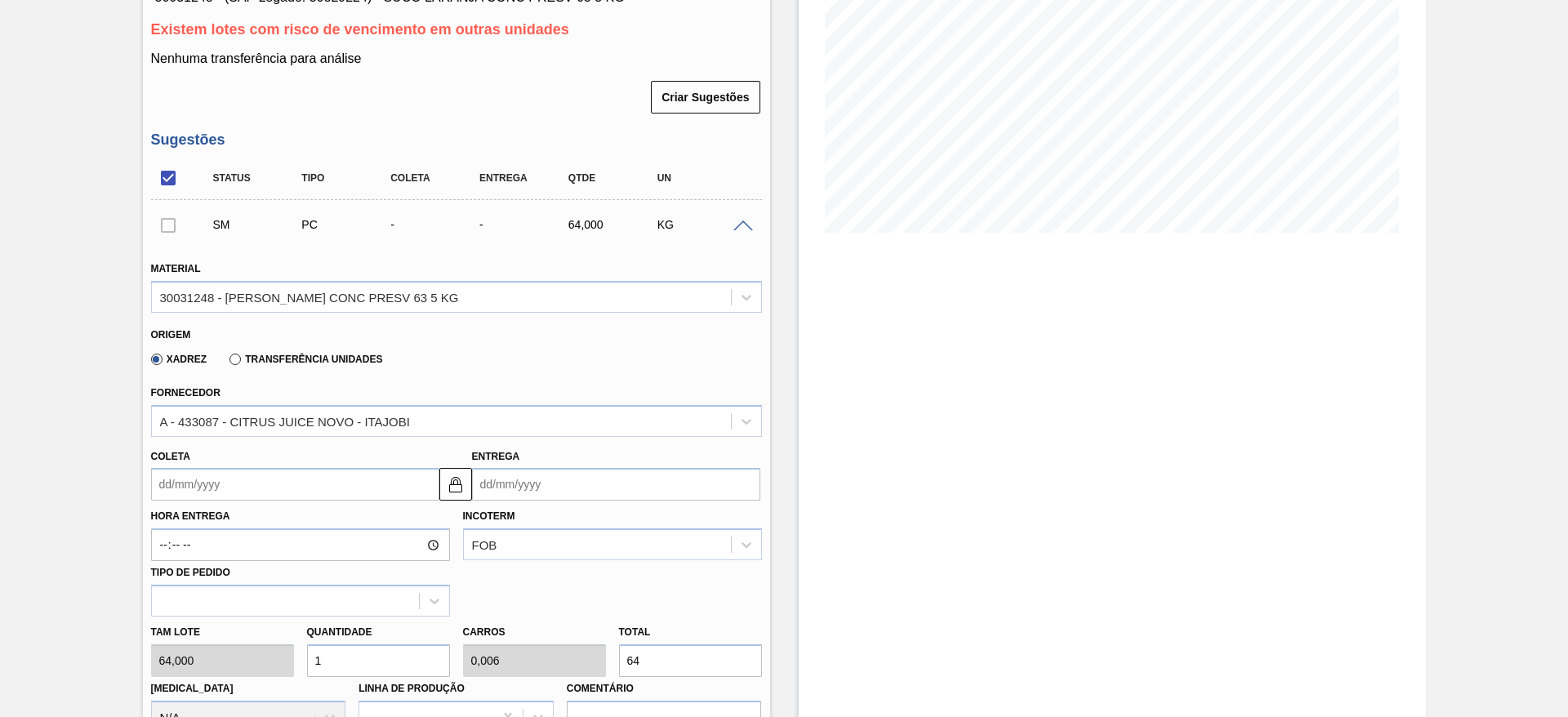
drag, startPoint x: 337, startPoint y: 663, endPoint x: 300, endPoint y: 660, distance: 37.1
click at [300, 660] on div "Quantidade 1" at bounding box center [378, 648] width 156 height 57
type input "8"
type input "0,049"
type input "512"
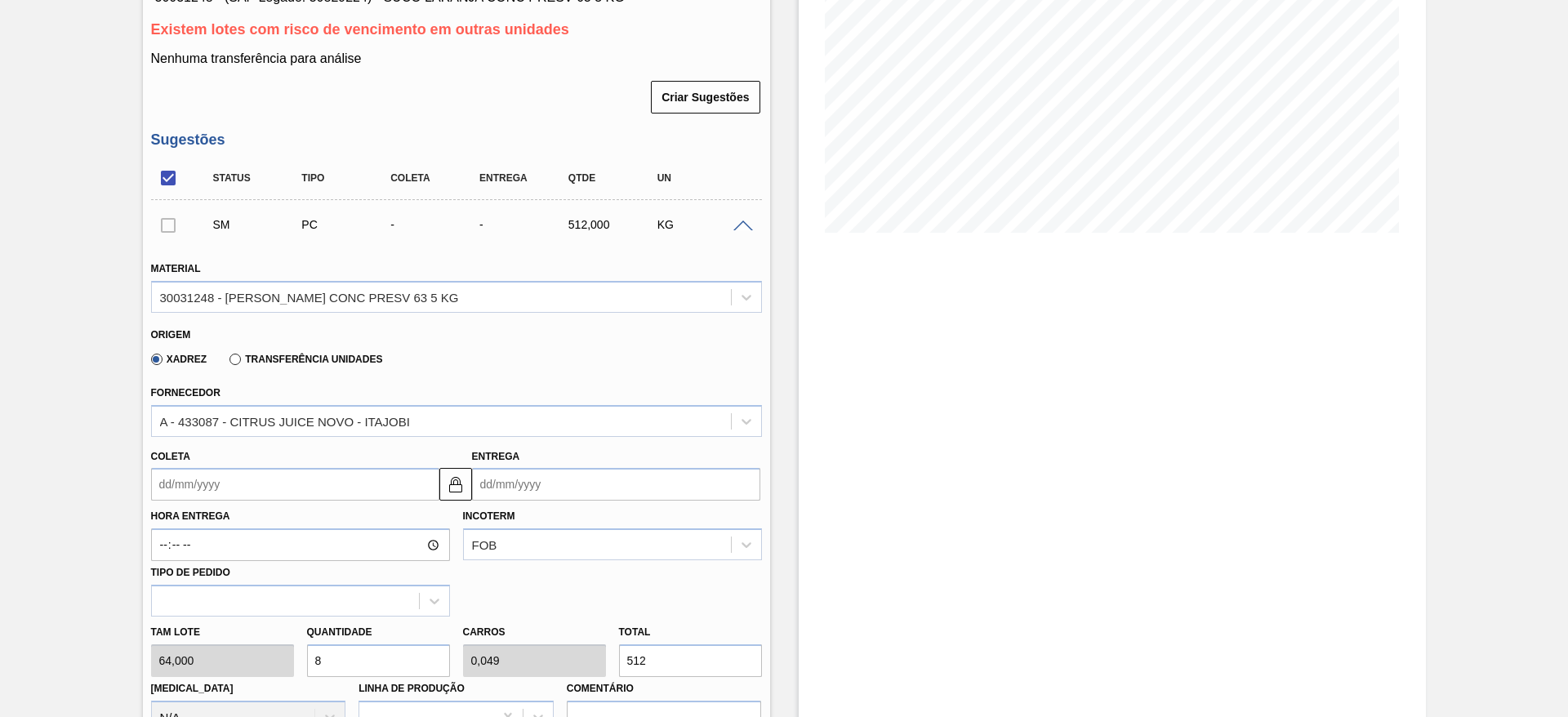
type input "0"
type input "9"
type input "0,056"
type input "576"
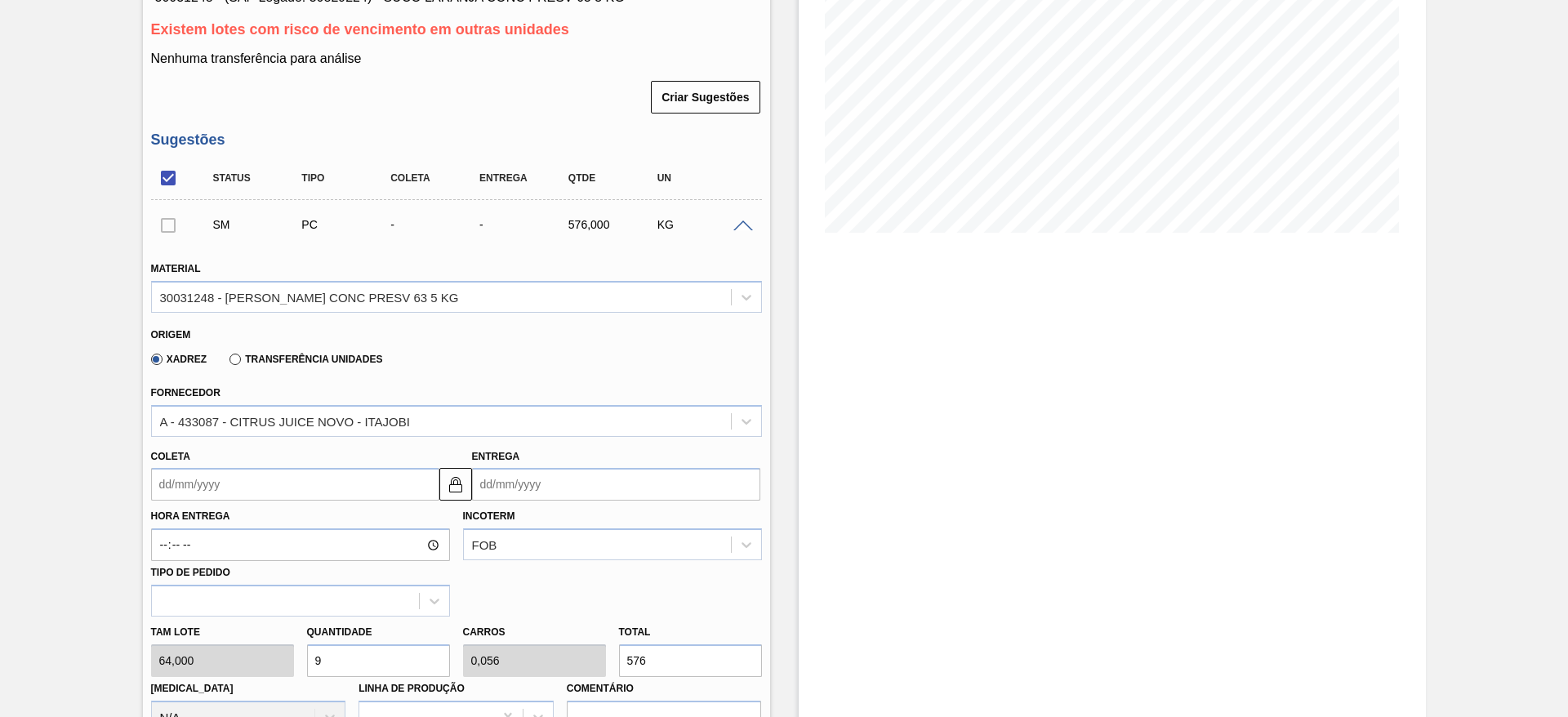
type input "9"
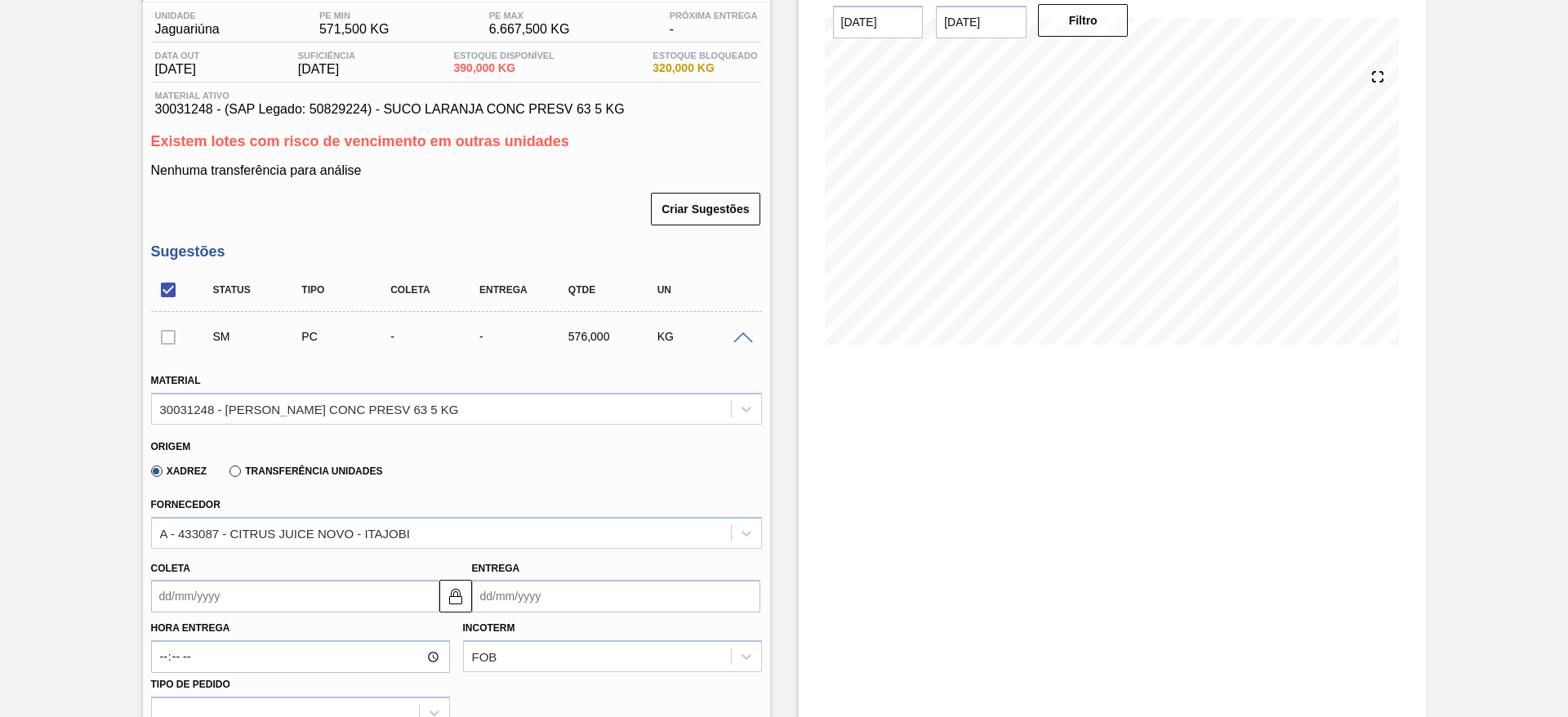
scroll to position [0, 0]
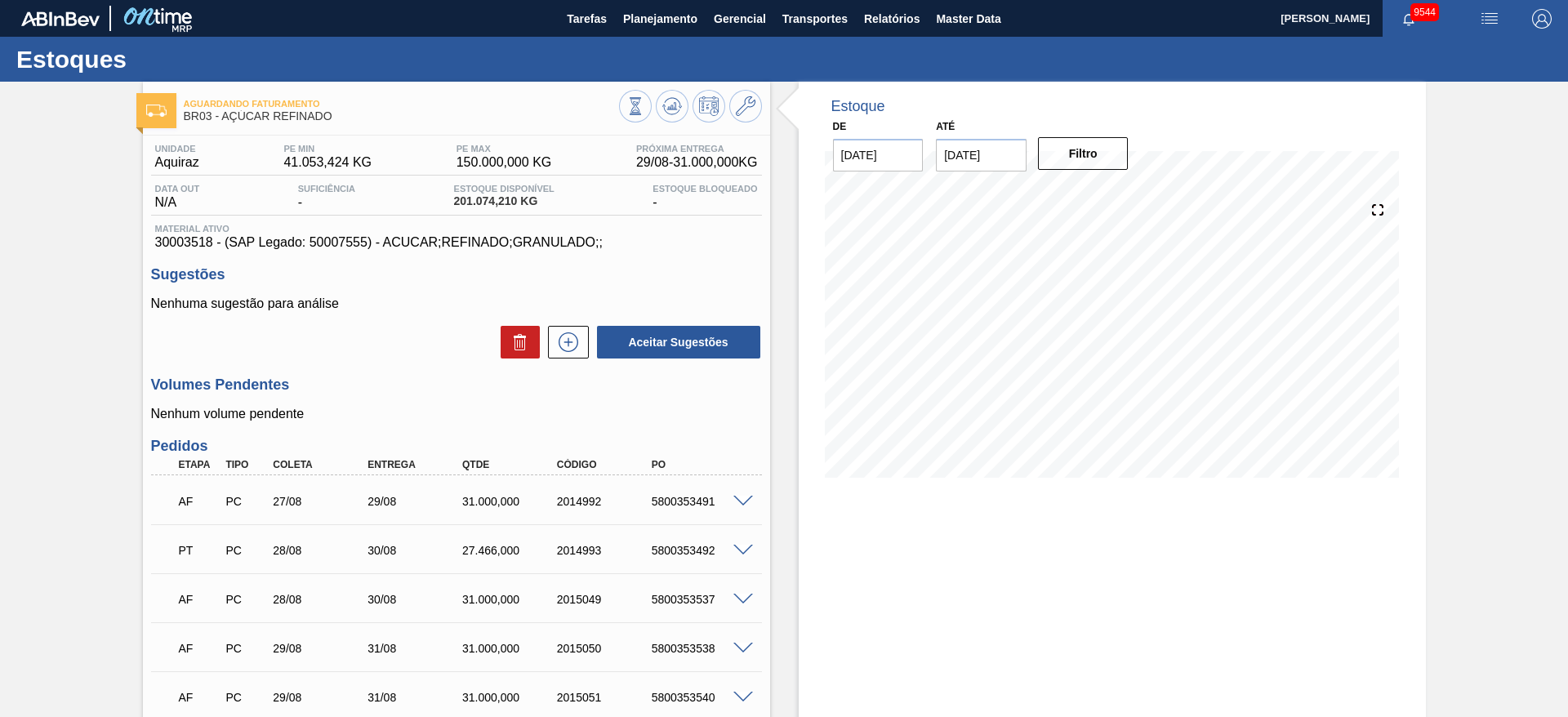
scroll to position [122, 0]
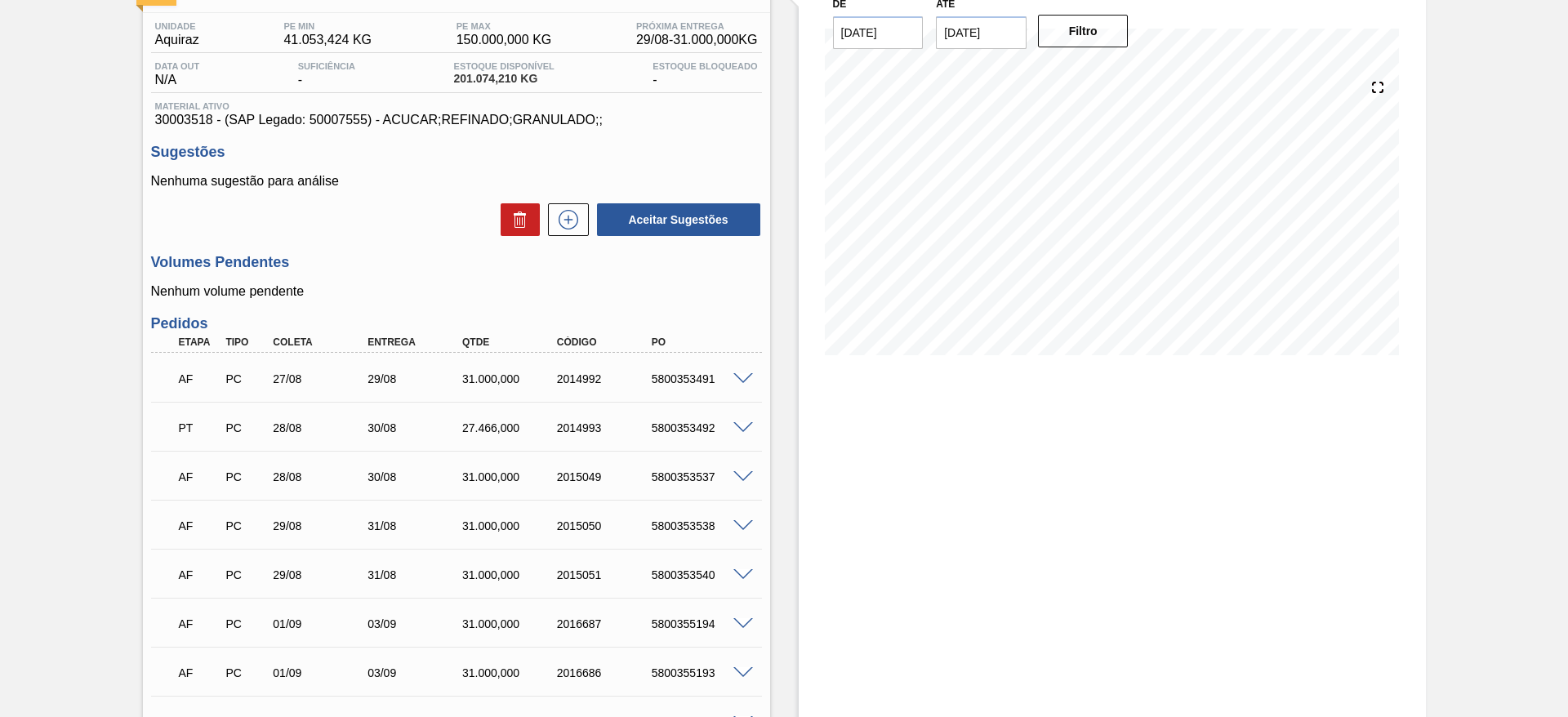
click at [745, 527] on span at bounding box center [743, 526] width 19 height 12
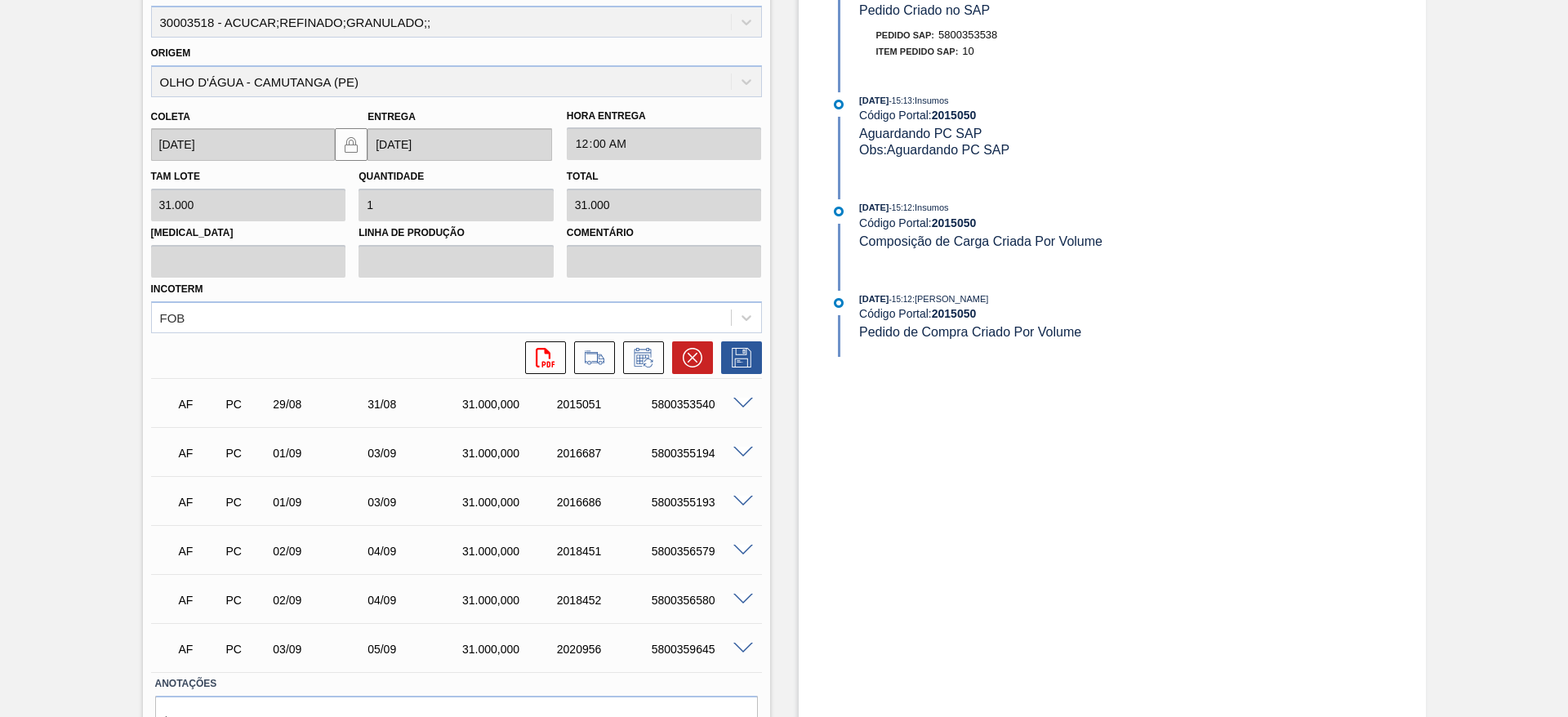
scroll to position [778, 0]
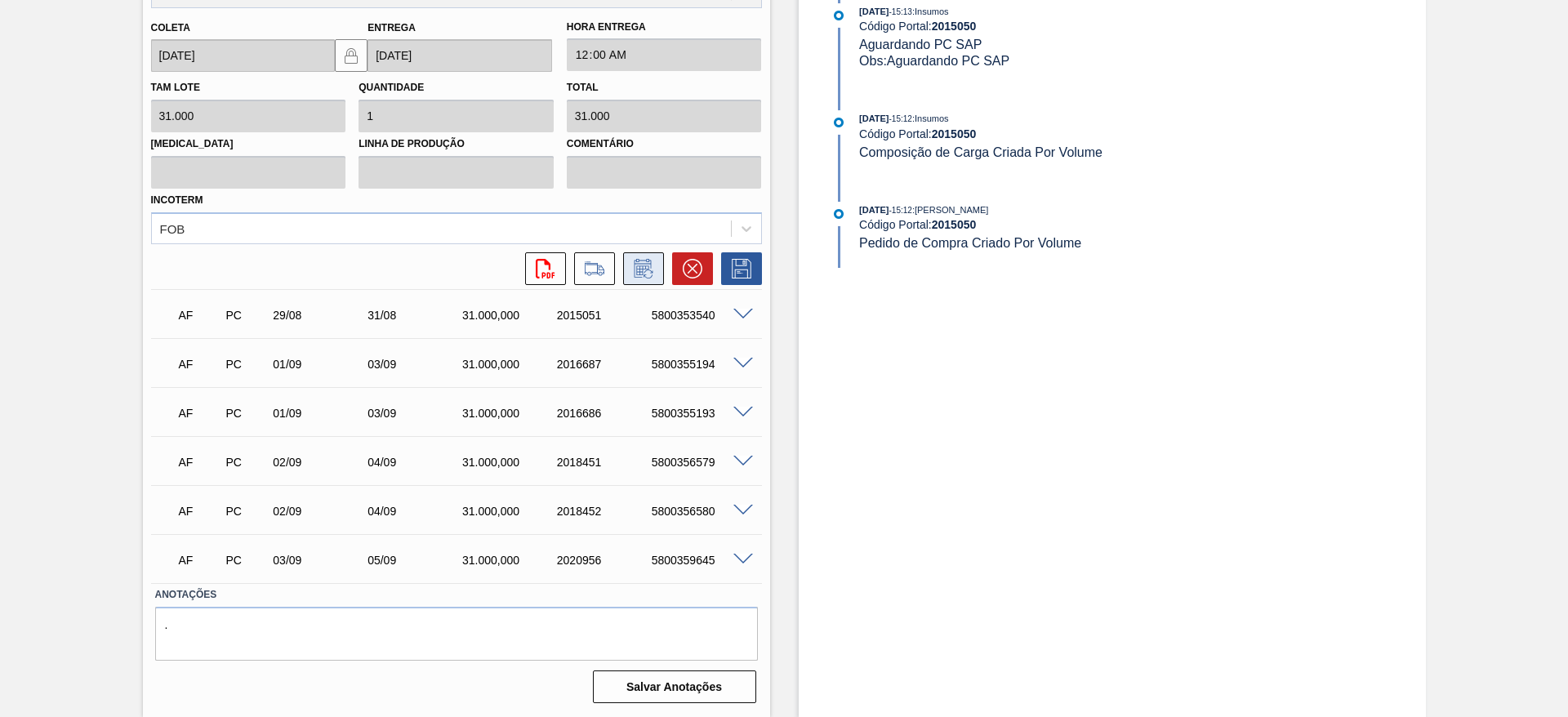
click at [646, 274] on icon at bounding box center [644, 268] width 26 height 19
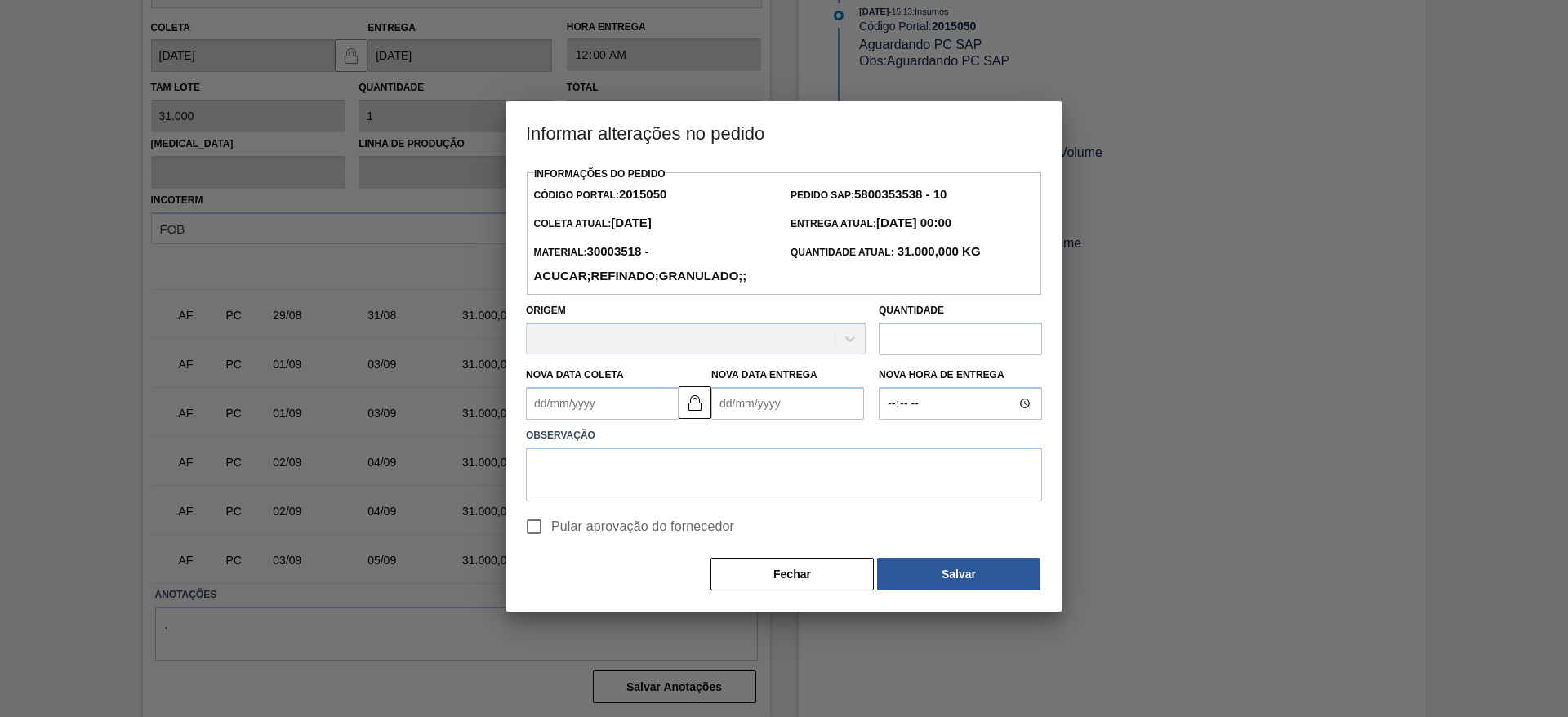
click at [582, 412] on Coleta2015050 "Nova Data Coleta" at bounding box center [602, 403] width 153 height 32
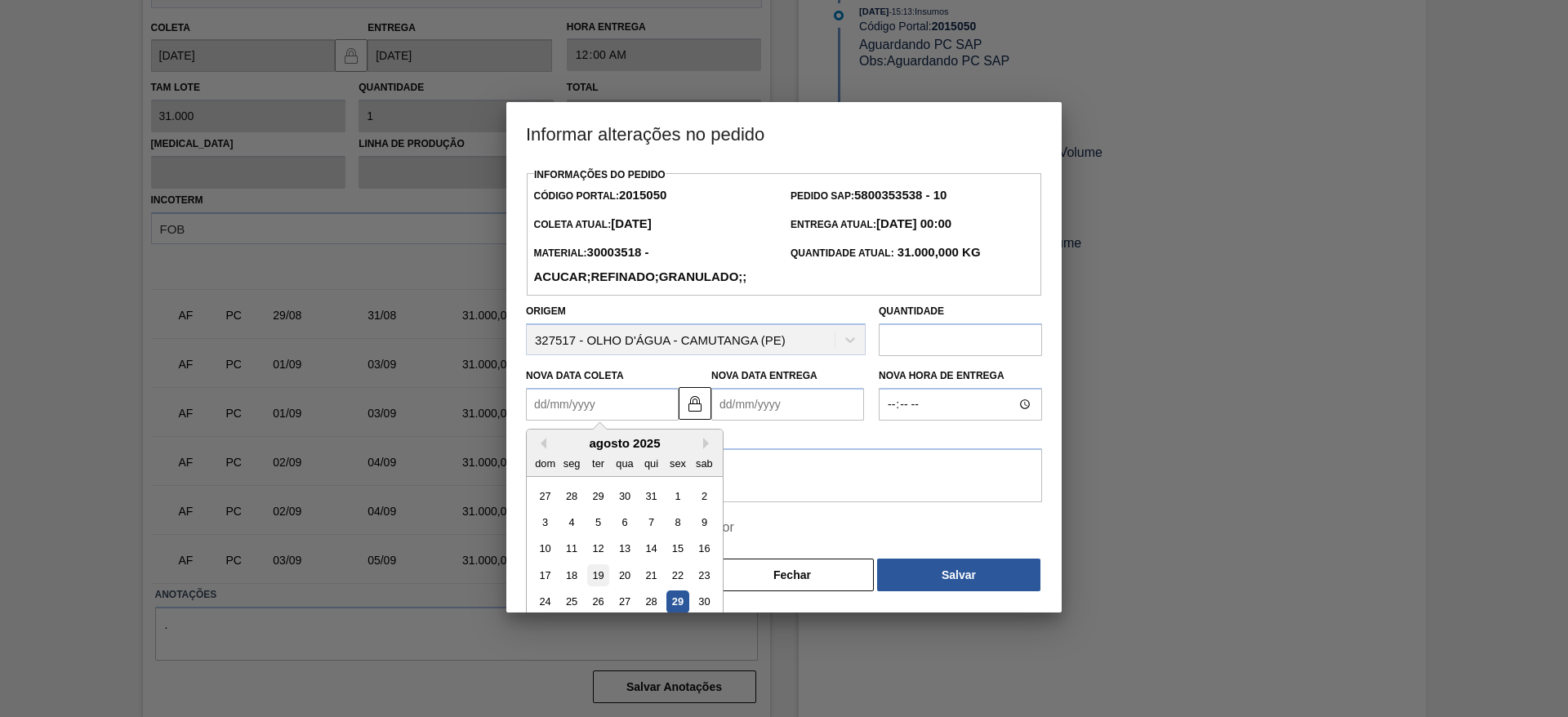
scroll to position [38, 0]
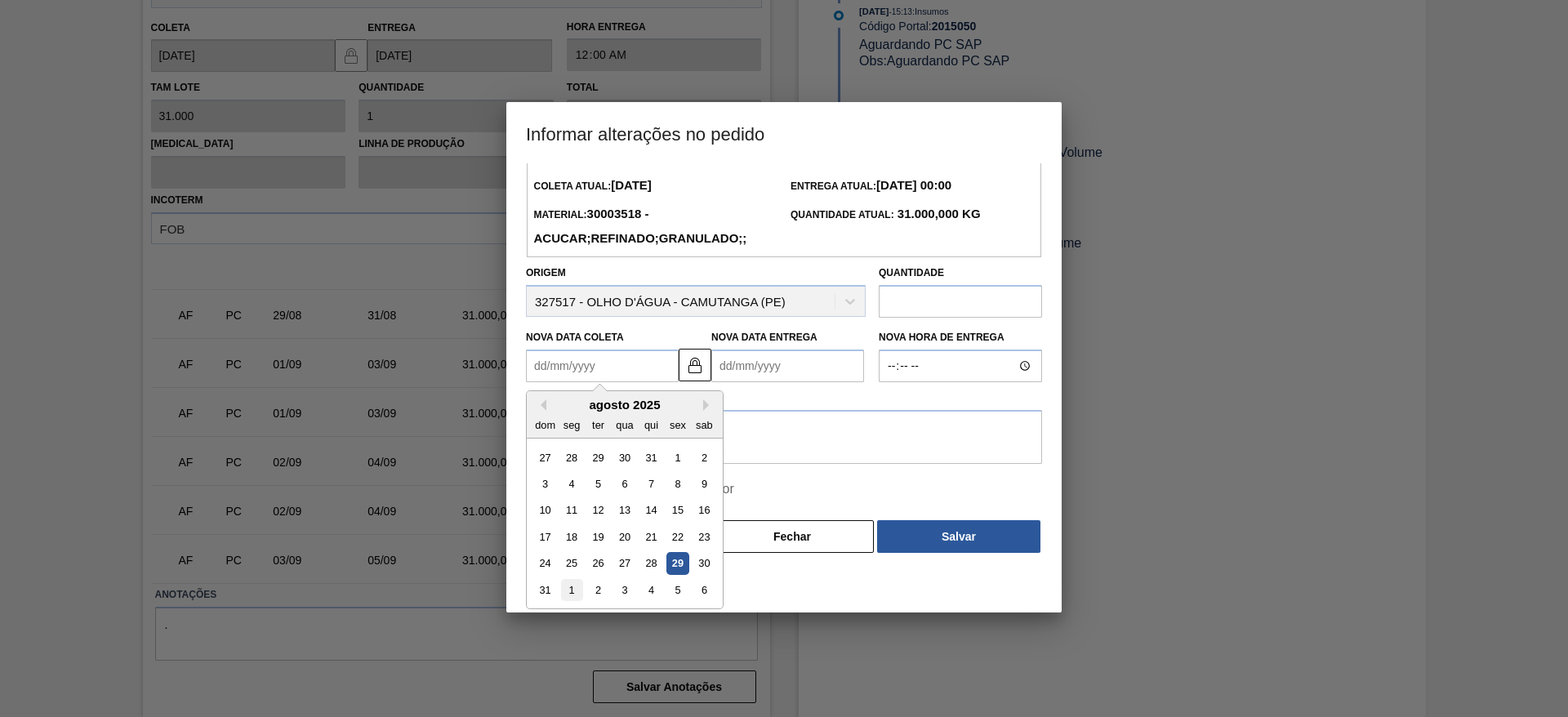
click at [576, 594] on div "1" at bounding box center [572, 590] width 22 height 22
type Coleta2015050 "[DATE]"
type Entrega2015050 "03/09/2025"
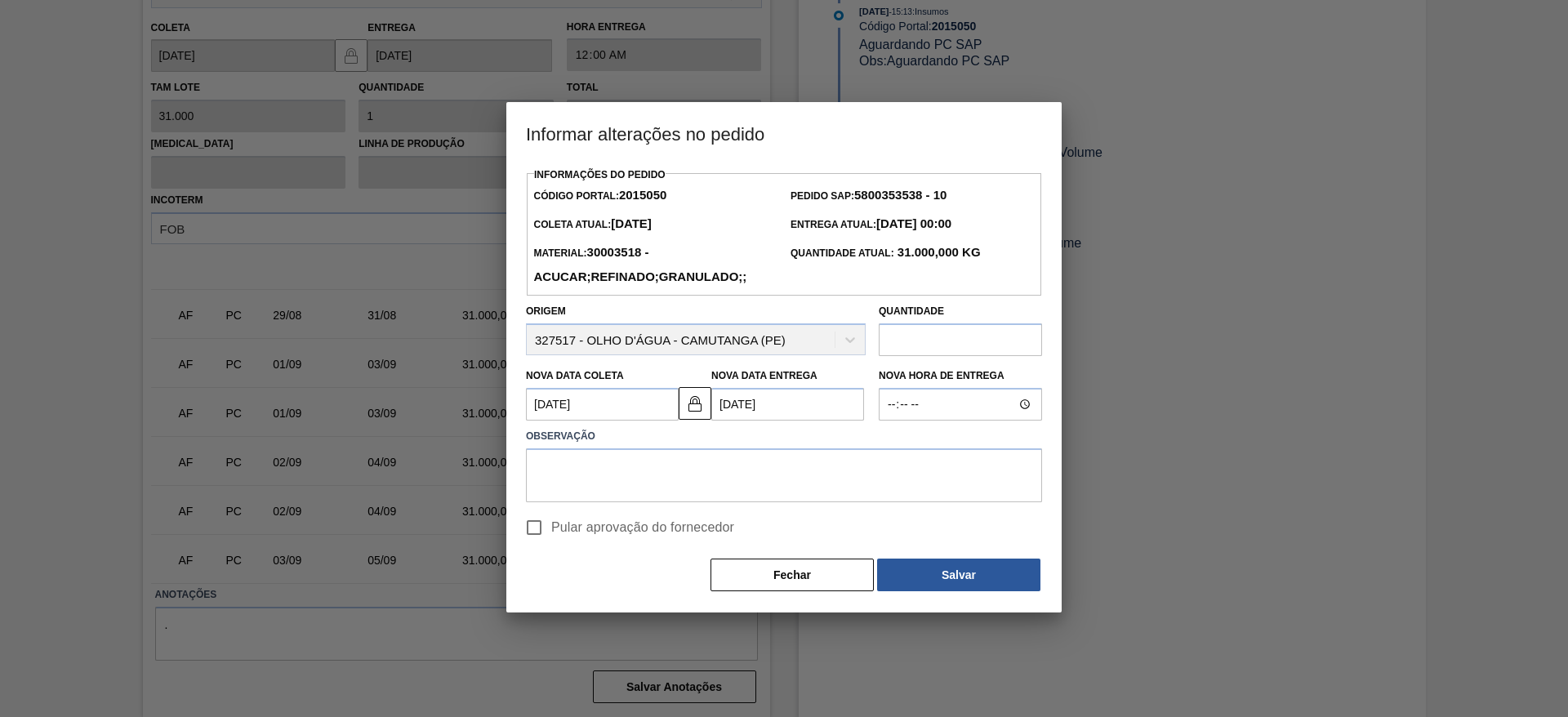
scroll to position [0, 0]
click at [601, 499] on textarea at bounding box center [784, 475] width 516 height 54
type textarea "."
click at [530, 522] on input "Pular aprovação do fornecedor" at bounding box center [533, 527] width 34 height 34
checkbox input "true"
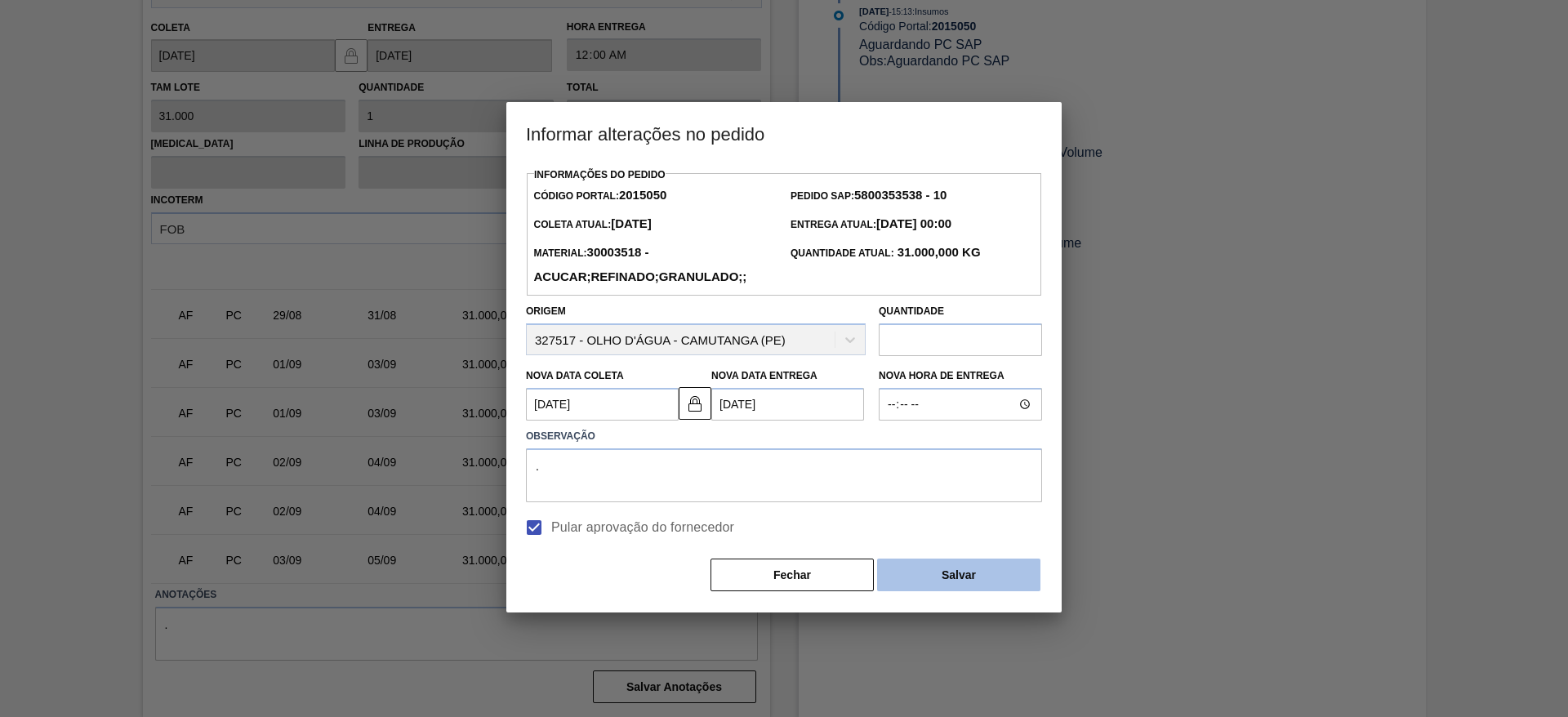
click at [1019, 566] on button "Salvar" at bounding box center [959, 574] width 163 height 32
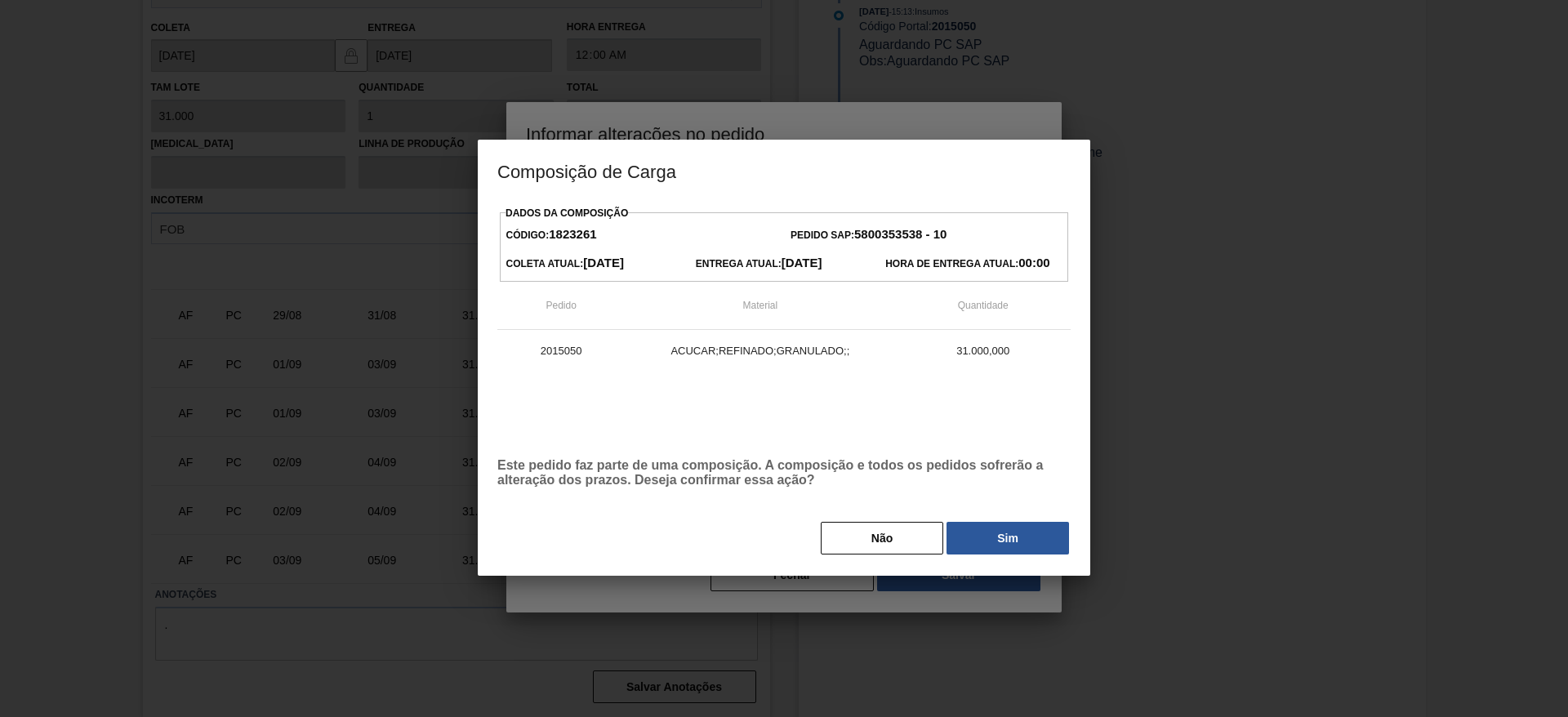
click at [987, 539] on button "Sim" at bounding box center [1008, 538] width 122 height 32
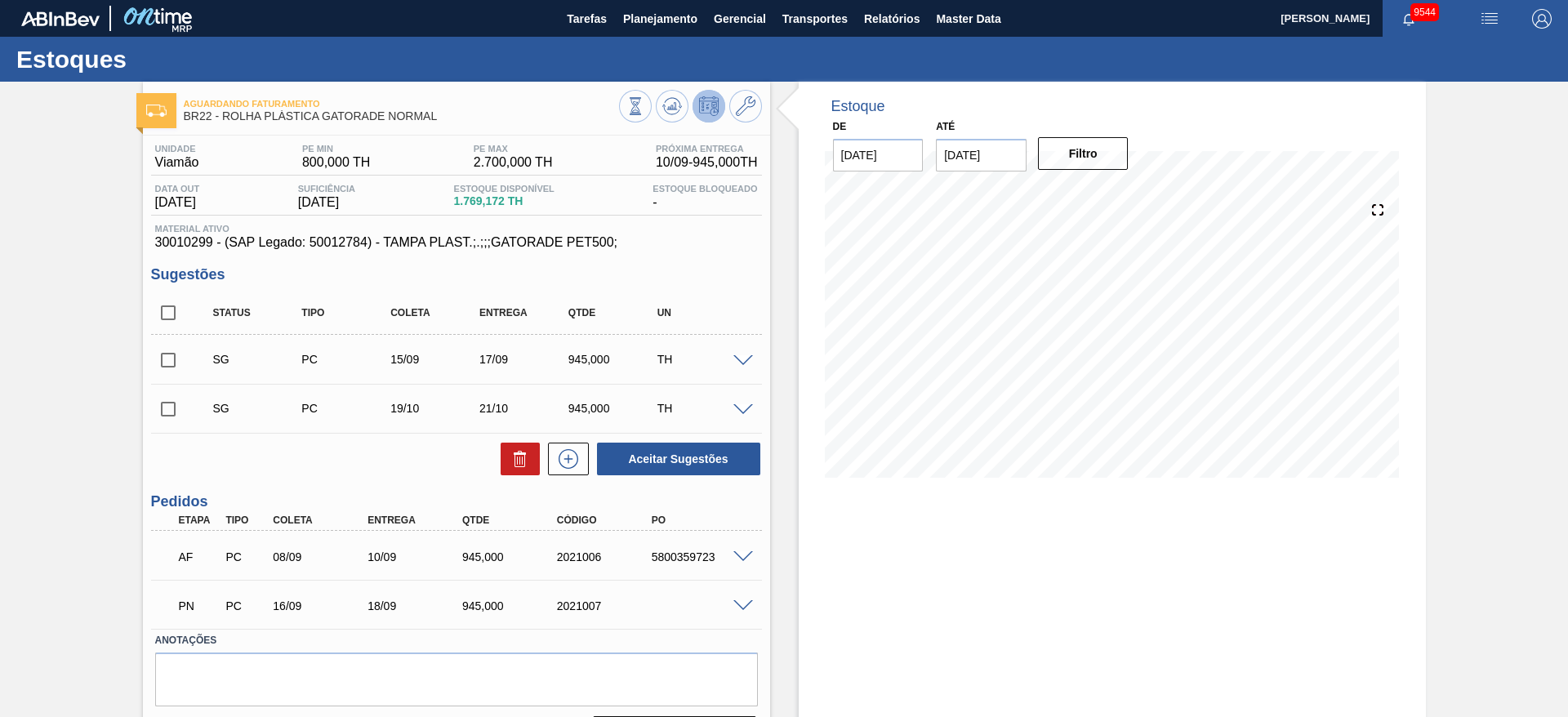
click at [727, 608] on div "PN PC 16/09 18/09 945,000 2021007" at bounding box center [452, 604] width 567 height 32
click at [742, 602] on span at bounding box center [743, 606] width 19 height 12
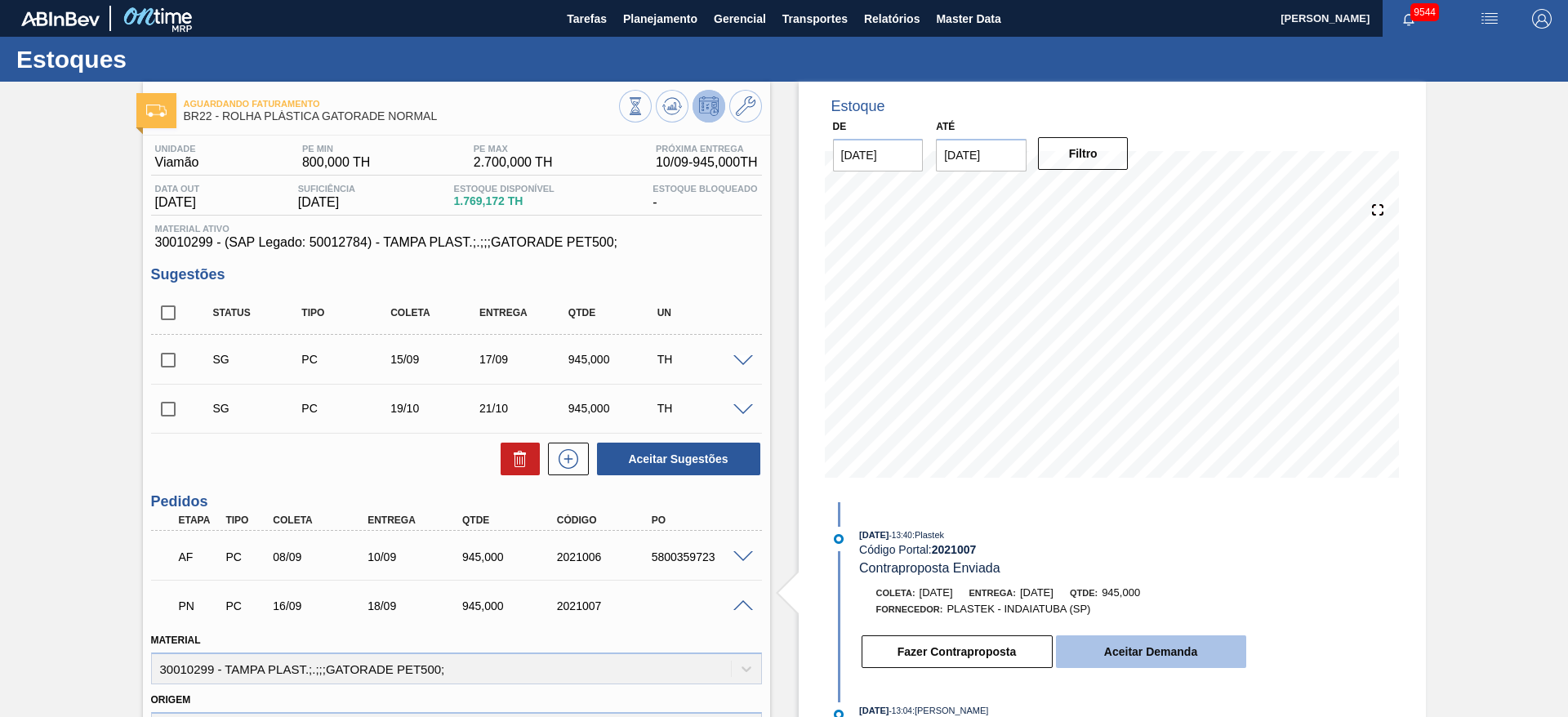
click at [1166, 646] on button "Aceitar Demanda" at bounding box center [1151, 651] width 190 height 32
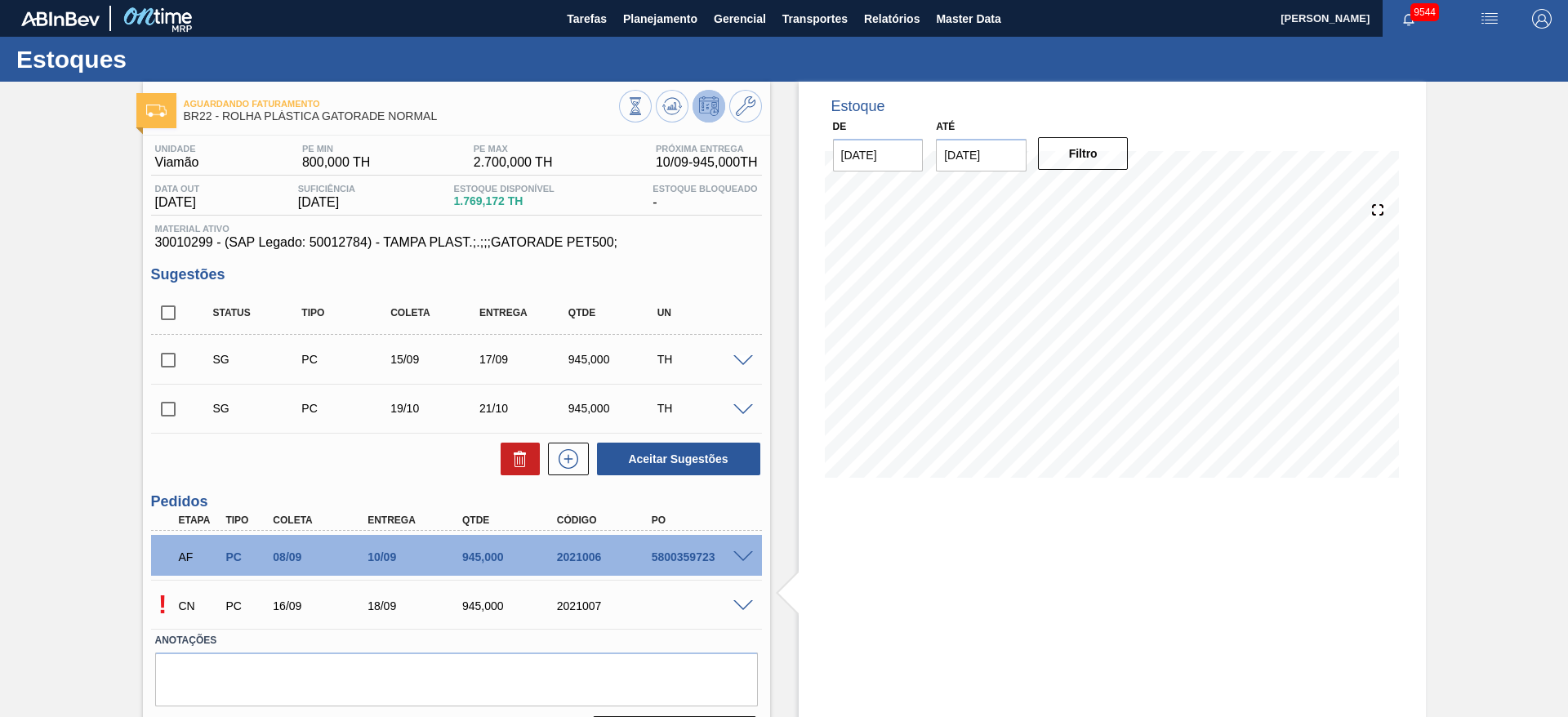
drag, startPoint x: 728, startPoint y: 611, endPoint x: 734, endPoint y: 607, distance: 7.2
click at [732, 611] on div "CN PC 16/09 18/09 945,000 2021007" at bounding box center [452, 604] width 567 height 32
click at [734, 607] on span at bounding box center [743, 606] width 19 height 12
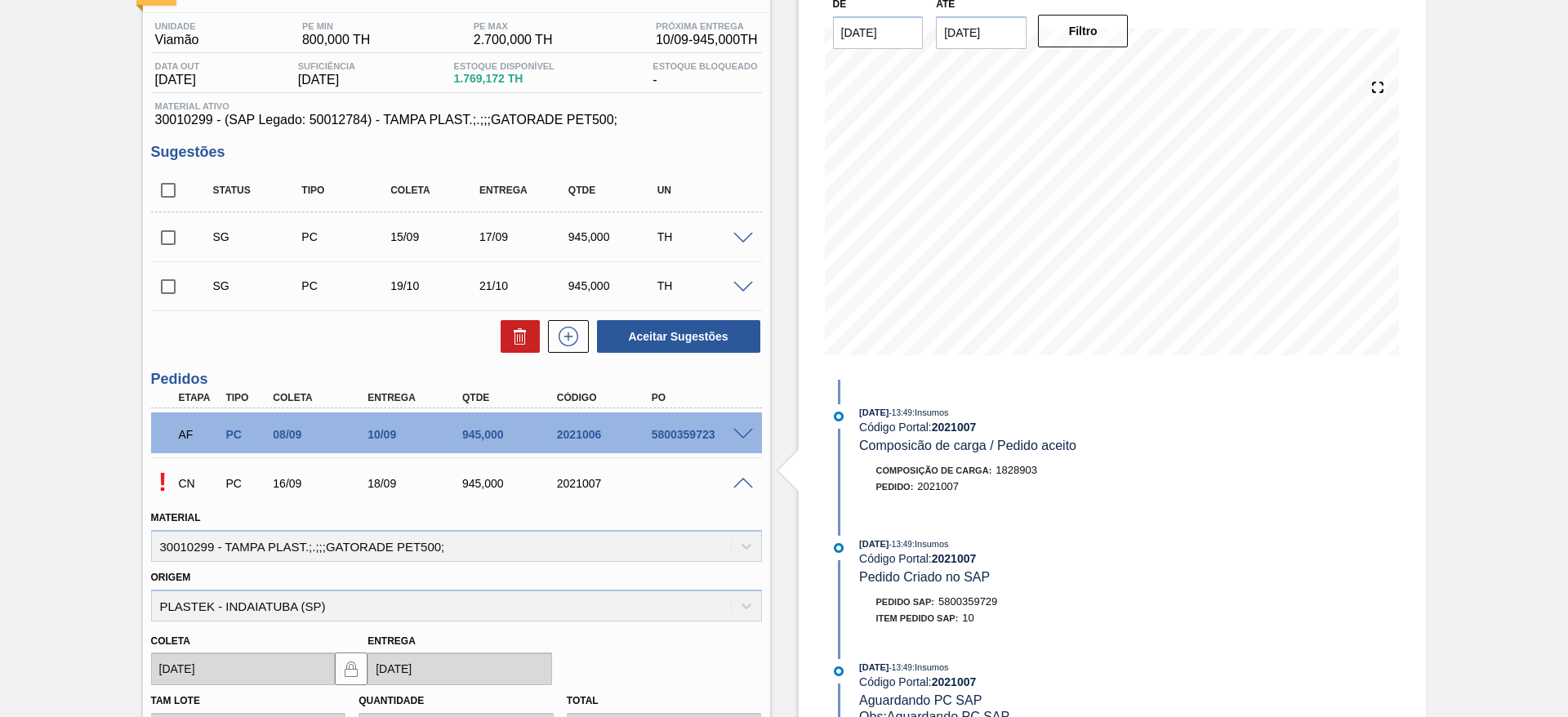
scroll to position [367, 0]
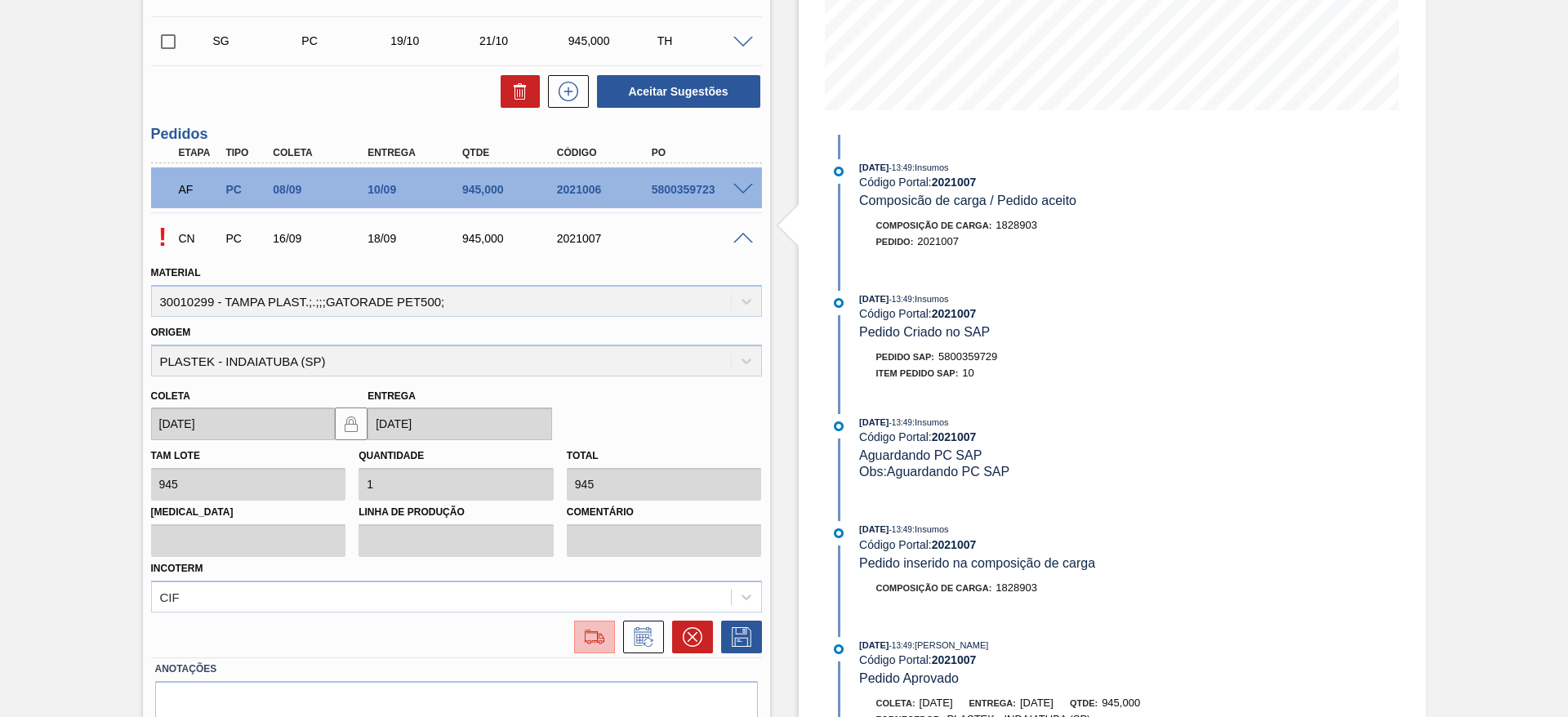
click at [605, 634] on img at bounding box center [594, 636] width 26 height 19
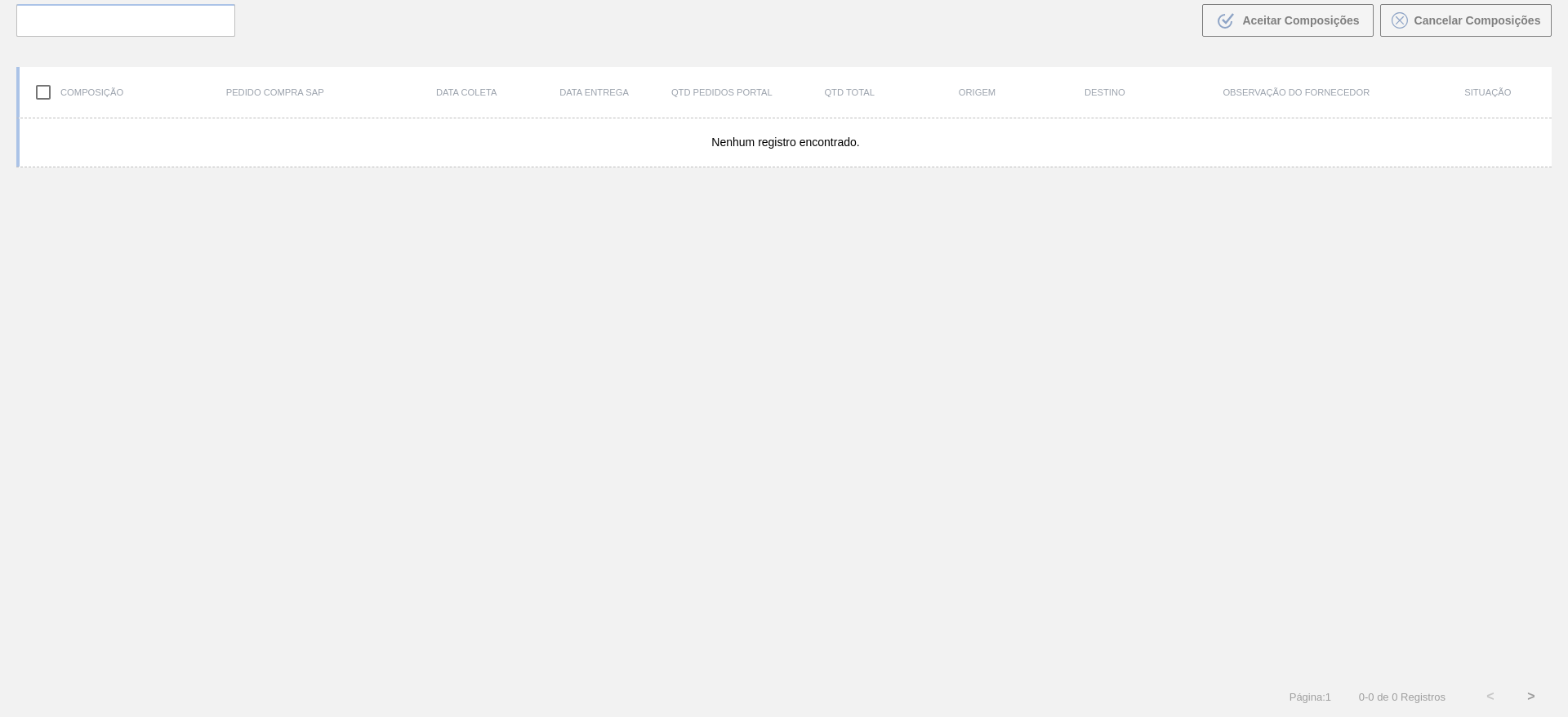
scroll to position [118, 0]
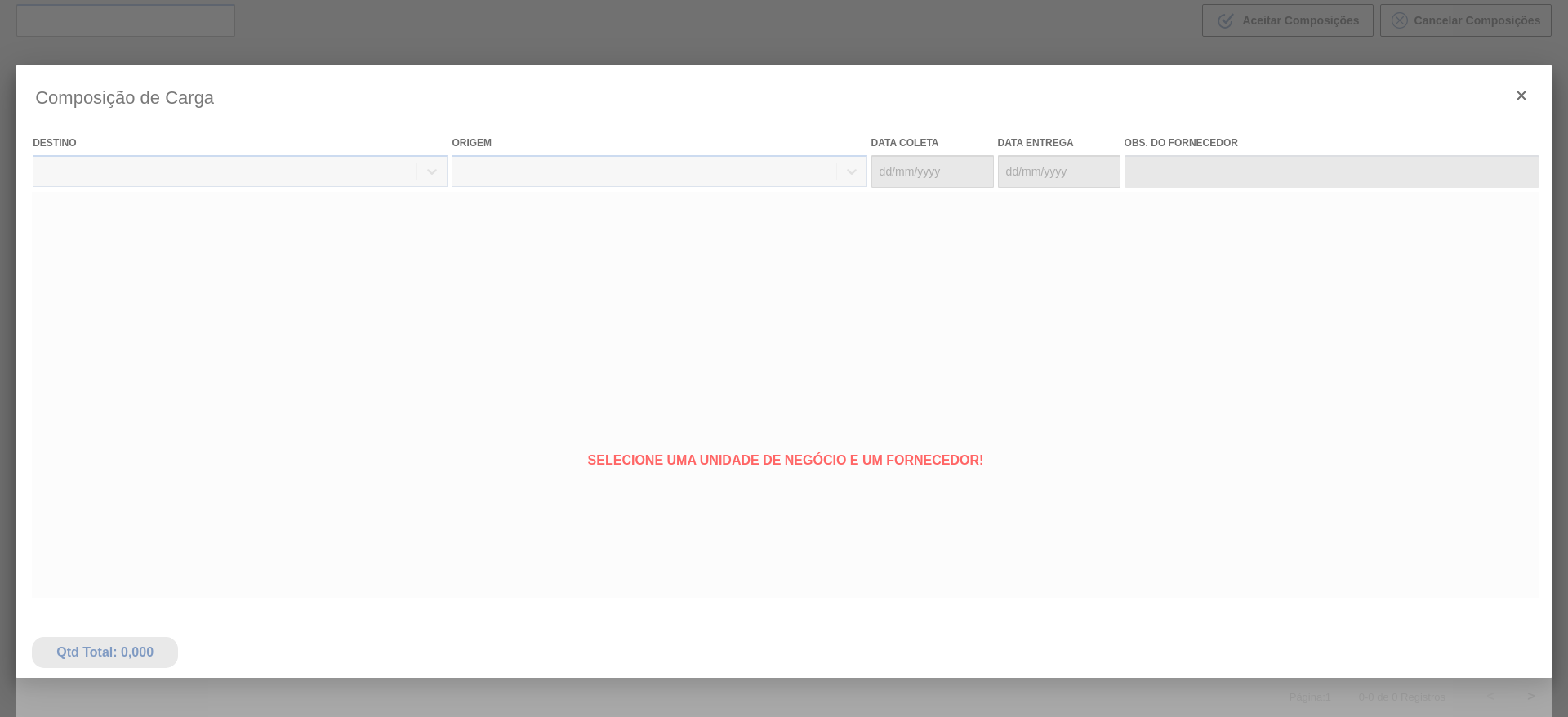
type coleta "16/09/2025"
type entrega "18/09/2025"
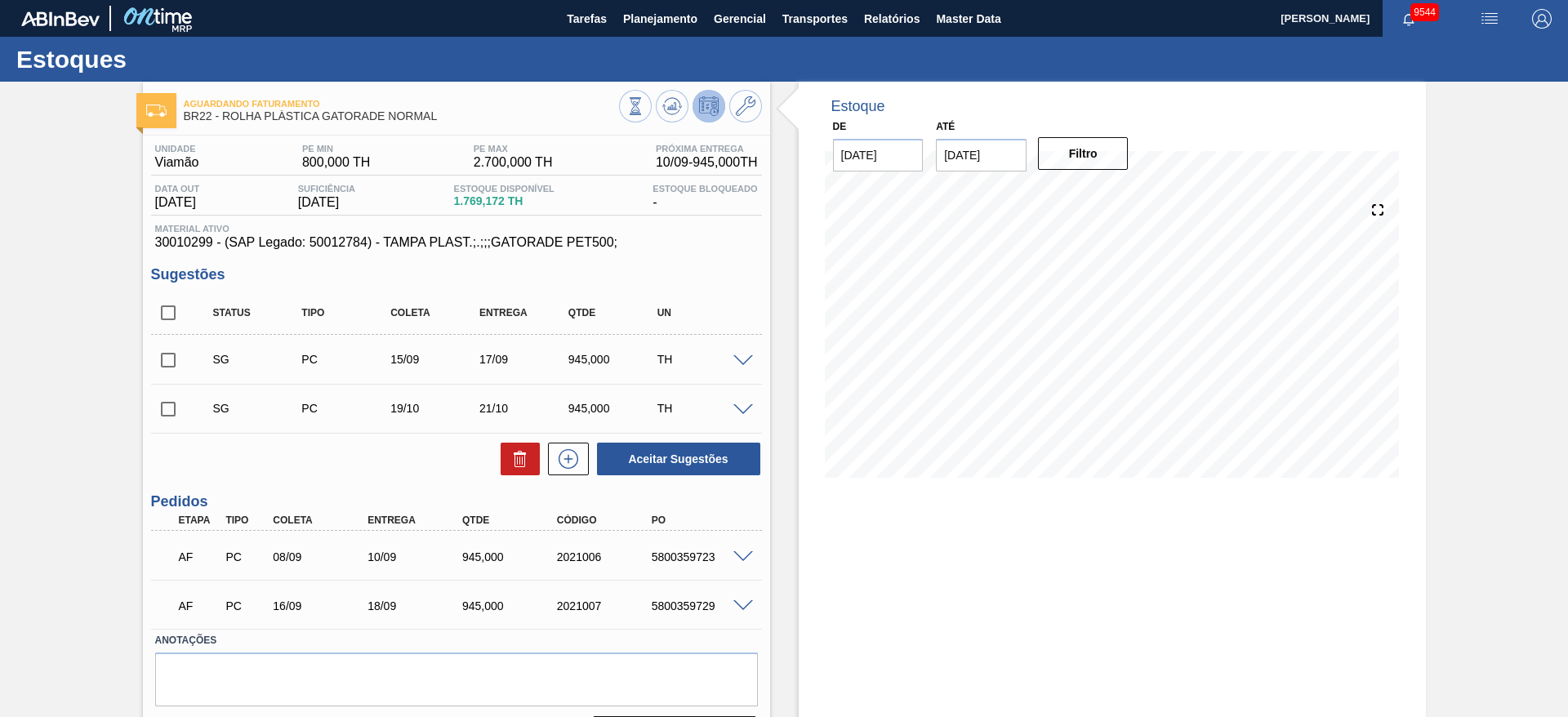
click at [681, 557] on div "5800359723" at bounding box center [700, 557] width 106 height 13
copy div "5800359723"
click at [679, 602] on div "5800359729" at bounding box center [700, 606] width 106 height 13
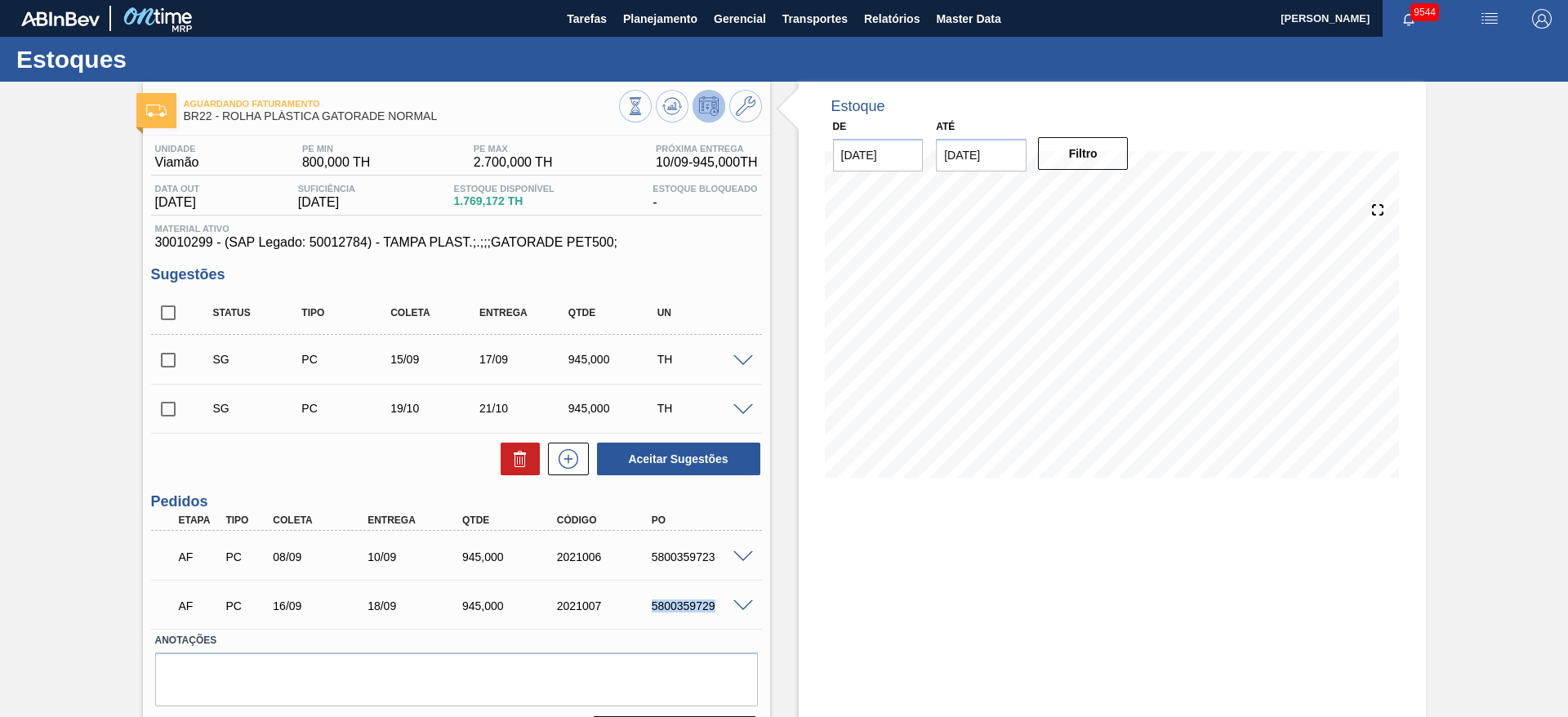
copy div "5800359729"
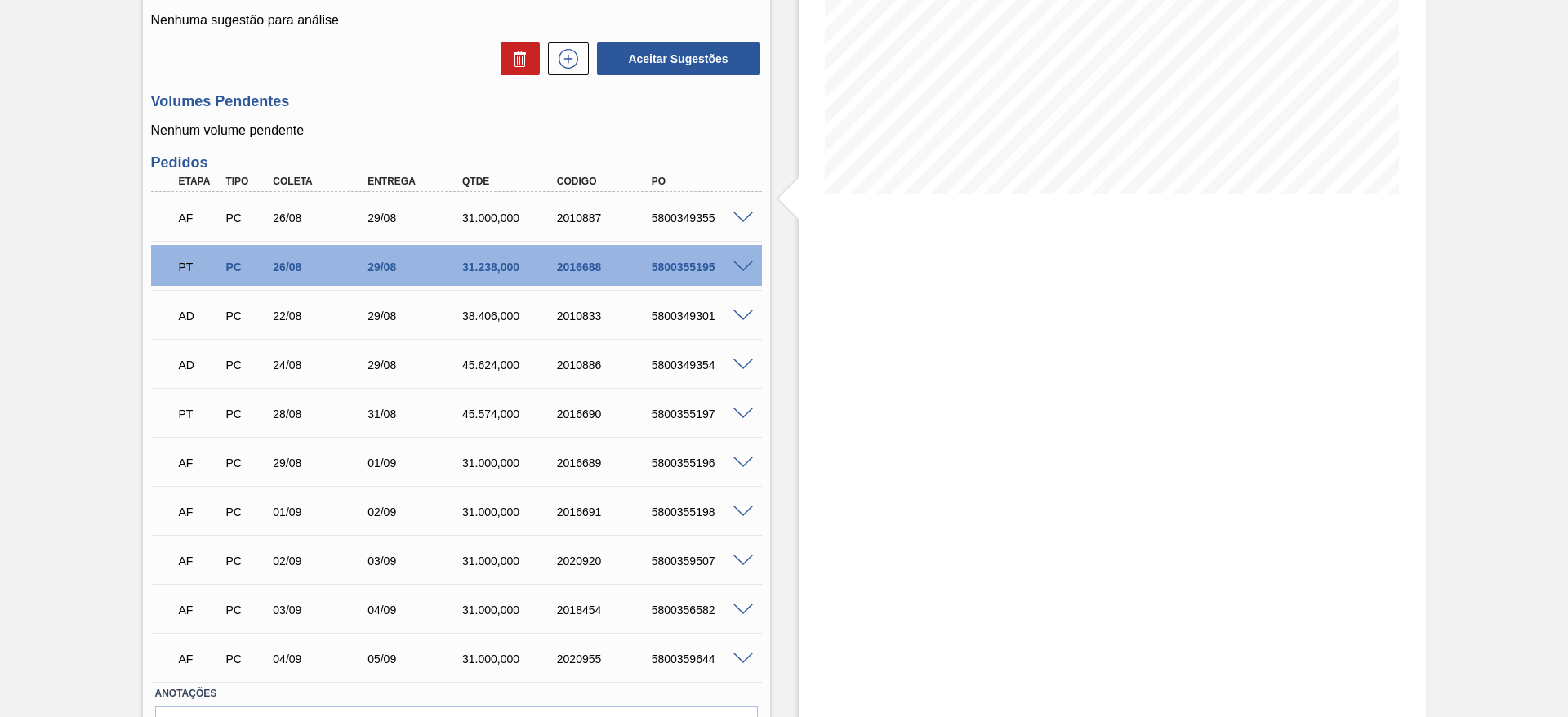
scroll to position [382, 0]
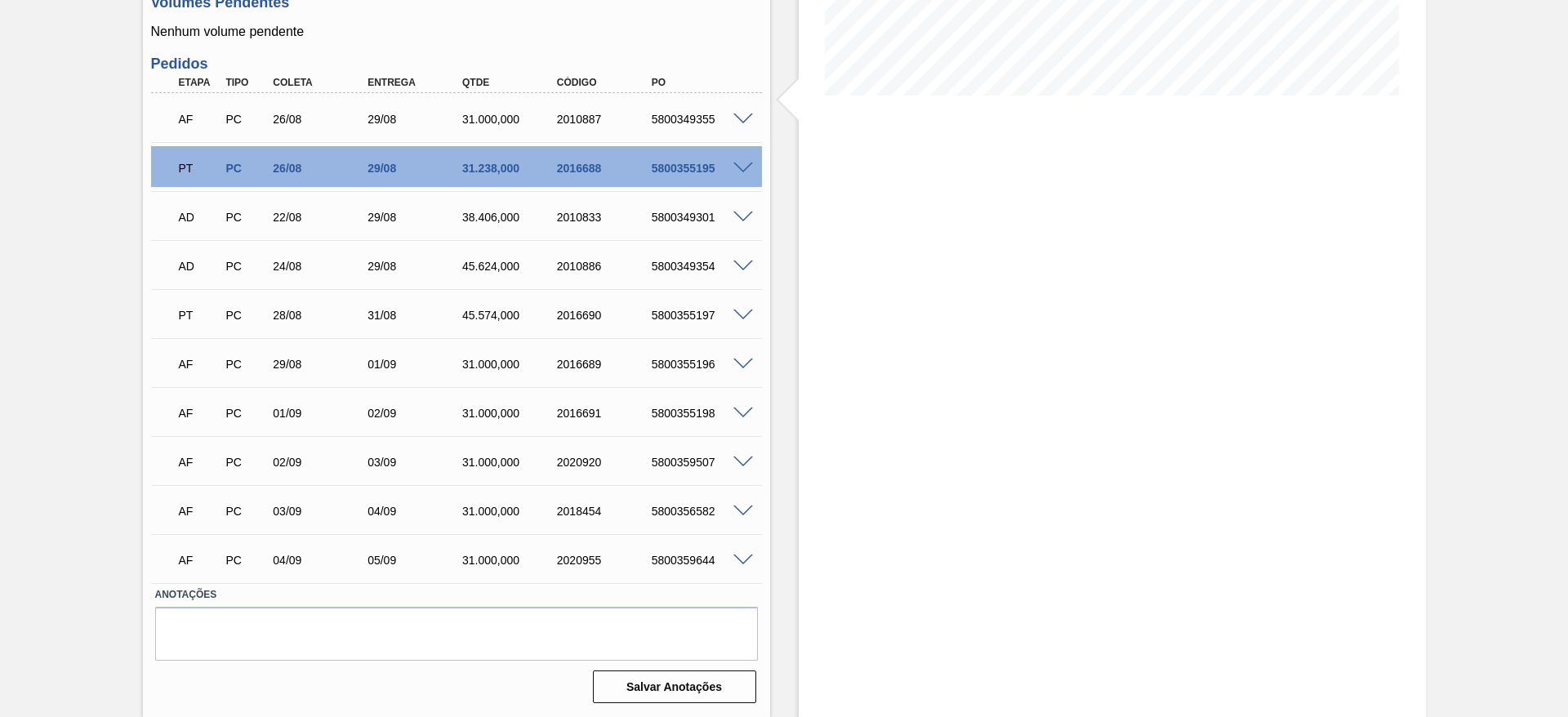
click at [747, 359] on span at bounding box center [743, 365] width 19 height 12
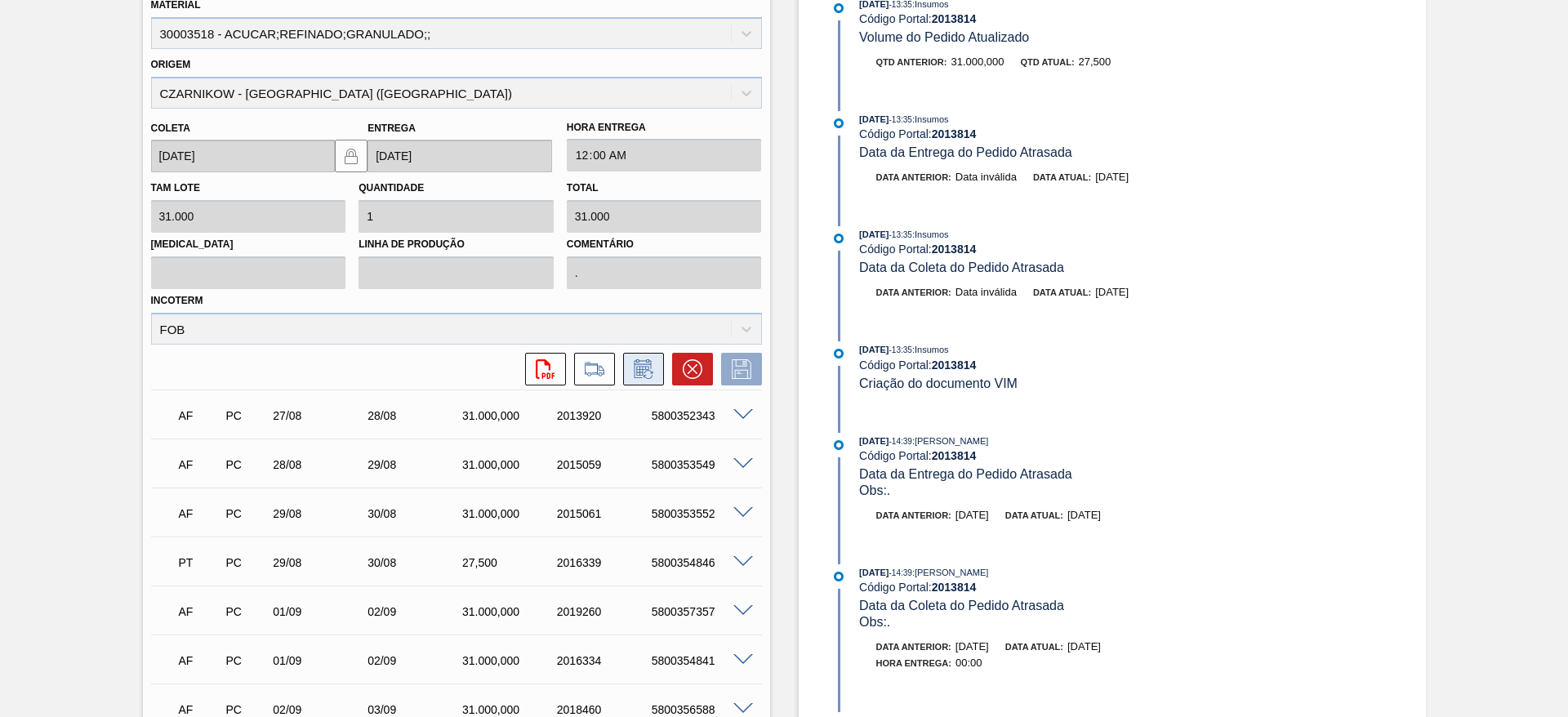
scroll to position [490, 0]
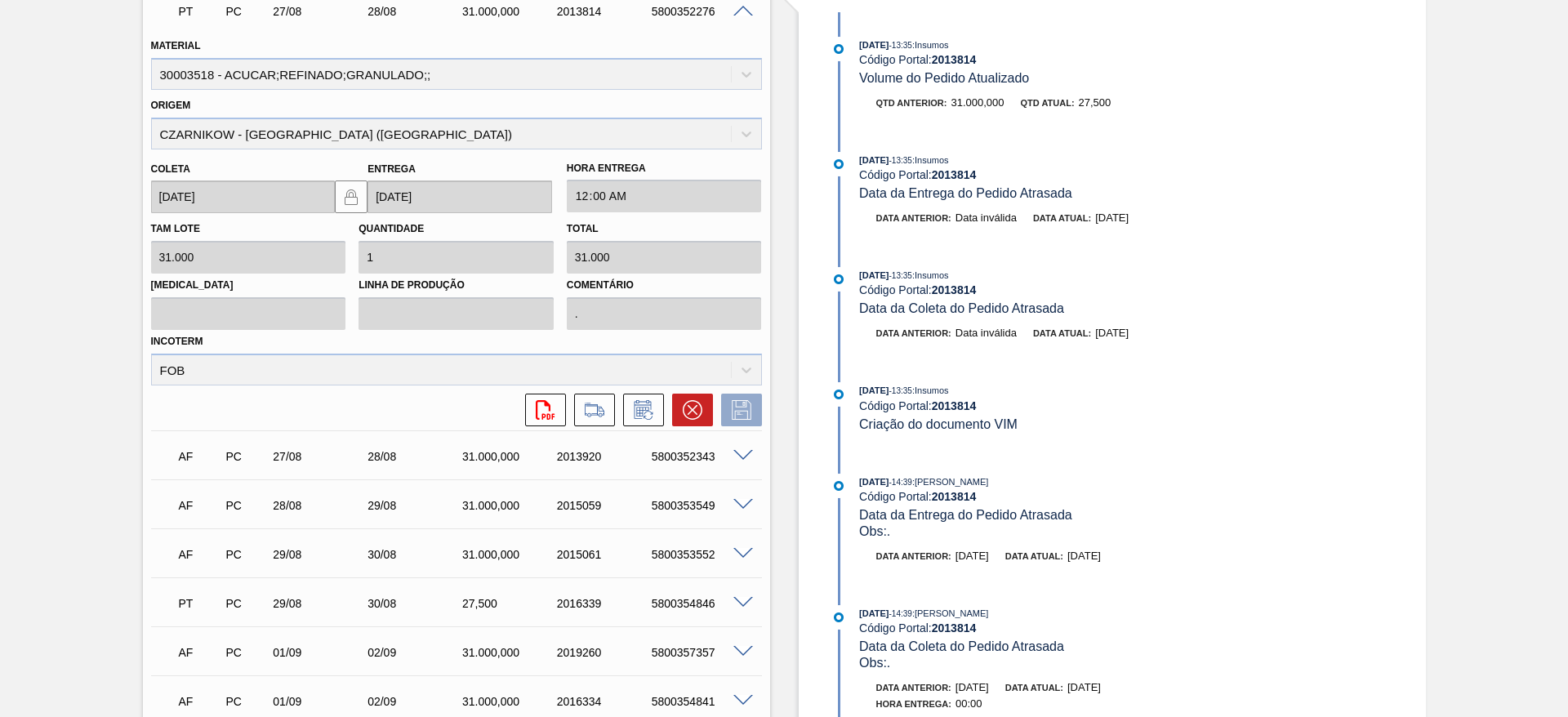
click at [690, 452] on div "5800352343" at bounding box center [700, 456] width 106 height 13
copy div "5800352343"
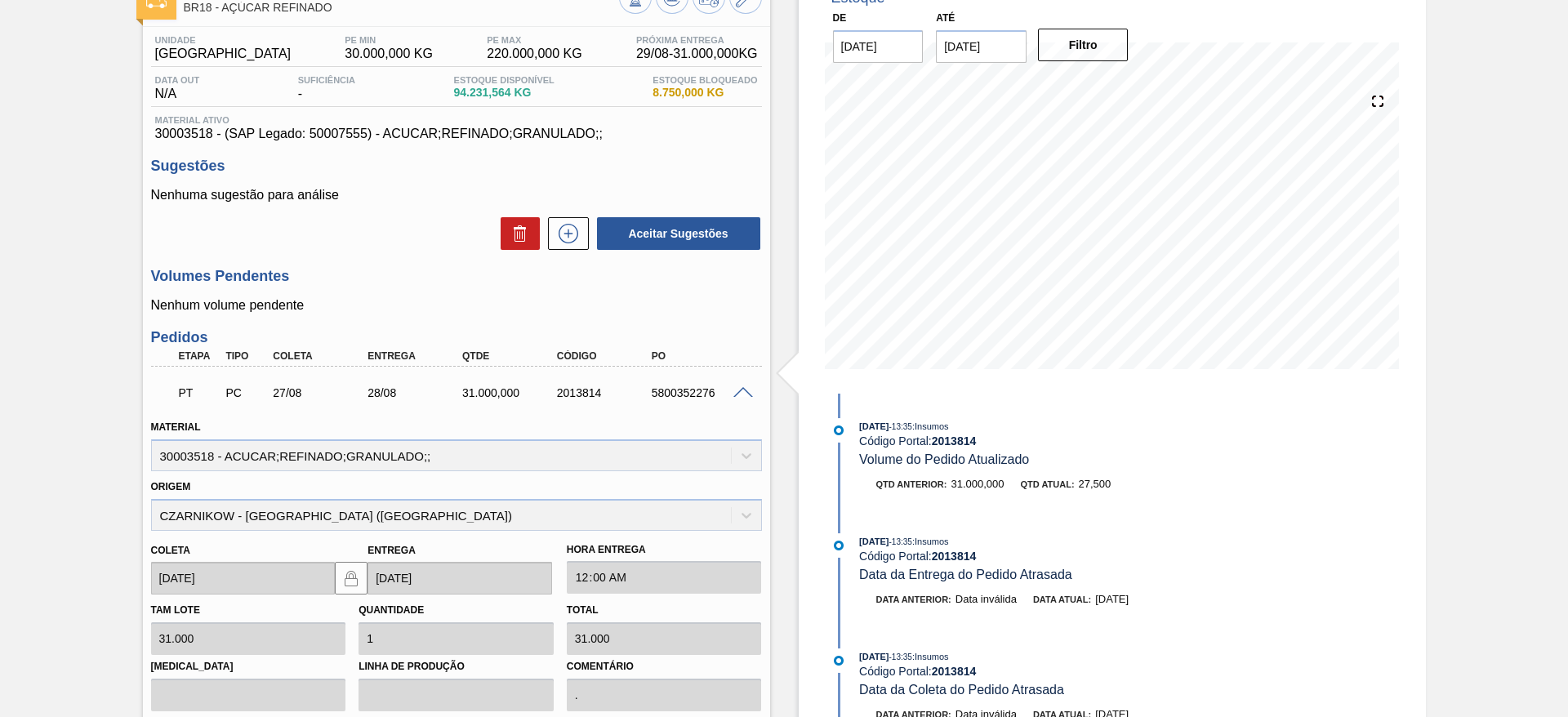
scroll to position [0, 0]
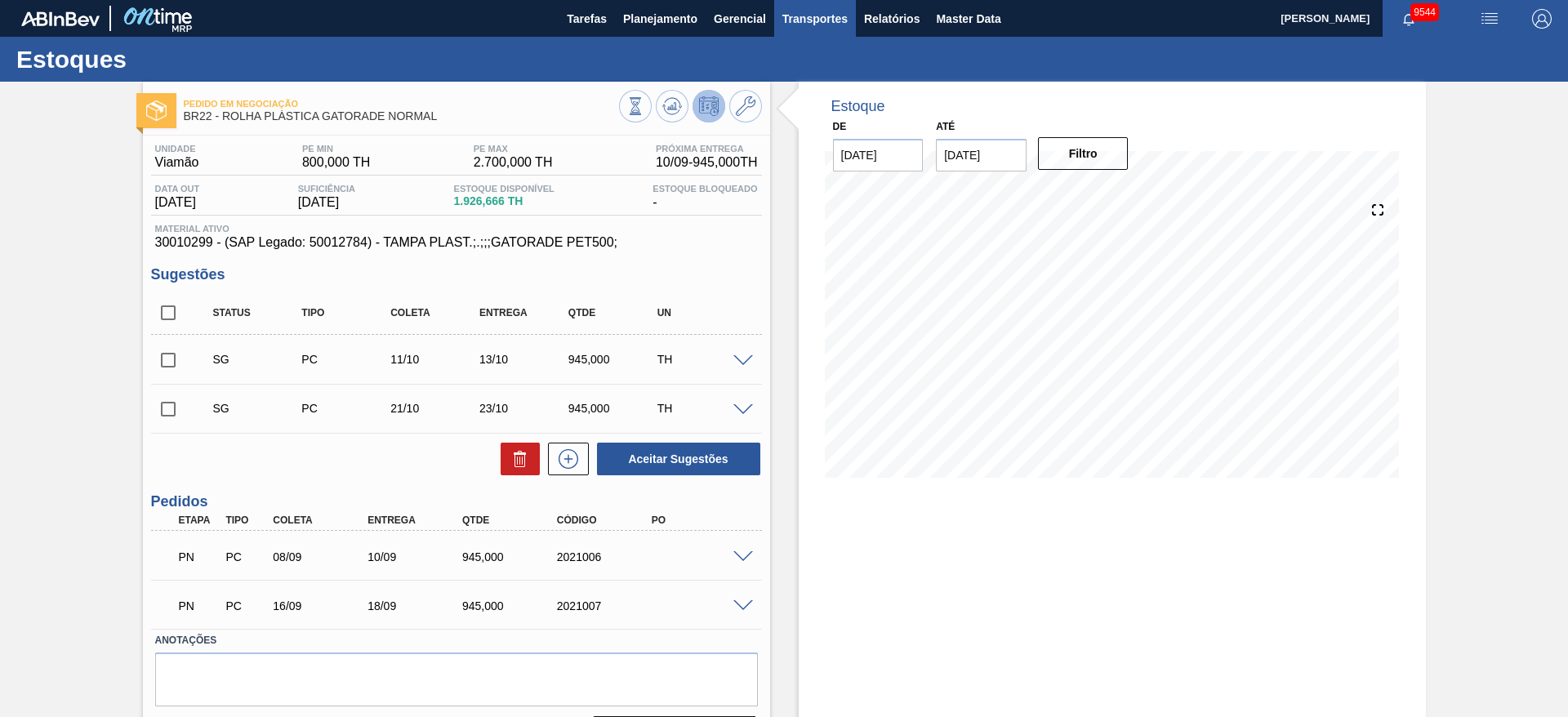
click at [811, 18] on span "Transportes" at bounding box center [815, 19] width 65 height 19
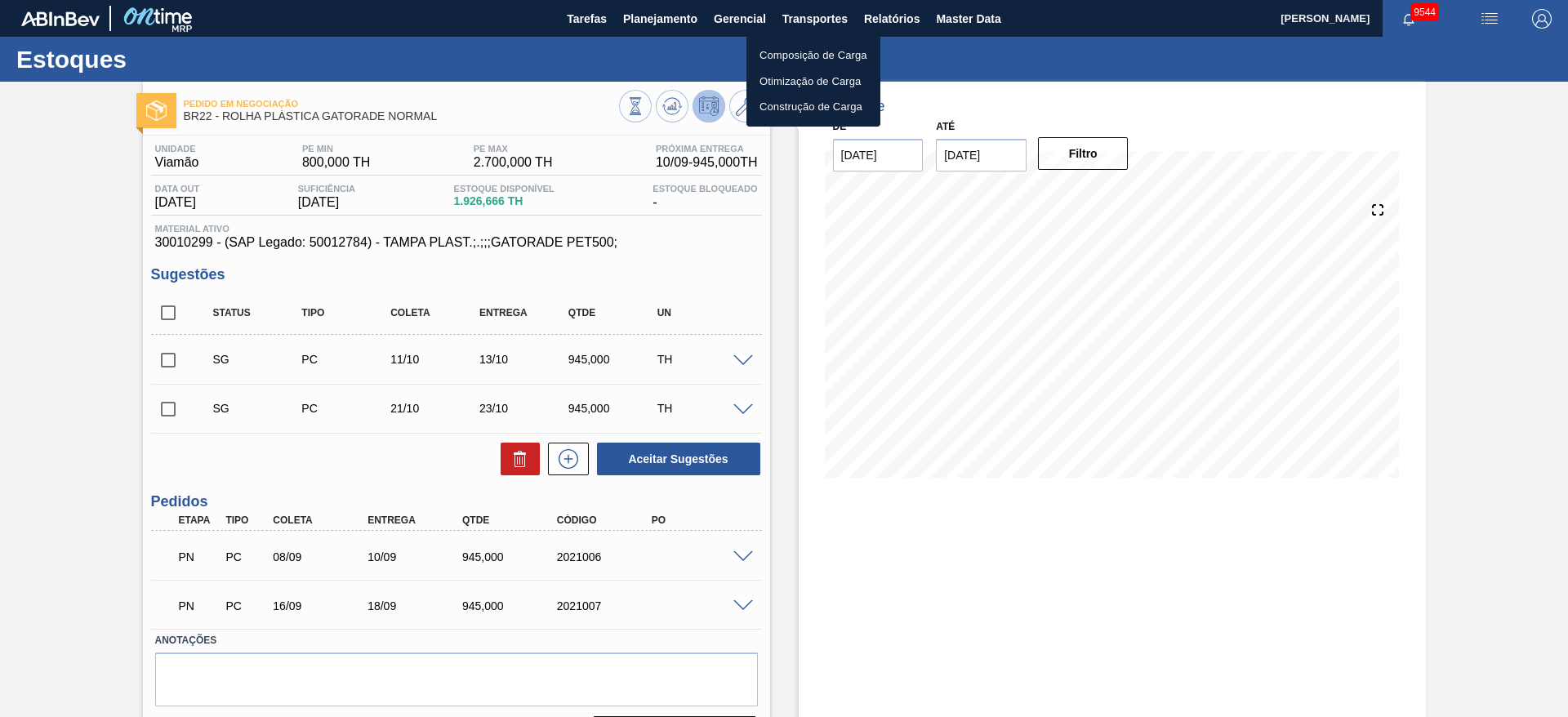
click at [903, 17] on div at bounding box center [784, 358] width 1568 height 717
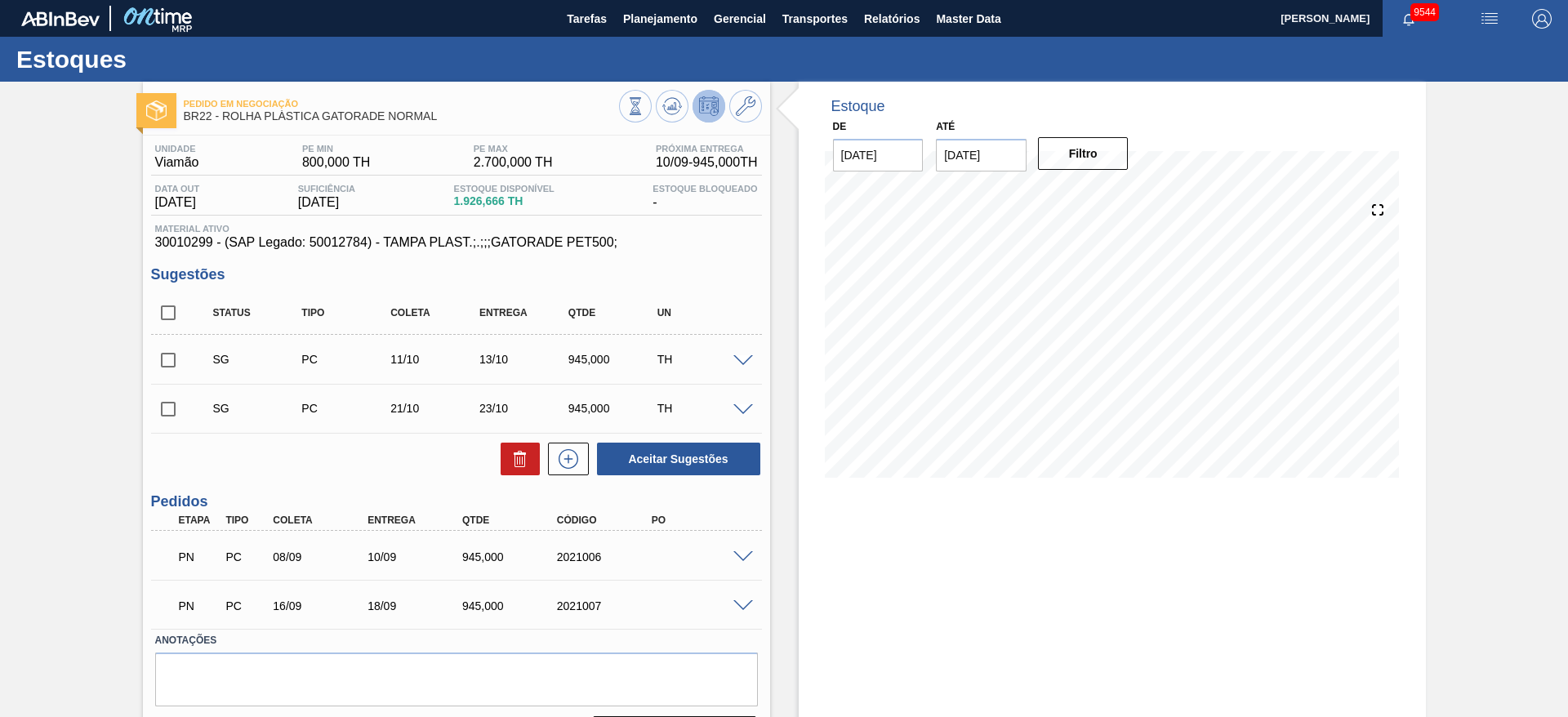
click at [902, 0] on body "Tarefas Planejamento Gerencial Transportes Relatórios Master Data José Albérico…" at bounding box center [784, 0] width 1568 height 0
click at [888, 24] on span "Relatórios" at bounding box center [892, 19] width 56 height 19
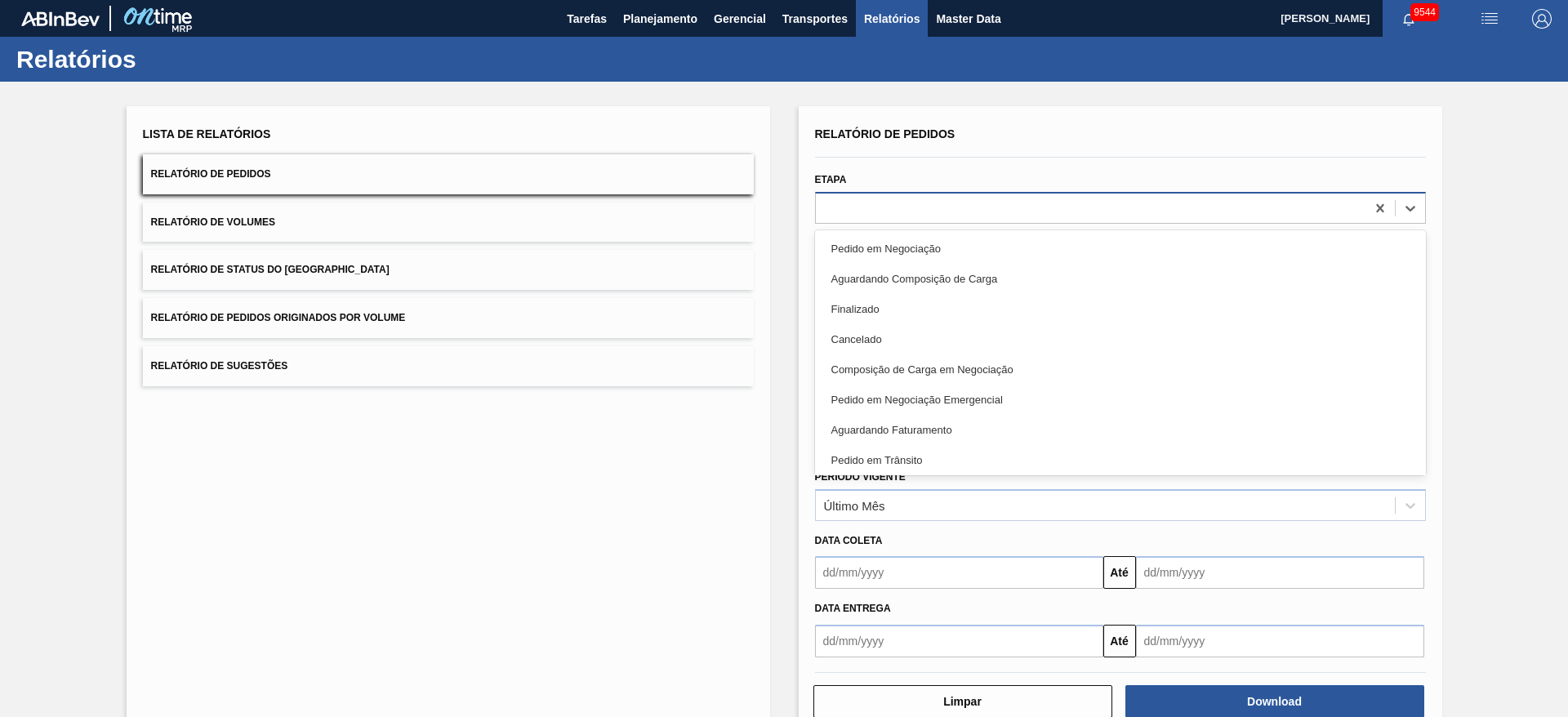
click at [876, 210] on div at bounding box center [1090, 208] width 550 height 24
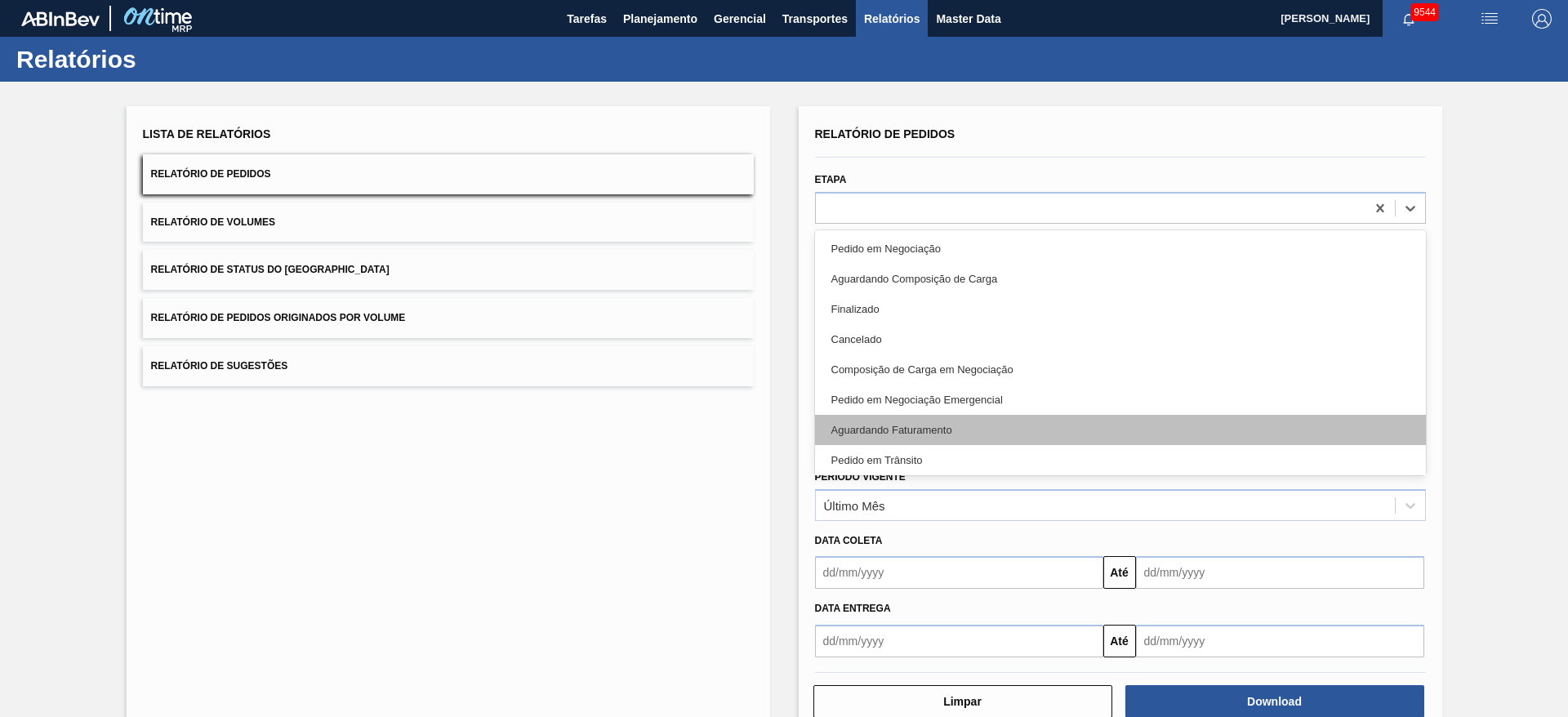
click at [904, 428] on div "Aguardando Faturamento" at bounding box center [1120, 429] width 611 height 31
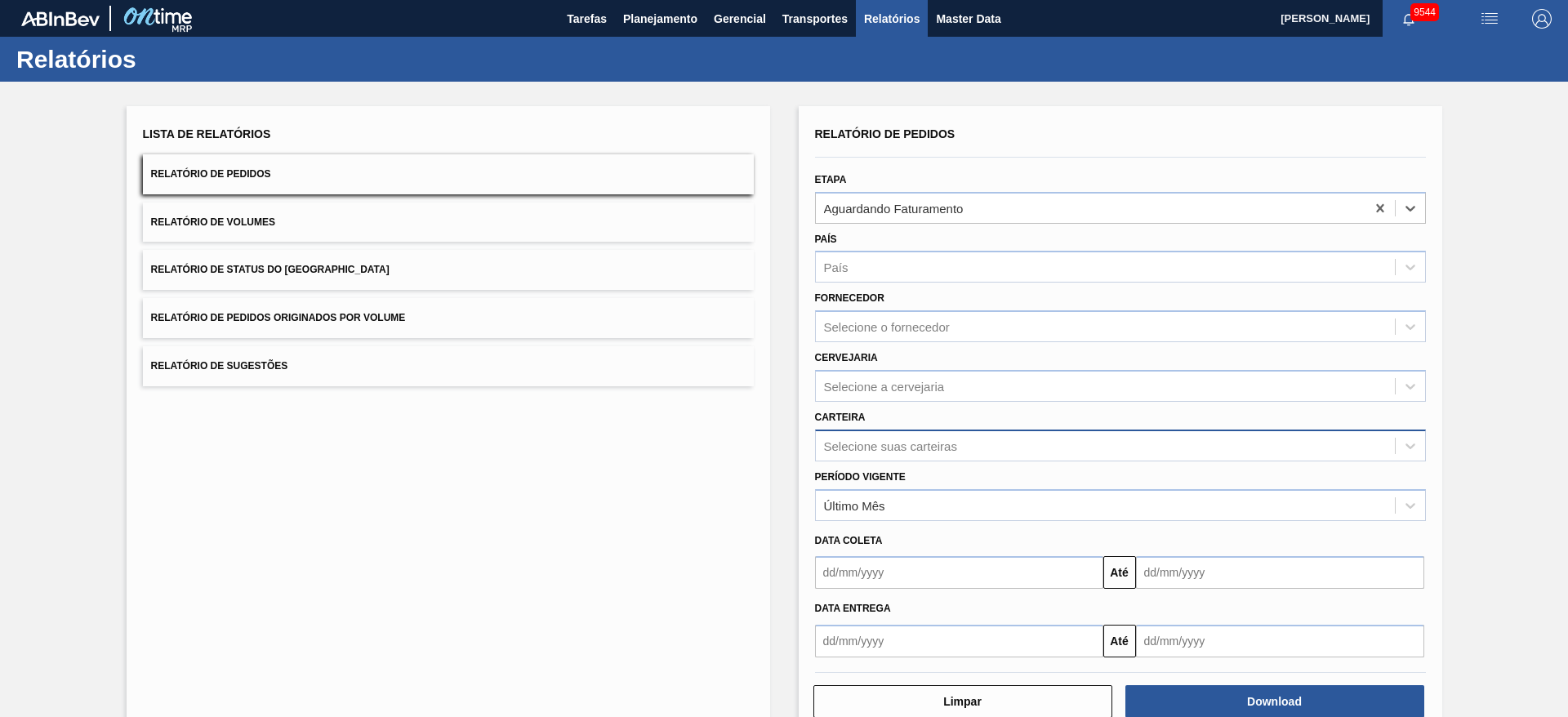
click at [912, 446] on div "Selecione suas carteiras" at bounding box center [890, 445] width 134 height 14
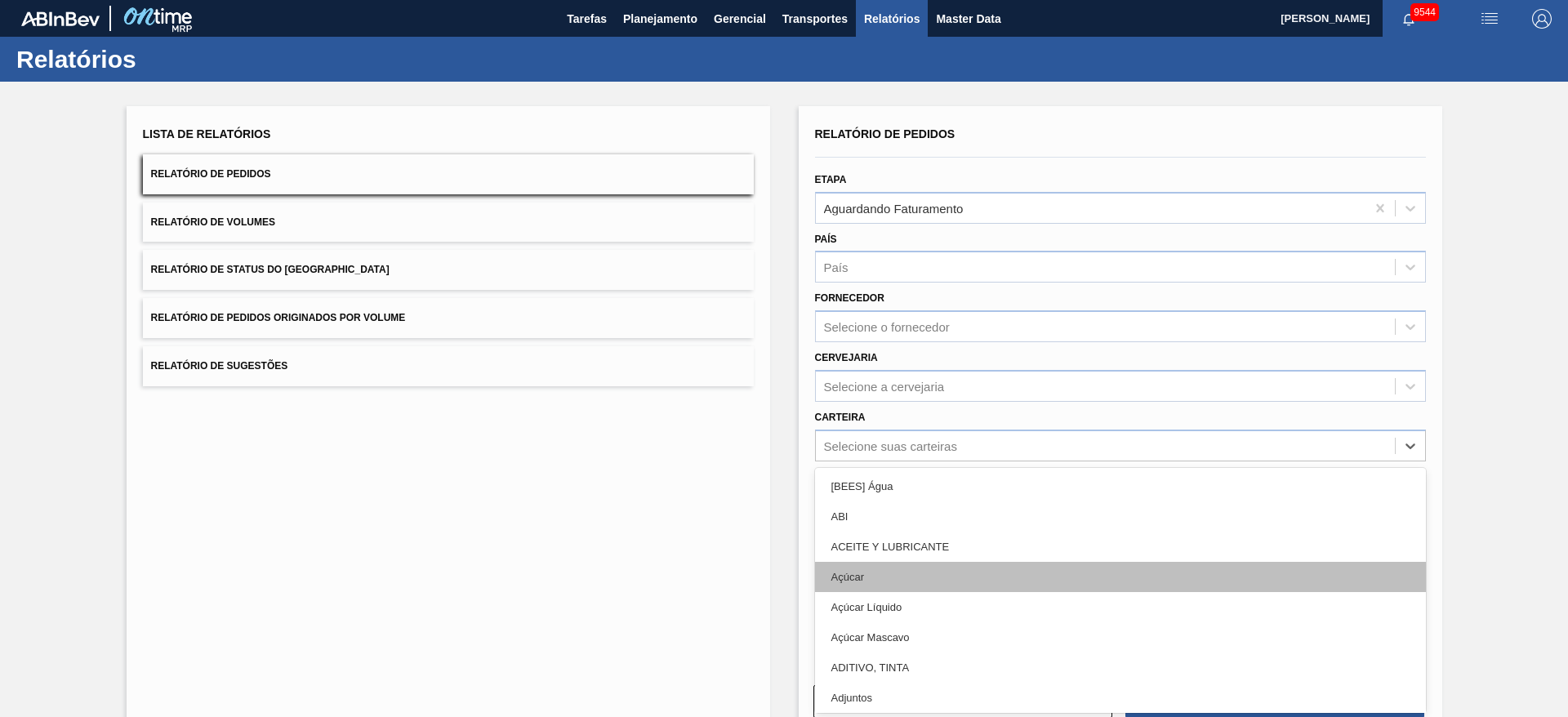
click at [888, 585] on div "Açúcar" at bounding box center [1120, 577] width 611 height 31
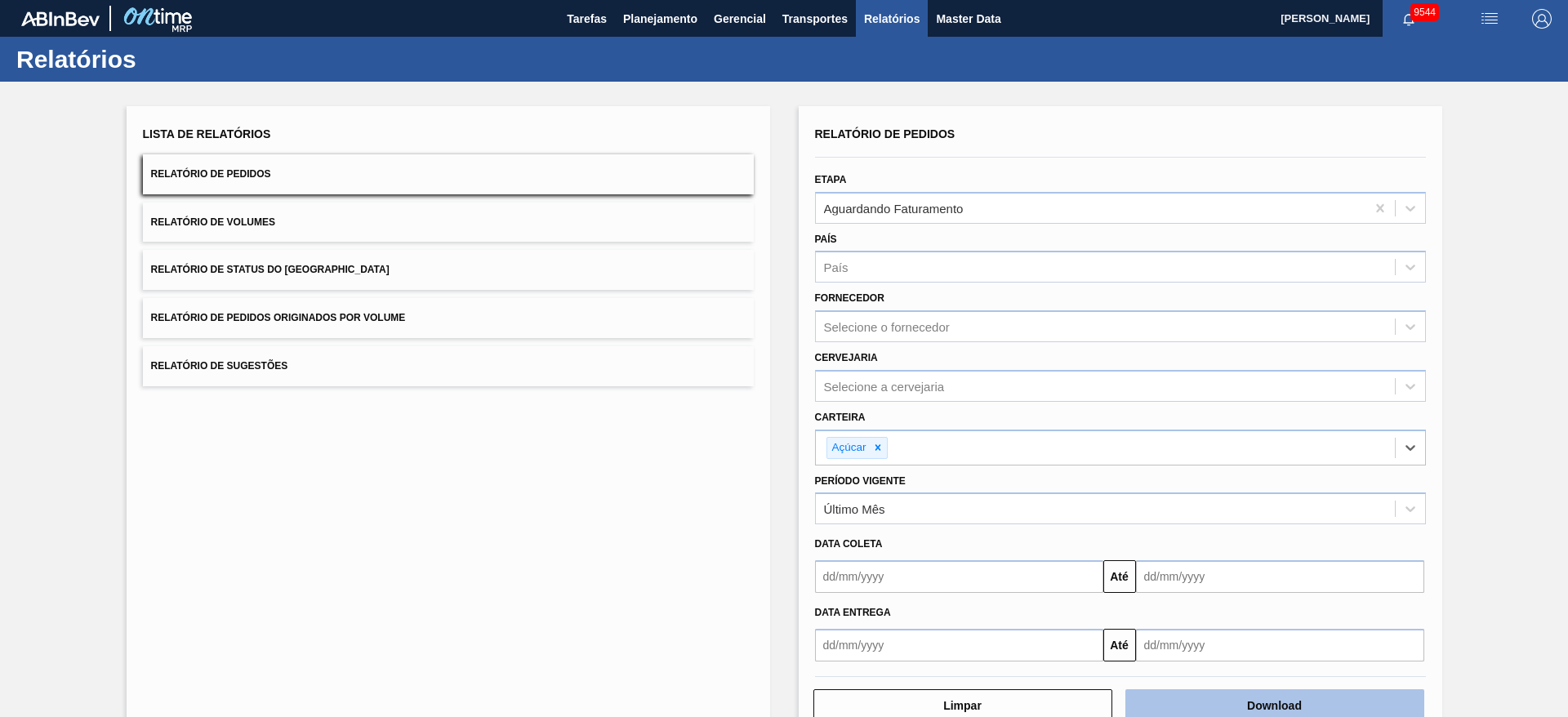
click at [1203, 697] on button "Download" at bounding box center [1274, 705] width 299 height 32
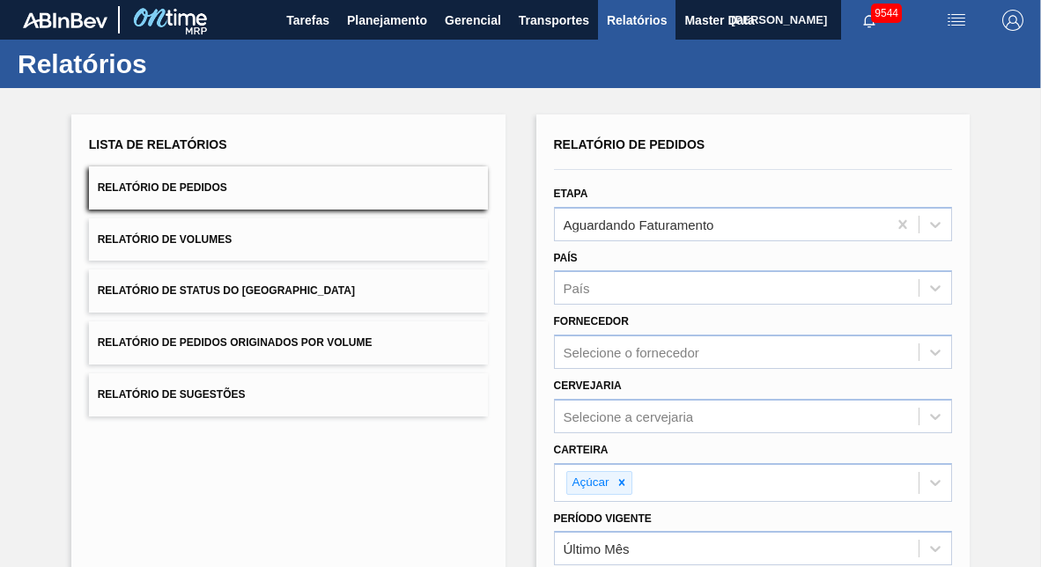
click at [953, 86] on div "Relatórios" at bounding box center [520, 64] width 1041 height 48
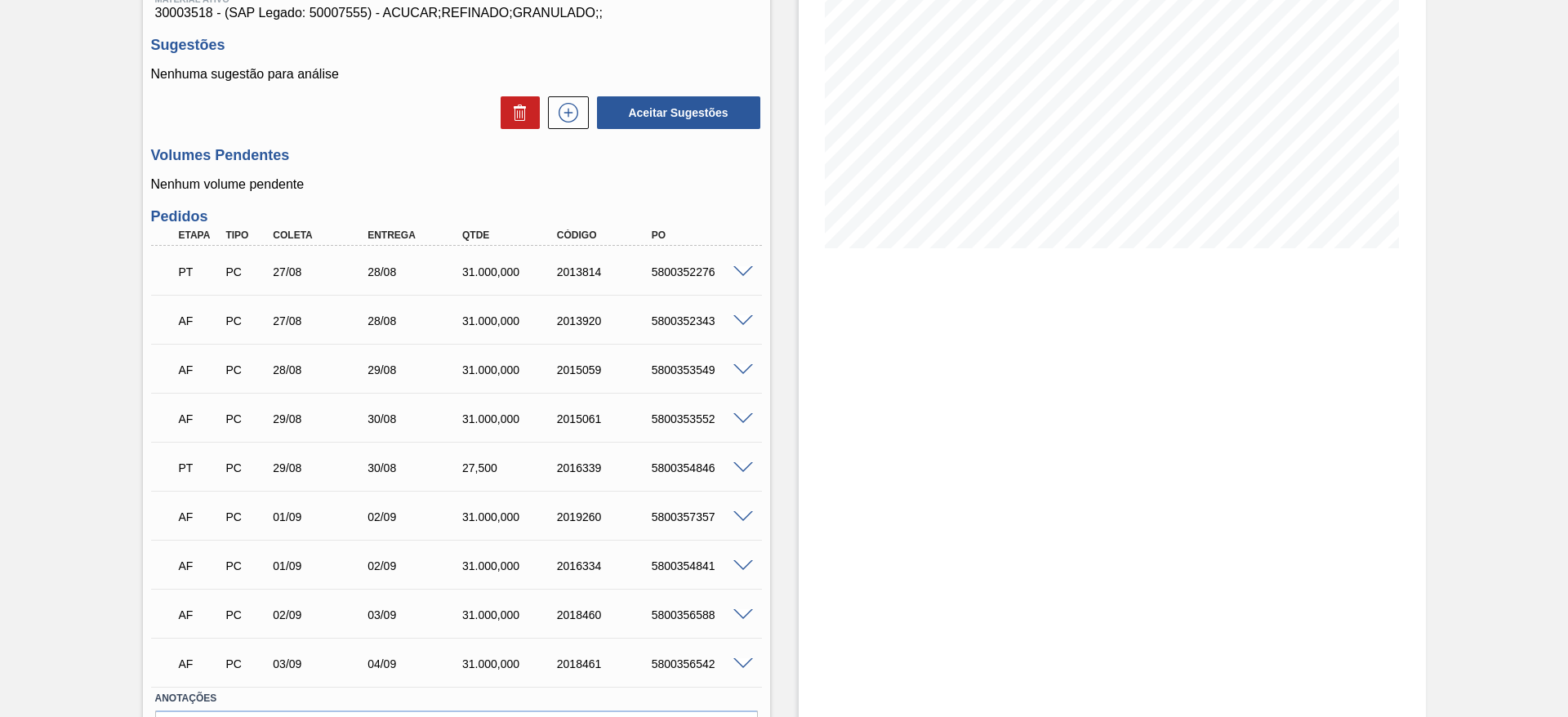
scroll to position [245, 0]
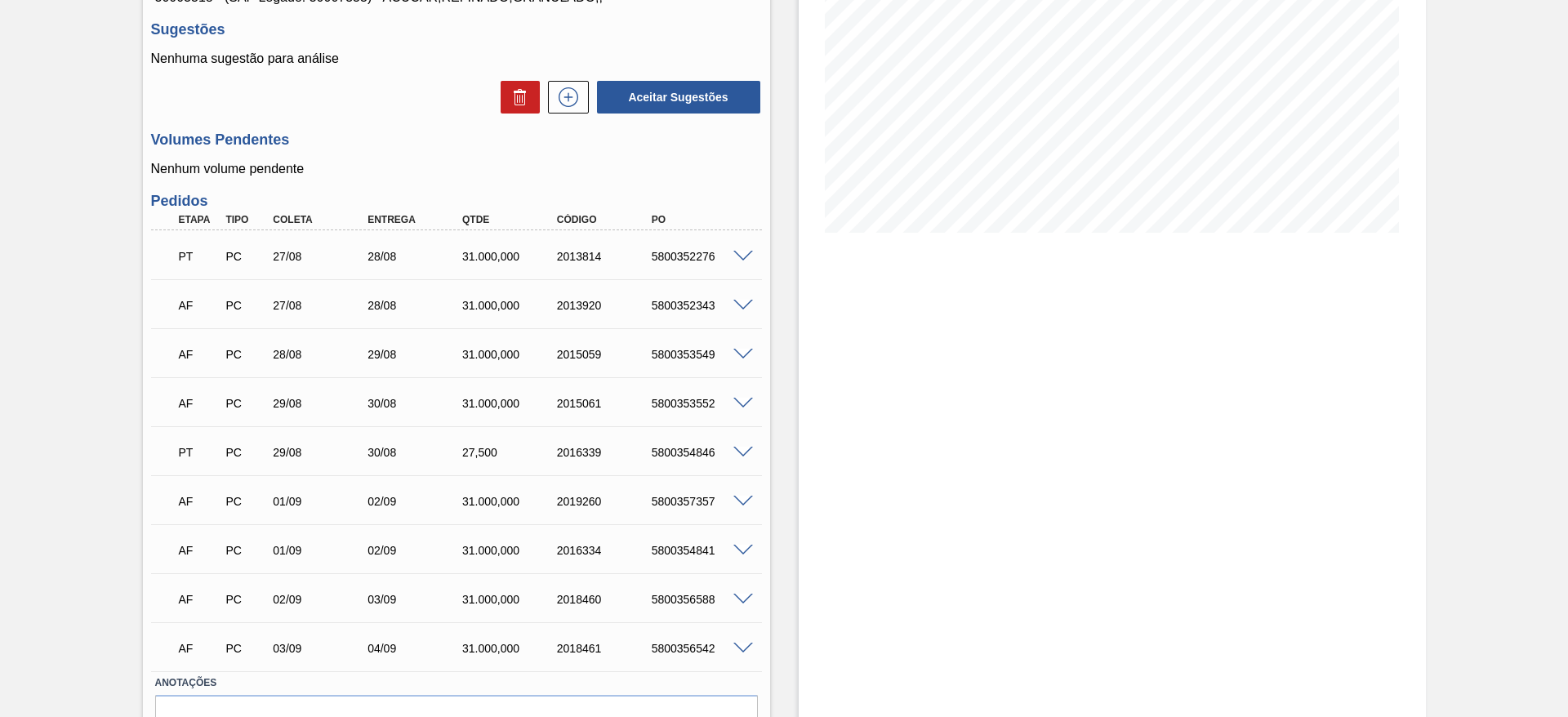
click at [681, 495] on div "5800357357" at bounding box center [700, 502] width 106 height 13
copy div "5800357357"
click at [698, 563] on div "AF PC 01/09 02/09 31.000,000 2016334 5800354841" at bounding box center [452, 548] width 567 height 32
click at [690, 554] on div "5800354841" at bounding box center [700, 550] width 106 height 13
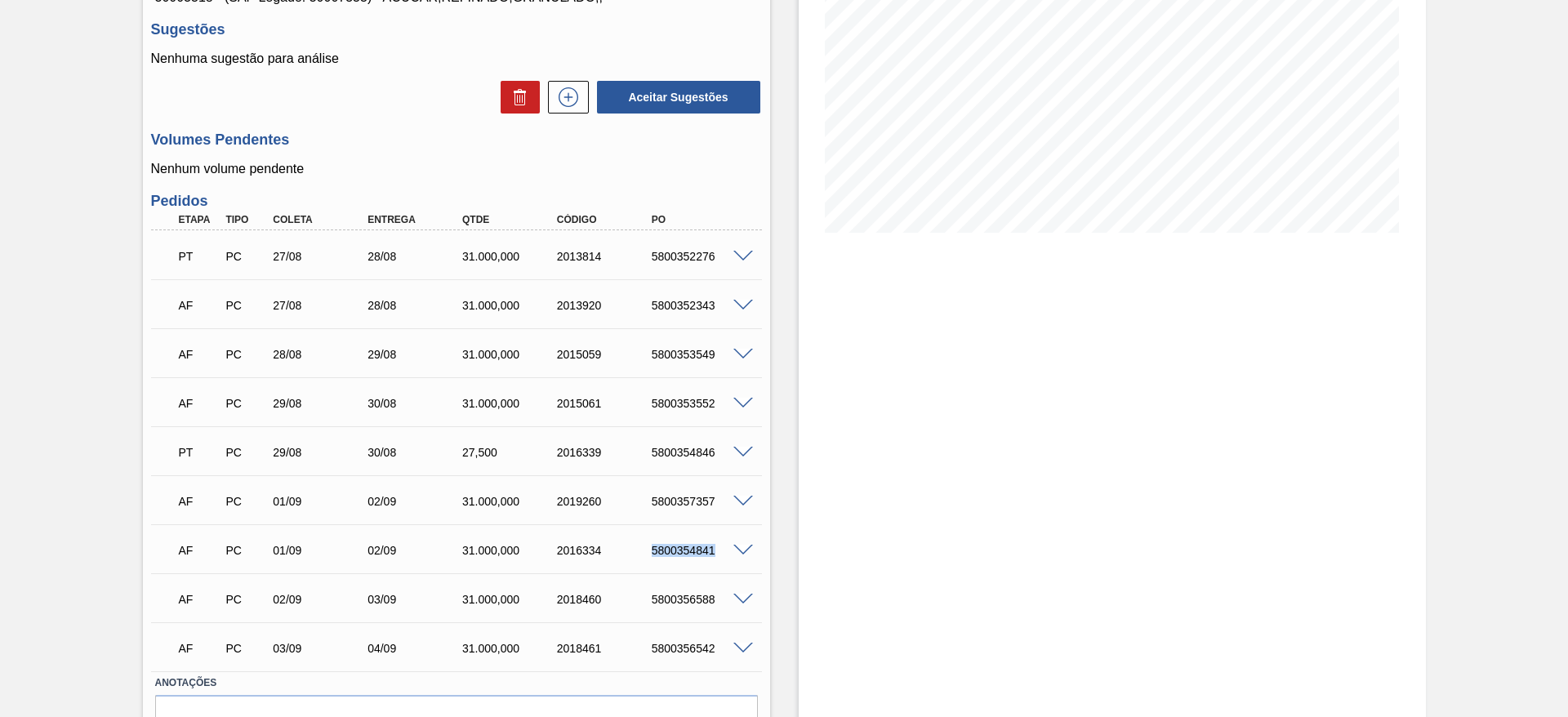
click at [690, 554] on div "5800354841" at bounding box center [700, 550] width 106 height 13
copy div "5800354841"
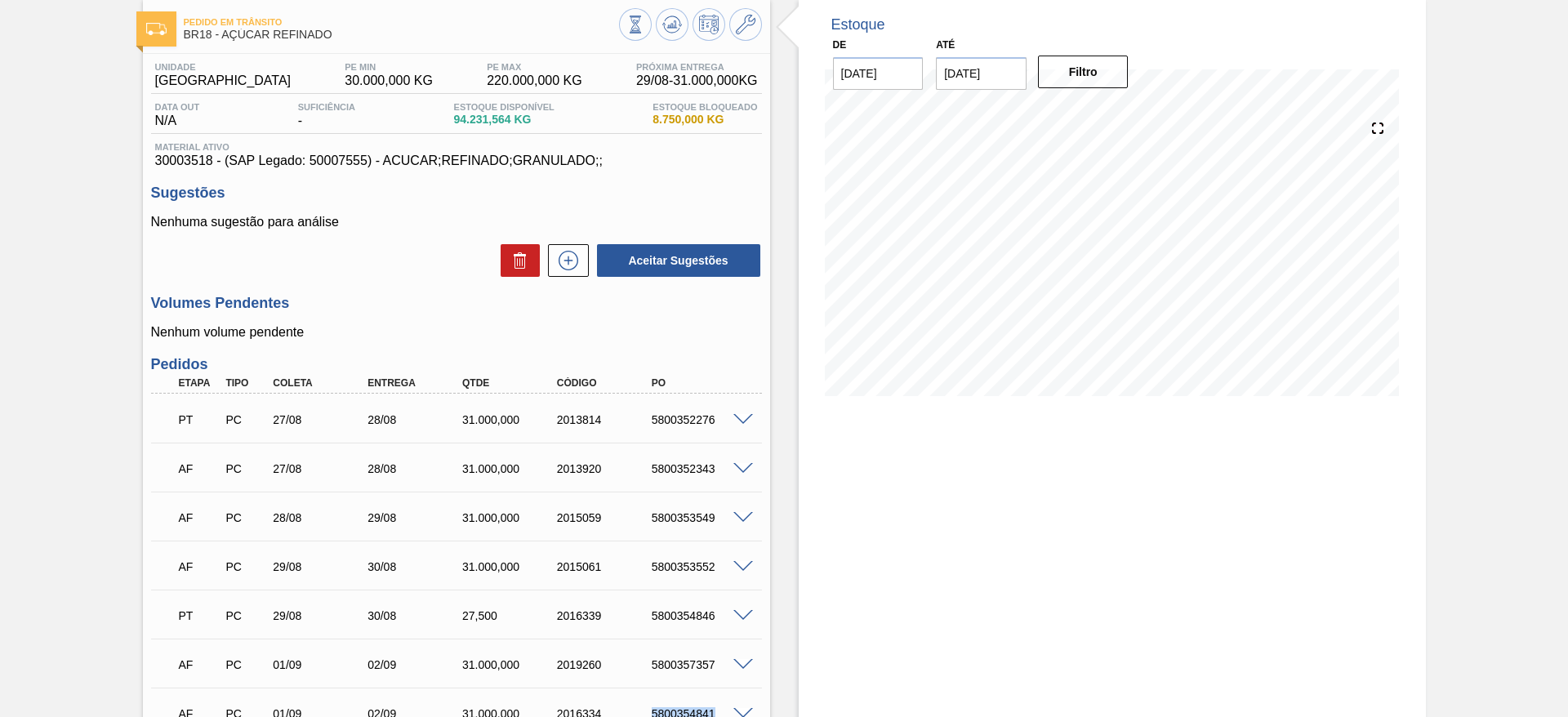
scroll to position [0, 0]
